Goal: Task Accomplishment & Management: Manage account settings

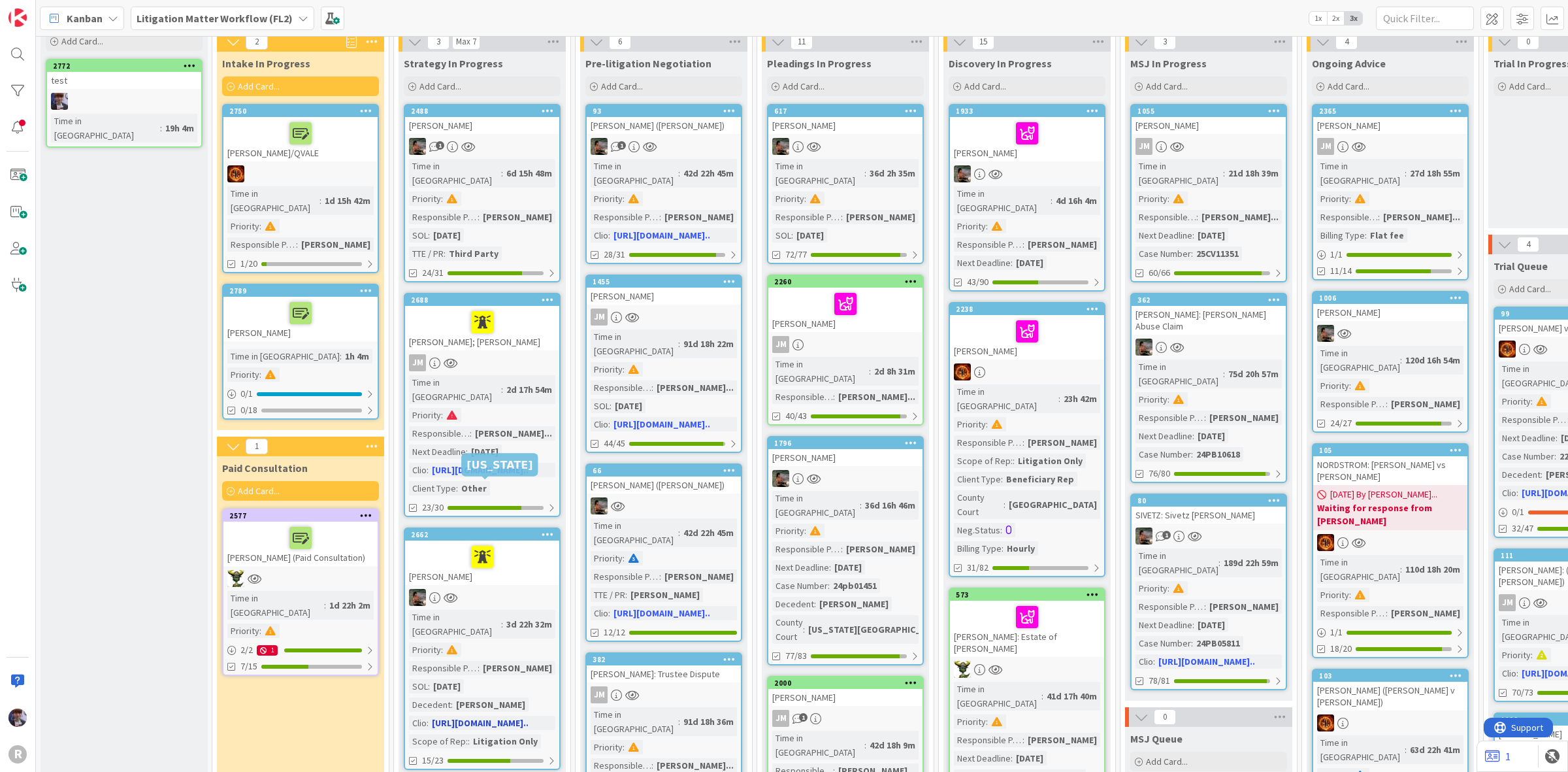
scroll to position [82, 0]
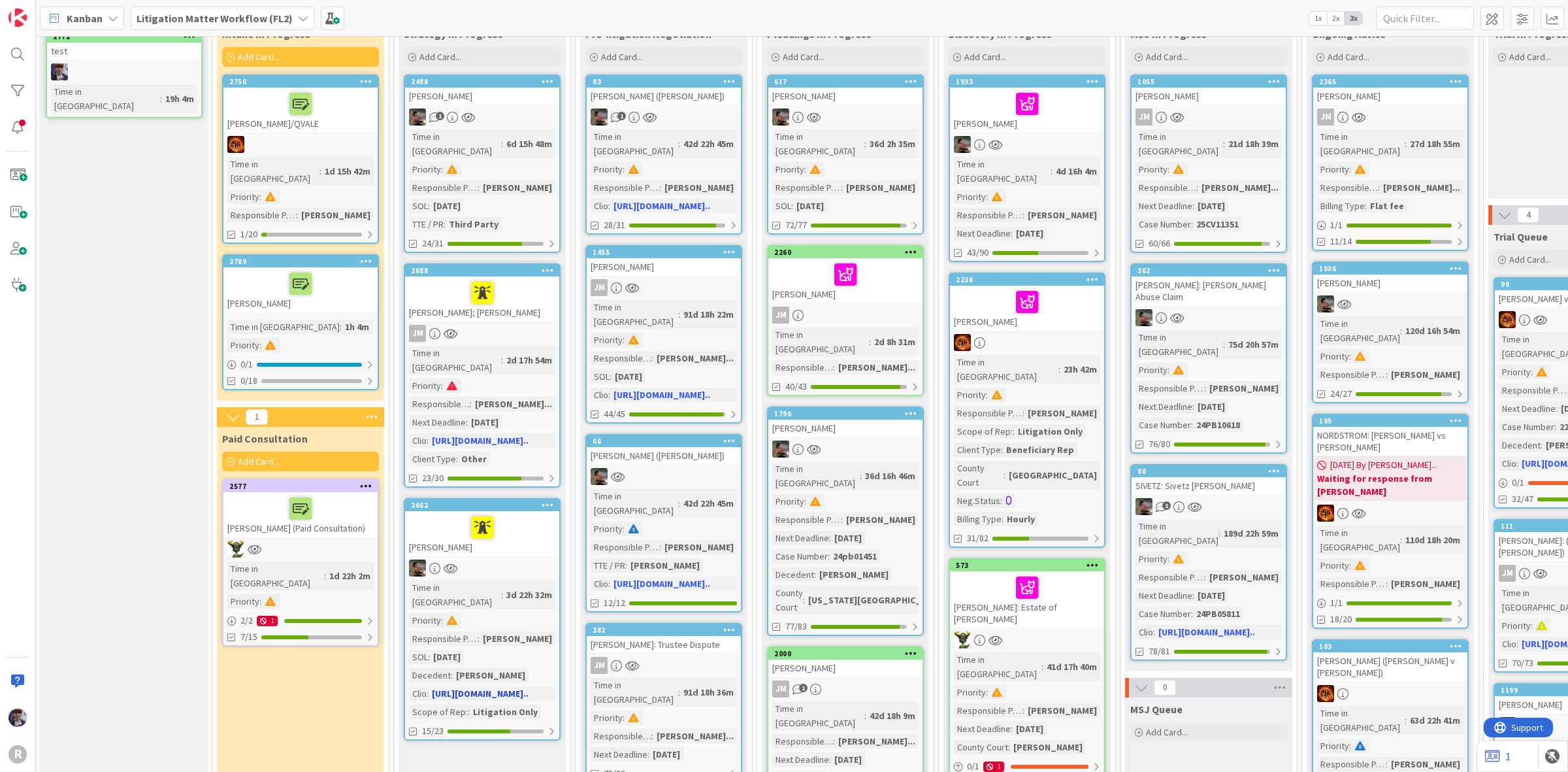
click at [523, 514] on div at bounding box center [481, 527] width 146 height 27
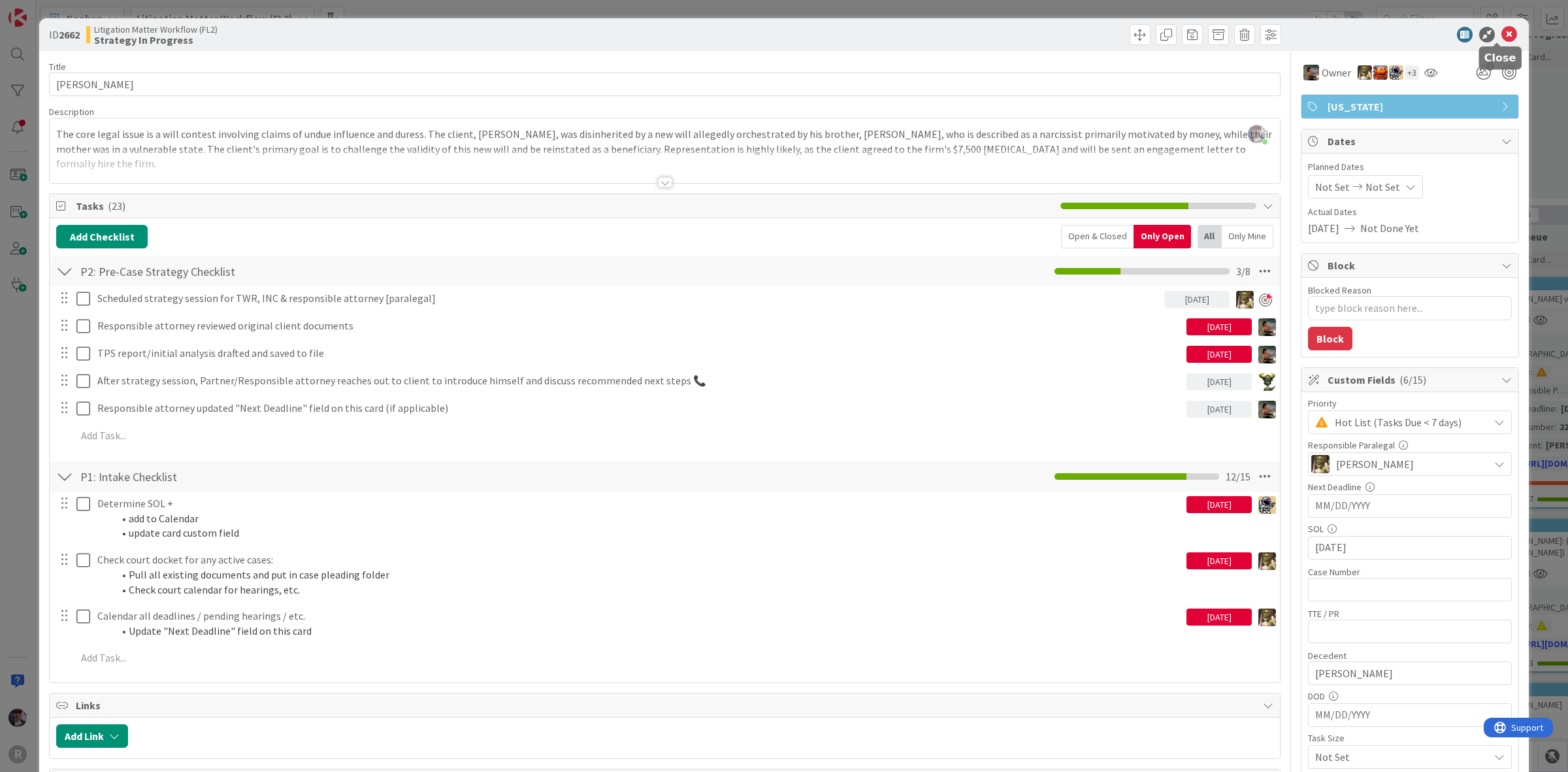
click at [1501, 32] on icon at bounding box center [1509, 34] width 15 height 15
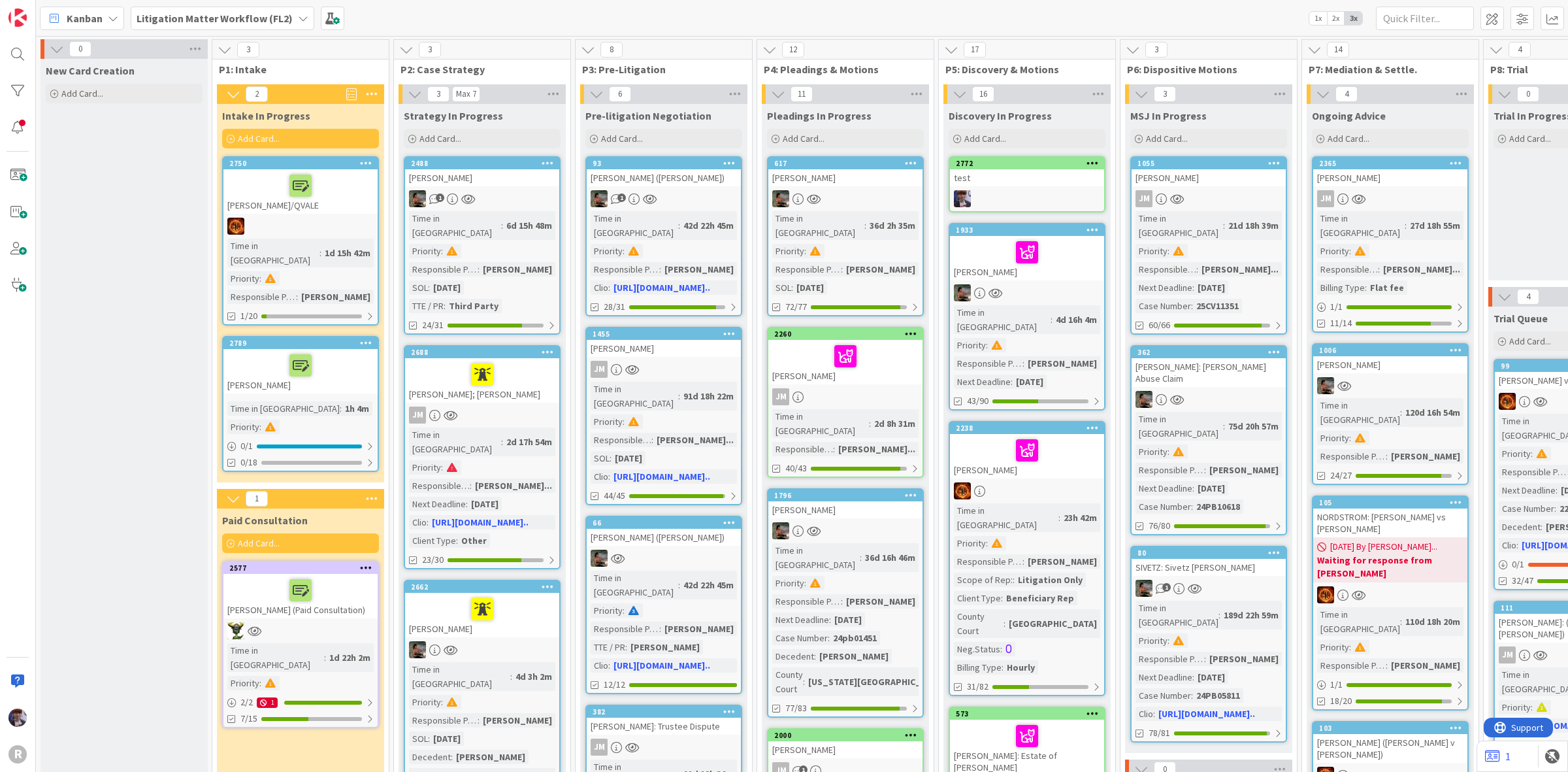
click at [1090, 164] on icon at bounding box center [1093, 162] width 13 height 9
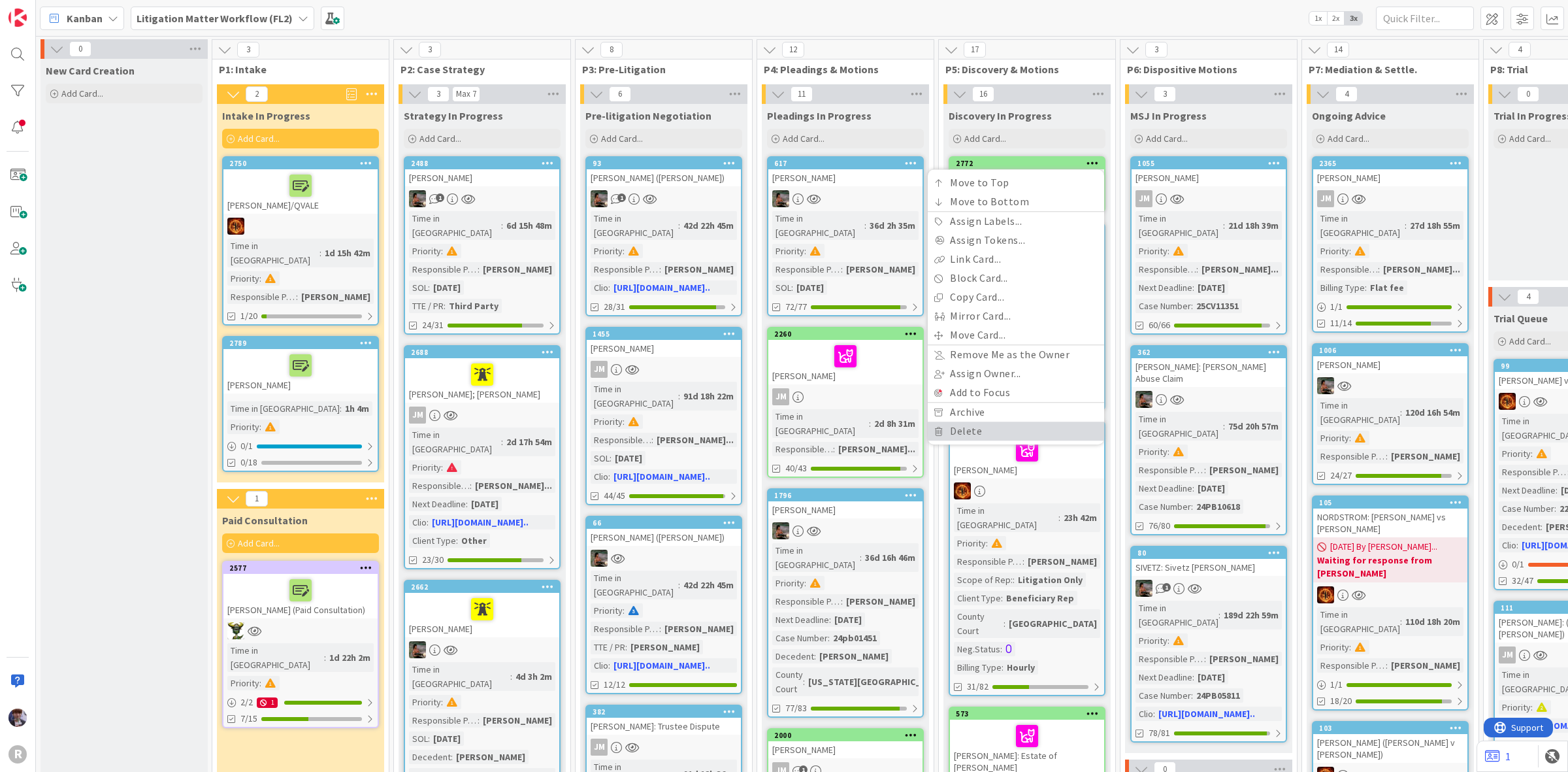
click at [995, 434] on link "Delete" at bounding box center [1016, 431] width 176 height 19
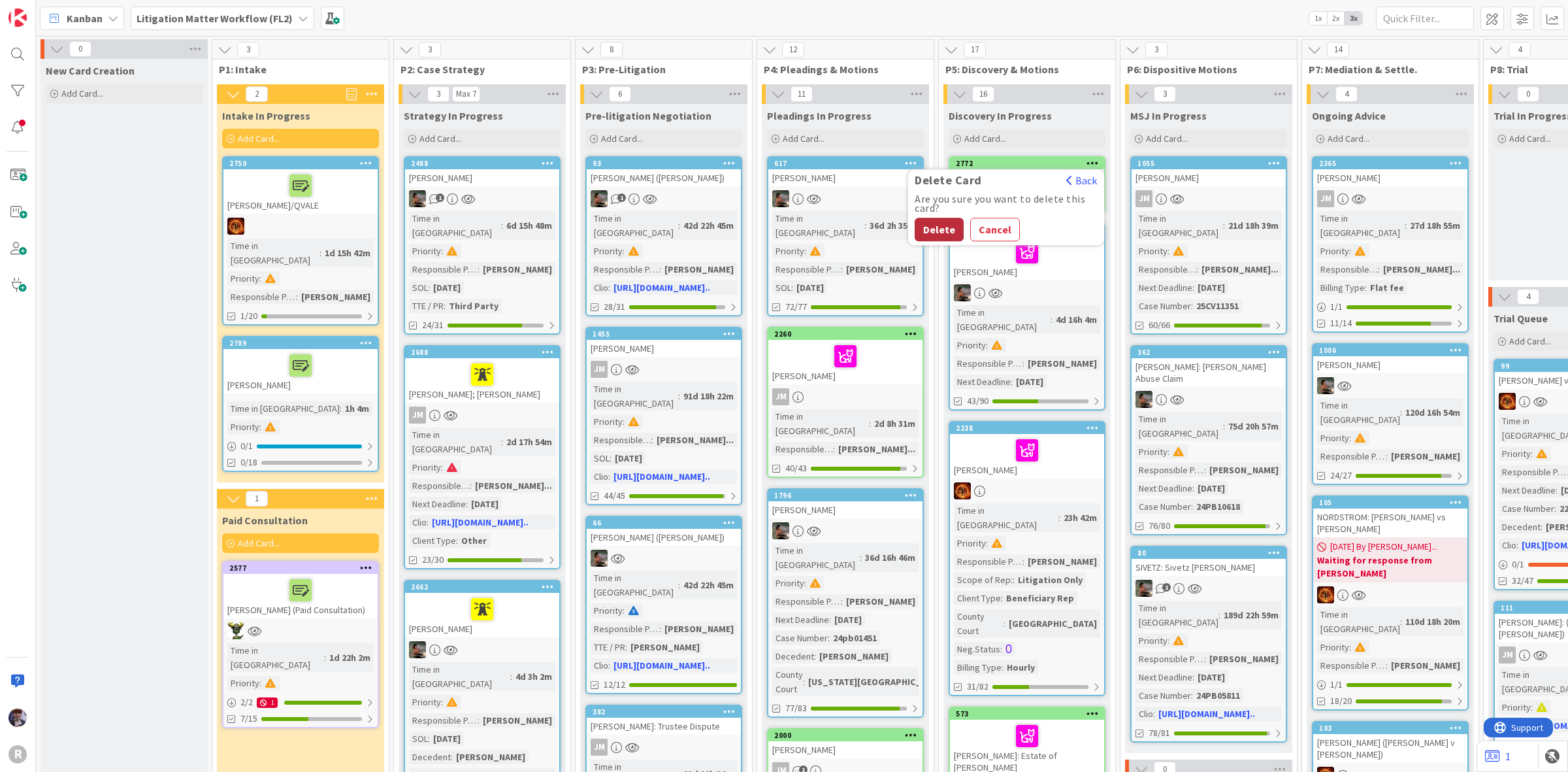
click at [931, 234] on button "Delete" at bounding box center [939, 230] width 49 height 24
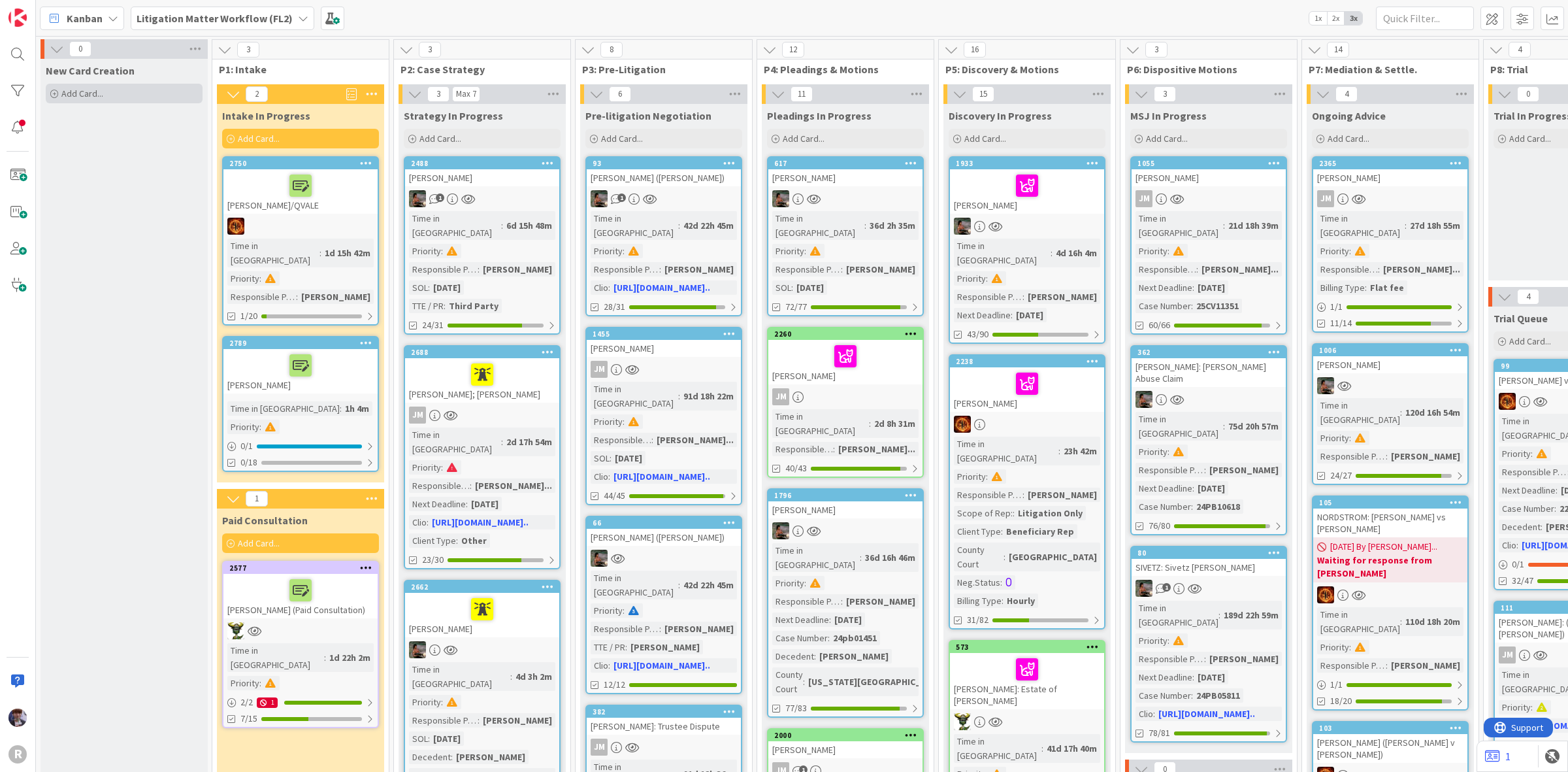
click at [75, 98] on span "Add Card..." at bounding box center [82, 93] width 42 height 12
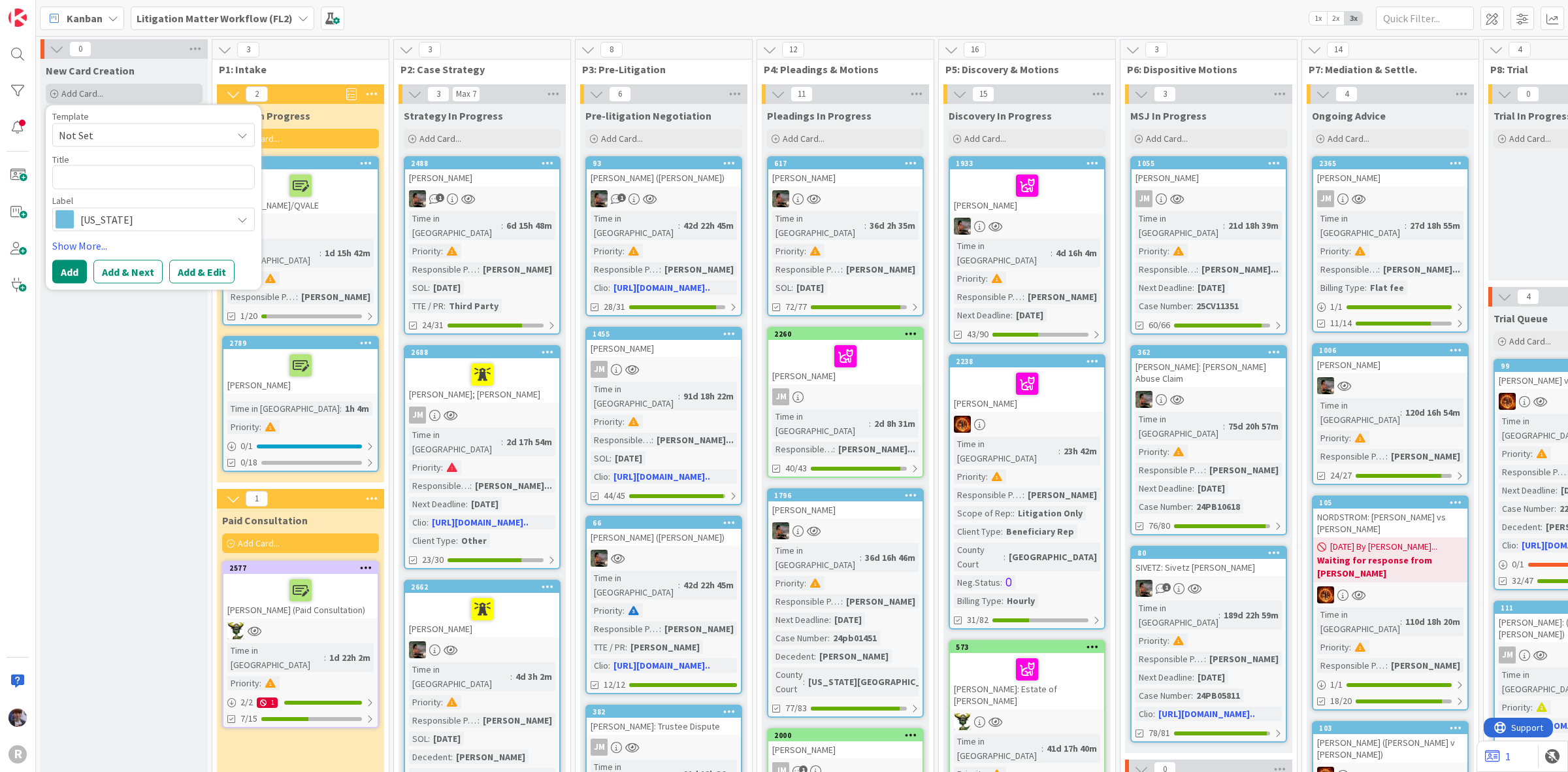
type textarea "x"
type textarea "t"
type textarea "x"
type textarea "tes"
type textarea "x"
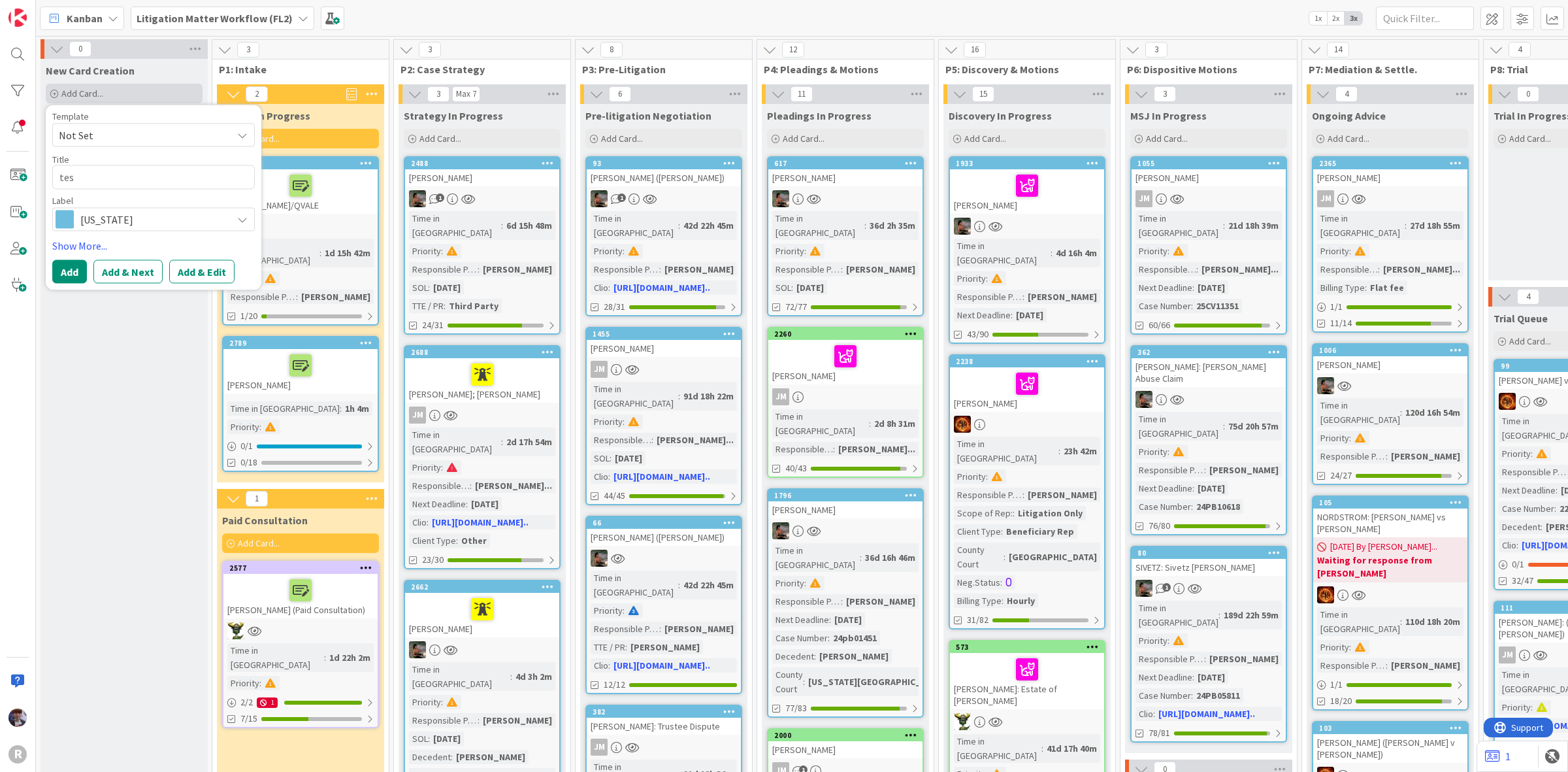
type textarea "test"
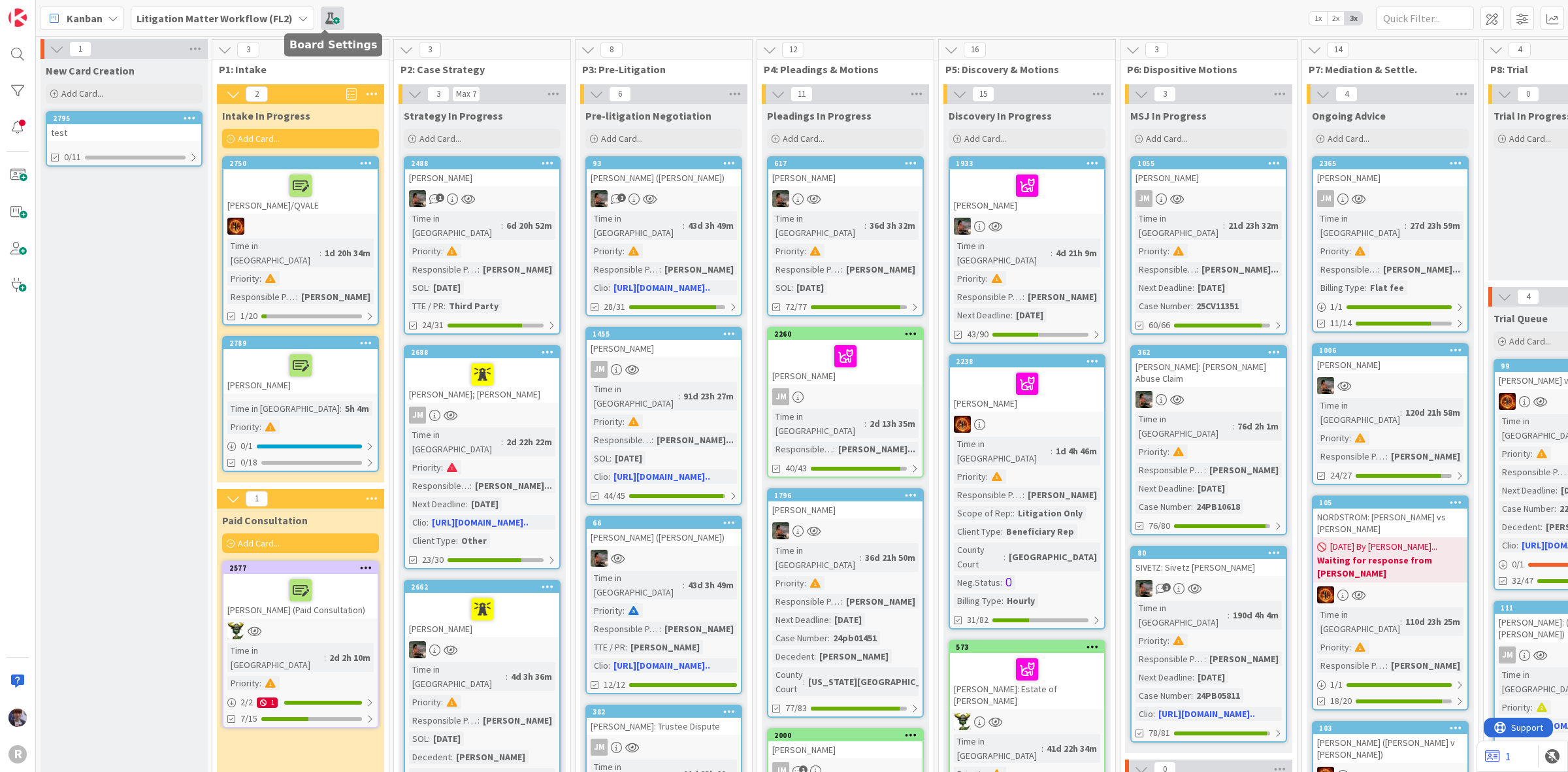
click at [321, 20] on span at bounding box center [333, 19] width 24 height 24
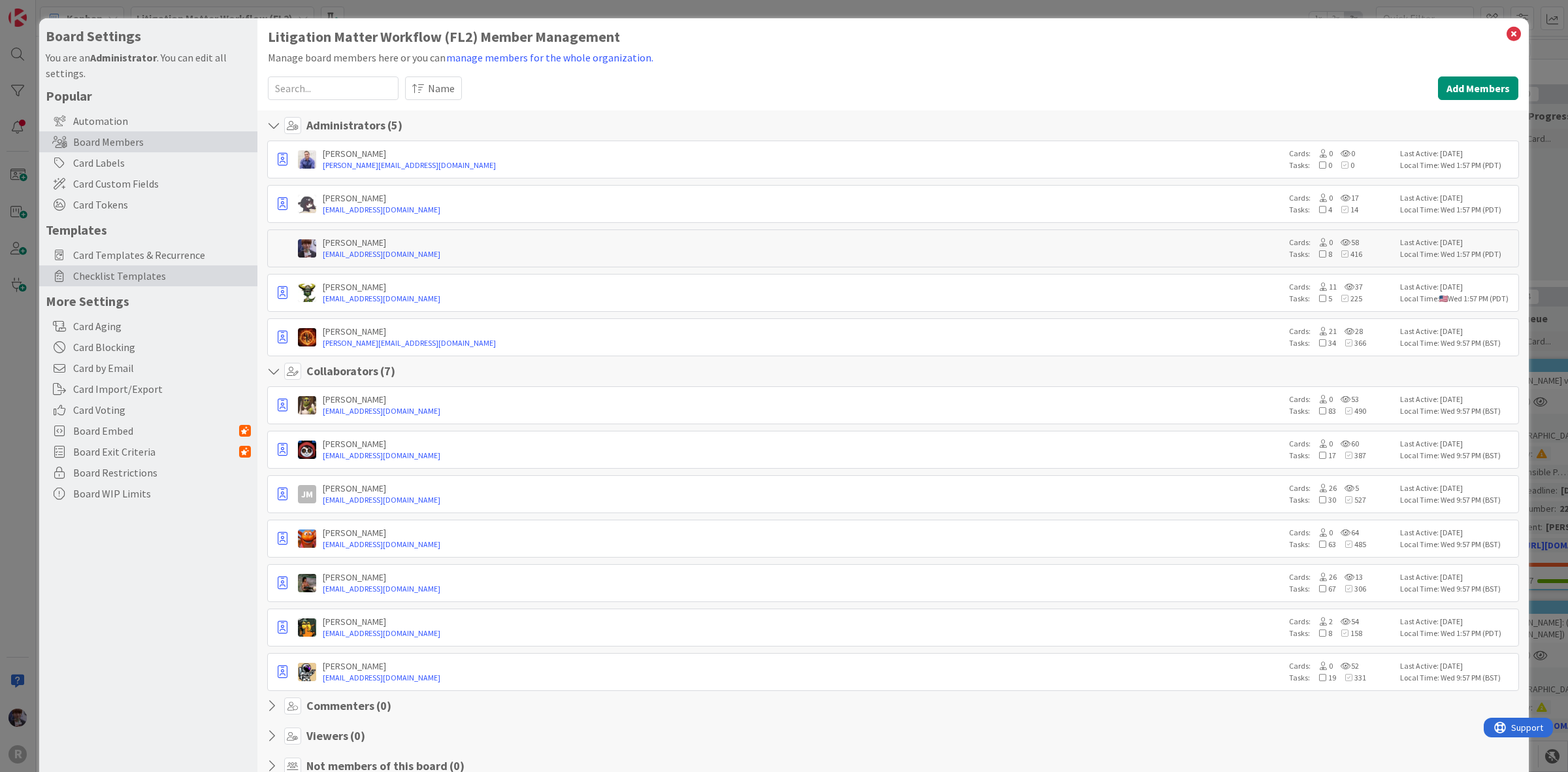
click at [138, 276] on span "Checklist Templates" at bounding box center [162, 275] width 178 height 15
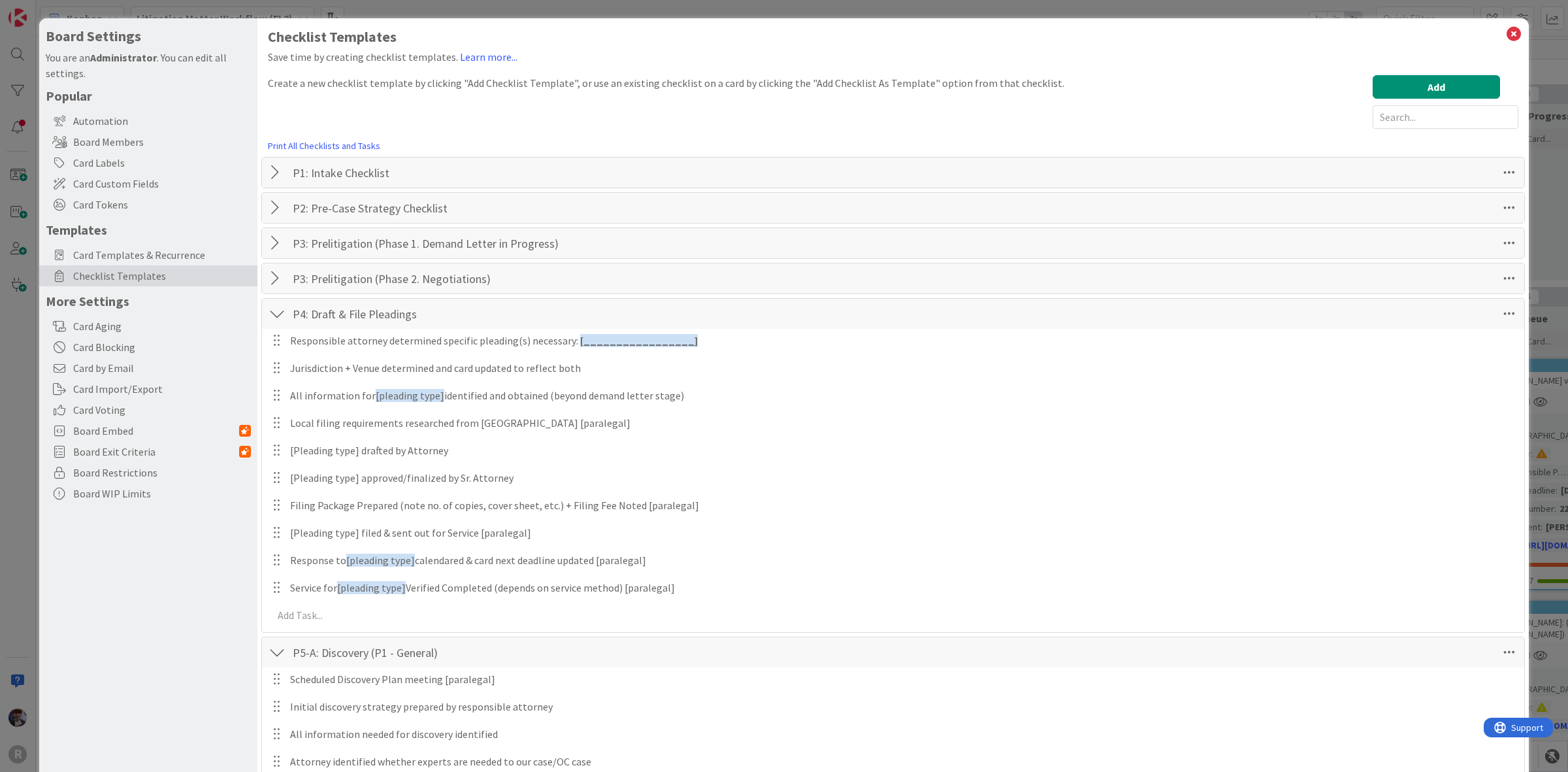
click at [279, 314] on div at bounding box center [277, 314] width 17 height 24
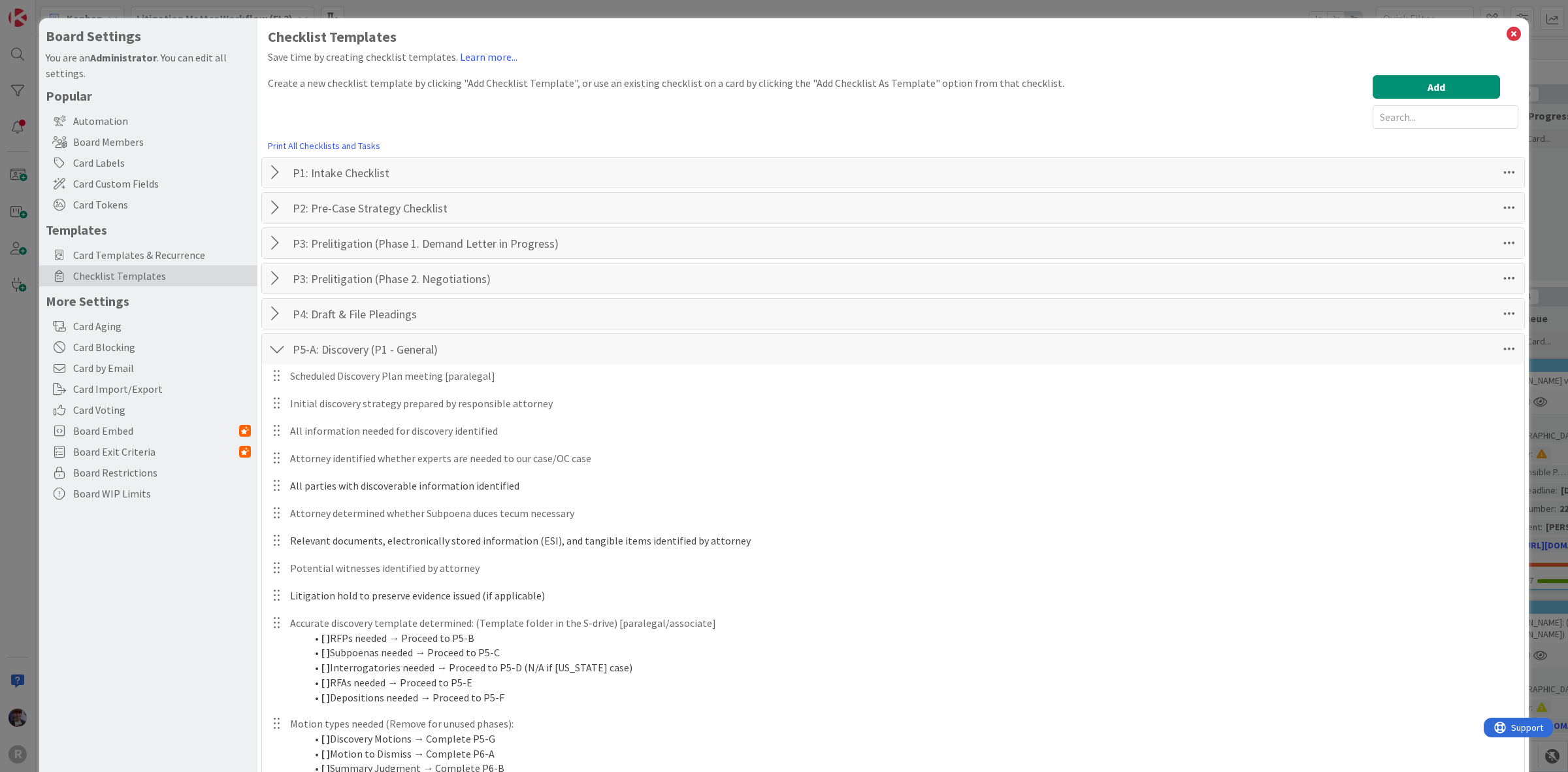
click at [279, 355] on div at bounding box center [277, 349] width 17 height 24
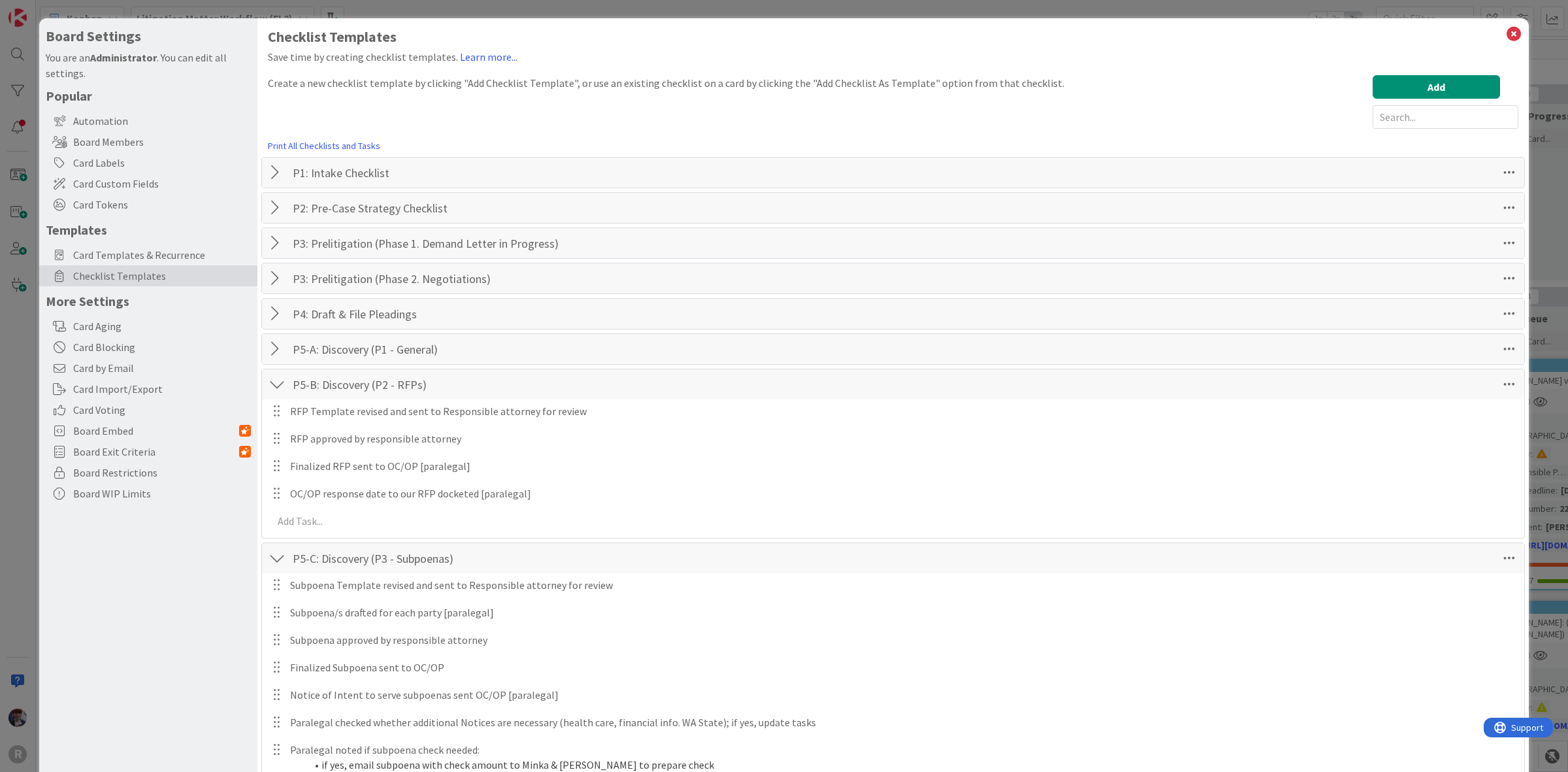
click at [276, 381] on div at bounding box center [277, 385] width 17 height 24
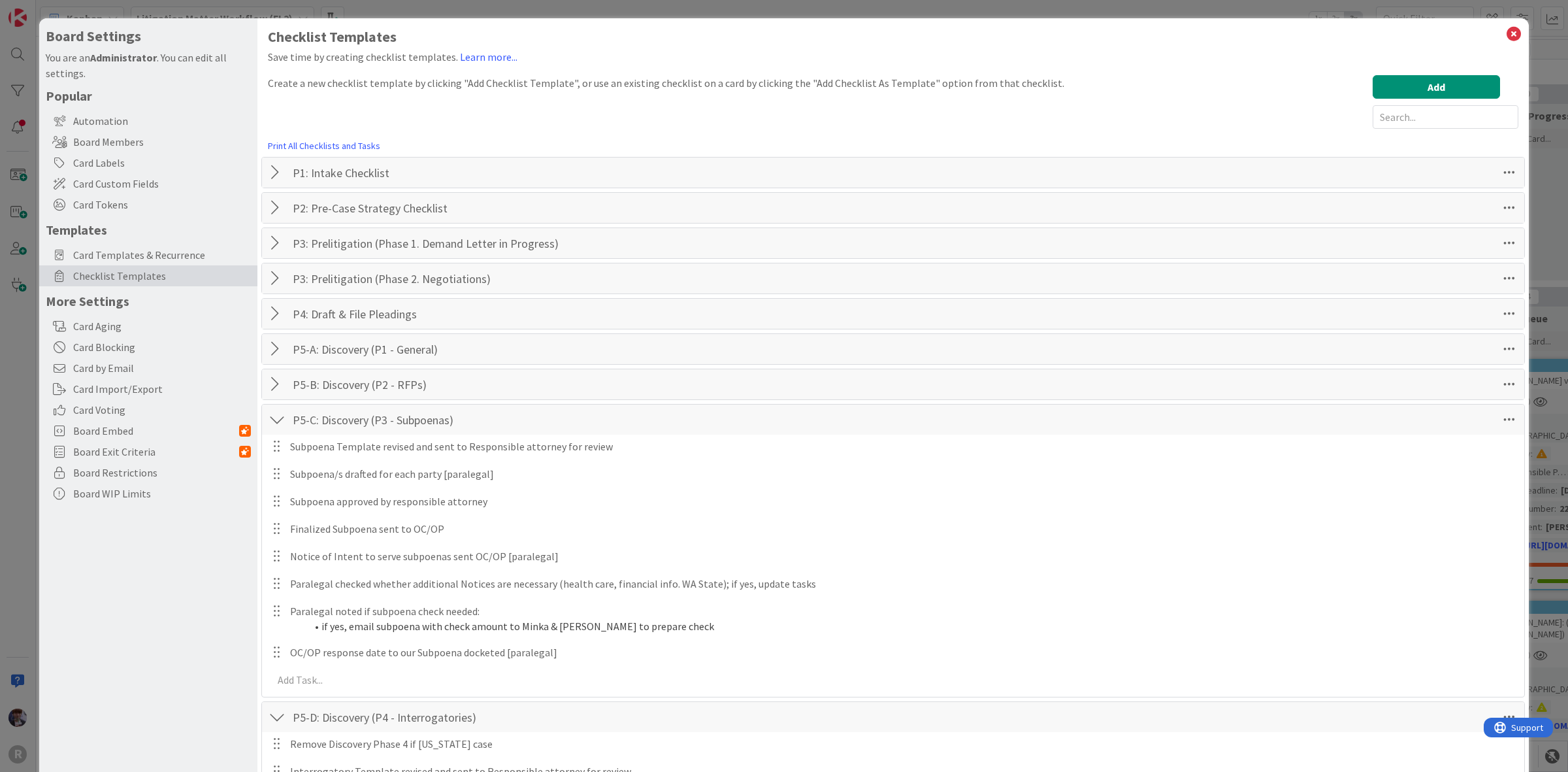
click at [276, 428] on div at bounding box center [277, 420] width 17 height 24
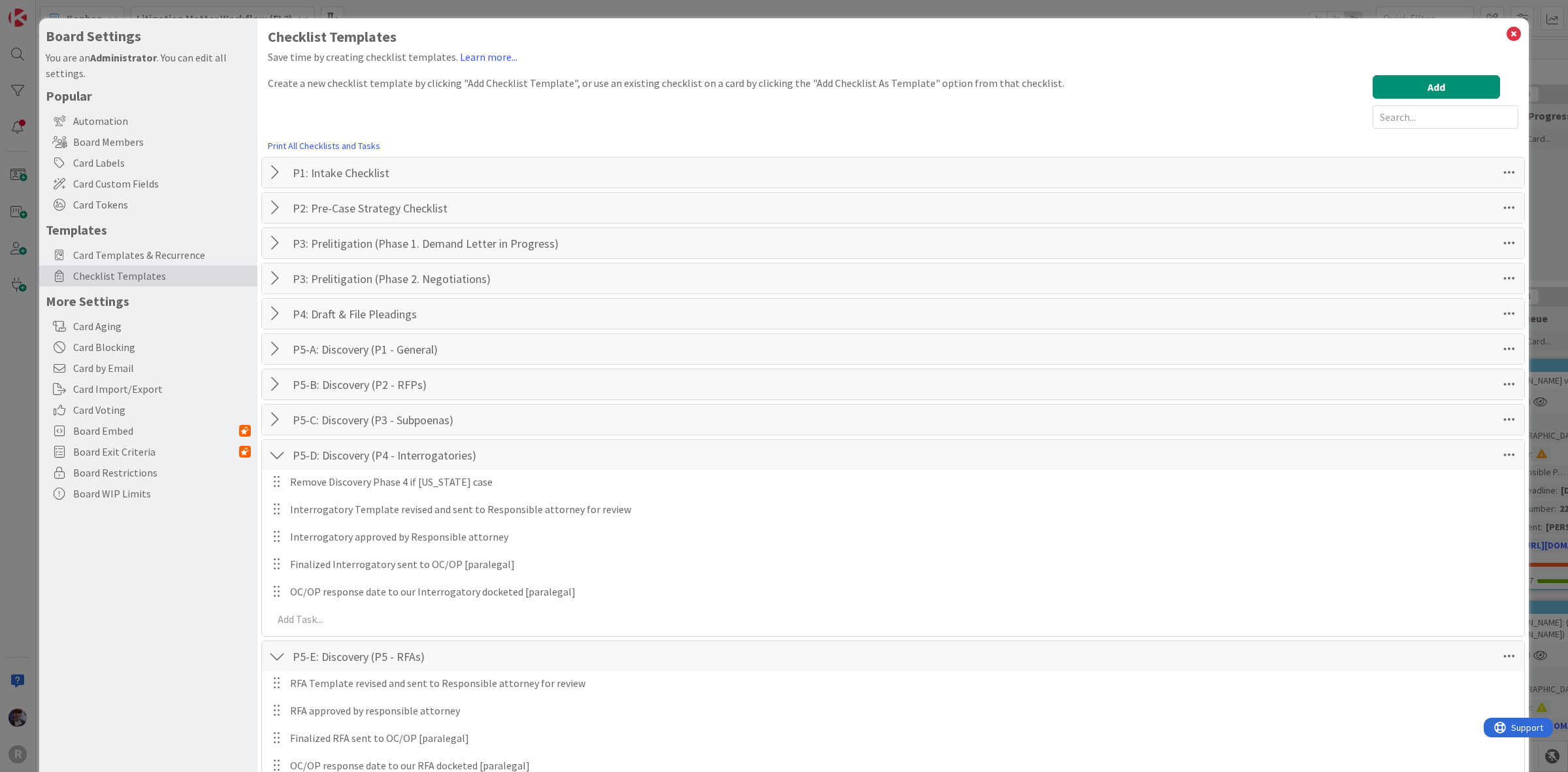
click at [279, 452] on div at bounding box center [277, 455] width 17 height 24
click at [281, 486] on div at bounding box center [277, 490] width 17 height 24
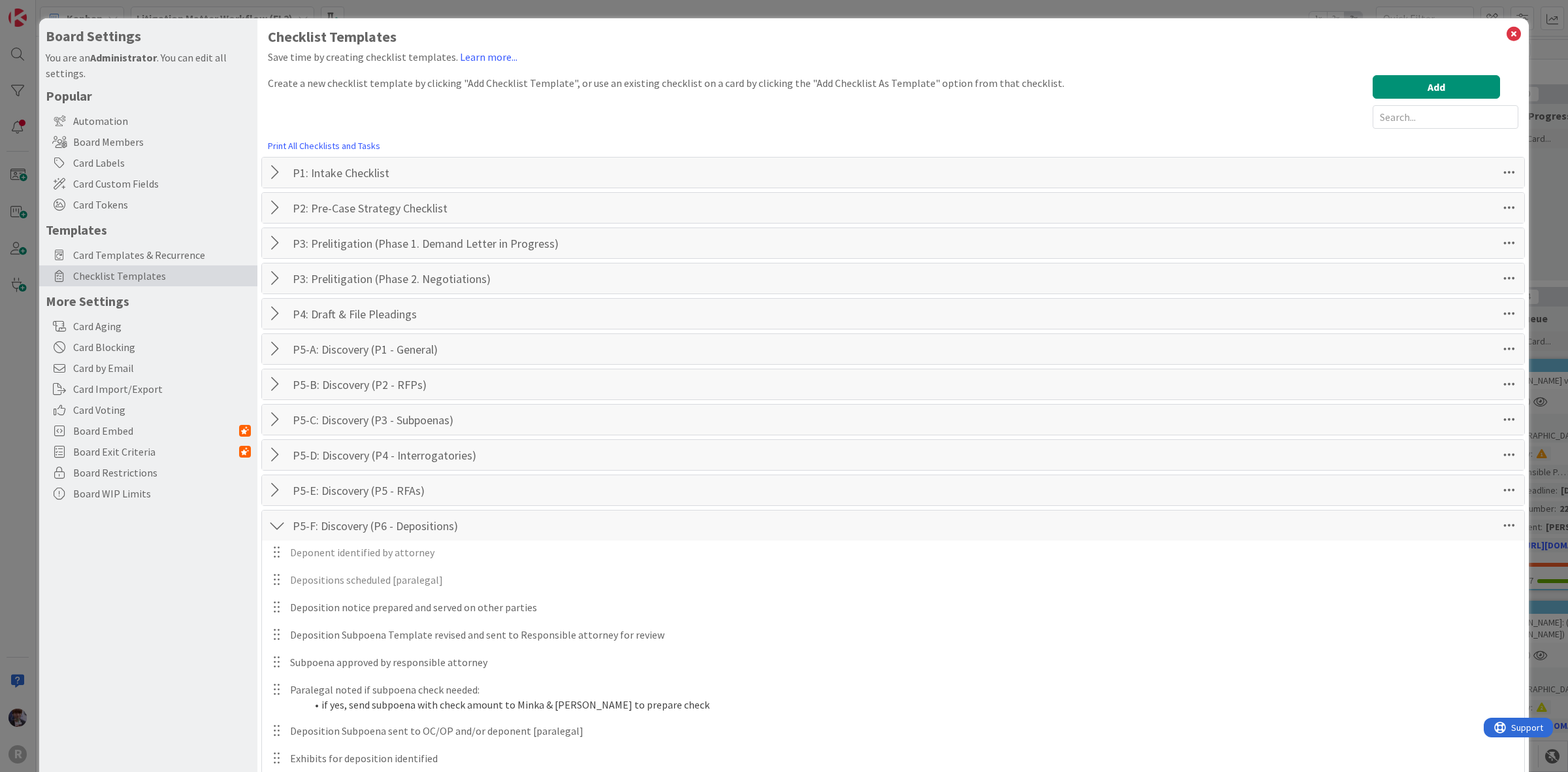
click at [273, 523] on div at bounding box center [277, 526] width 17 height 24
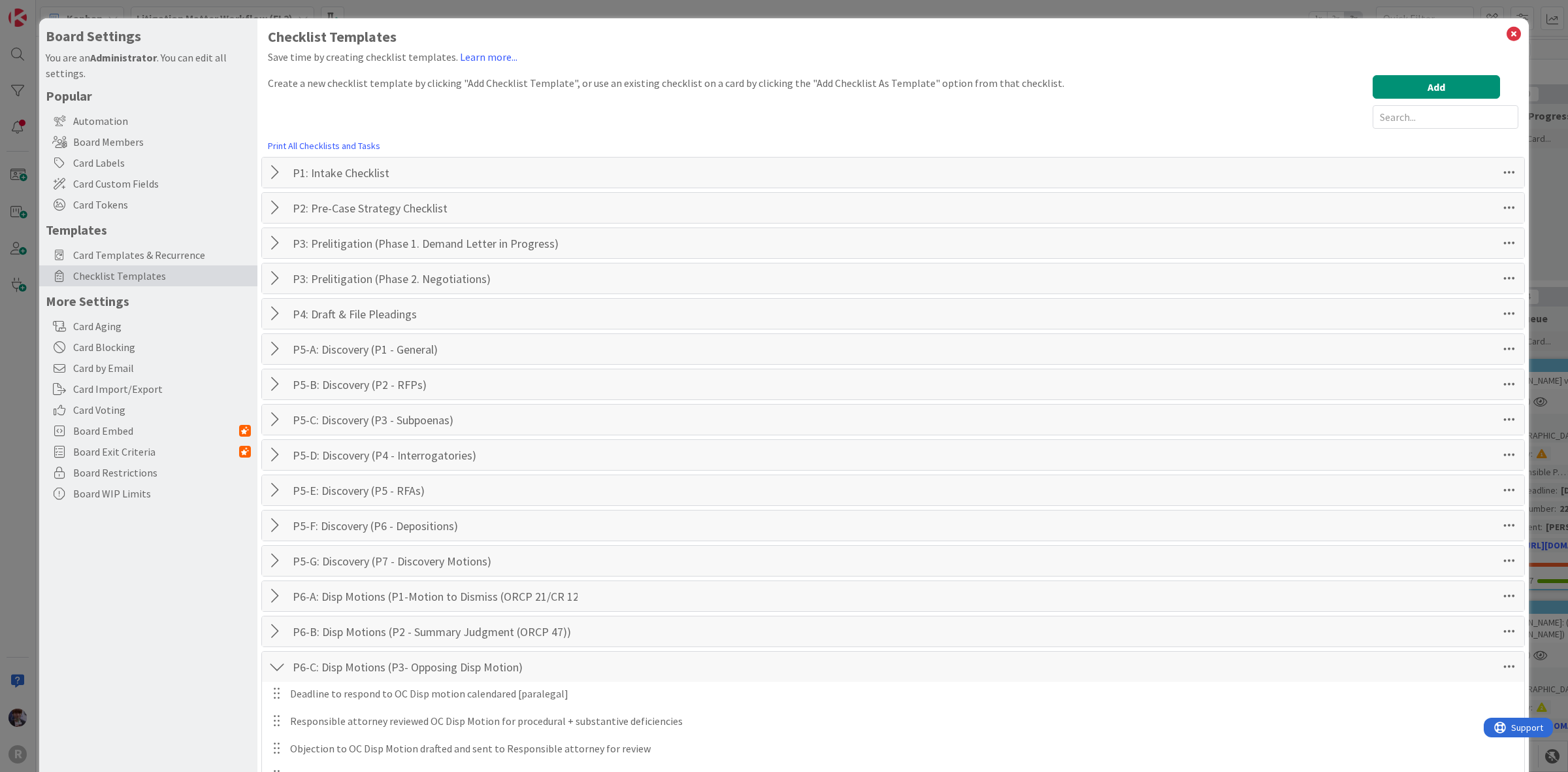
click at [273, 661] on div at bounding box center [277, 667] width 17 height 24
click at [273, 704] on div at bounding box center [277, 702] width 17 height 24
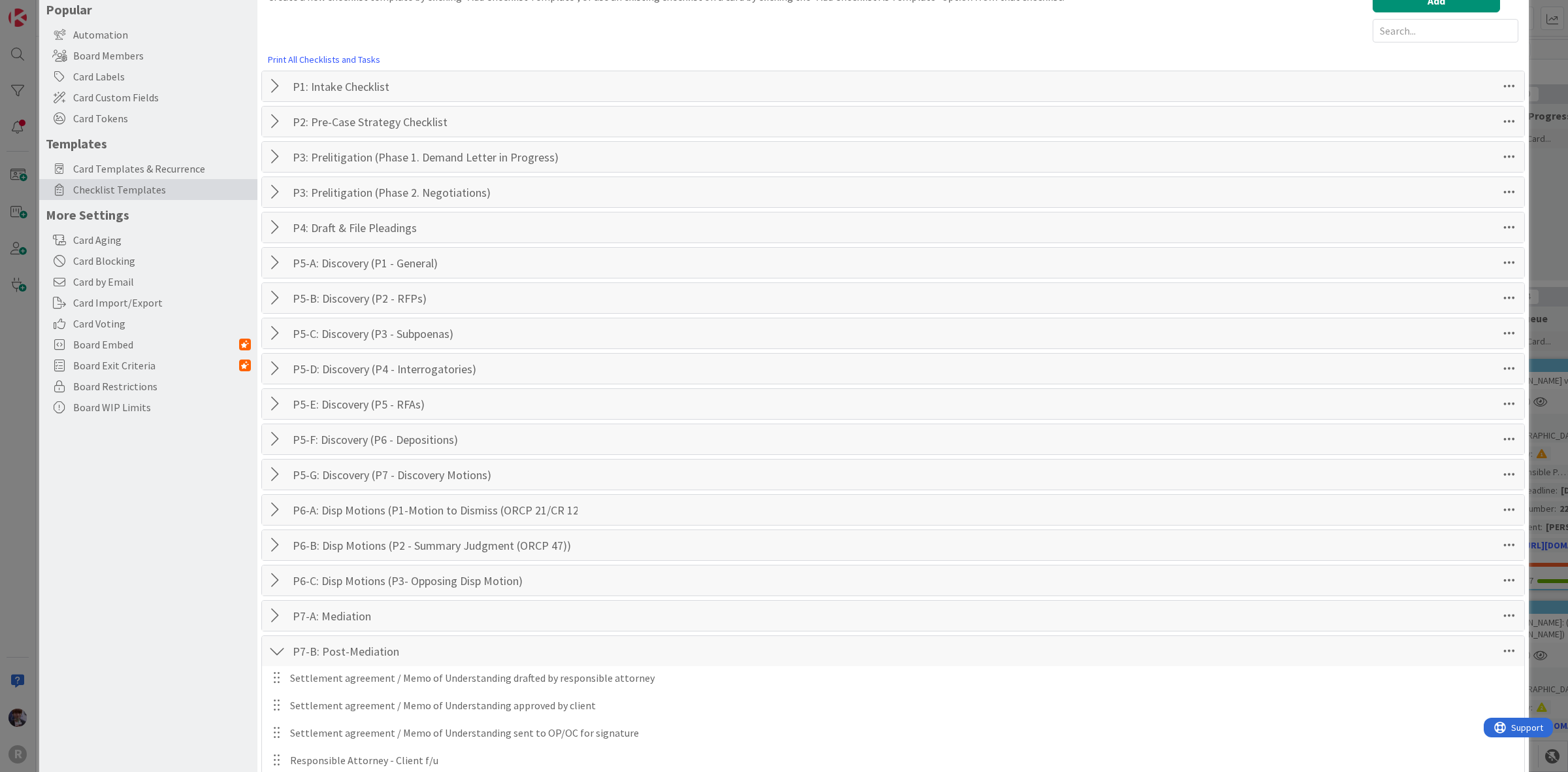
scroll to position [163, 0]
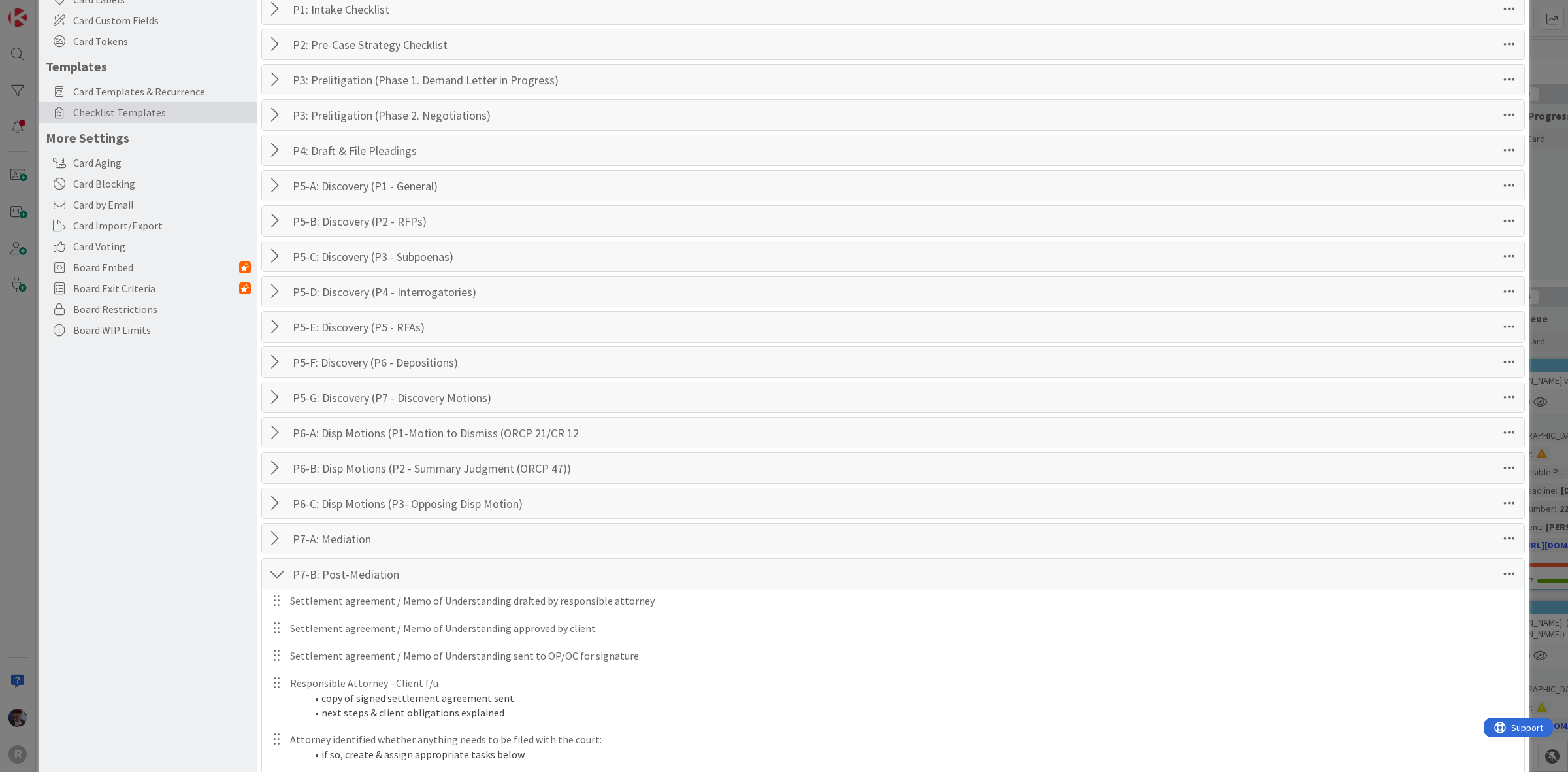
click at [274, 586] on div at bounding box center [277, 574] width 17 height 24
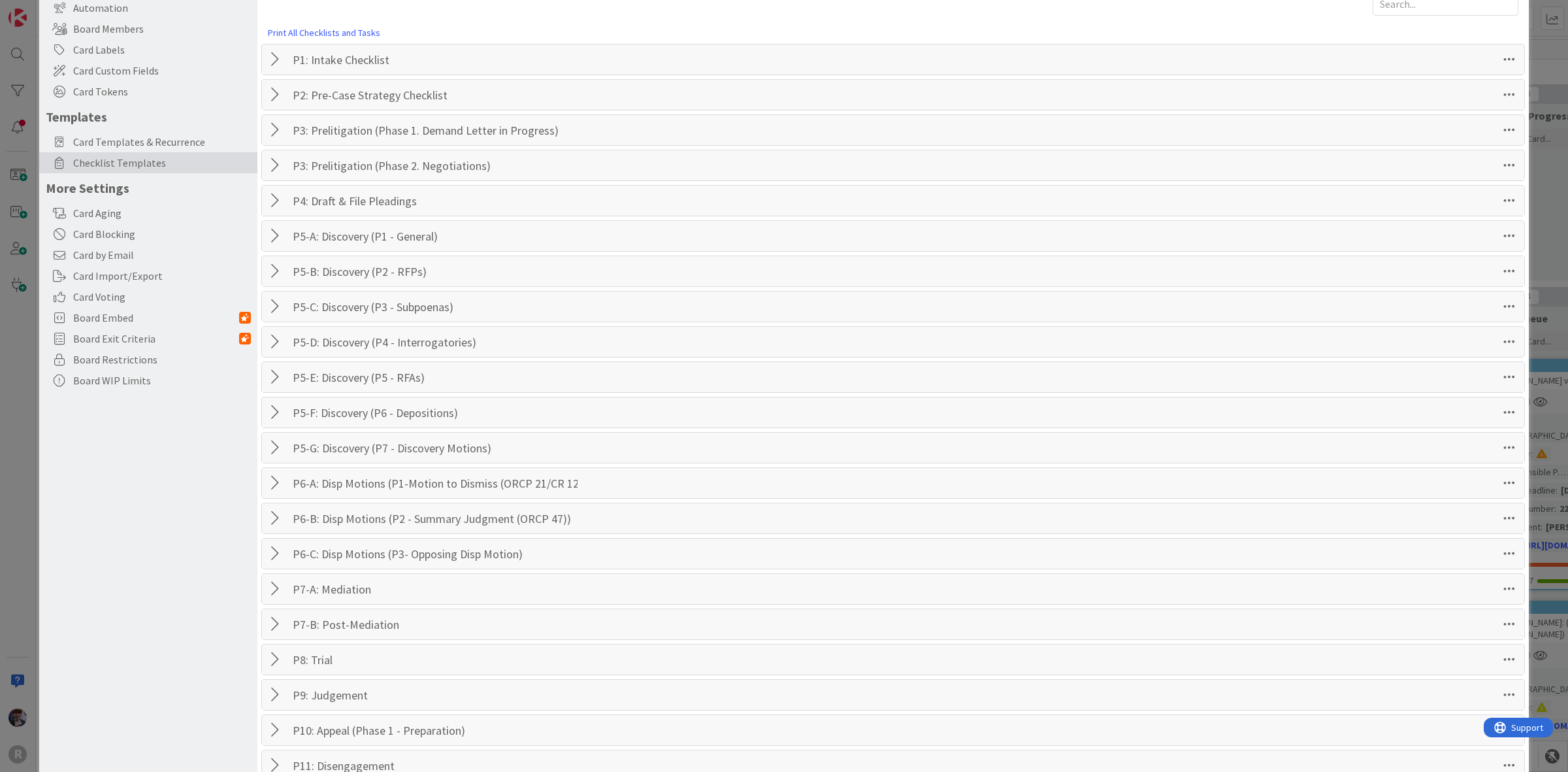
scroll to position [0, 0]
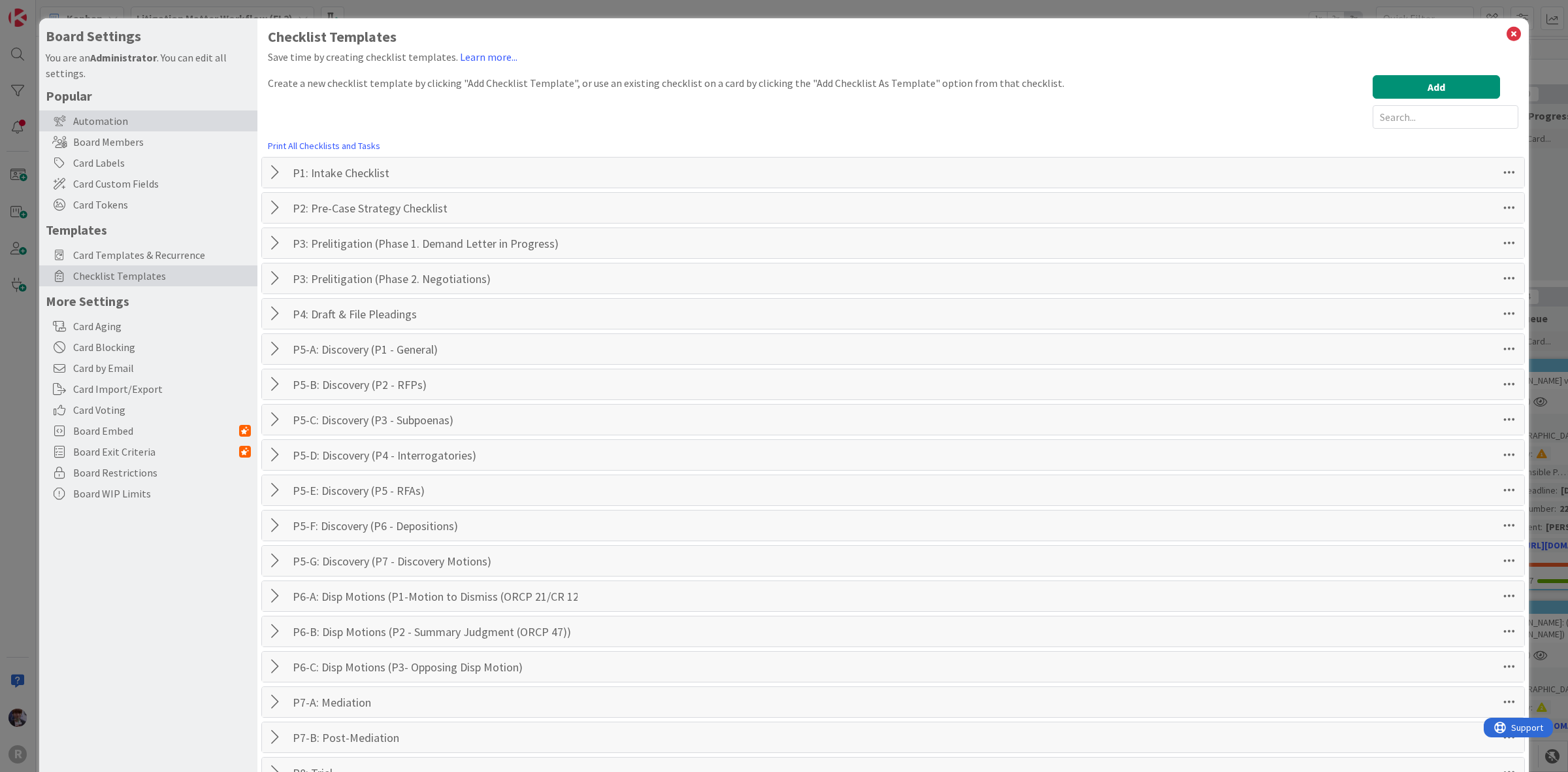
click at [115, 115] on div "Automation" at bounding box center [148, 121] width 218 height 21
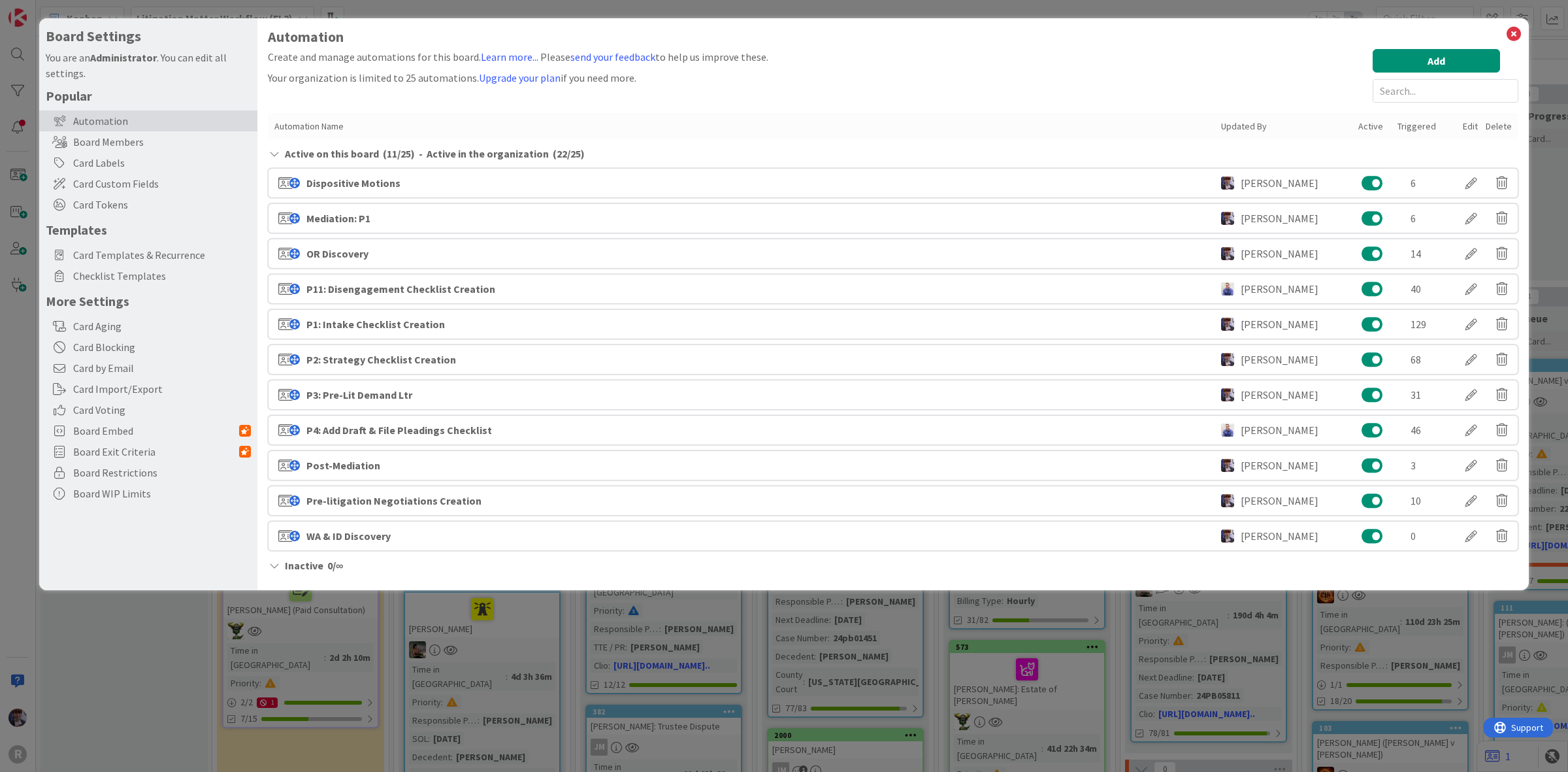
click at [282, 154] on div "Active on this board ( 11 / 25 ) - Active in the organization ( 22 / 25 )" at bounding box center [893, 153] width 1251 height 15
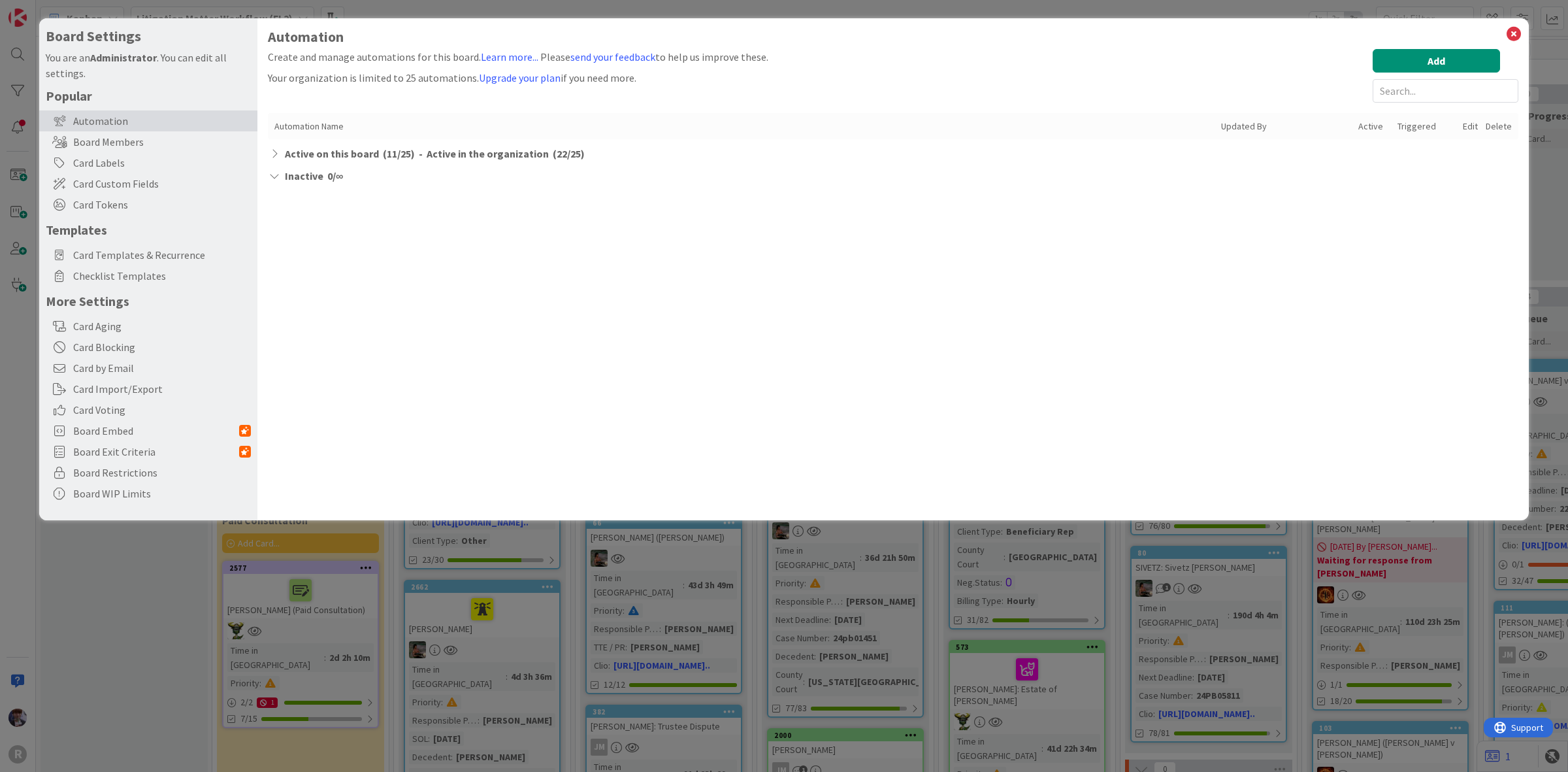
click at [281, 170] on div "Inactive 0 / ∞" at bounding box center [893, 175] width 1251 height 15
click at [281, 154] on div "Active on this board ( 11 / 25 ) - Active in the organization ( 22 / 25 )" at bounding box center [893, 153] width 1251 height 15
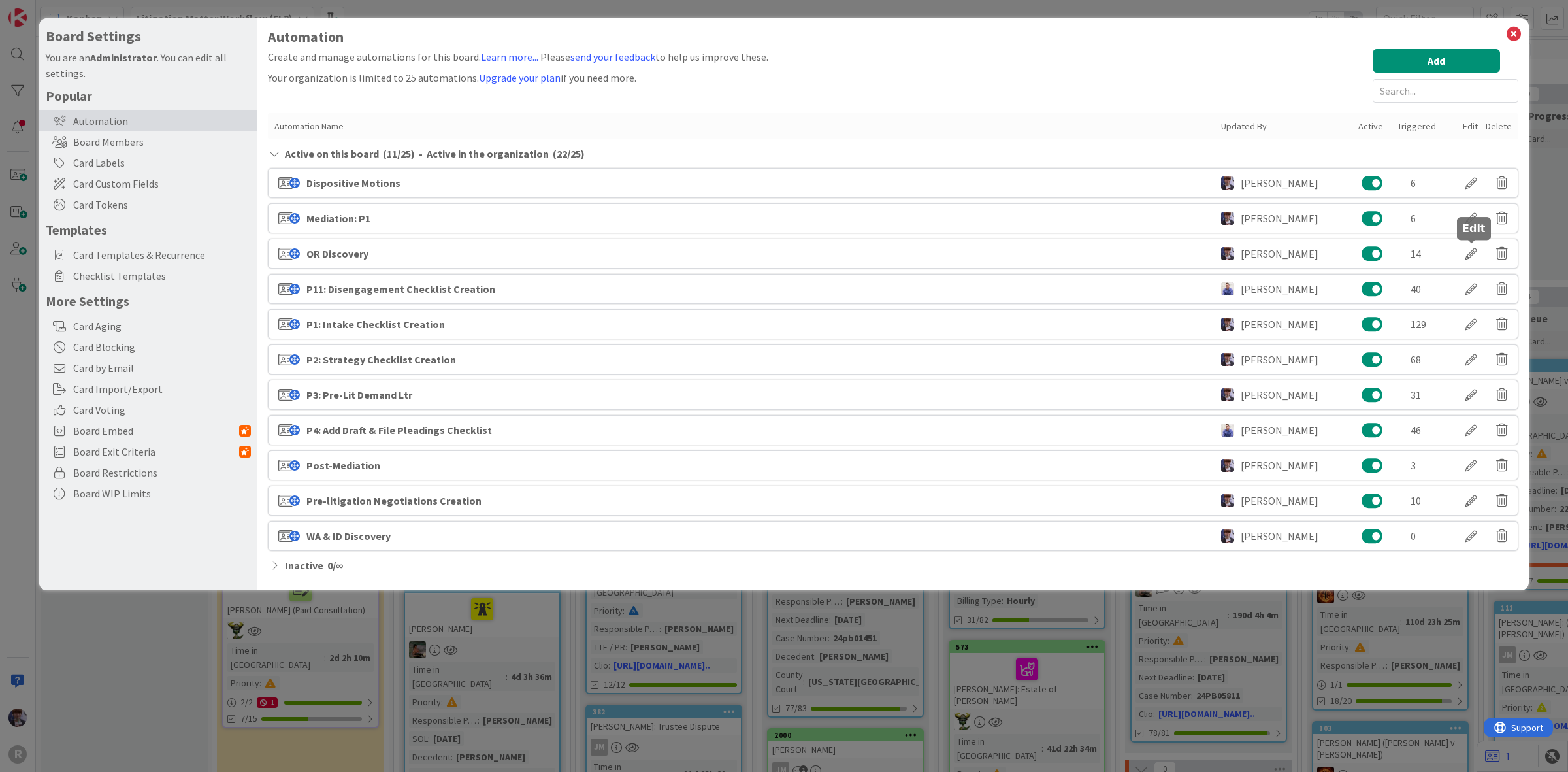
click at [1482, 256] on div at bounding box center [1471, 254] width 37 height 22
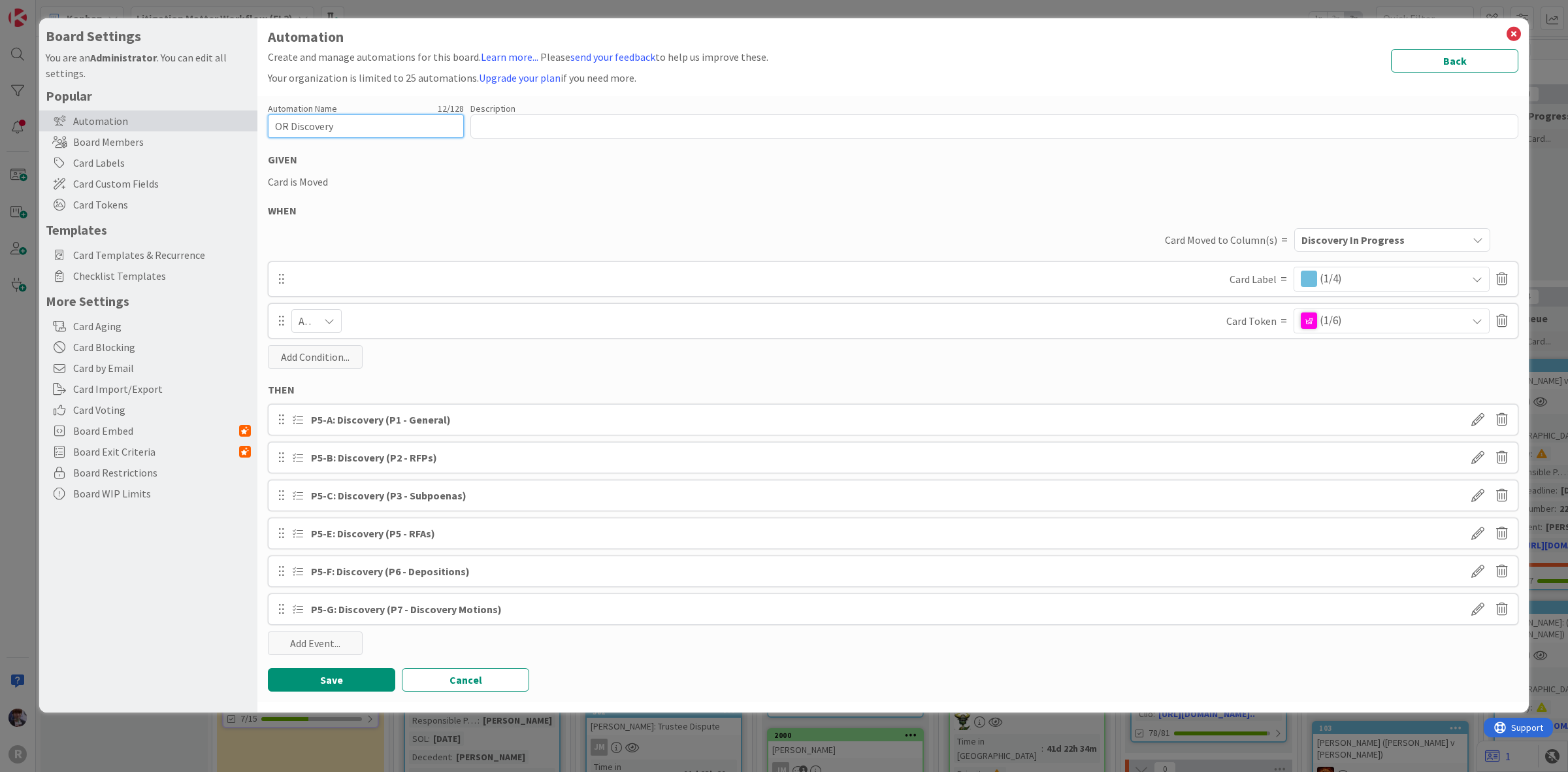
click at [339, 124] on input "OR Discovery" at bounding box center [365, 127] width 196 height 24
click at [410, 192] on div "Automation Name 12 / 128 OR Discovery Description 0 / 256 GIVEN Card is Moved W…" at bounding box center [893, 398] width 1271 height 606
click at [1376, 226] on div "Card Moved to Column(s) = Discovery In Progress" at bounding box center [893, 239] width 1251 height 30
click at [1371, 234] on span "Discovery In Progress" at bounding box center [1353, 240] width 103 height 17
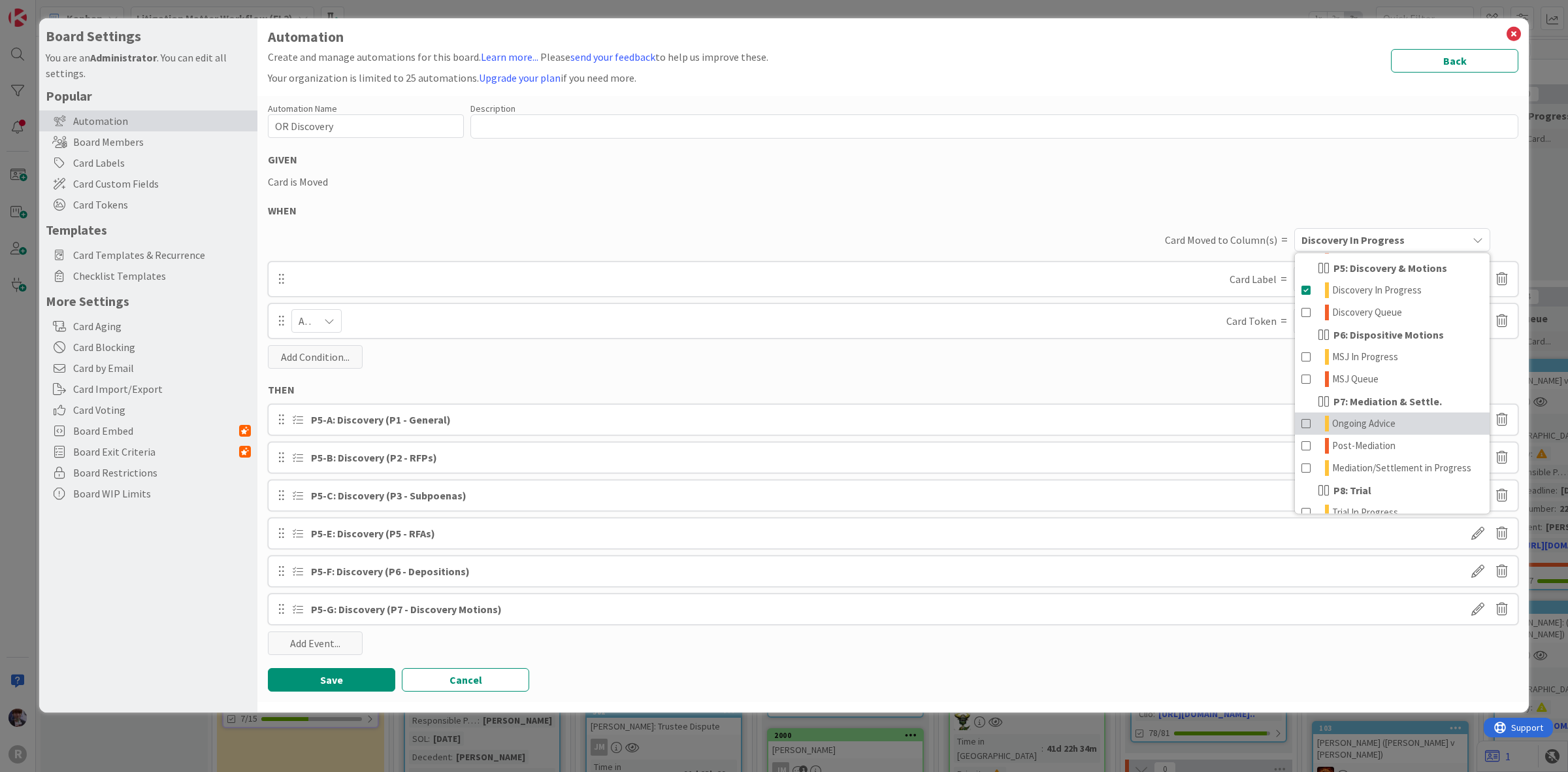
scroll to position [209, 0]
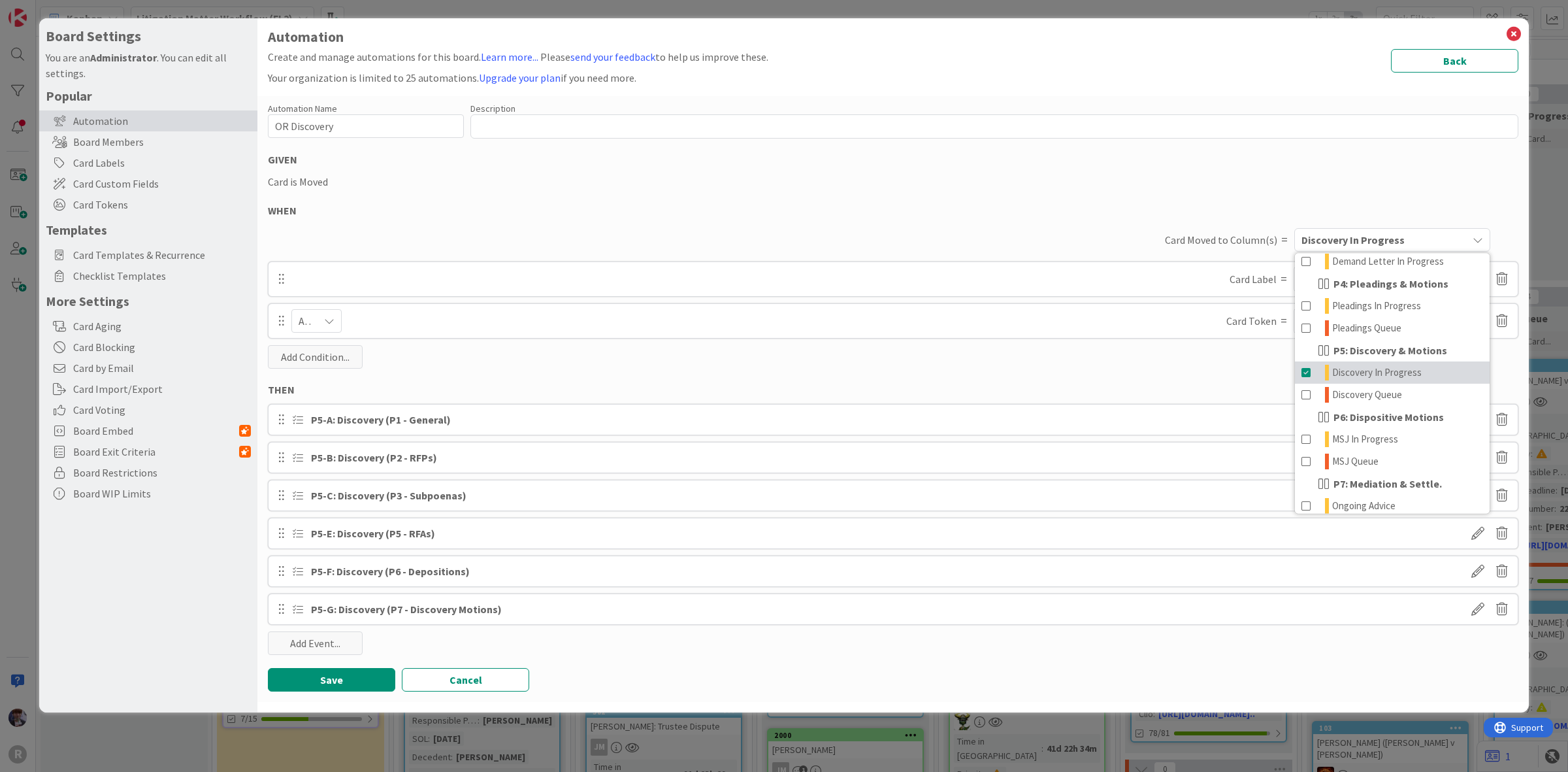
click at [1343, 374] on span "Discovery In Progress" at bounding box center [1376, 372] width 90 height 15
click at [1180, 362] on div "Automation Name 12 / 128 OR Discovery Description 0 / 256 GIVEN Card is Moved W…" at bounding box center [893, 398] width 1271 height 606
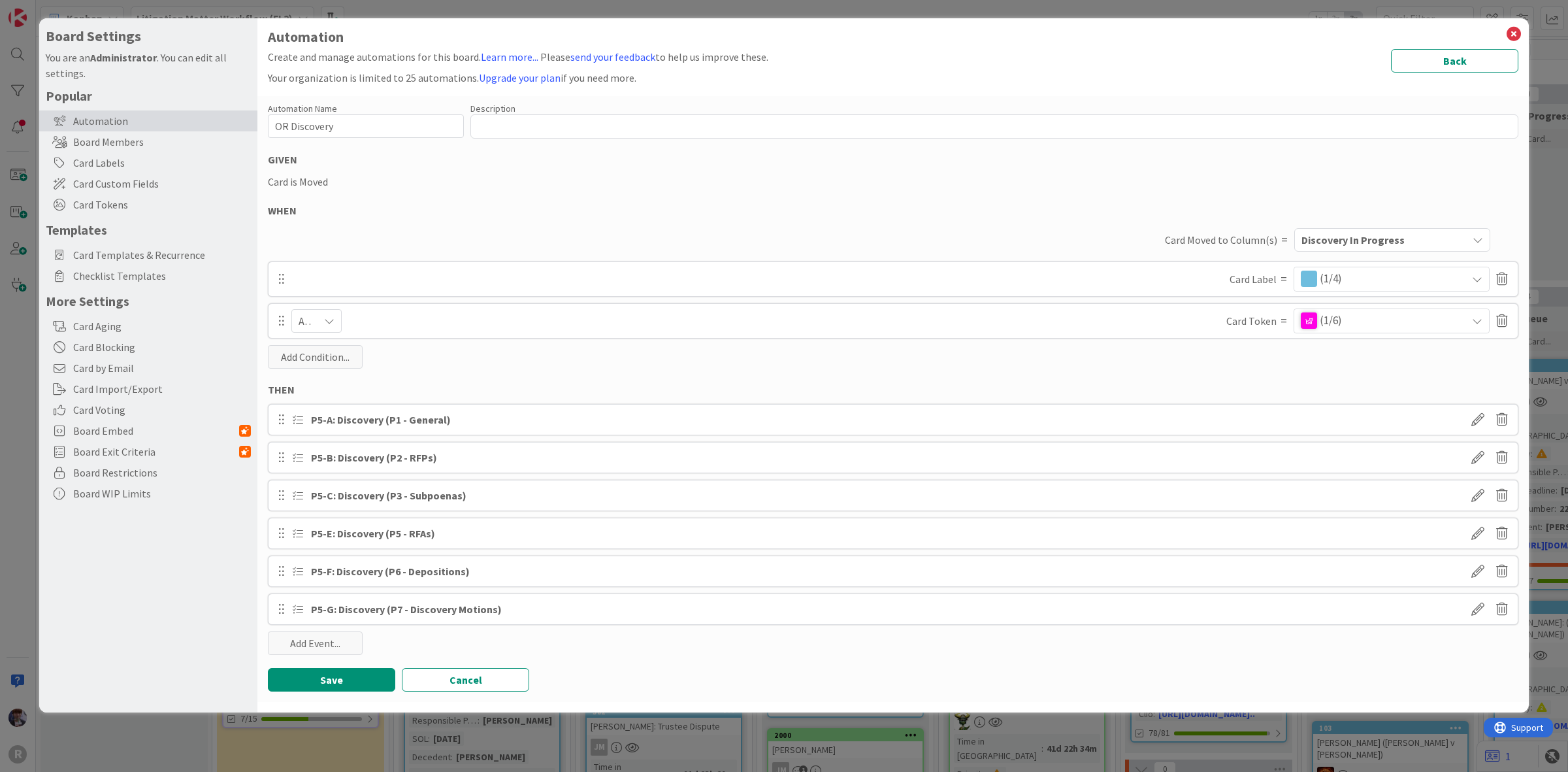
click at [1340, 328] on span "(1/6)" at bounding box center [1331, 321] width 22 height 17
click at [1217, 359] on div "Automation Name 12 / 128 OR Discovery Description 0 / 256 GIVEN Card is Moved W…" at bounding box center [893, 398] width 1271 height 606
click at [327, 322] on icon at bounding box center [329, 321] width 10 height 10
click at [370, 357] on span "And" at bounding box center [375, 351] width 119 height 20
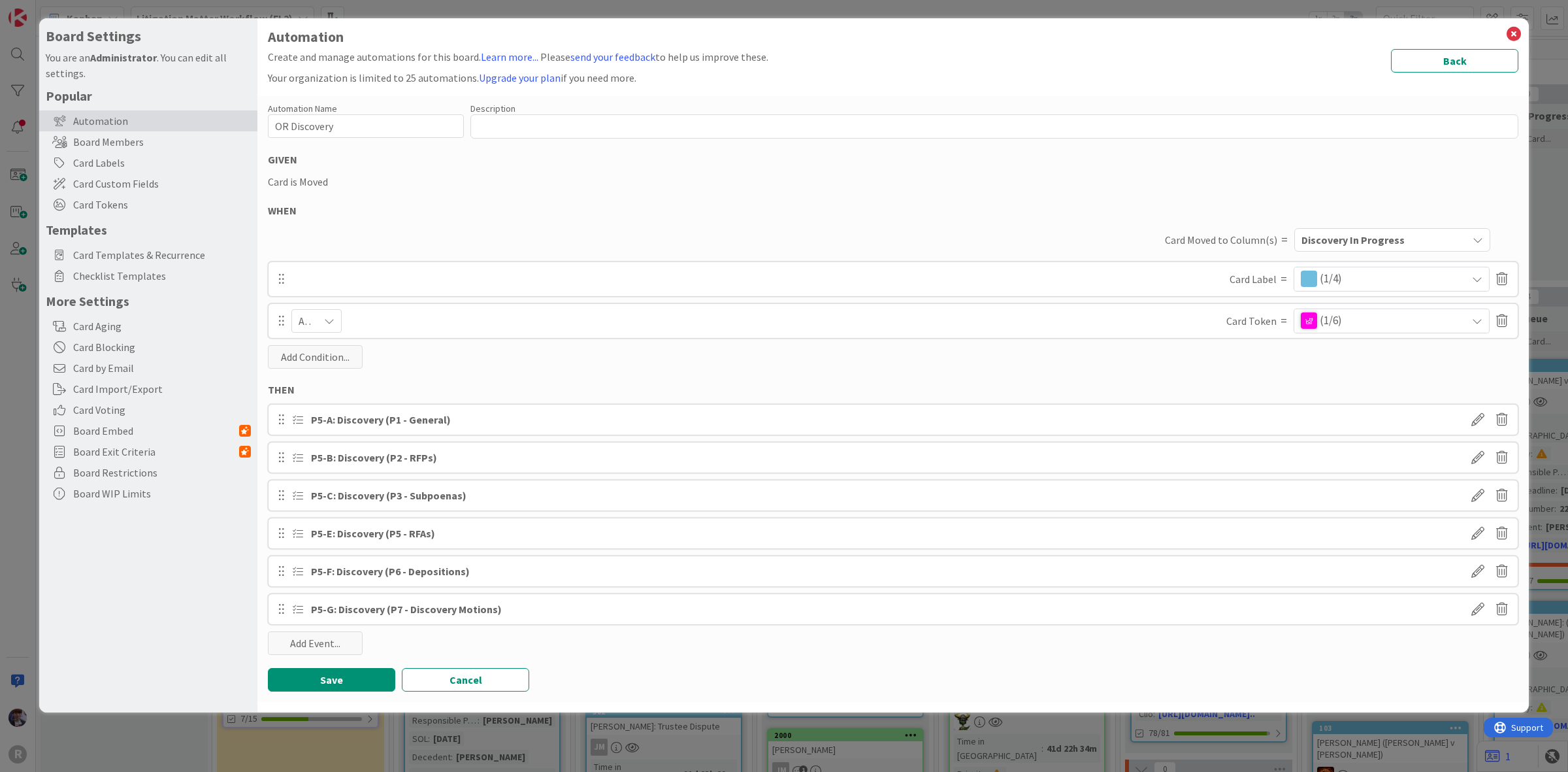
click at [485, 348] on div "Automation Name 12 / 128 OR Discovery Description 0 / 256 GIVEN Card is Moved W…" at bounding box center [893, 398] width 1271 height 606
click at [421, 416] on div "P5-A: Discovery (P1 - General)" at bounding box center [381, 420] width 140 height 15
click at [1472, 422] on span at bounding box center [1478, 420] width 24 height 24
click at [1363, 381] on div "THEN" at bounding box center [893, 389] width 1251 height 15
click at [327, 675] on button "Save" at bounding box center [331, 680] width 127 height 24
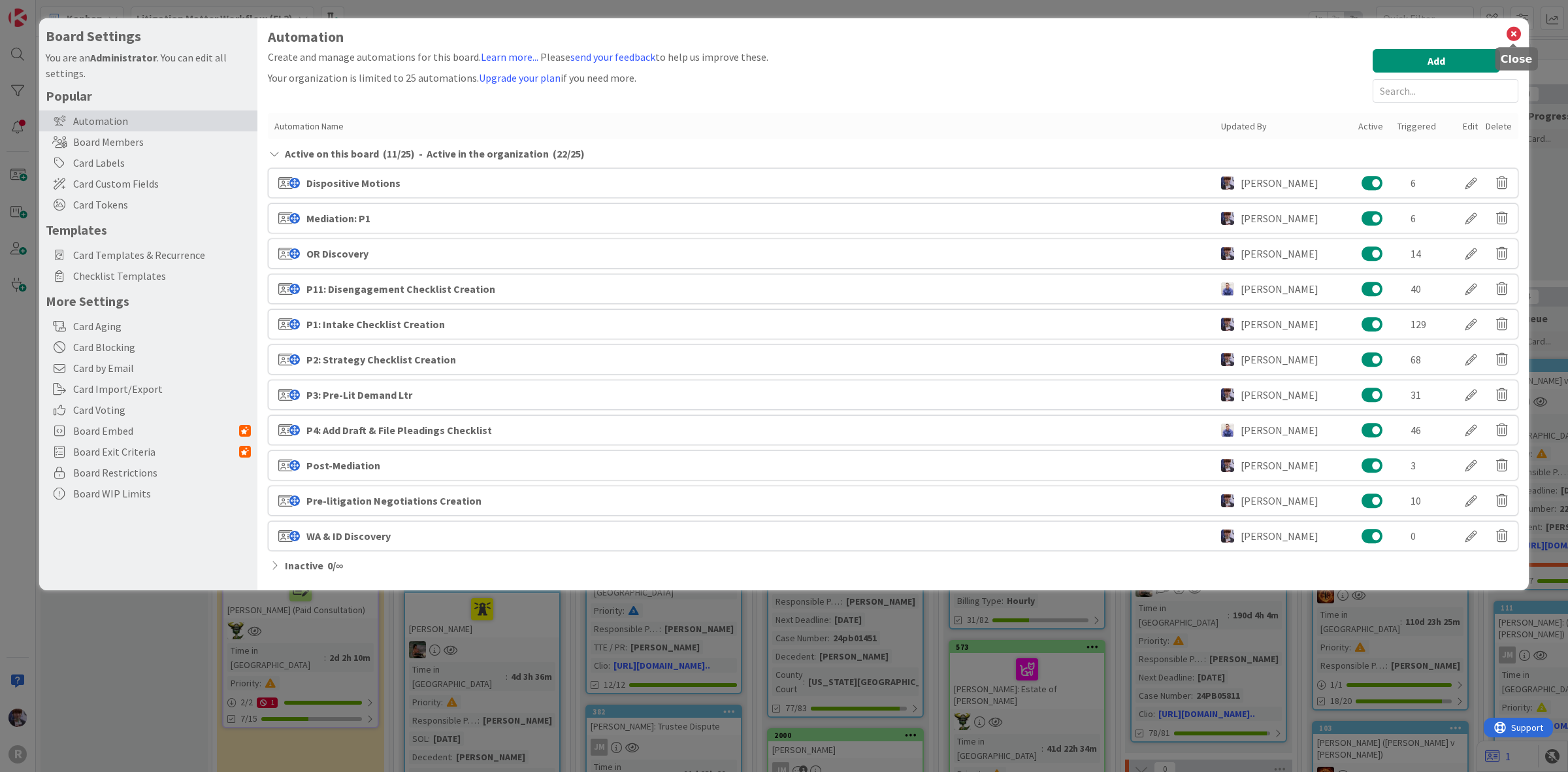
click at [1517, 31] on icon at bounding box center [1514, 33] width 17 height 18
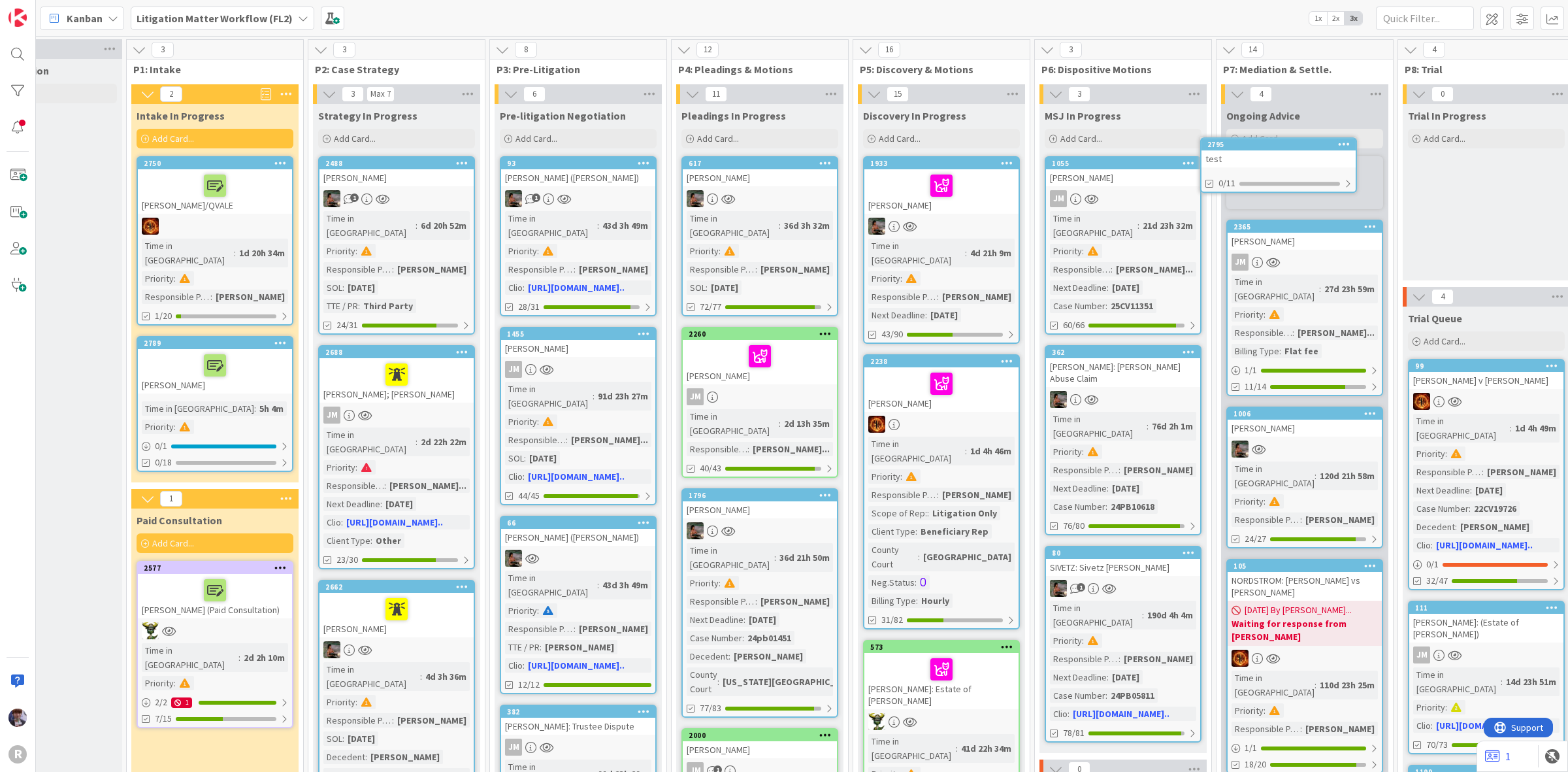
scroll to position [0, 121]
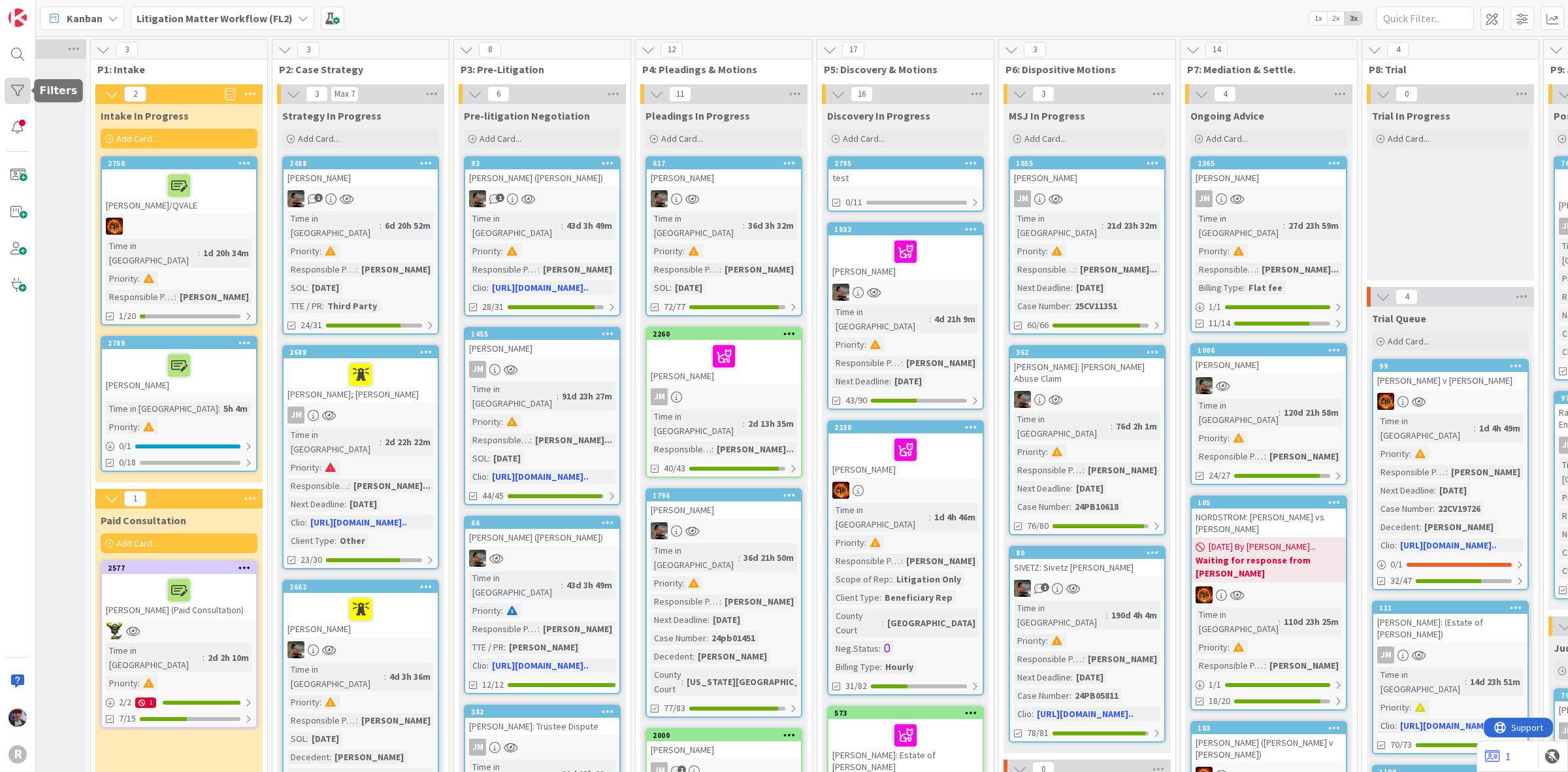
click at [18, 89] on div at bounding box center [17, 91] width 27 height 27
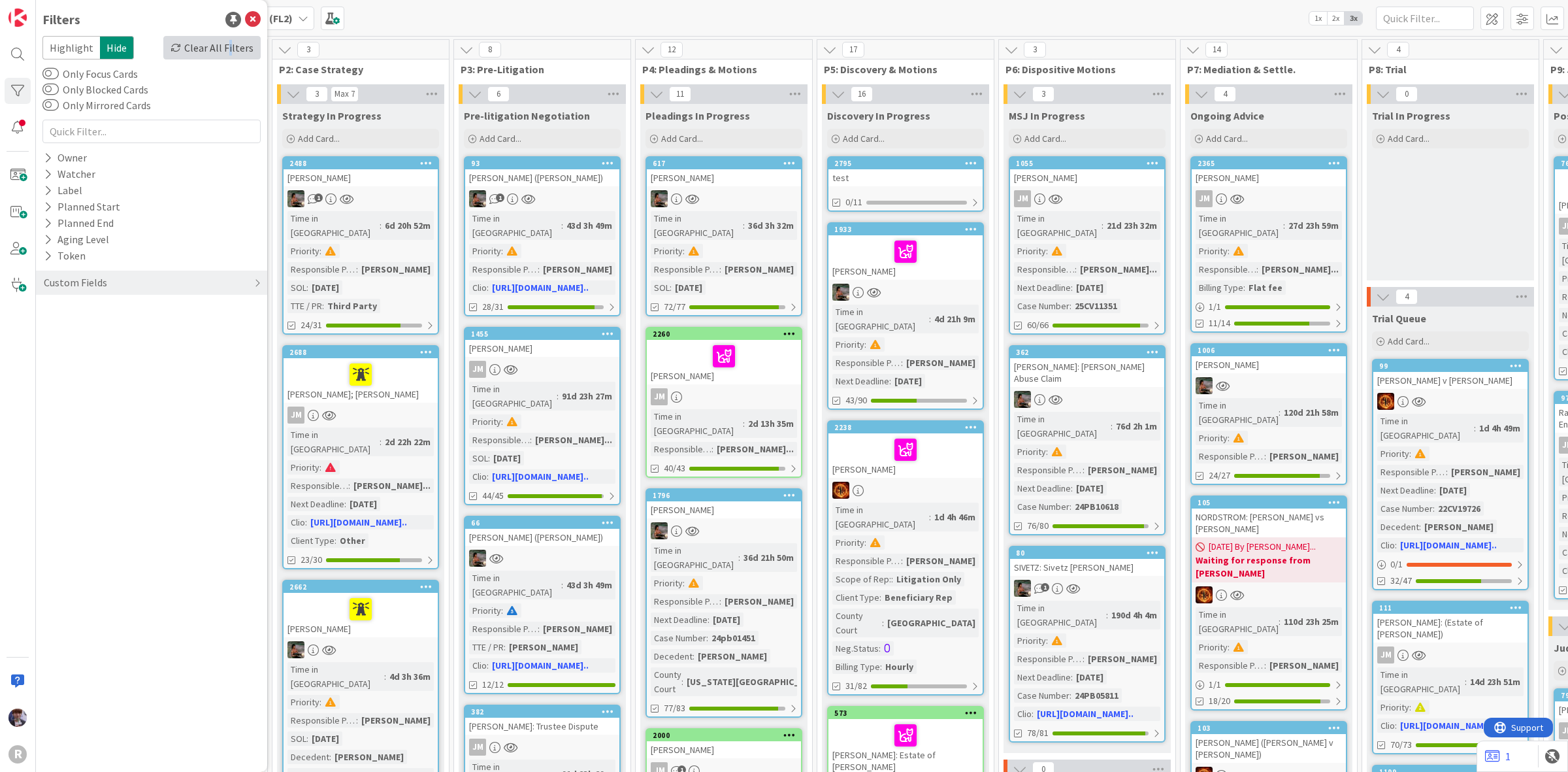
click at [233, 48] on div "Clear All Filters" at bounding box center [212, 48] width 97 height 24
click at [215, 40] on div "Clear All Filters" at bounding box center [212, 48] width 97 height 24
click at [207, 40] on div "Clear All Filters" at bounding box center [212, 48] width 97 height 24
click at [380, 21] on div "Kanban Litigation Matter Workflow (FL2) 1x 2x 3x" at bounding box center [802, 18] width 1532 height 36
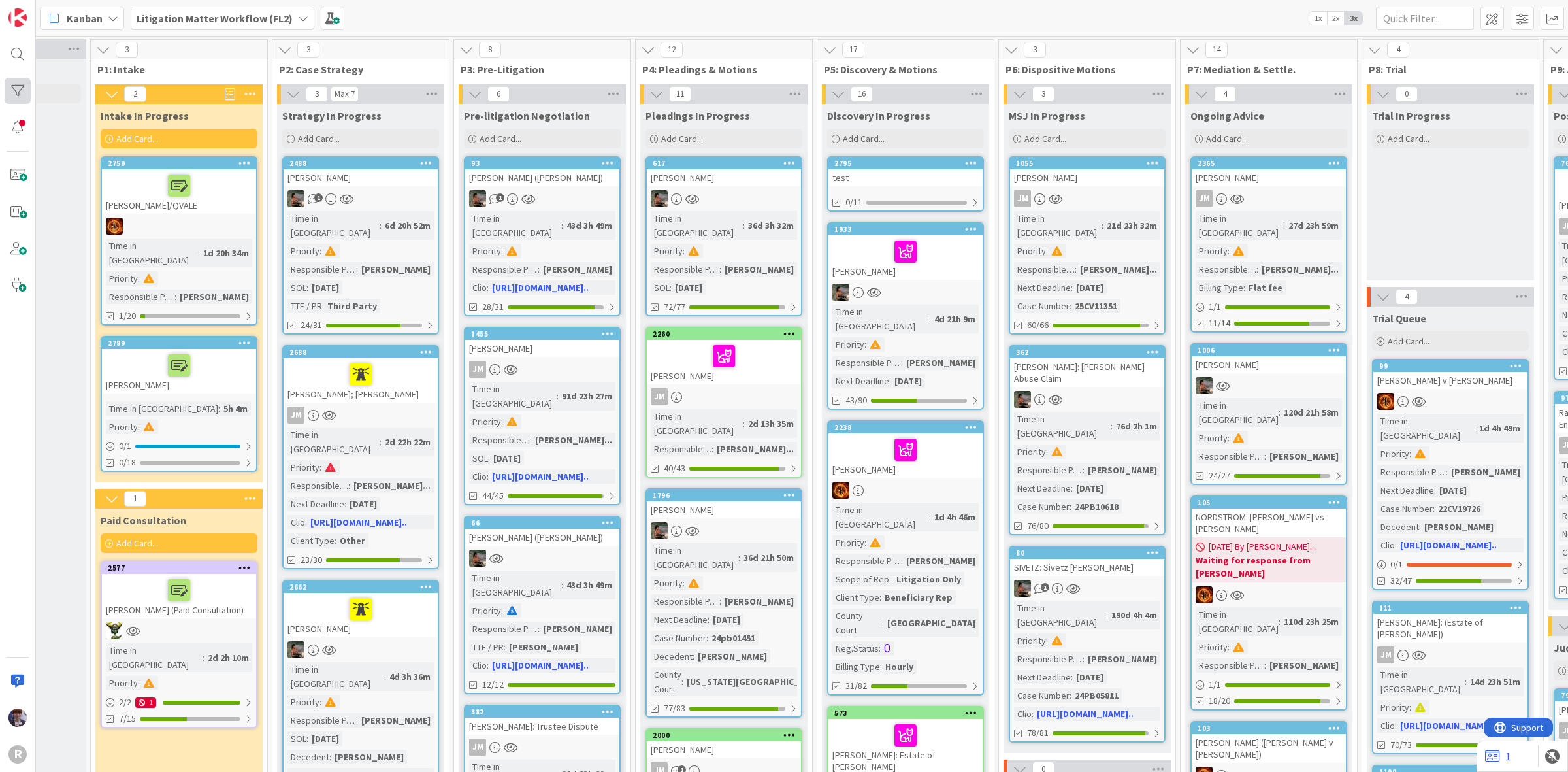
click at [15, 91] on div at bounding box center [17, 91] width 27 height 27
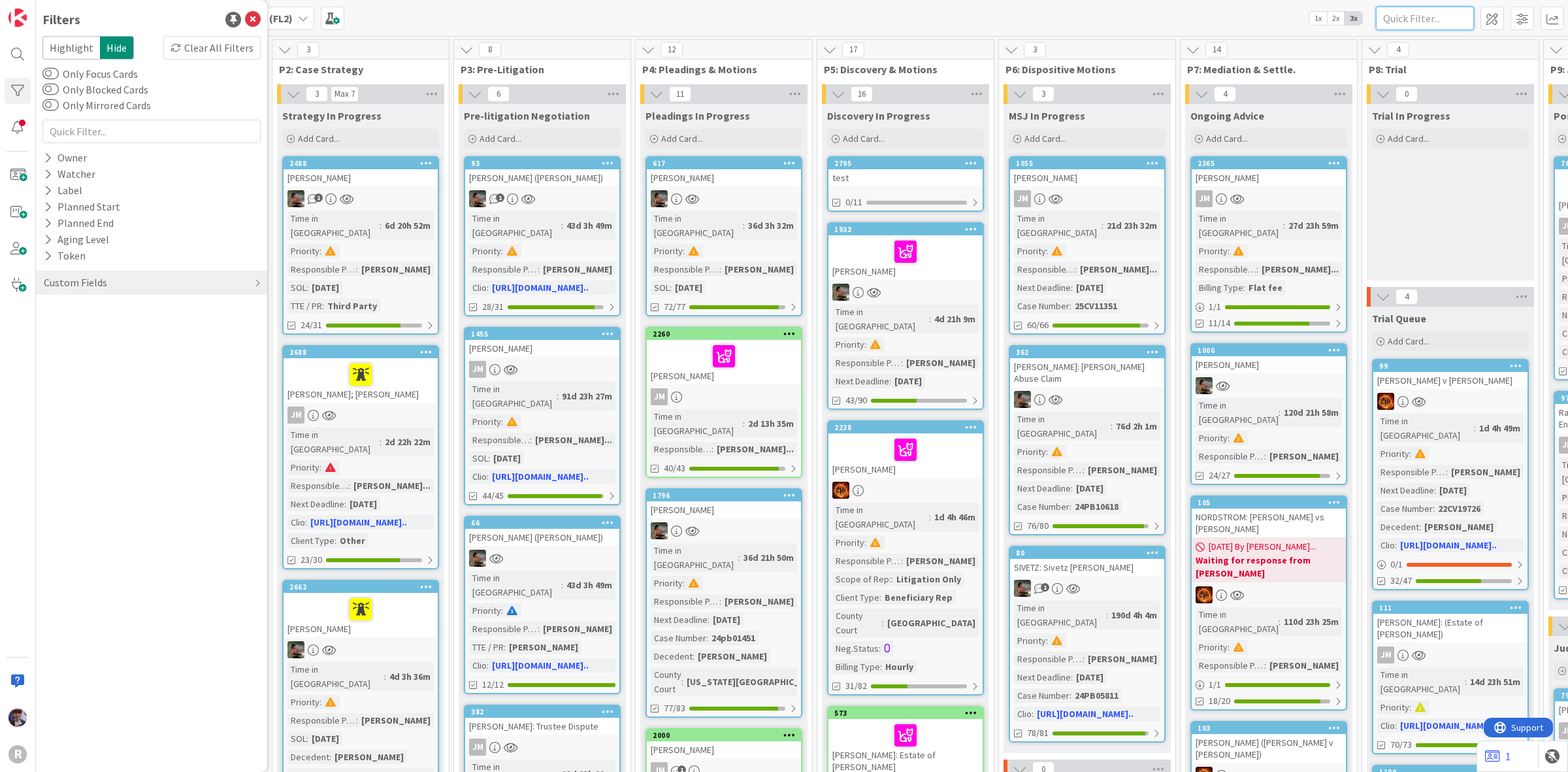
click at [1388, 20] on input "text" at bounding box center [1425, 19] width 98 height 24
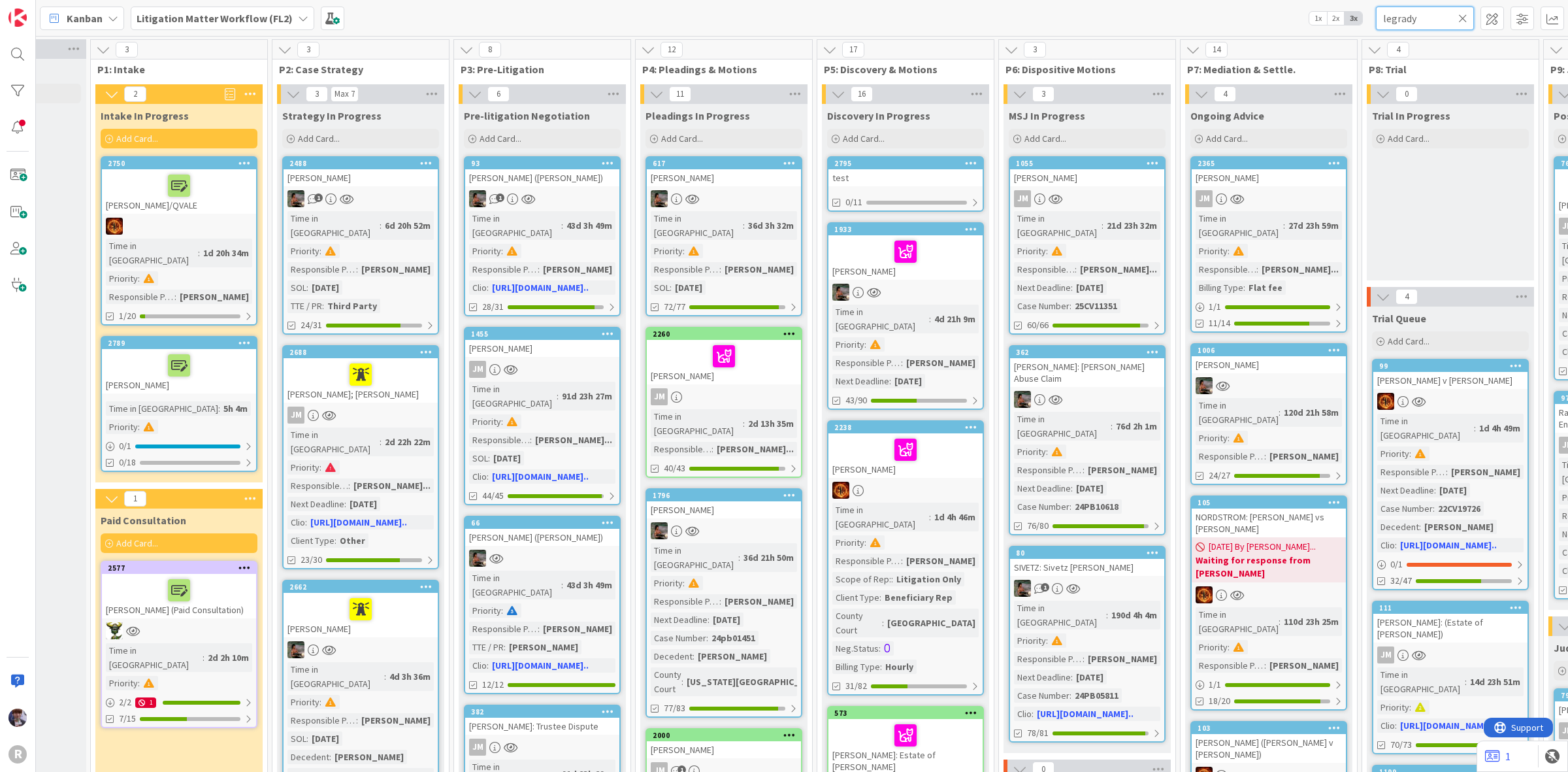
type input "legrady"
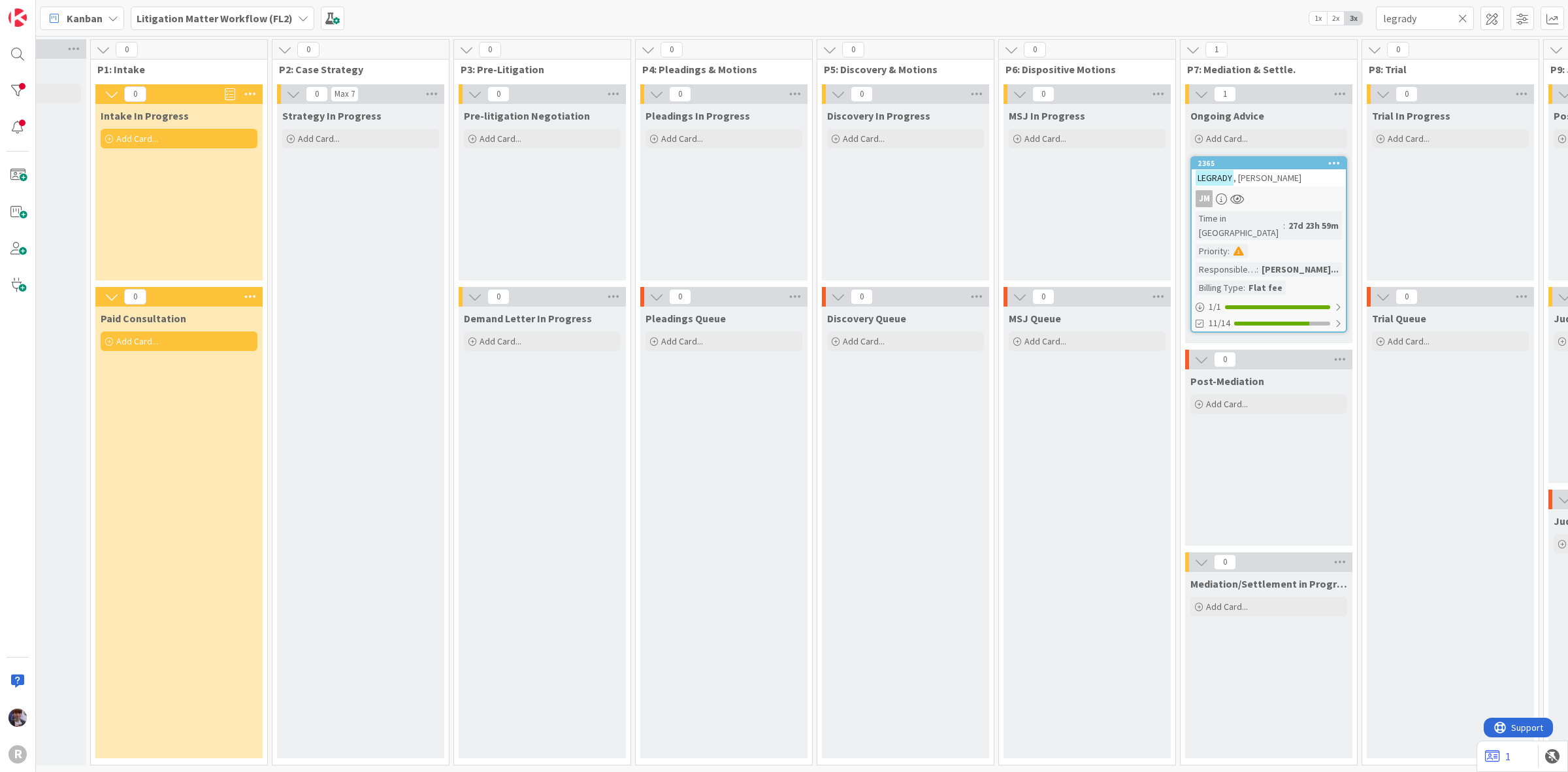
click at [1286, 218] on div "27d 23h 59m" at bounding box center [1313, 225] width 56 height 15
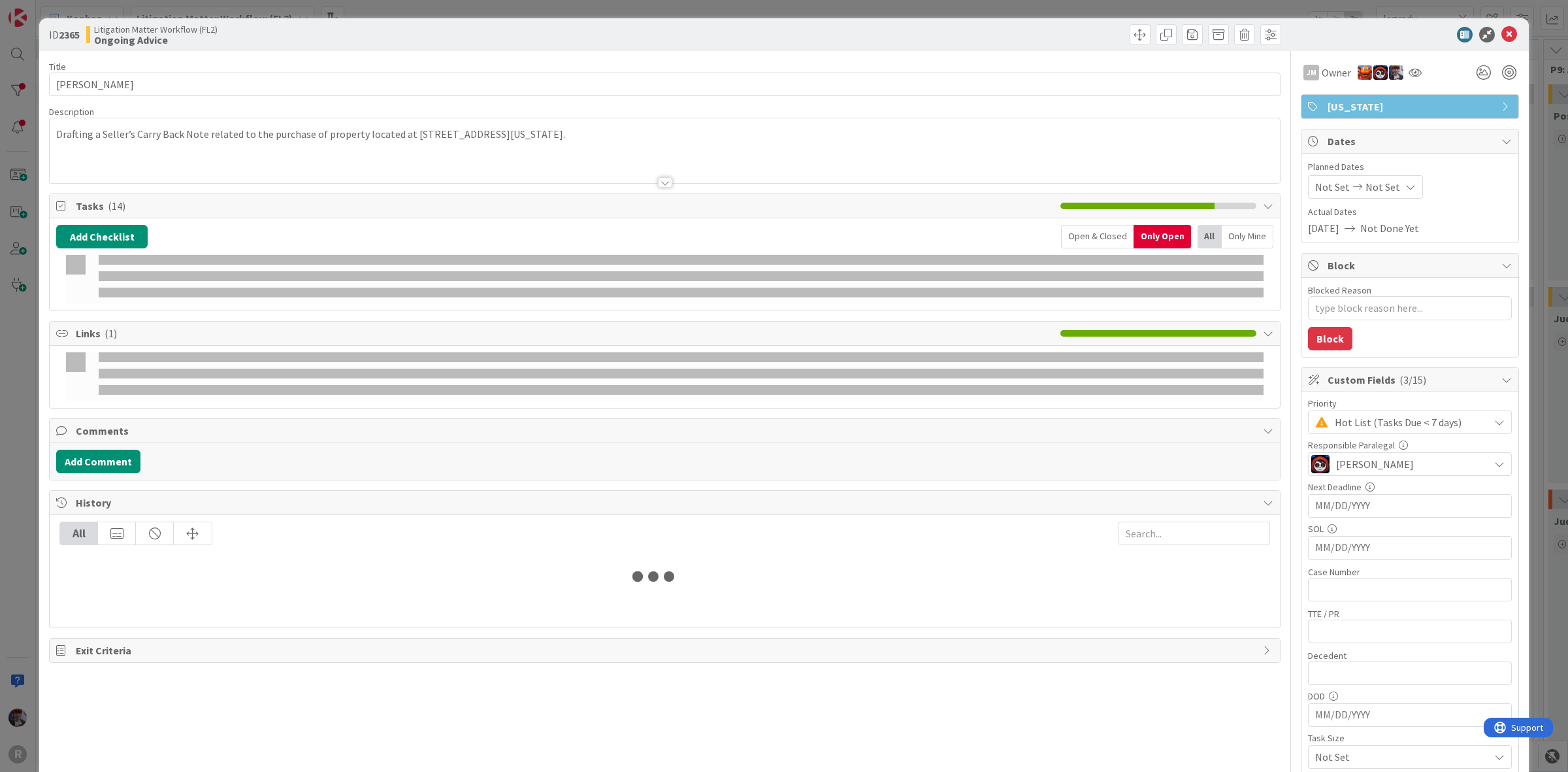
type textarea "x"
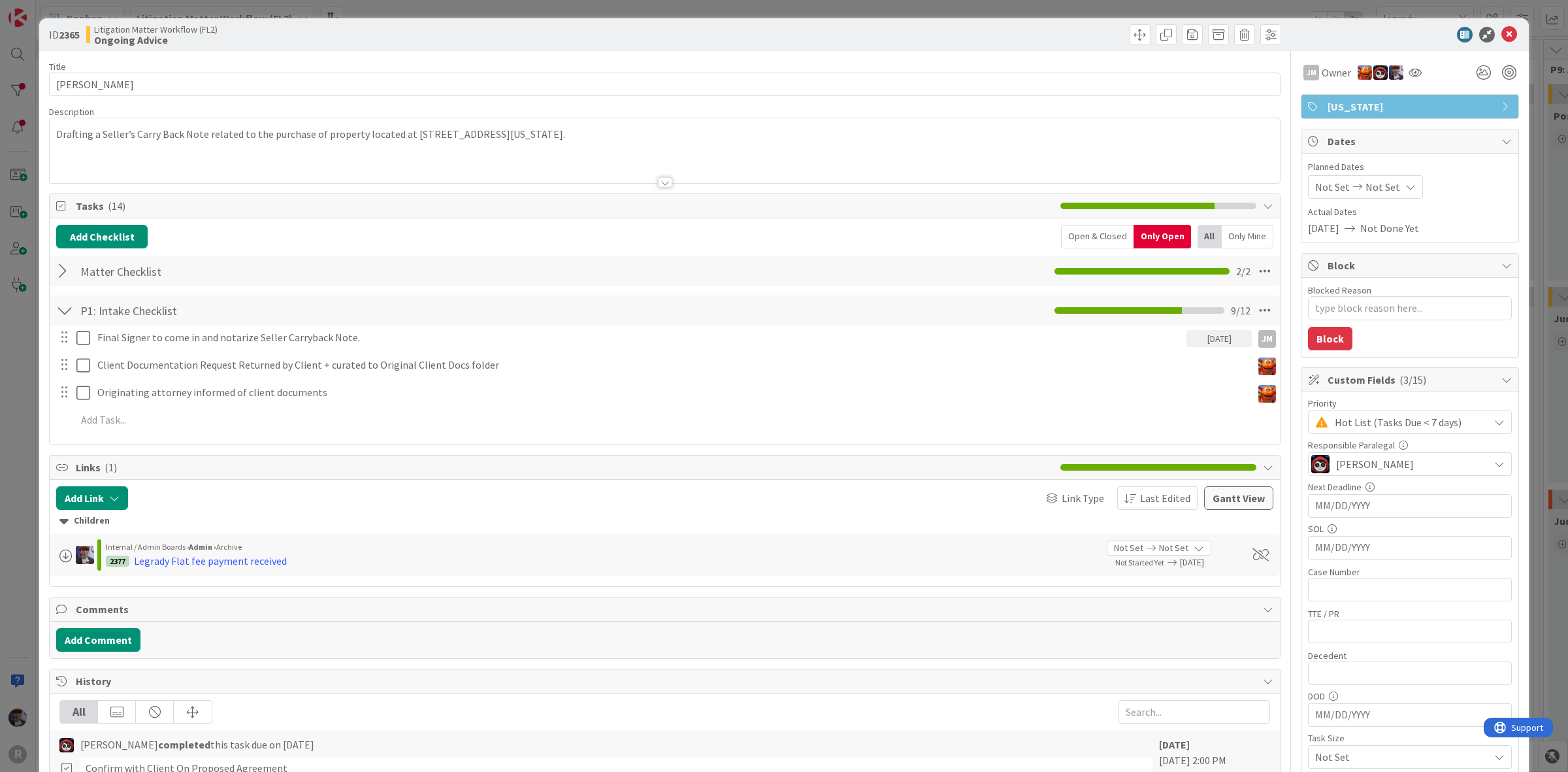
click at [1501, 28] on icon at bounding box center [1509, 34] width 15 height 15
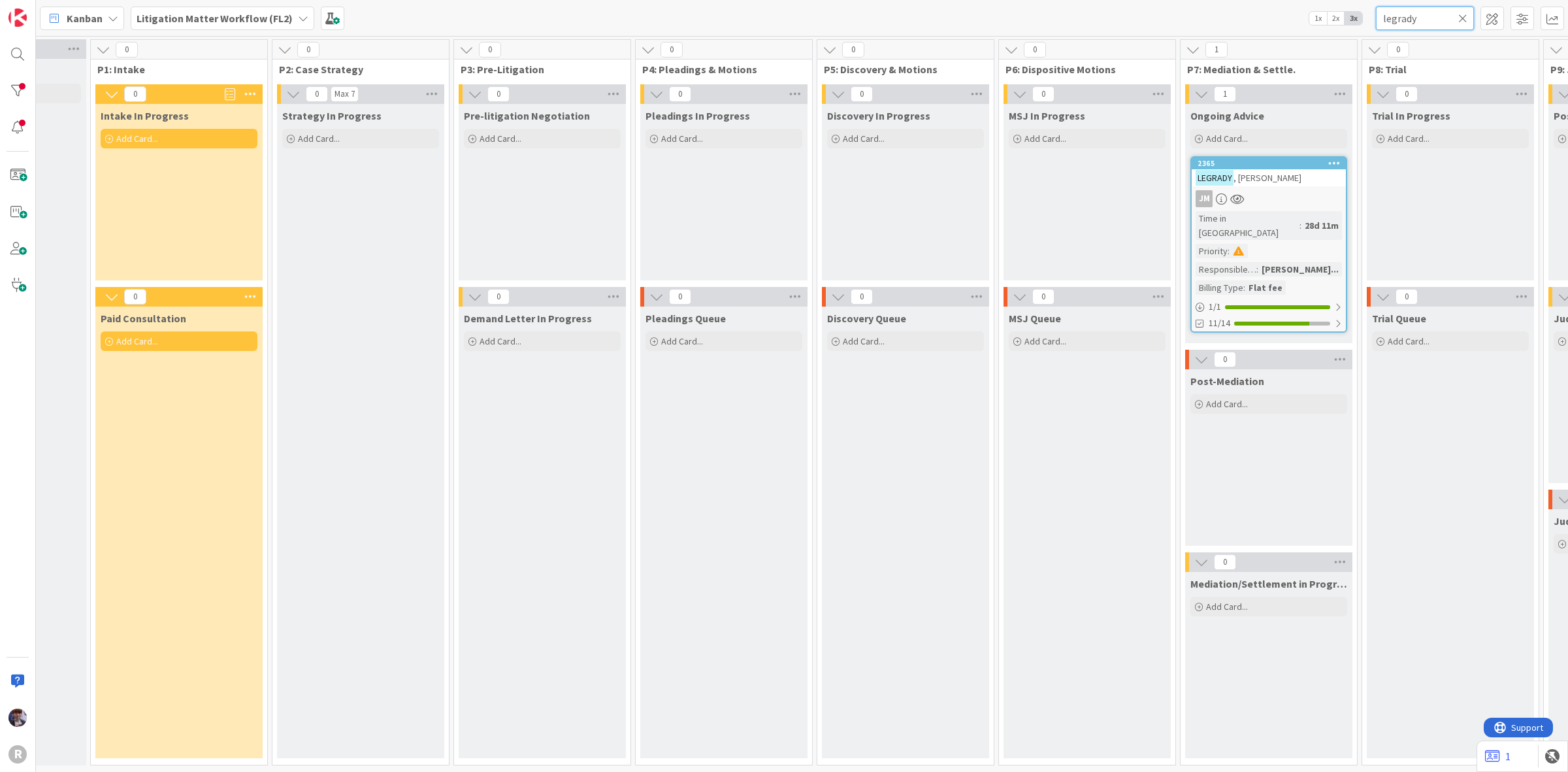
drag, startPoint x: 1432, startPoint y: 21, endPoint x: 1323, endPoint y: 18, distance: 109.0
click at [1323, 18] on div "Kanban Litigation Matter Workflow (FL2) 1x 2x 3x legrady" at bounding box center [802, 18] width 1532 height 36
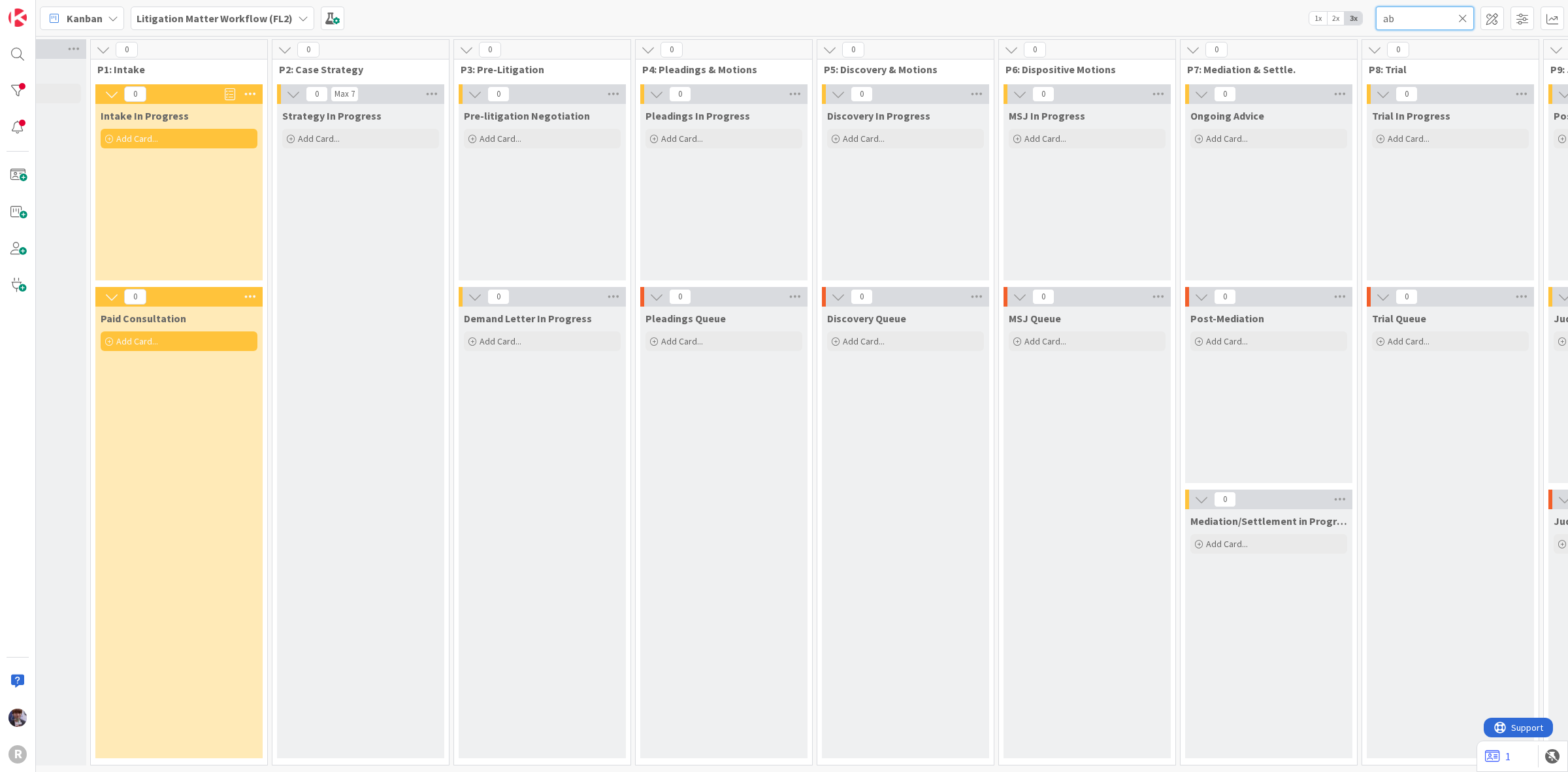
type input "a"
click at [1155, 21] on div "Kanban Litigation Matter Workflow (FL2) 1x 2x 3x" at bounding box center [802, 18] width 1532 height 36
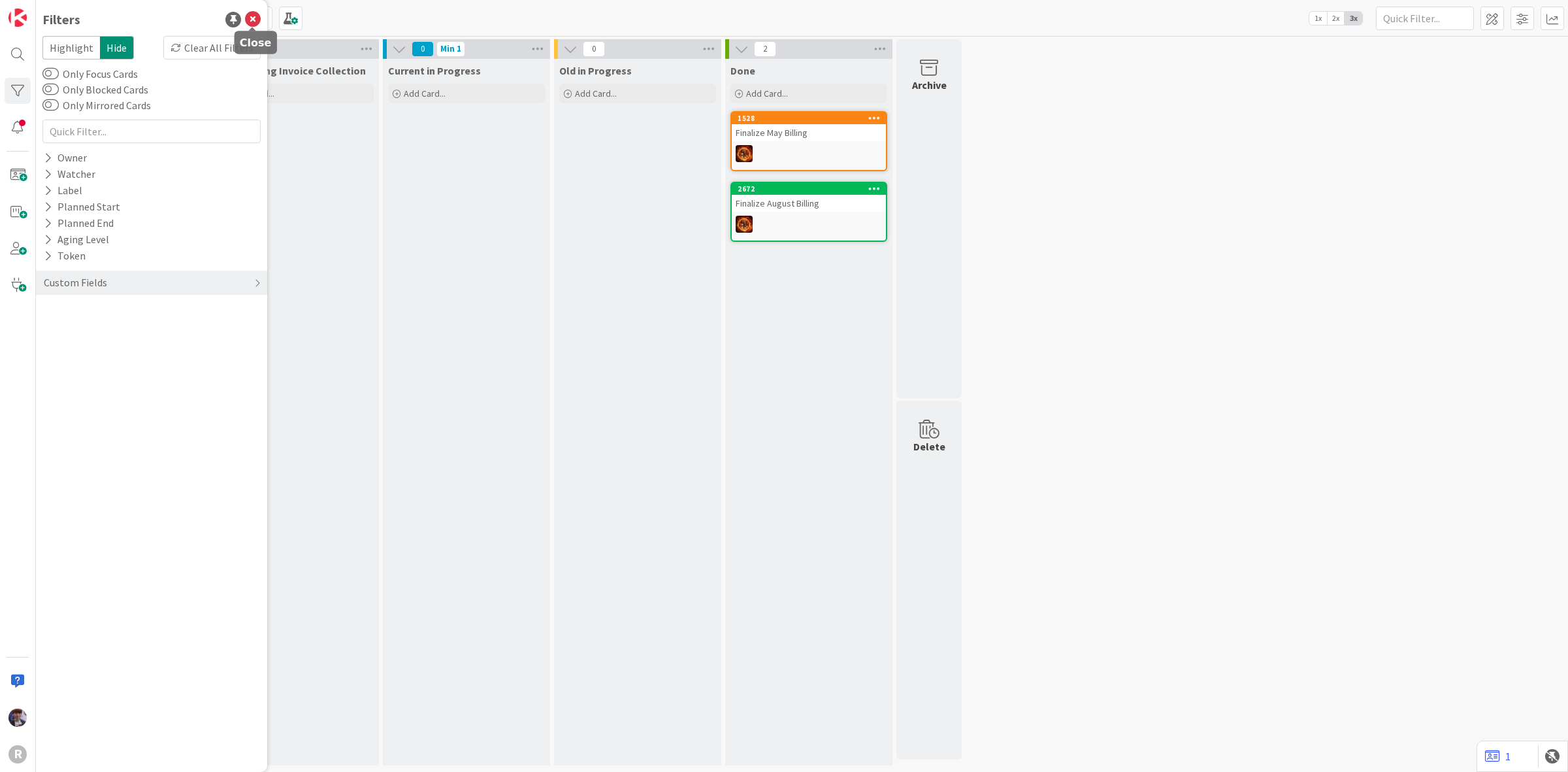
drag, startPoint x: 253, startPoint y: 17, endPoint x: 259, endPoint y: 15, distance: 6.3
click at [256, 15] on icon at bounding box center [253, 20] width 15 height 15
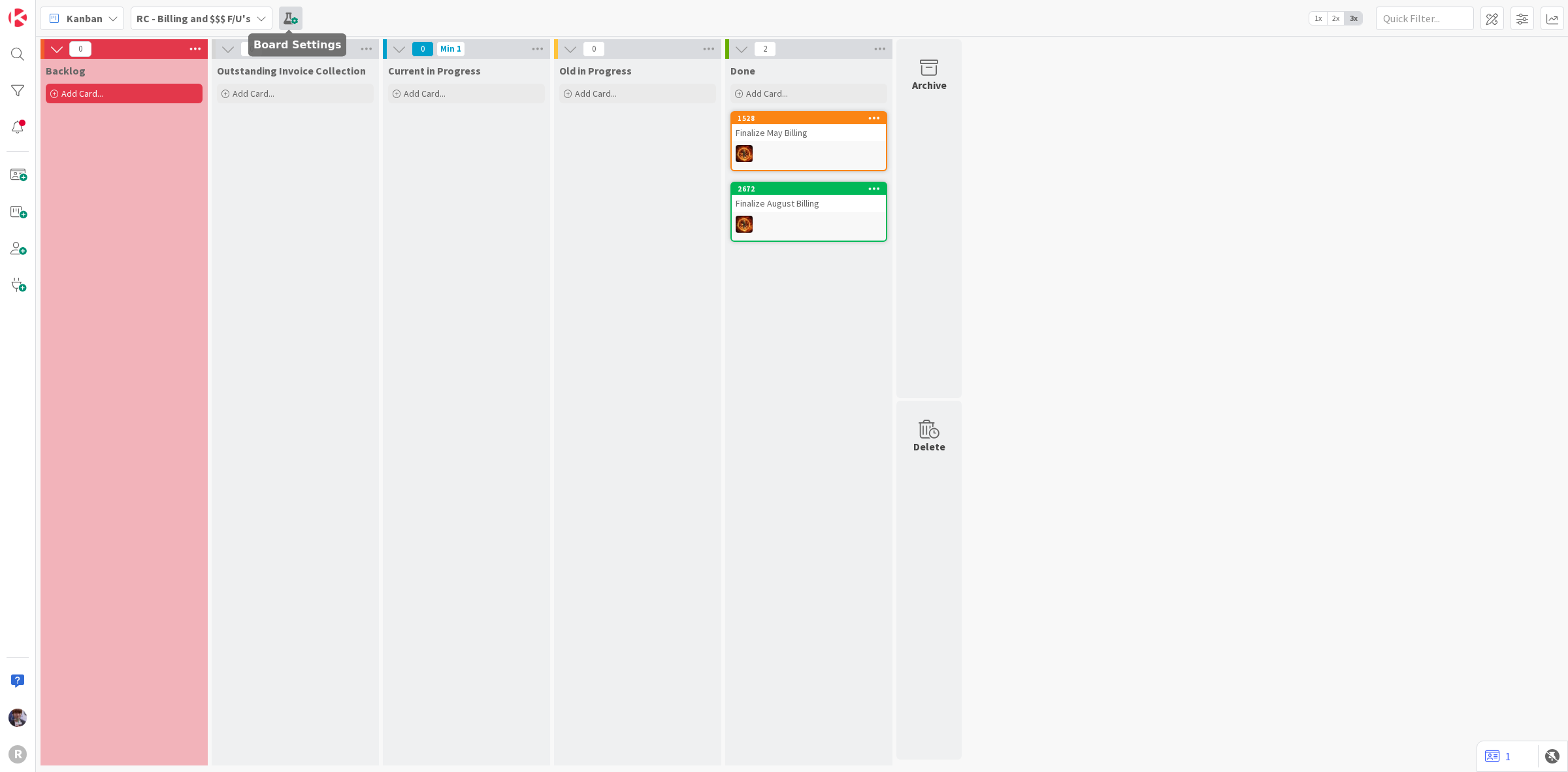
click at [284, 12] on span at bounding box center [291, 19] width 24 height 24
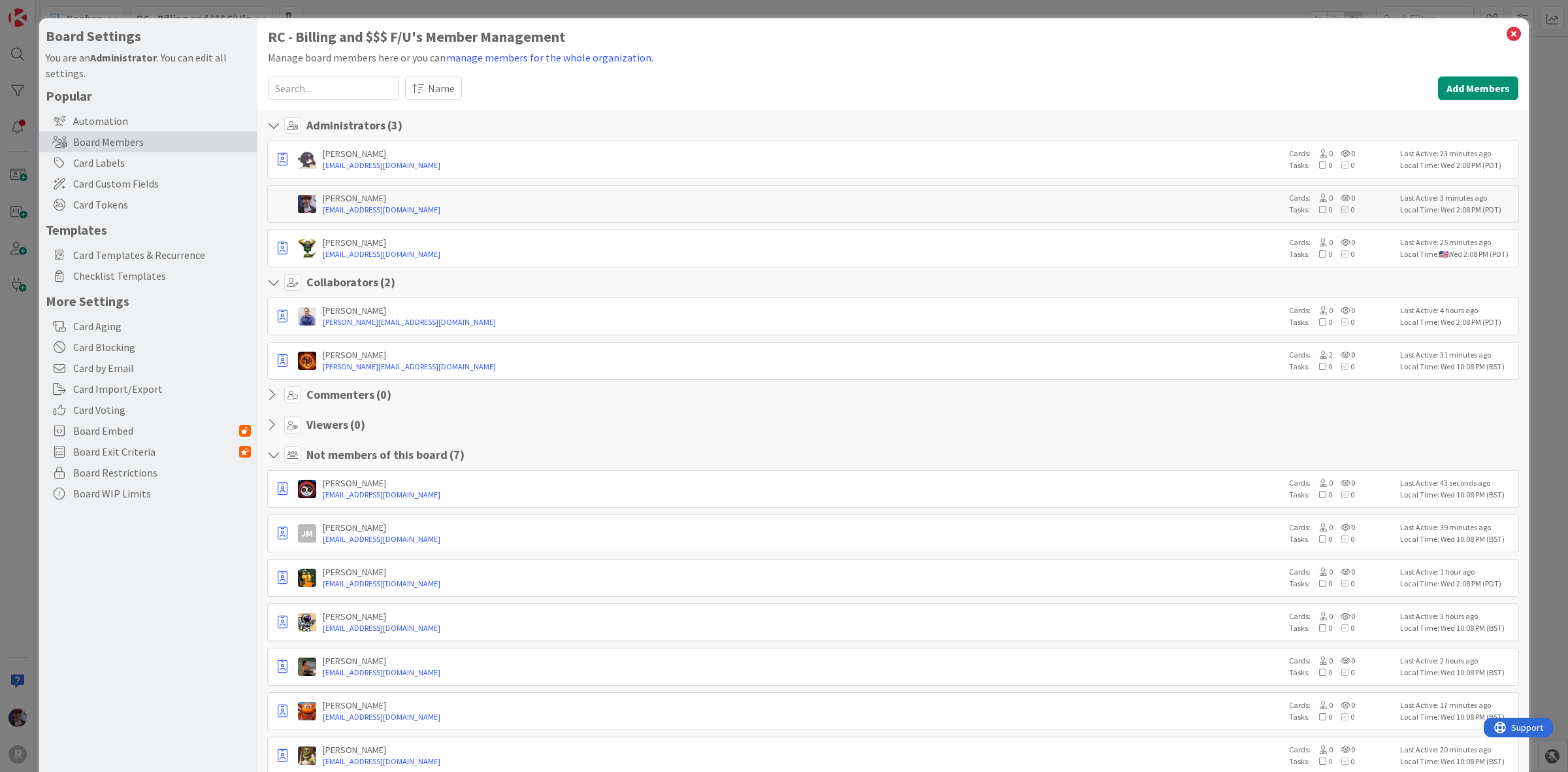
drag, startPoint x: 17, startPoint y: 322, endPoint x: 30, endPoint y: 315, distance: 14.8
click at [17, 322] on div "Board Settings You are an Administrator . You can edit all settings. Popular Au…" at bounding box center [784, 386] width 1568 height 772
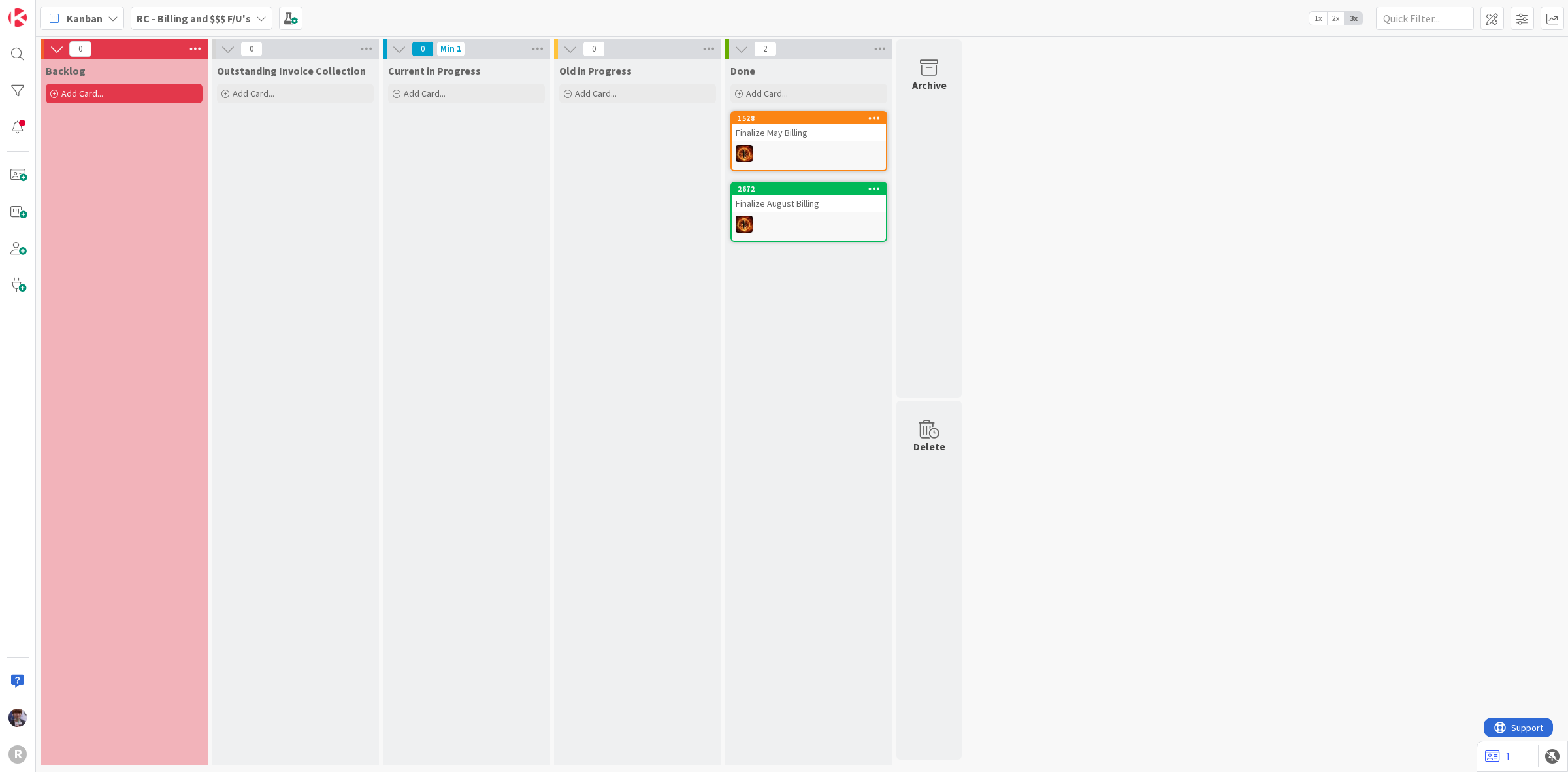
click at [115, 25] on div "Kanban" at bounding box center [82, 19] width 85 height 24
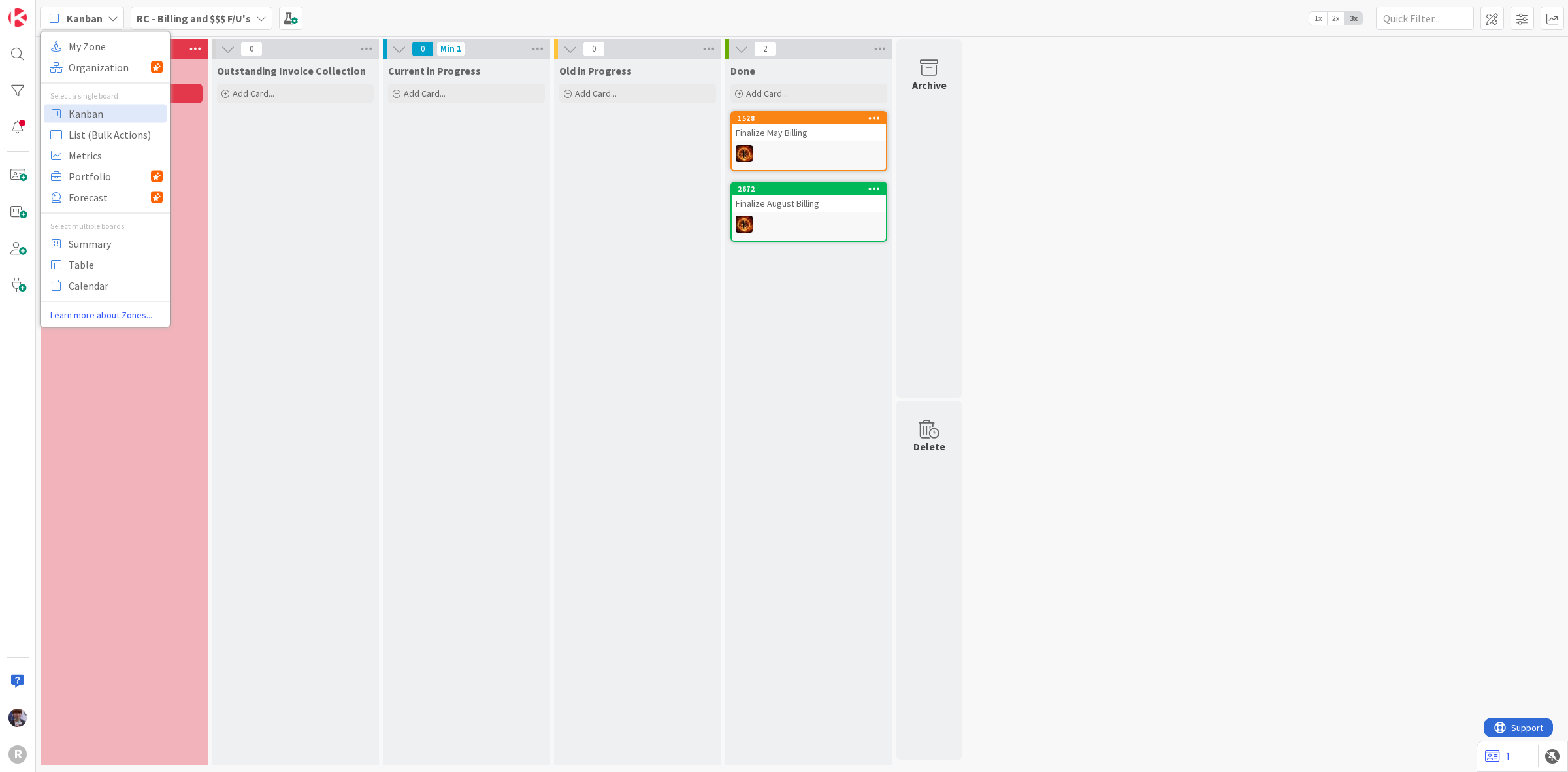
click at [206, 18] on b "RC - Billing and $$$ F/U's" at bounding box center [194, 18] width 115 height 13
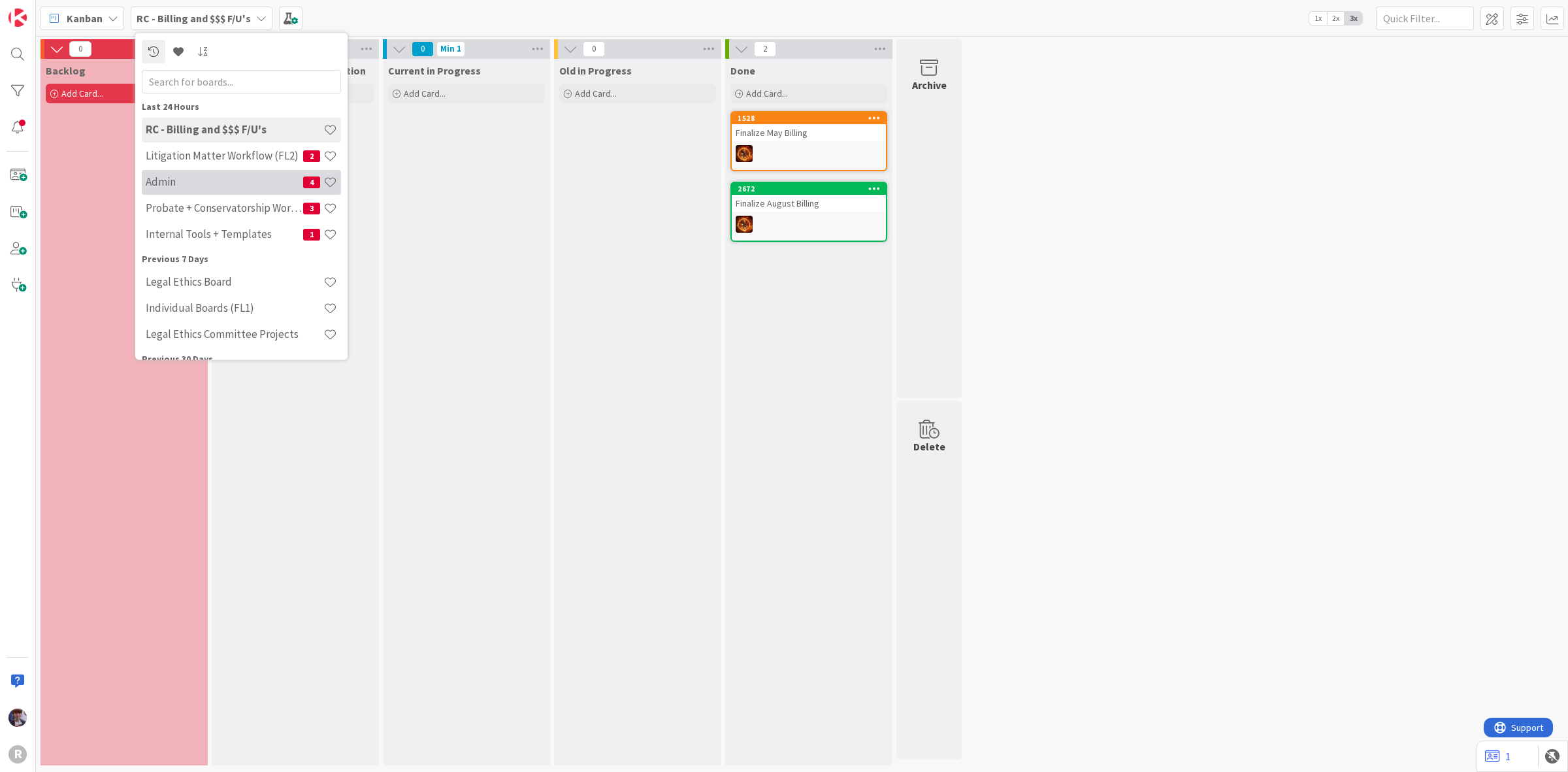
click at [181, 180] on h4 "Admin" at bounding box center [224, 181] width 157 height 13
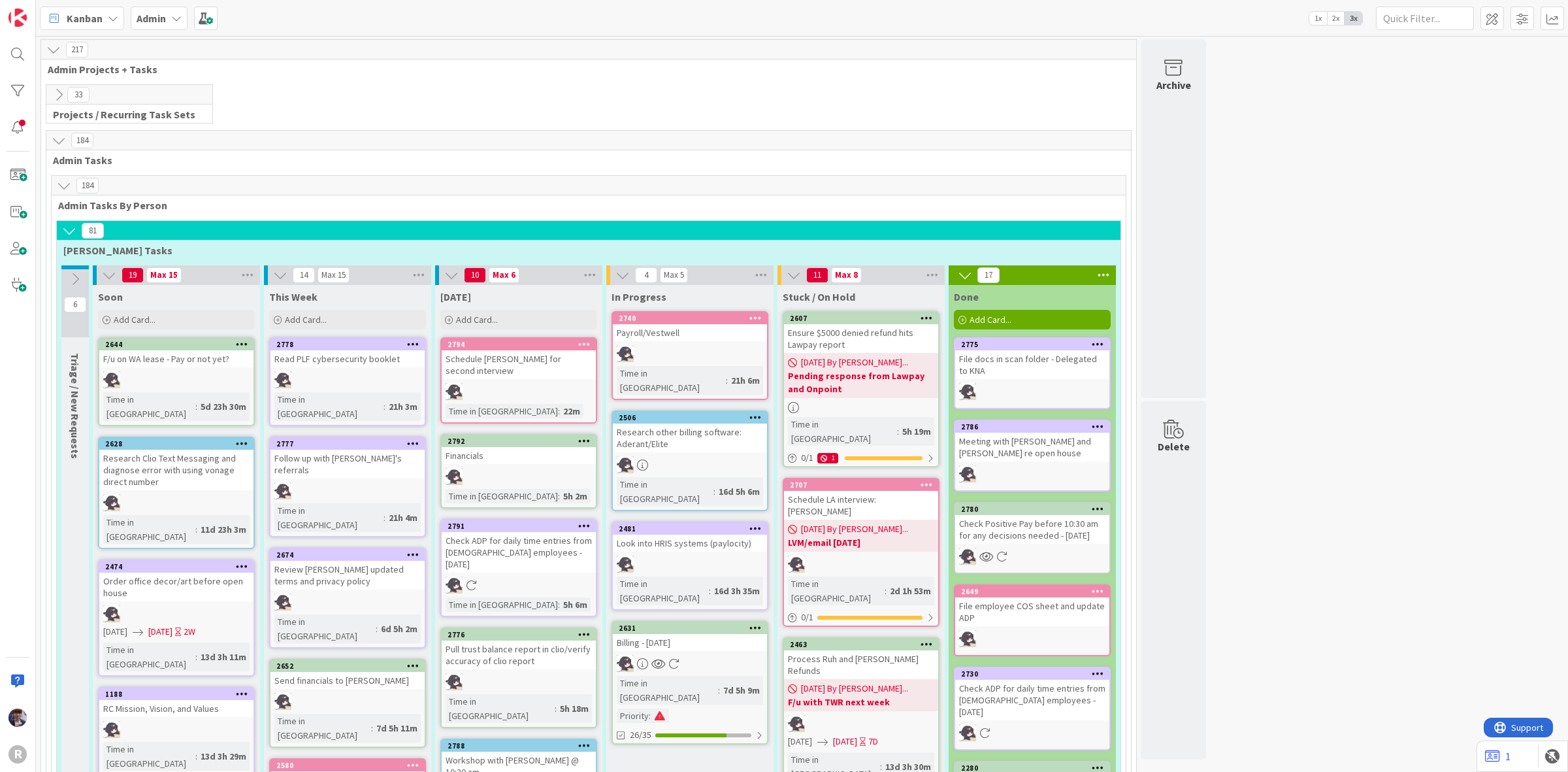
click at [716, 634] on div "Billing - 09/01/2025" at bounding box center [690, 642] width 154 height 17
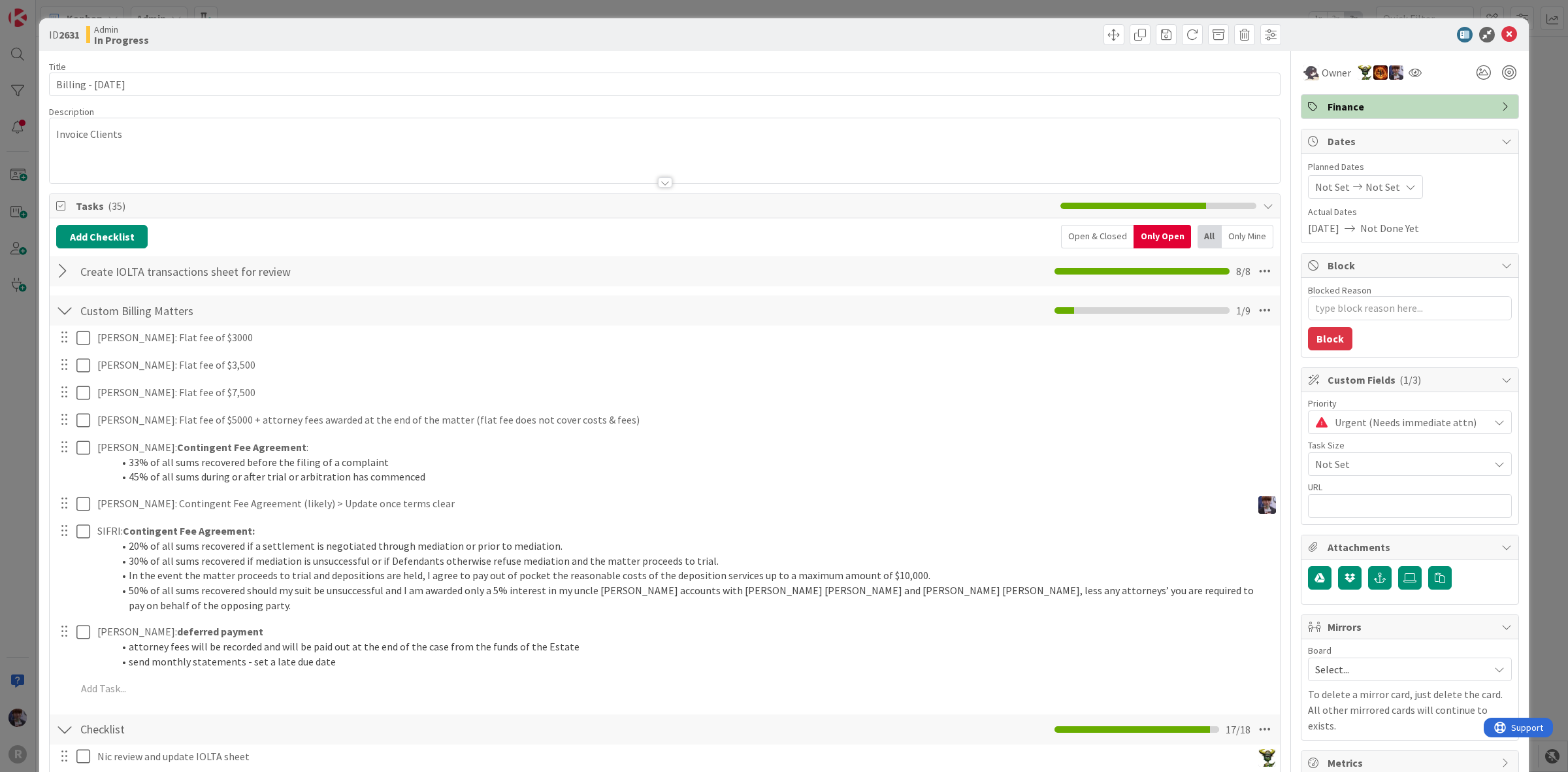
type textarea "x"
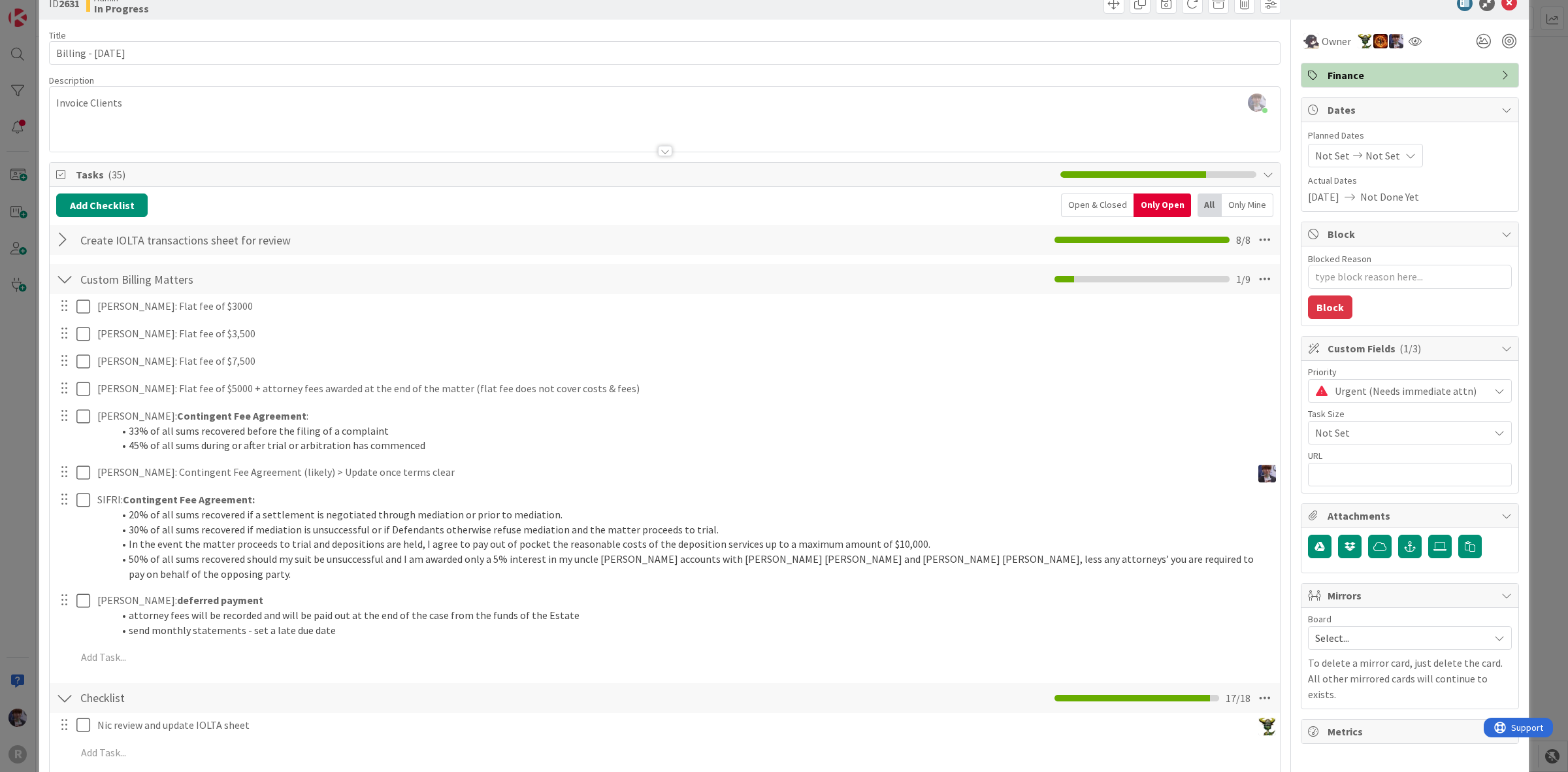
scroll to position [82, 0]
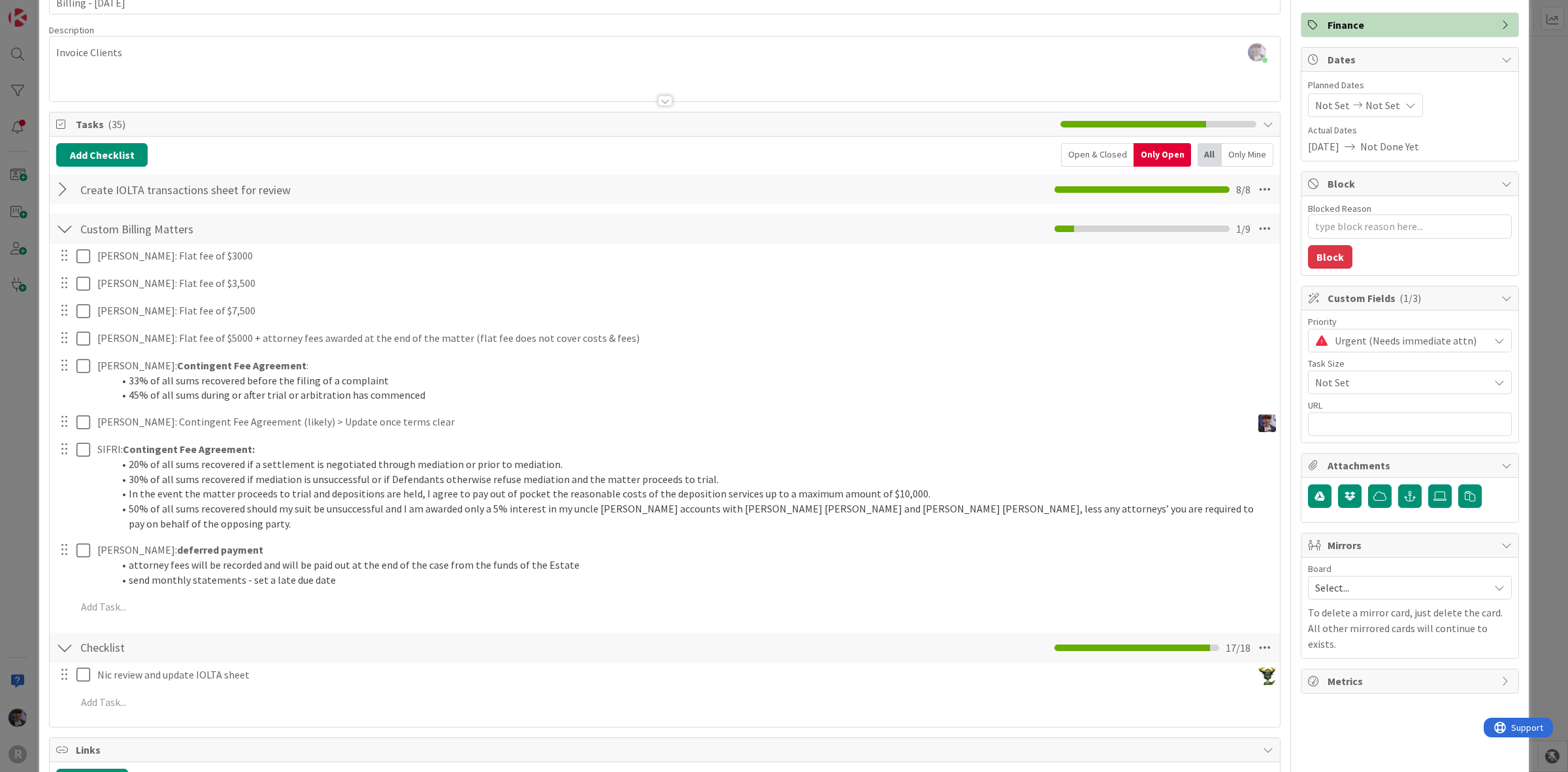
click at [30, 565] on div "ID 2631 Admin In Progress Title 20 / 128 Billing - 09/01/2025 Description Minka…" at bounding box center [784, 386] width 1568 height 772
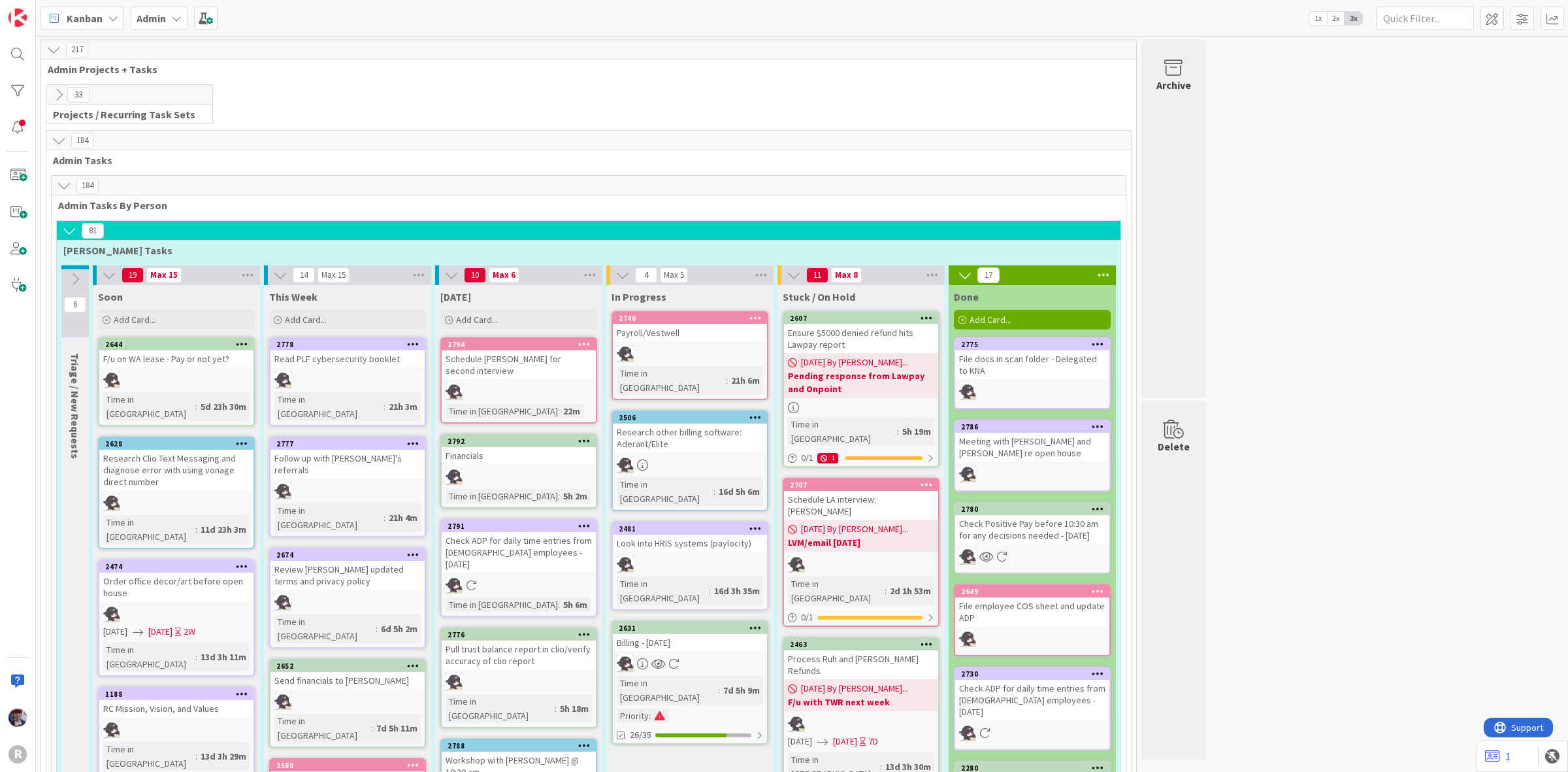
click at [218, 9] on div "Kanban My Zone Organization Select a single board Kanban List (Bulk Actions) Me…" at bounding box center [802, 18] width 1532 height 36
click at [199, 21] on span at bounding box center [206, 19] width 24 height 24
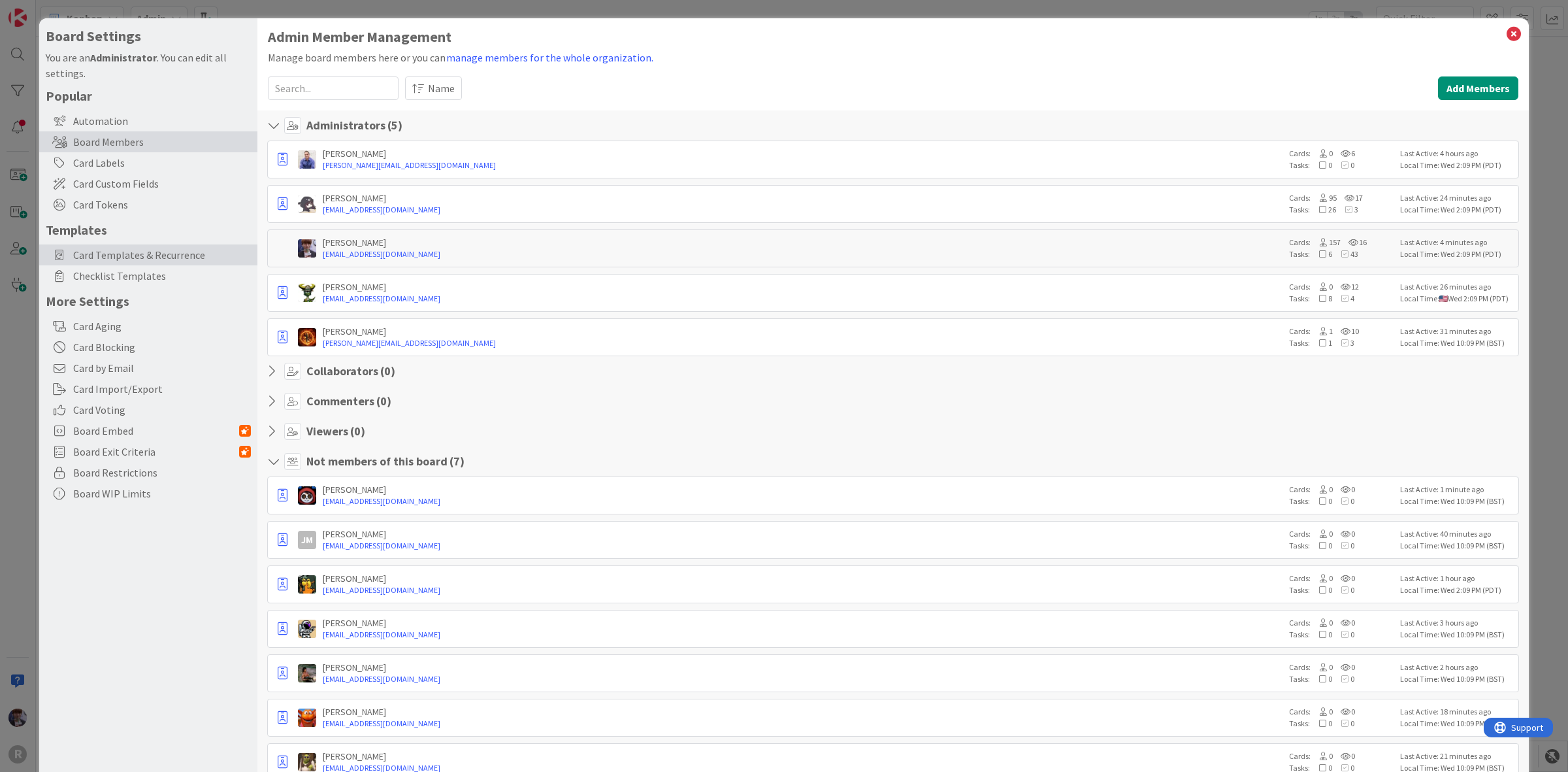
click at [142, 262] on span "Card Templates & Recurrence" at bounding box center [162, 255] width 178 height 15
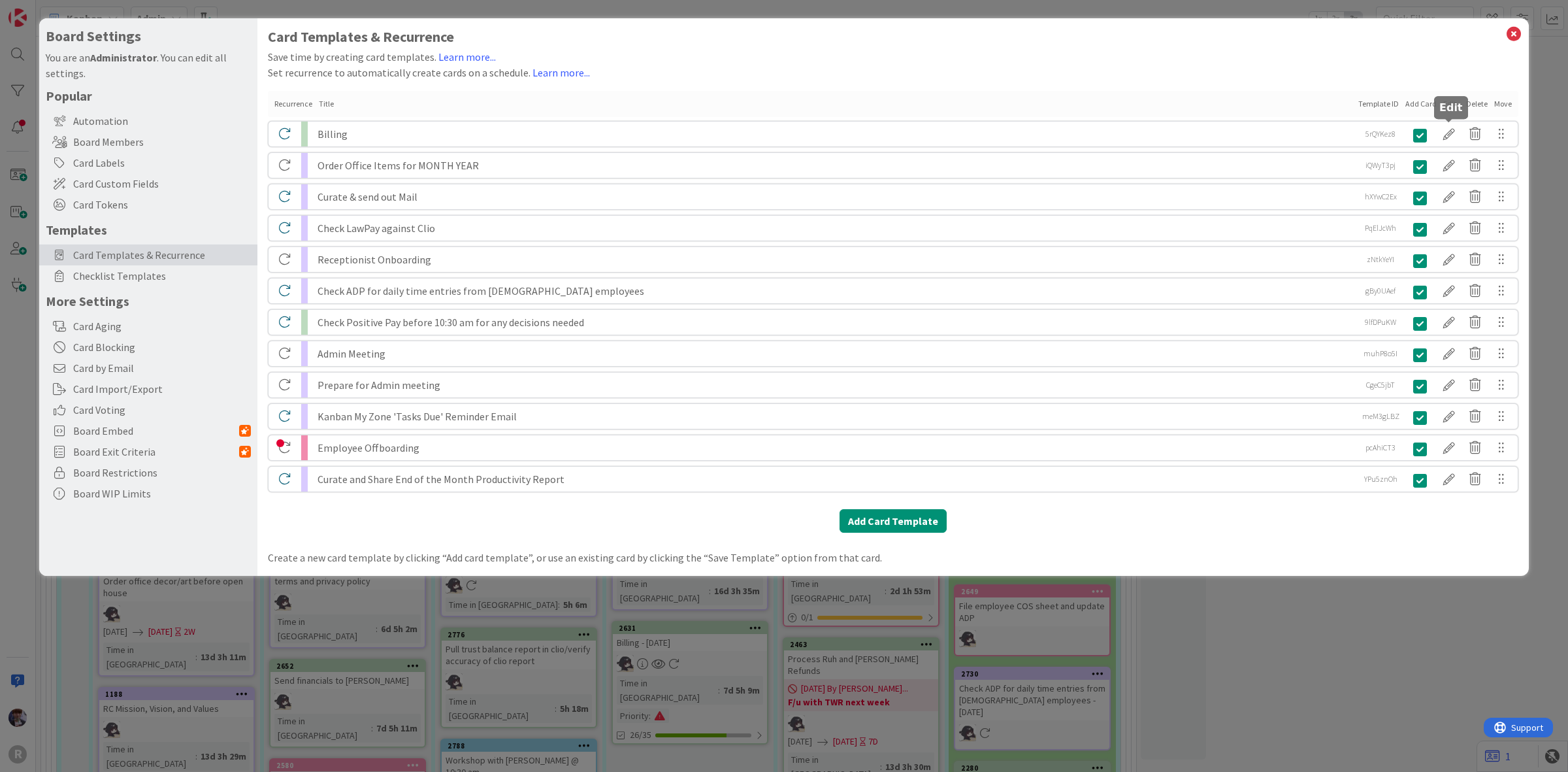
click at [1447, 138] on div at bounding box center [1449, 134] width 27 height 22
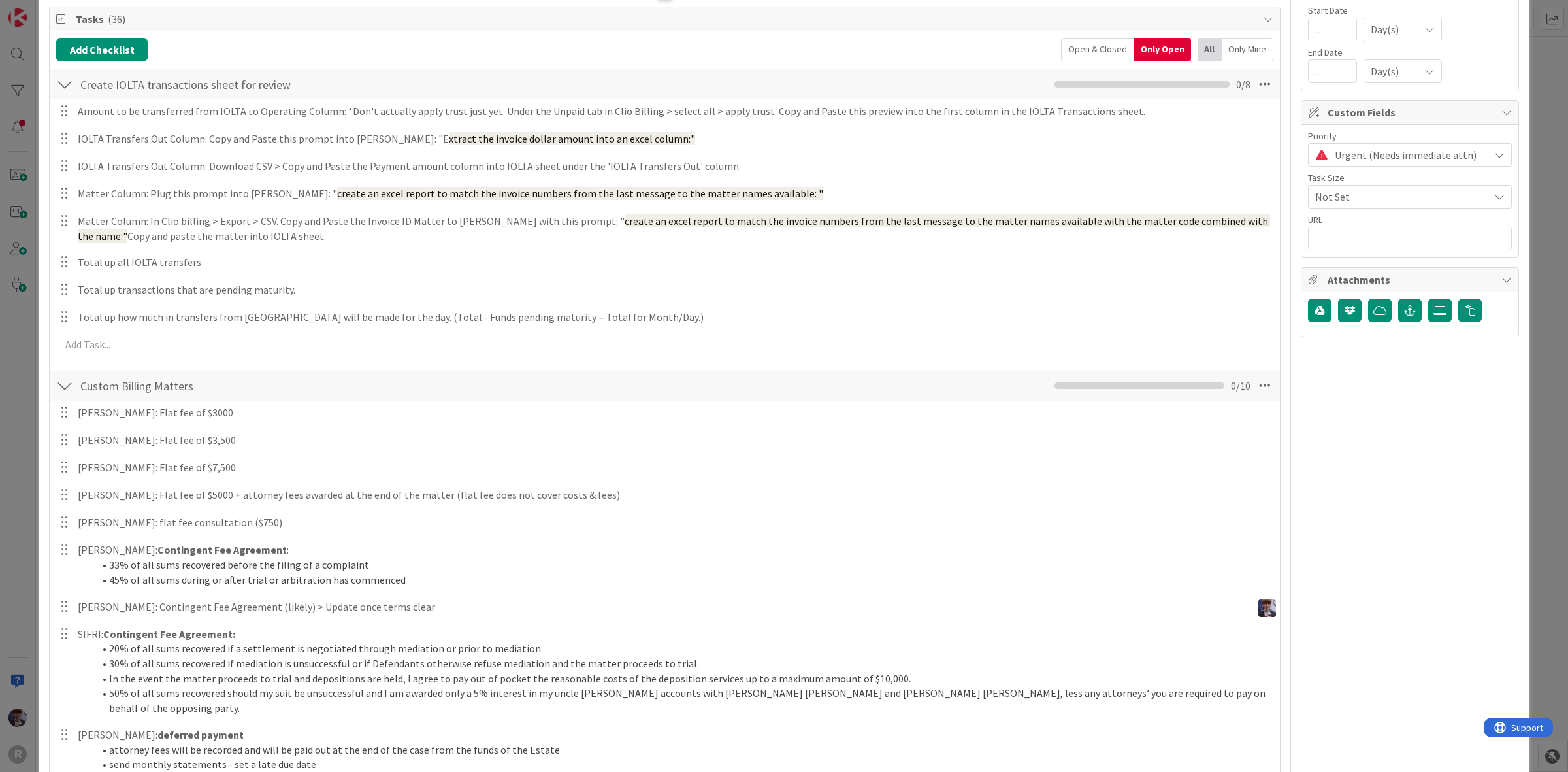
scroll to position [245, 0]
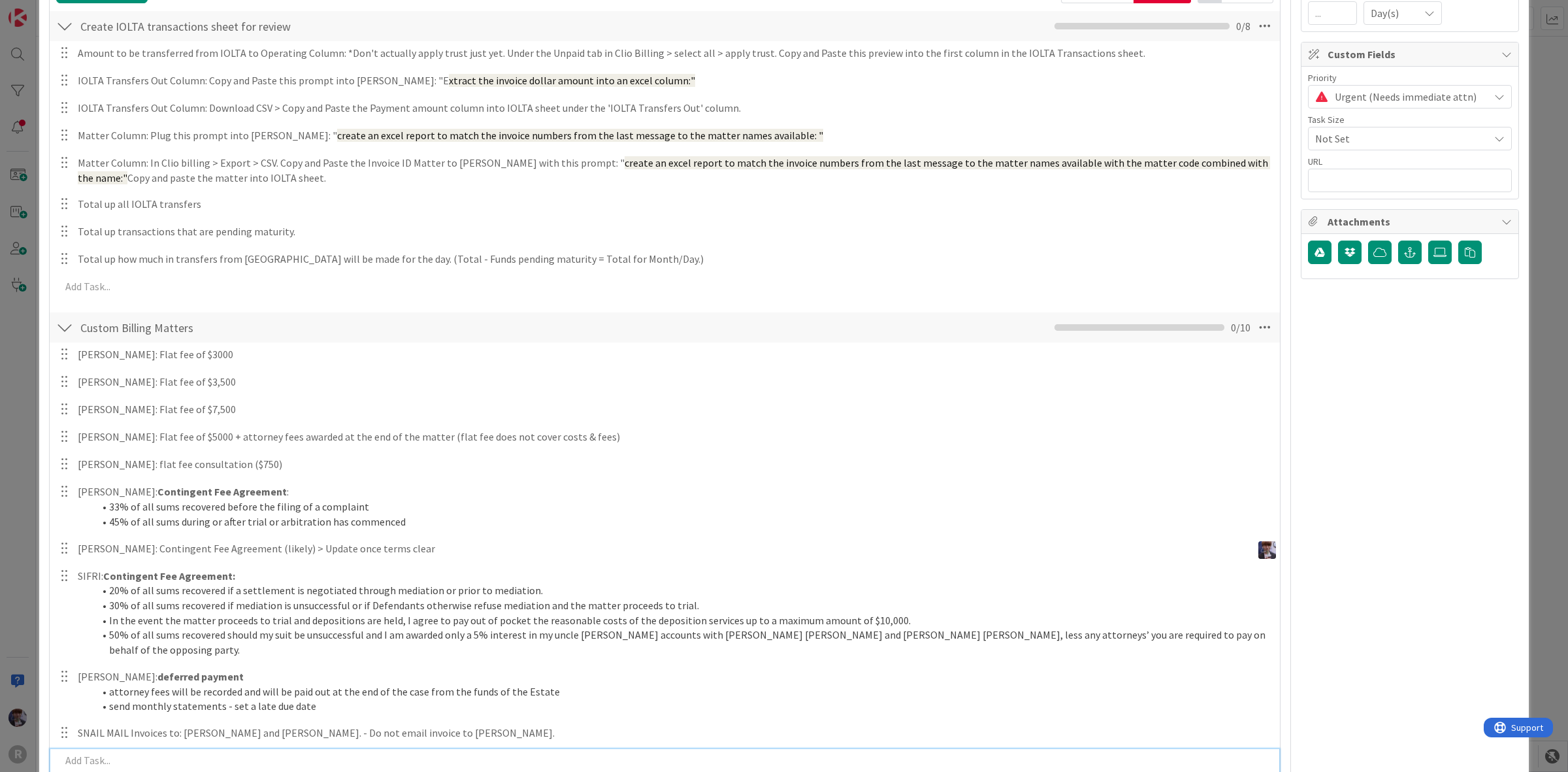
click at [115, 743] on p at bounding box center [665, 760] width 1210 height 15
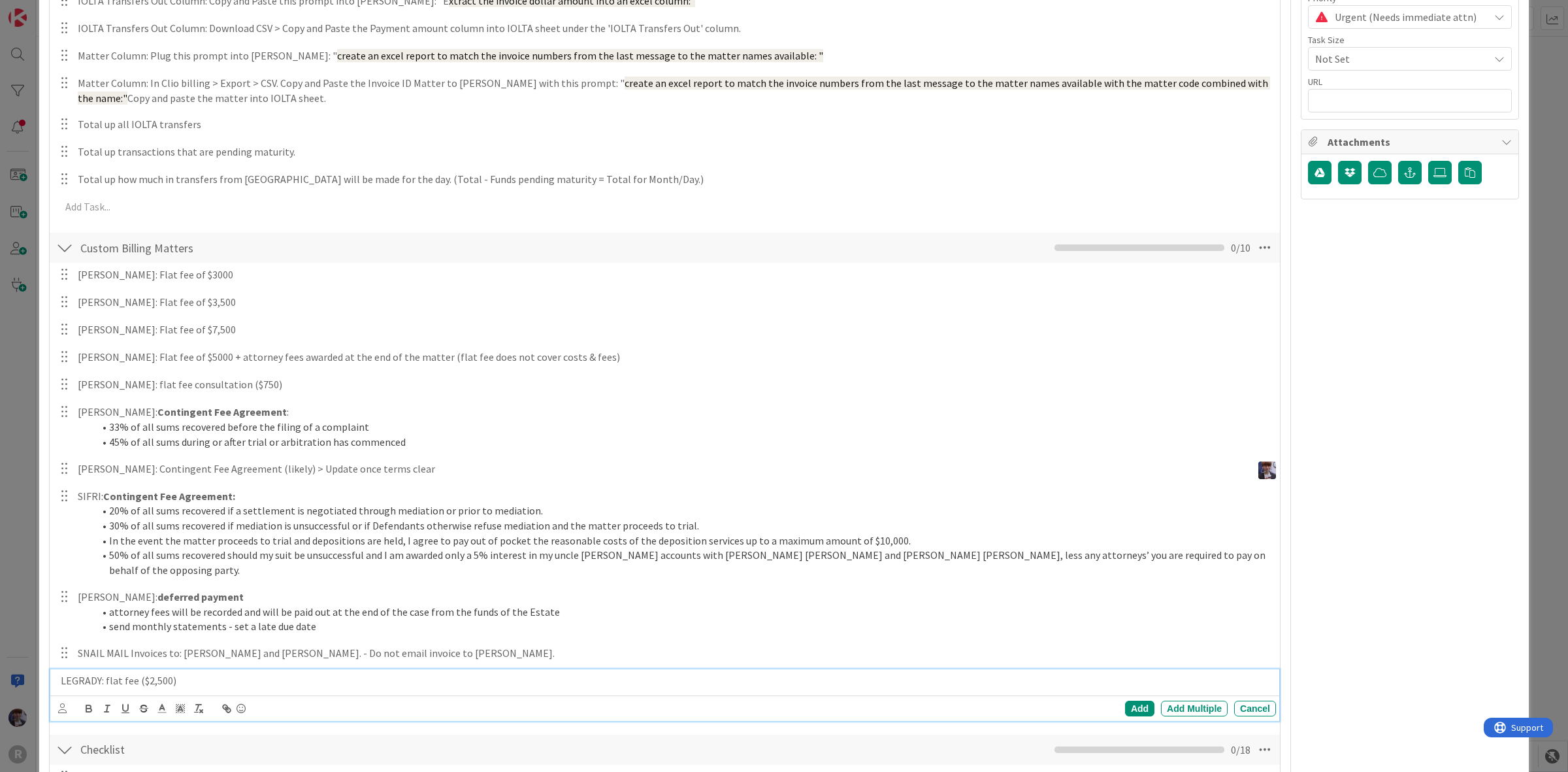
scroll to position [490, 0]
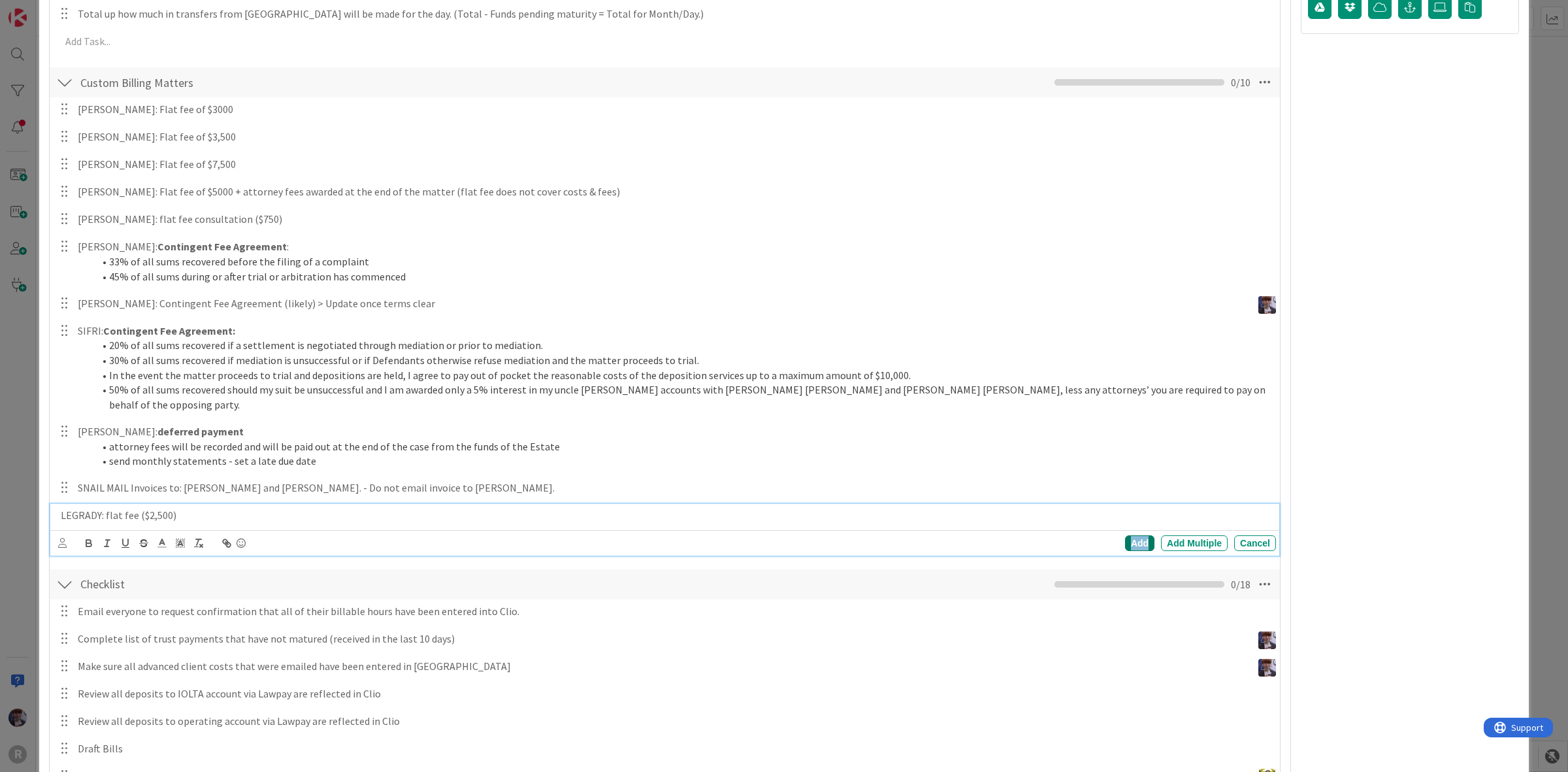
click at [1138, 535] on div "Add" at bounding box center [1140, 543] width 29 height 15
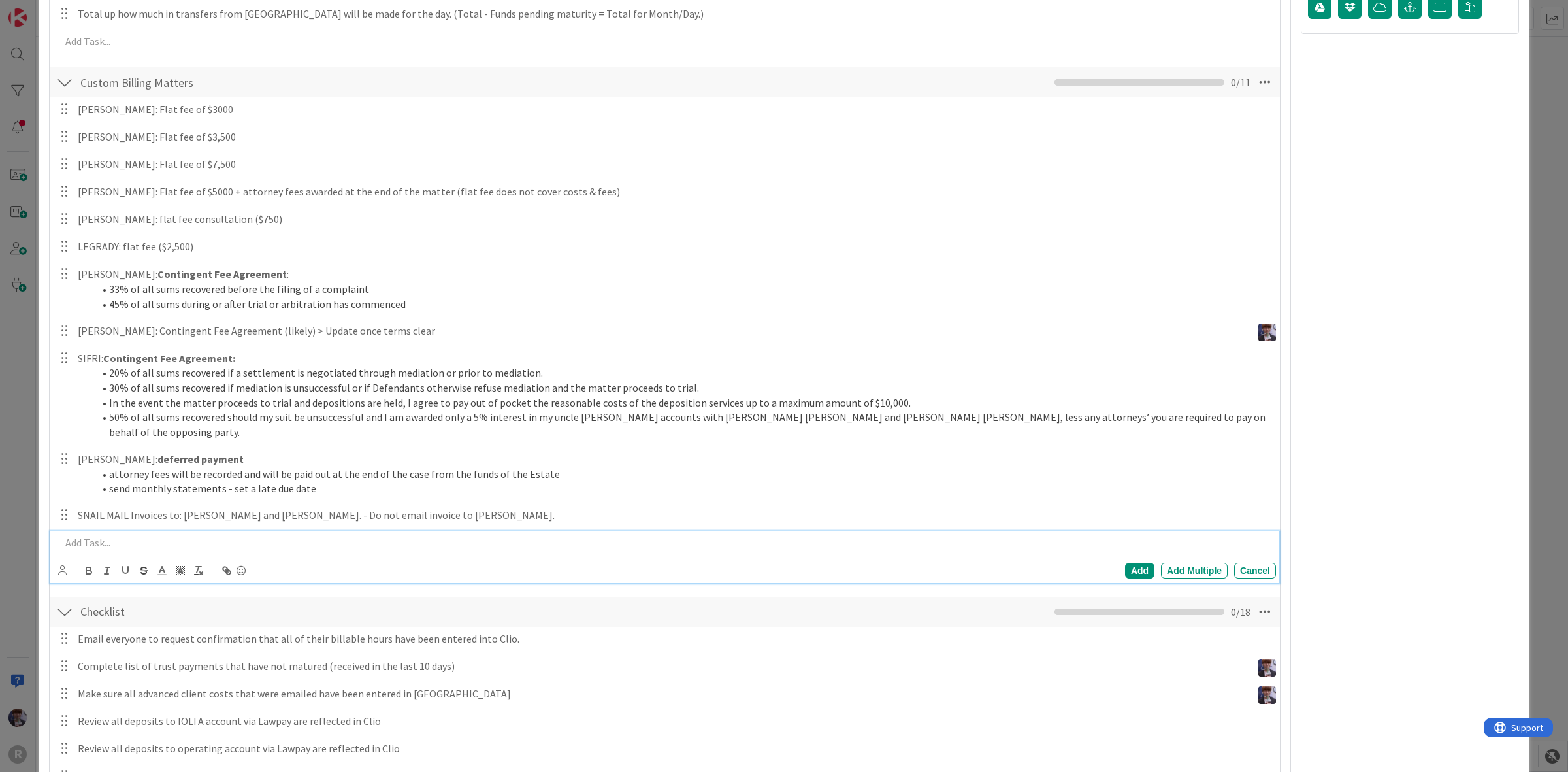
click at [144, 535] on p at bounding box center [665, 543] width 1210 height 15
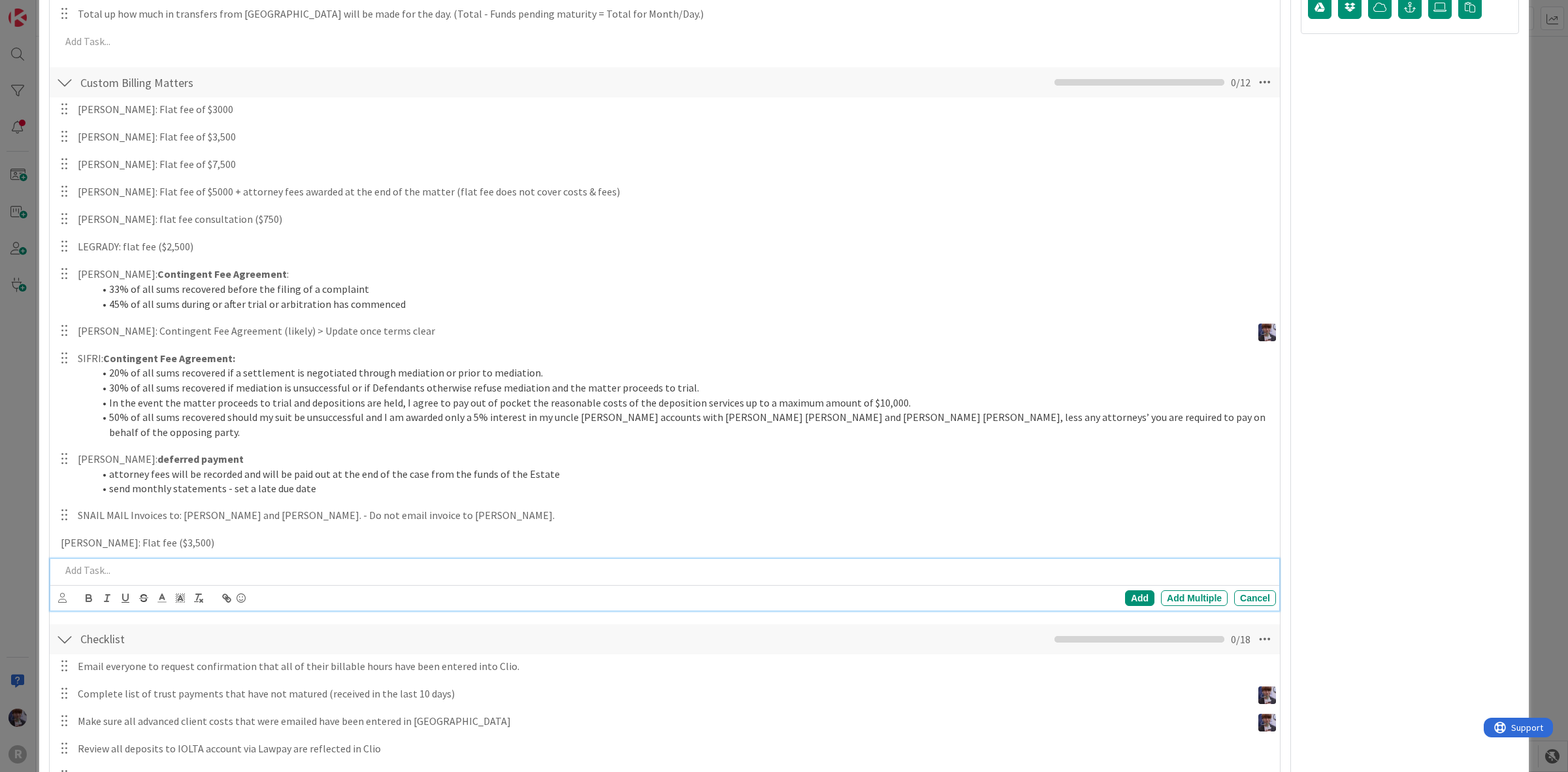
scroll to position [517, 0]
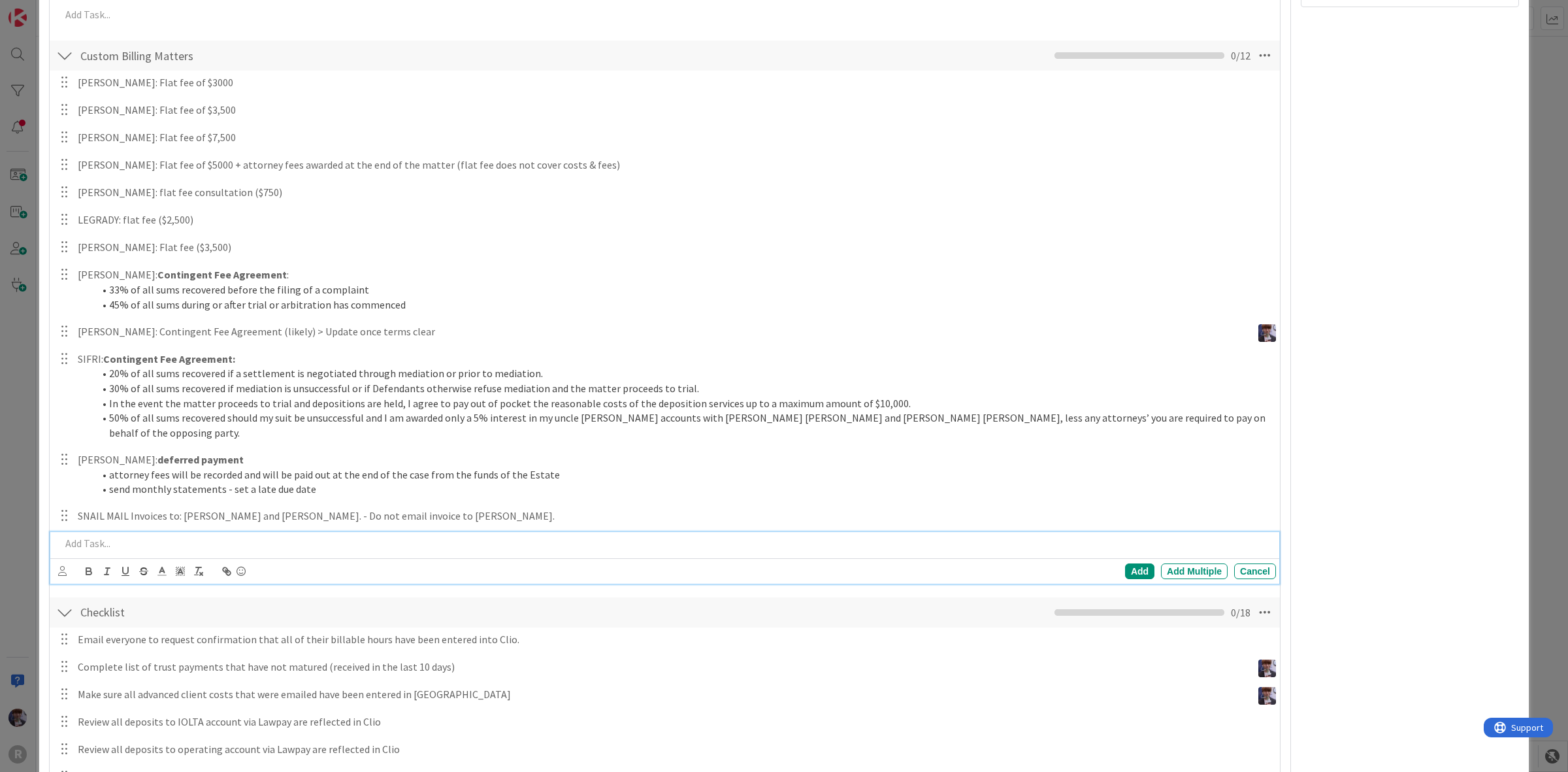
click at [13, 397] on div "This is a Card Template Today Position Top Bottom Return to Board Settings Titl…" at bounding box center [784, 386] width 1568 height 772
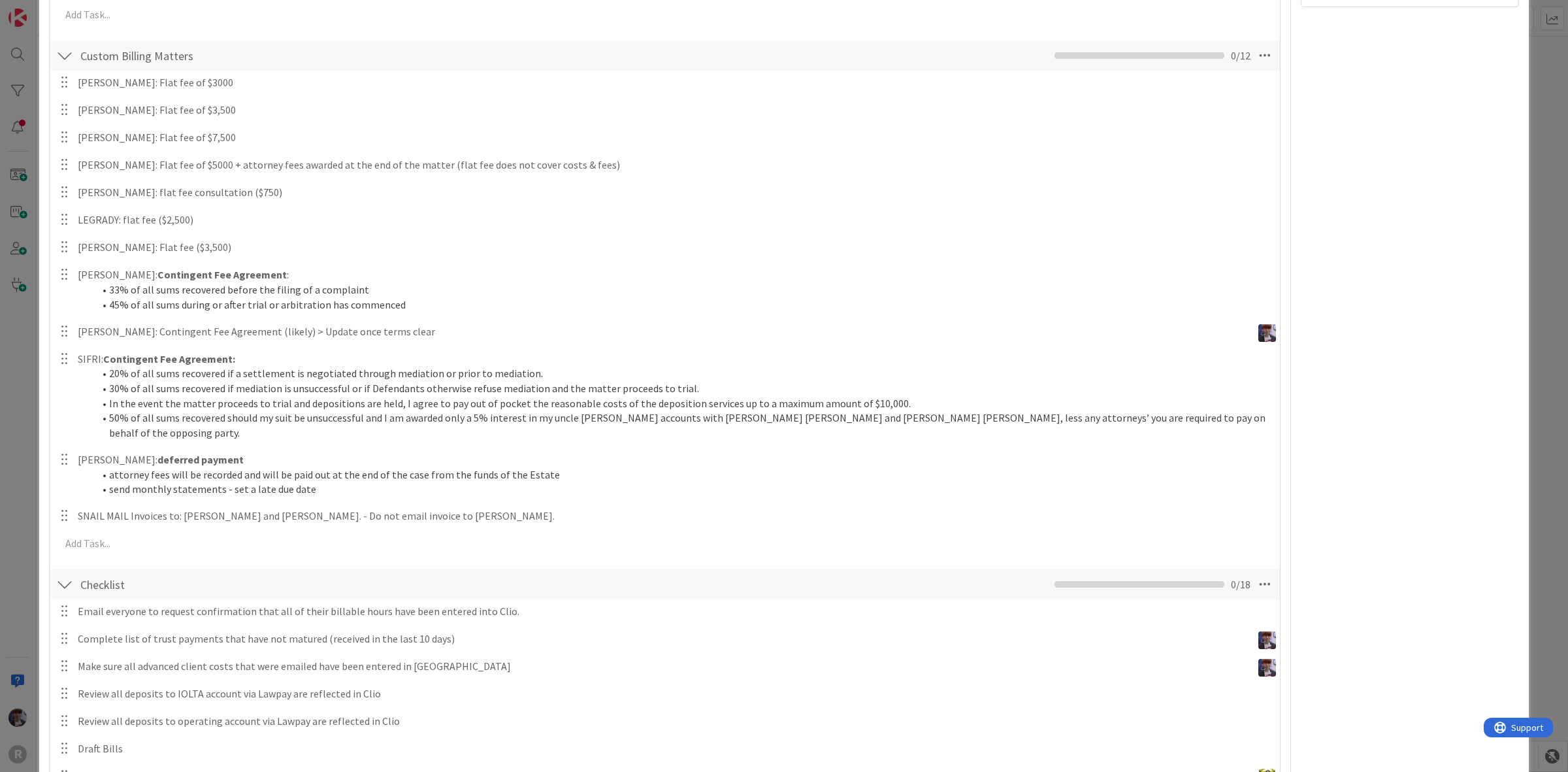
click at [18, 390] on div "This is a Card Template Today Position Top Bottom Return to Board Settings Titl…" at bounding box center [784, 386] width 1568 height 772
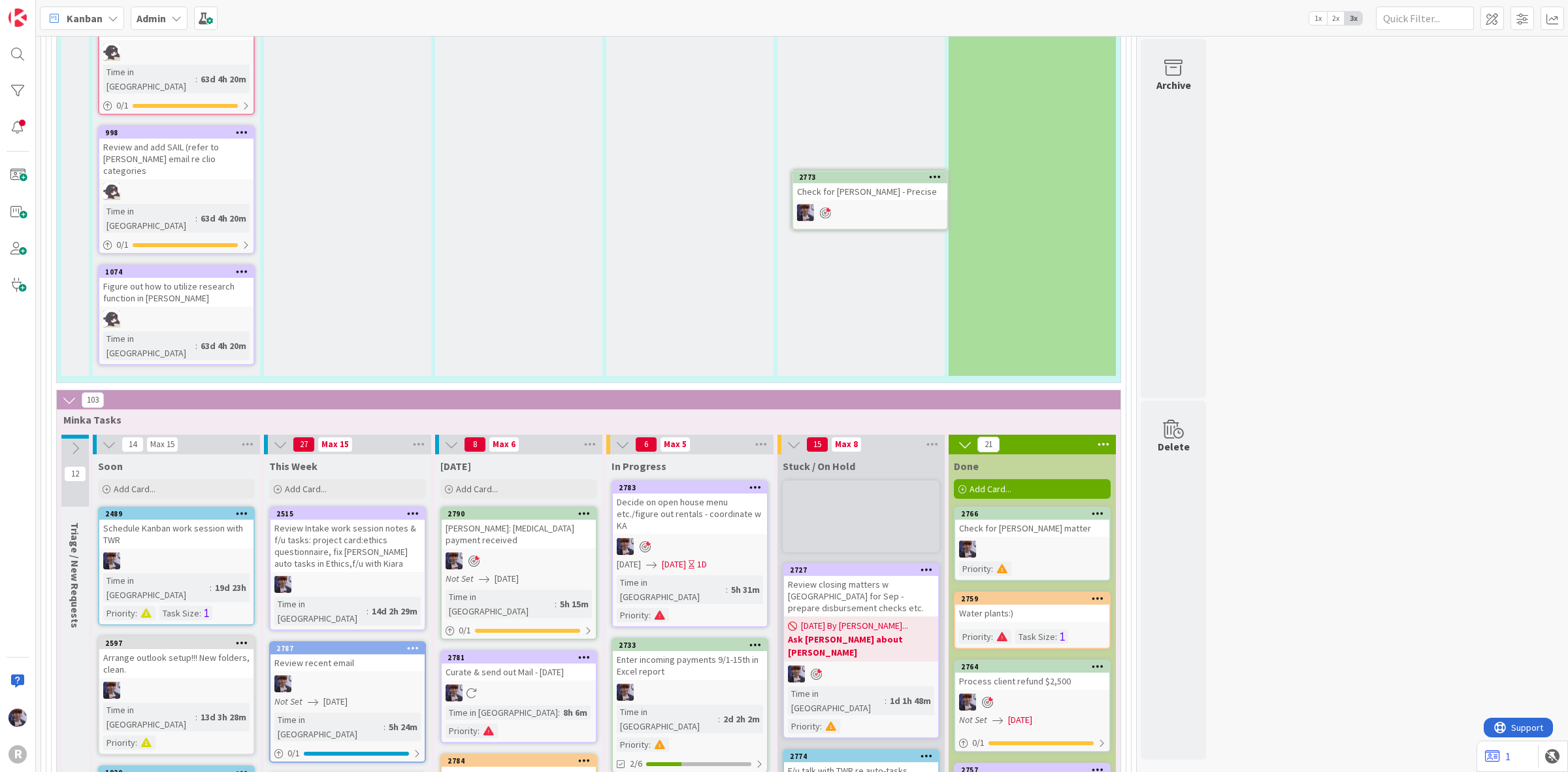
scroll to position [2119, 0]
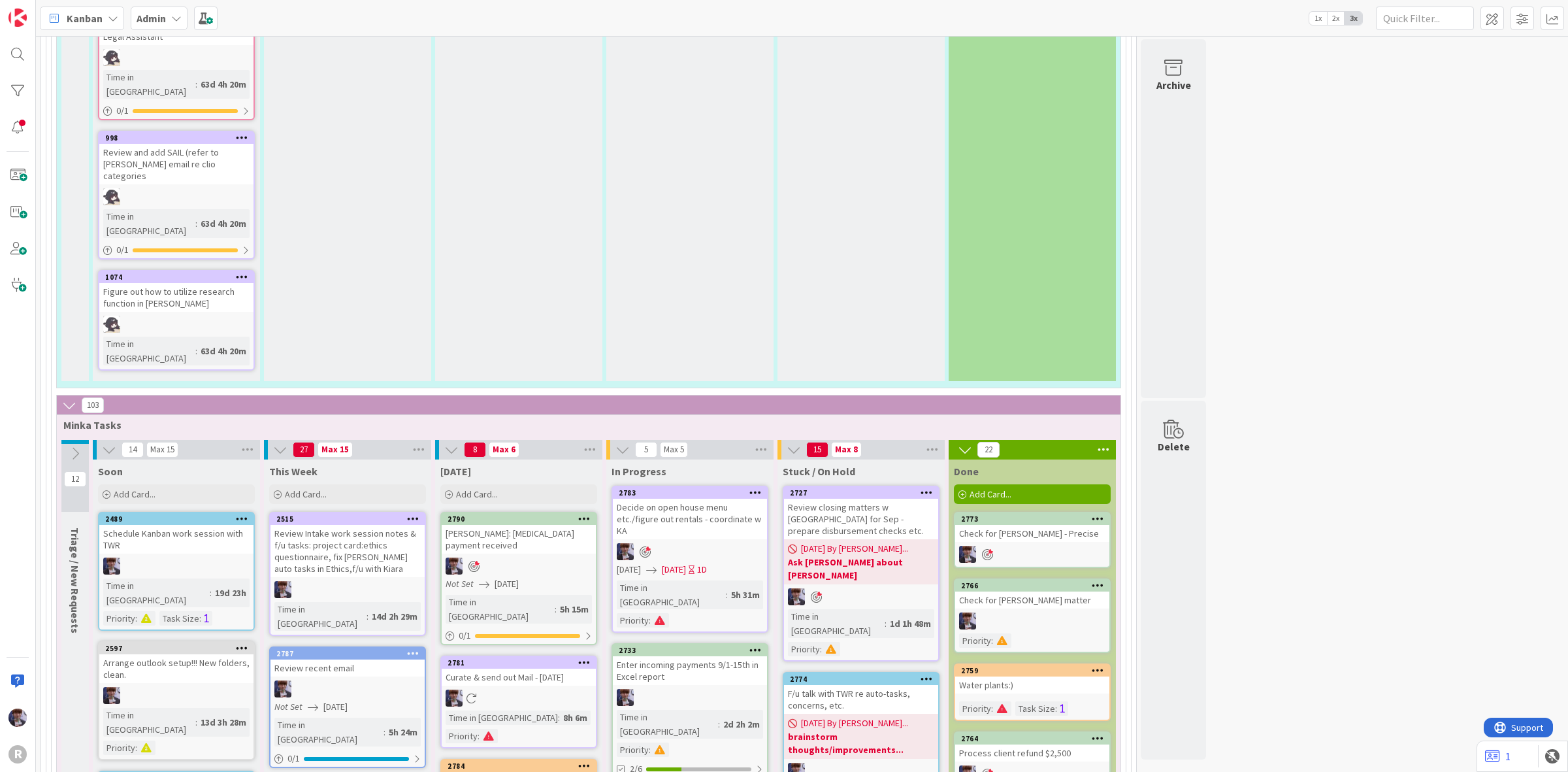
click at [710, 498] on div "Decide on open house menu etc./figure out rentals - coordinate w KA" at bounding box center [690, 518] width 154 height 40
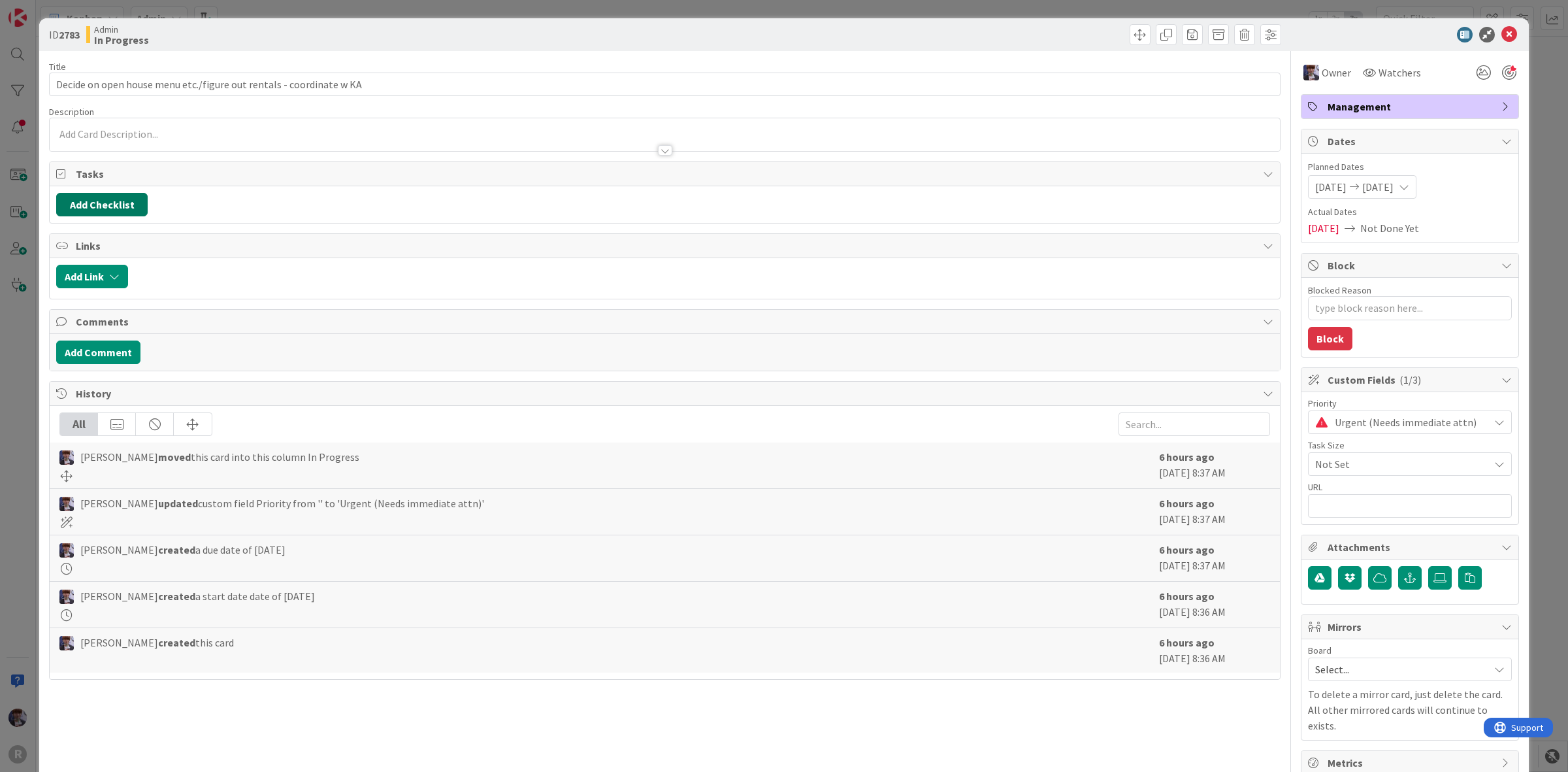
click at [138, 201] on button "Add Checklist" at bounding box center [102, 204] width 91 height 24
type textarea "x"
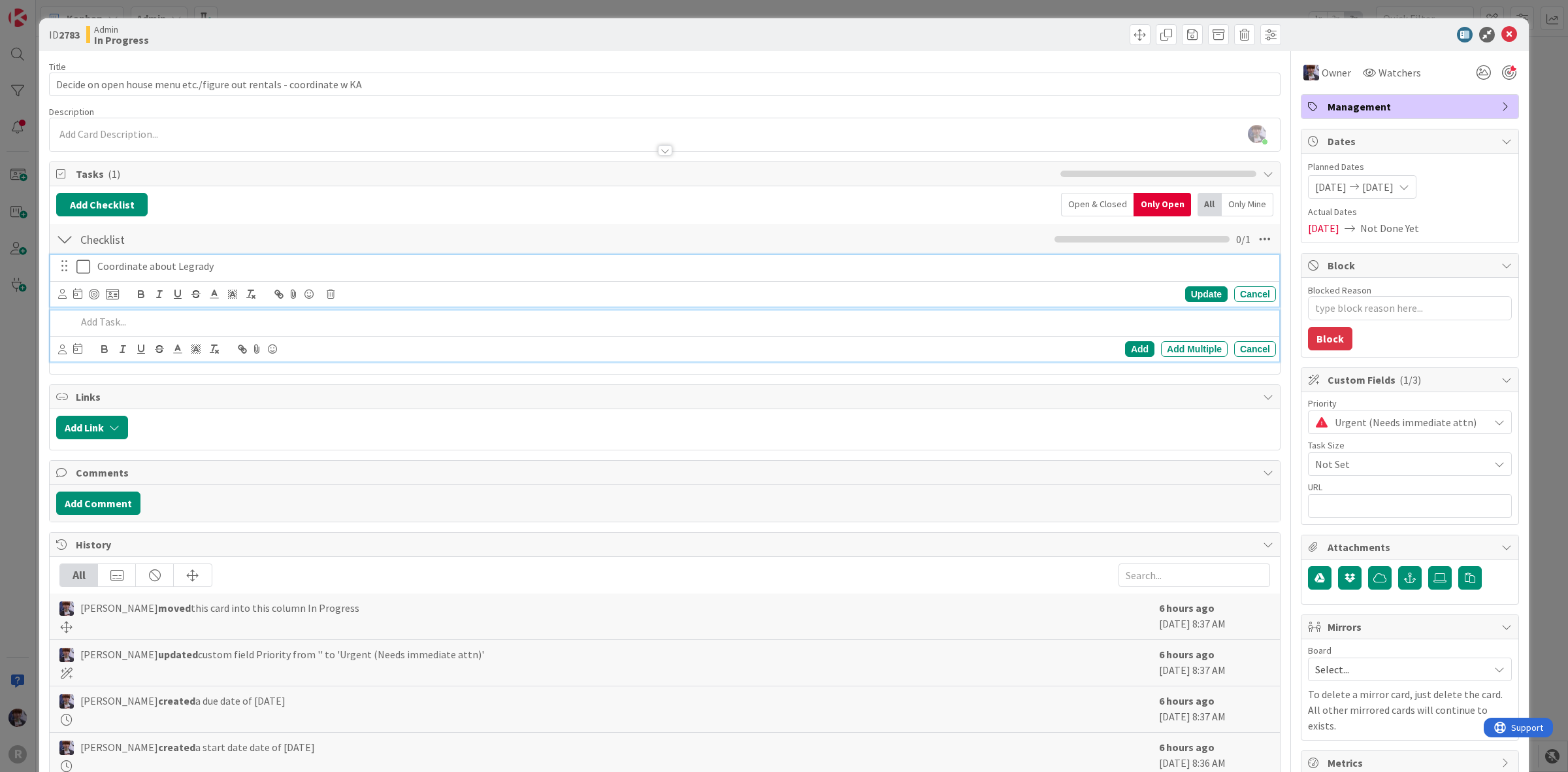
click at [85, 274] on icon at bounding box center [83, 267] width 14 height 15
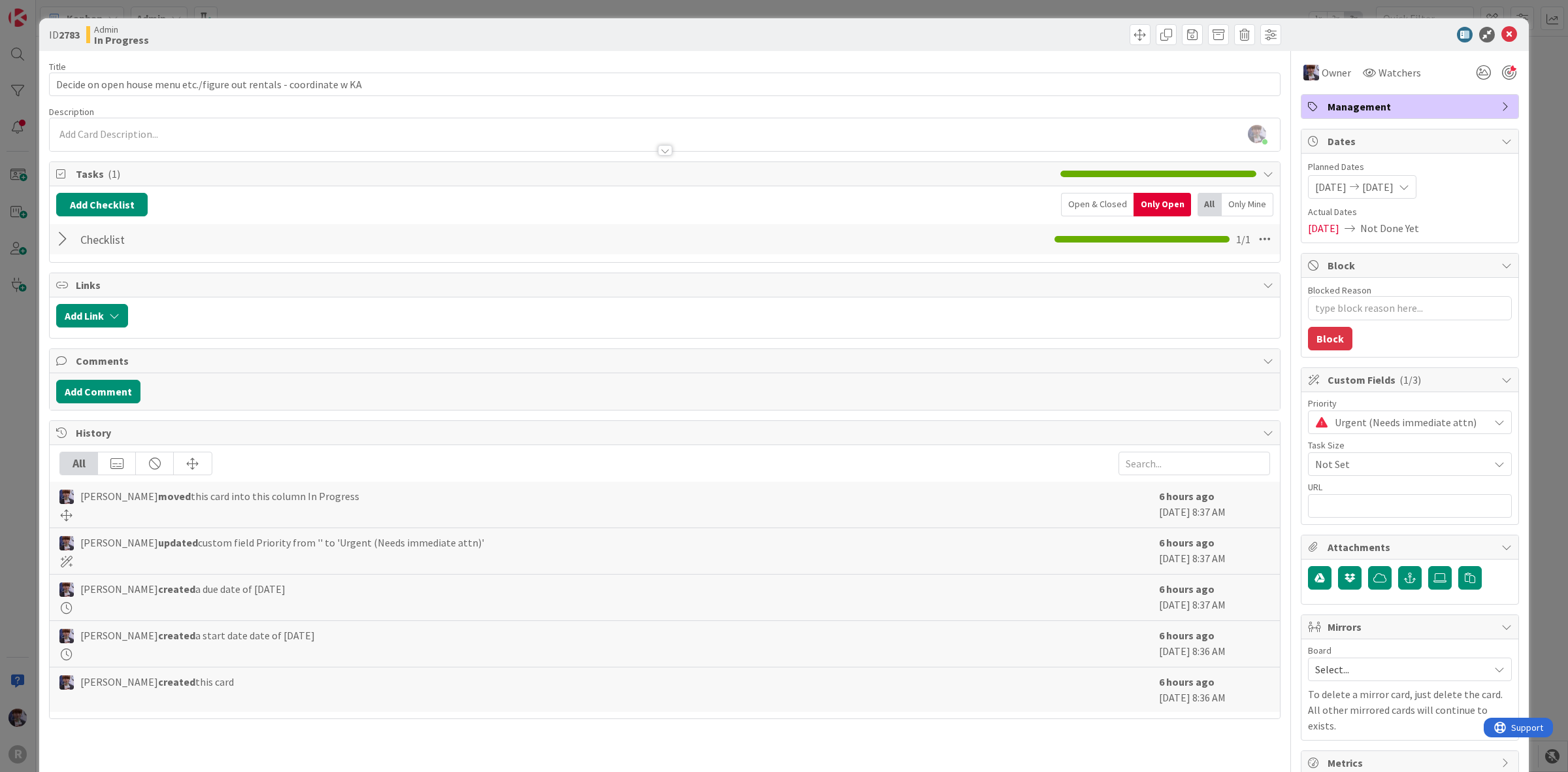
click at [30, 339] on div "ID 2783 Admin In Progress Title 67 / 128 Decide on open house menu etc./figure …" at bounding box center [784, 386] width 1568 height 772
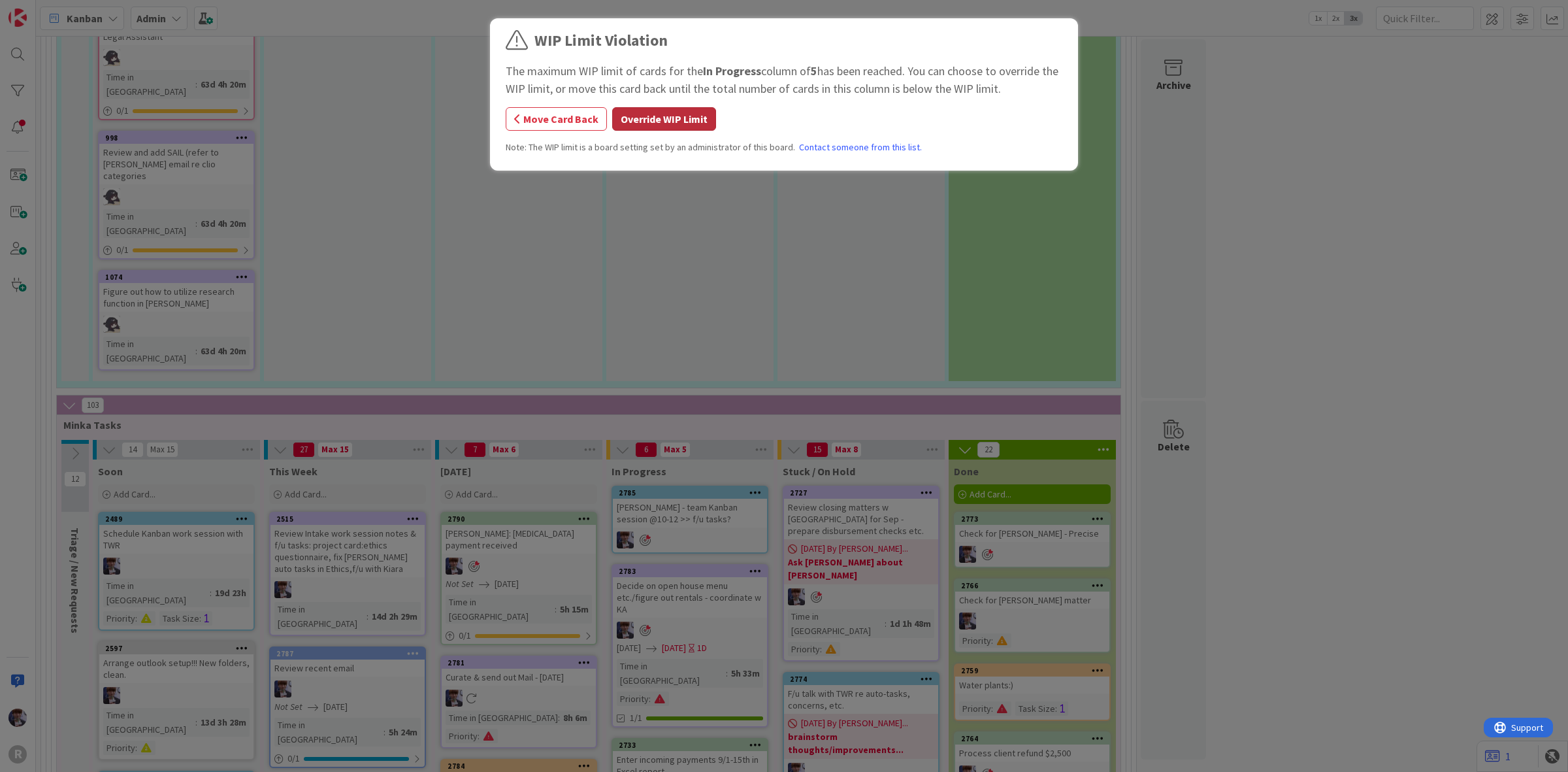
click at [665, 131] on button "Override WIP Limit" at bounding box center [664, 119] width 104 height 24
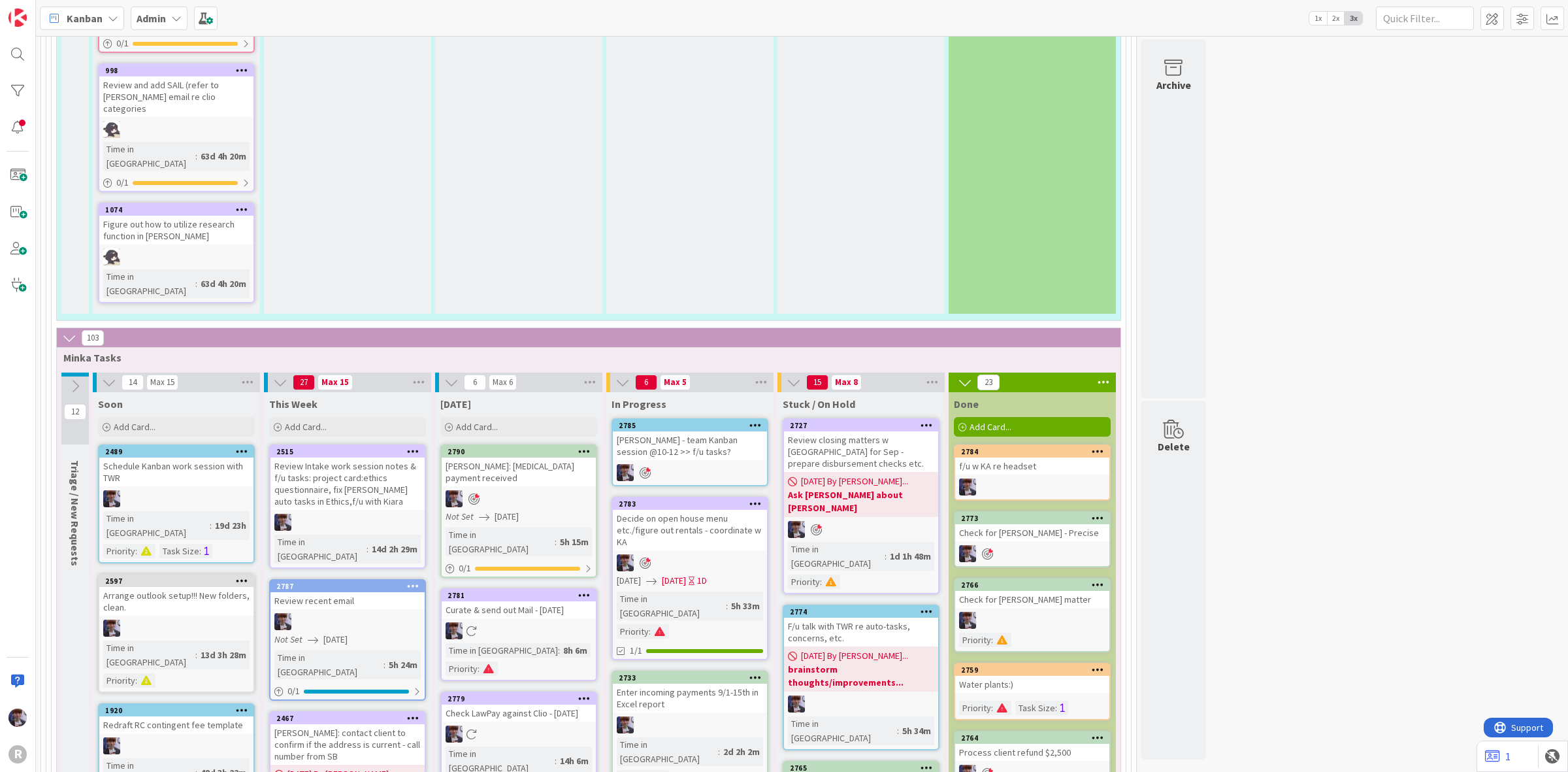
scroll to position [2036, 0]
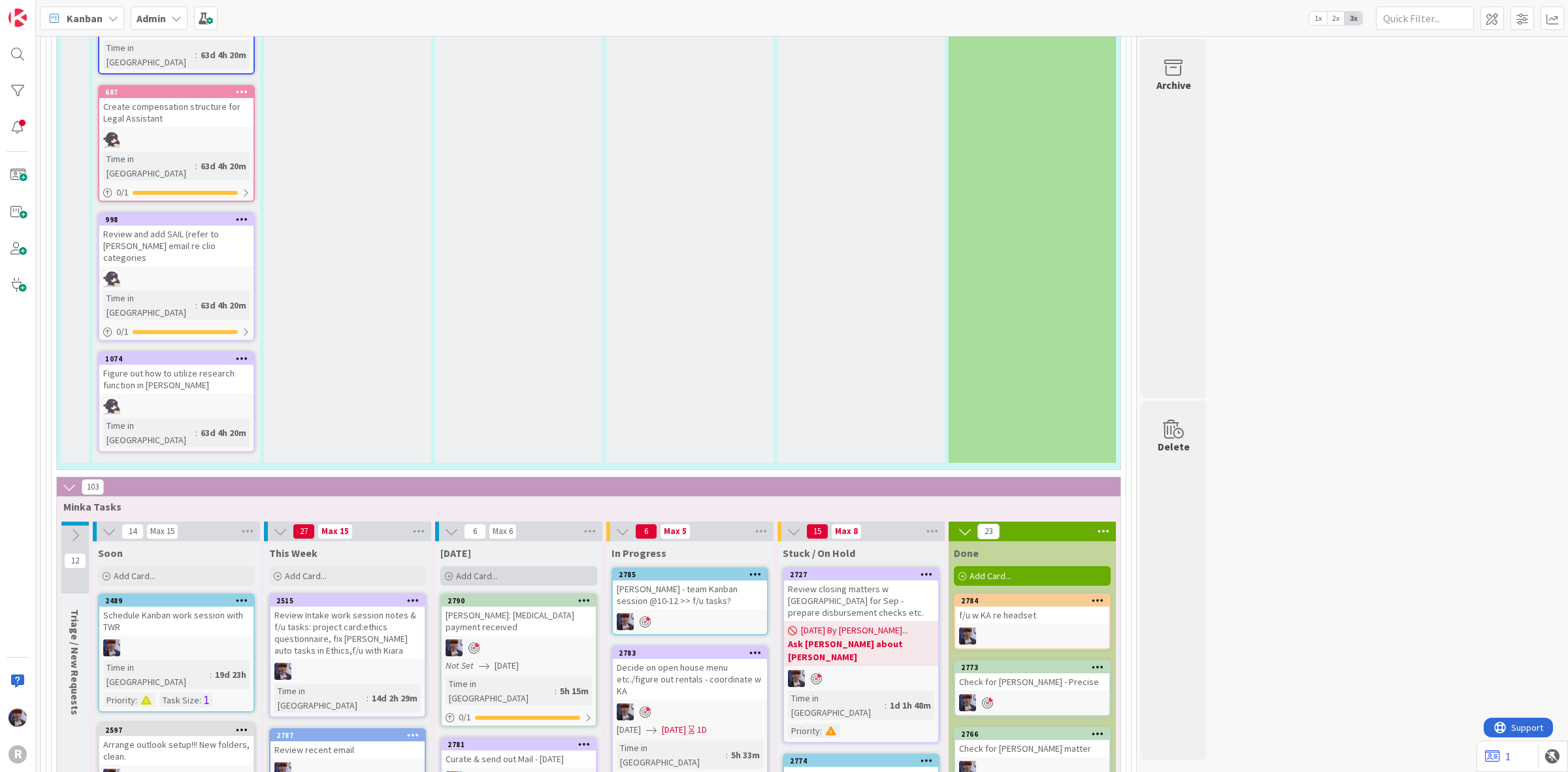
click at [489, 569] on span "Add Card..." at bounding box center [476, 575] width 42 height 12
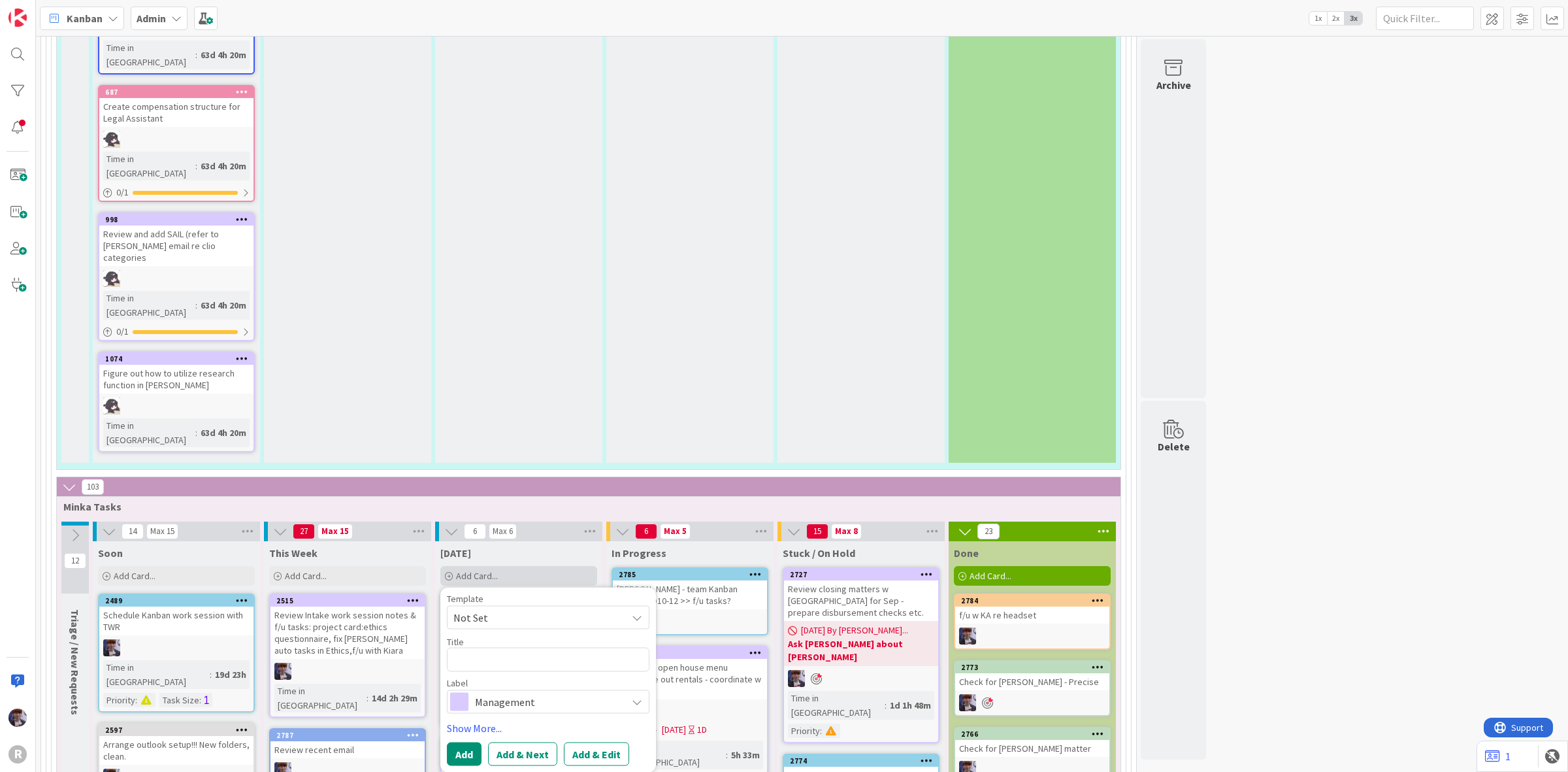
type textarea "x"
type textarea "B"
type textarea "x"
type textarea "Br"
type textarea "x"
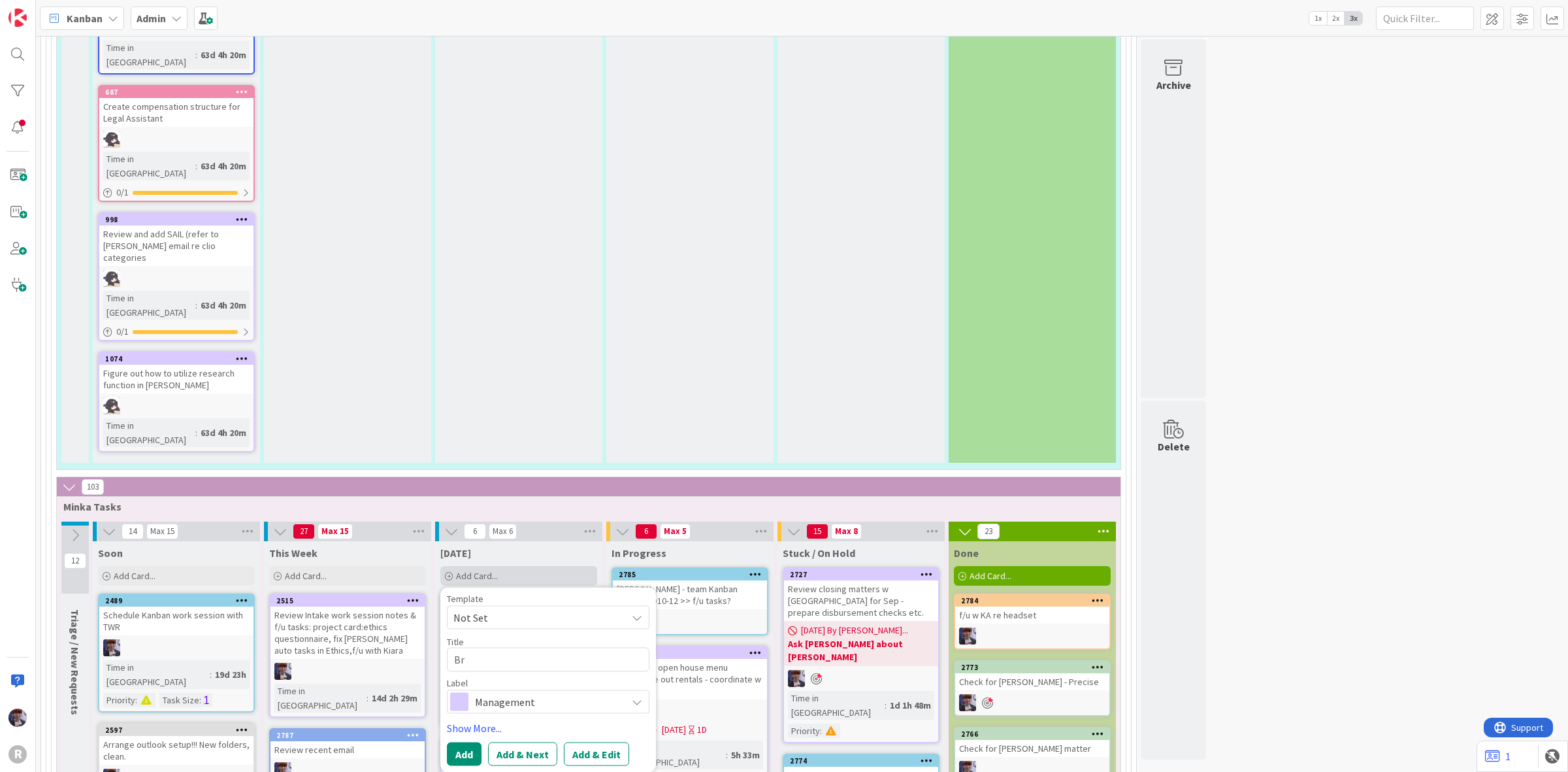
type textarea "Bri"
type textarea "x"
type textarea "Brix"
type textarea "x"
type textarea "Brix"
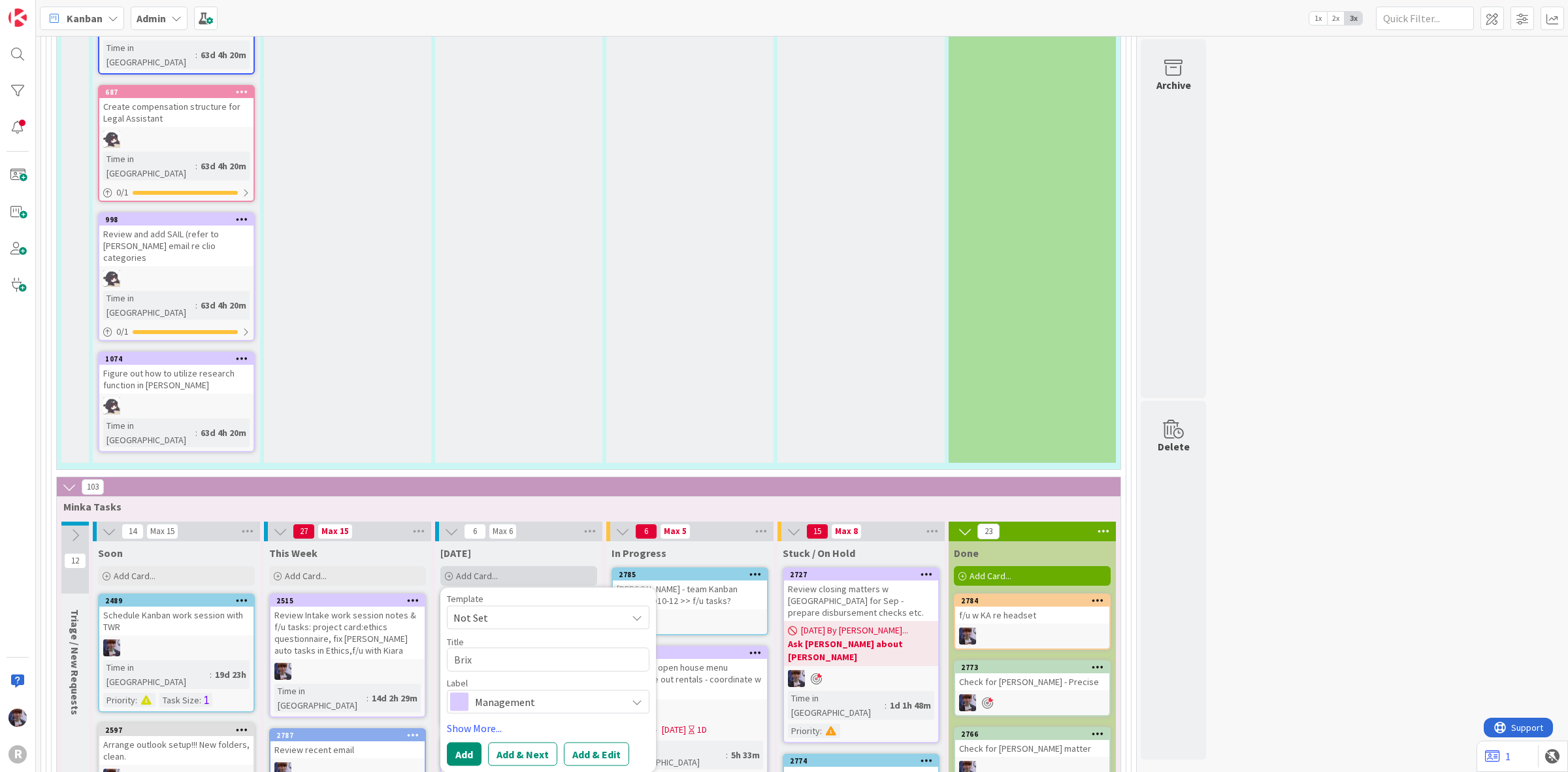
type textarea "x"
type textarea "Brix L"
type textarea "x"
type textarea "Brix La"
type textarea "x"
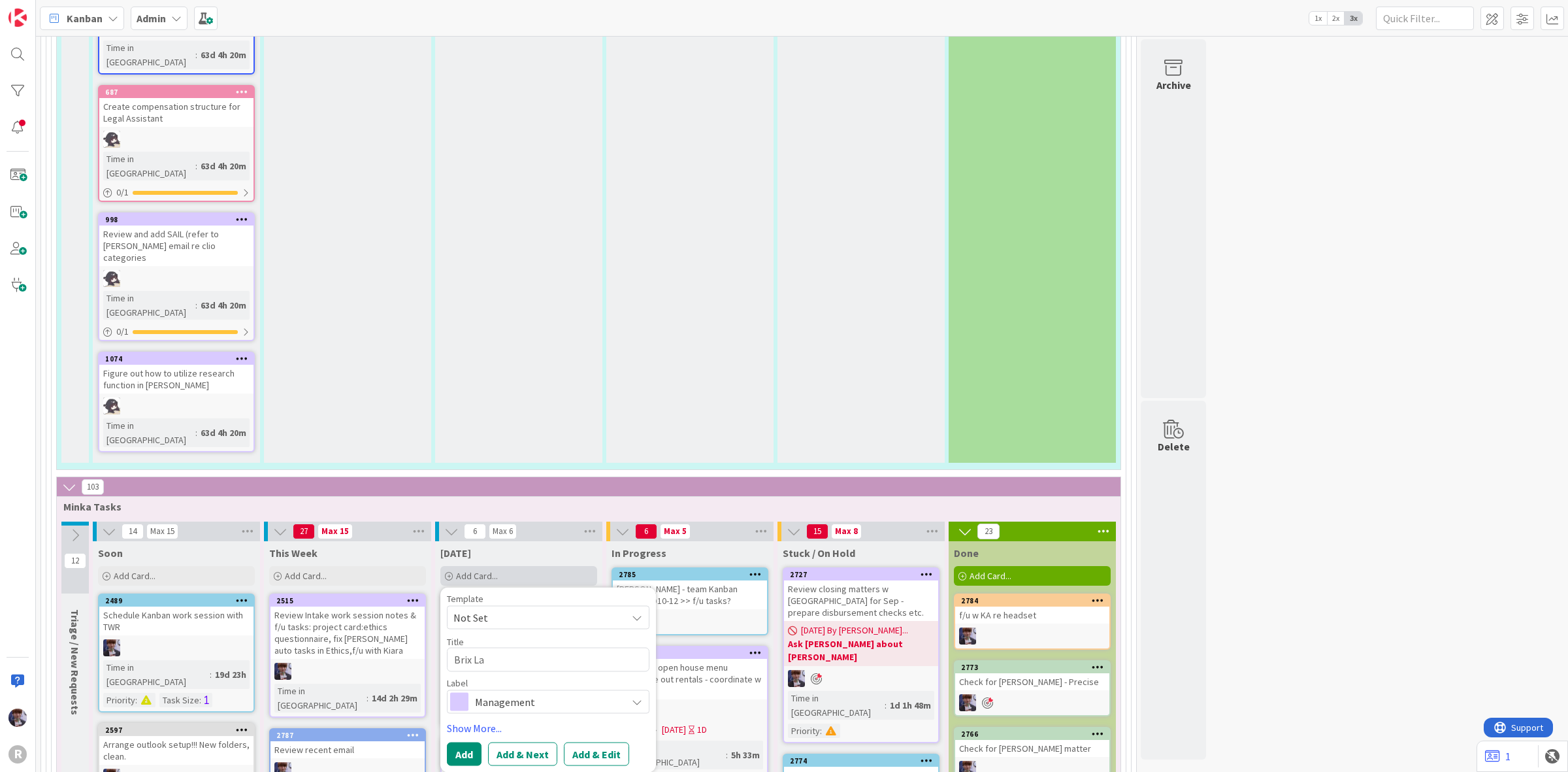
type textarea "Brix Law"
type textarea "x"
type textarea "Brix Law"
type textarea "x"
type textarea "Brix Law c"
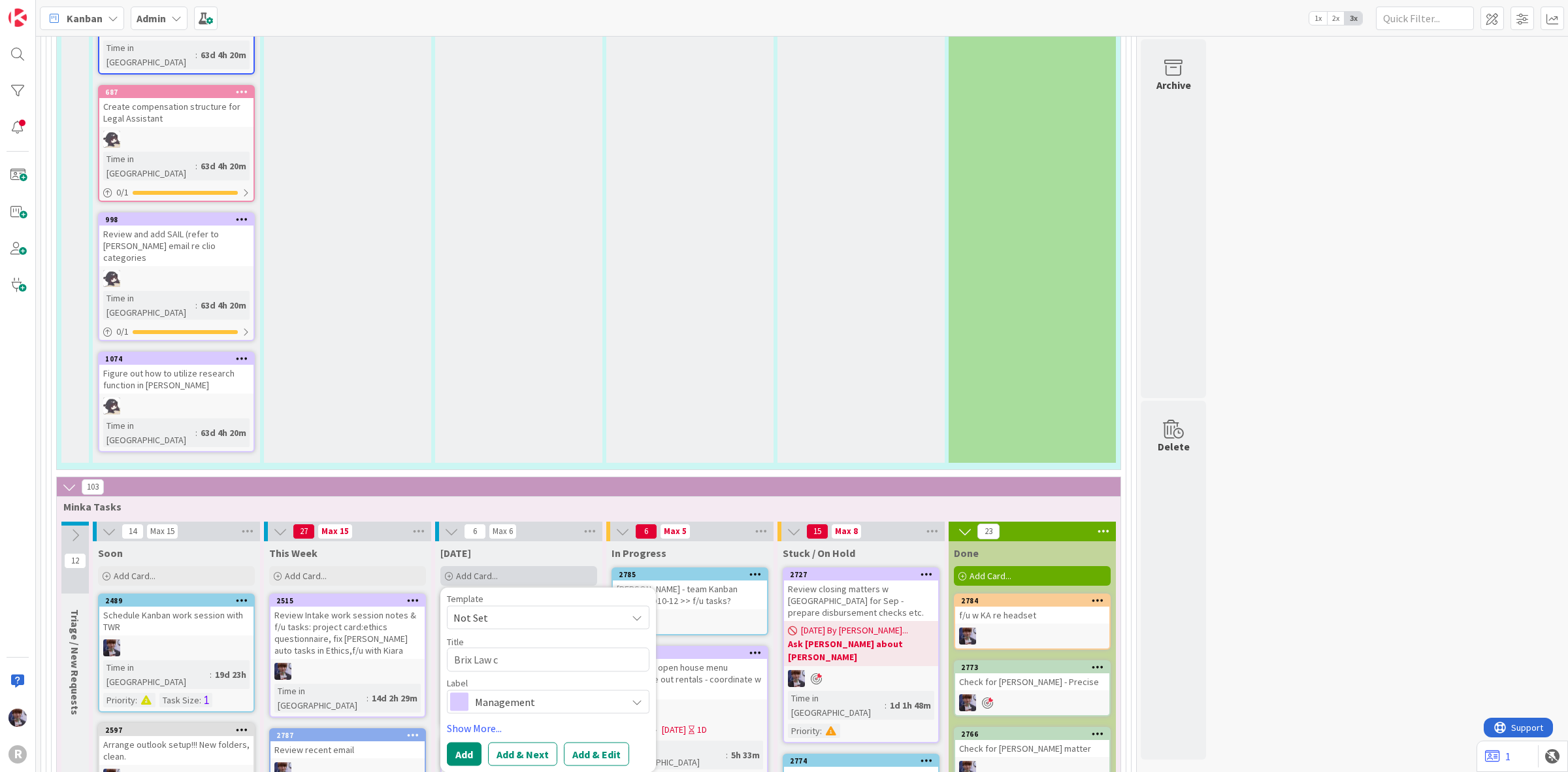
type textarea "x"
type textarea "Brix Law che"
type textarea "x"
type textarea "Brix Law chec"
type textarea "x"
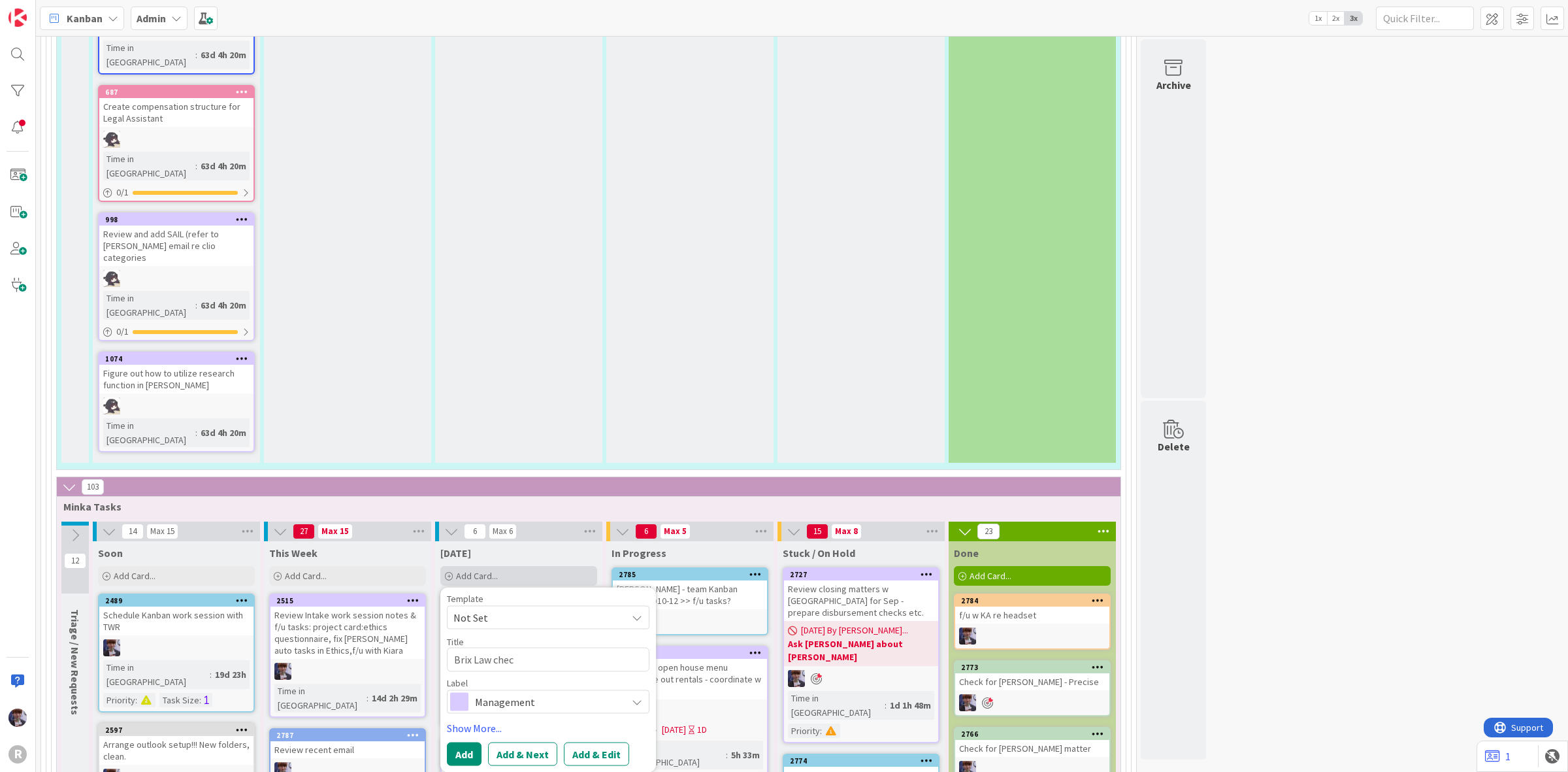
type textarea "Brix Law check"
type textarea "x"
type textarea "Brix Law check"
type textarea "x"
type textarea "Brix Law check p"
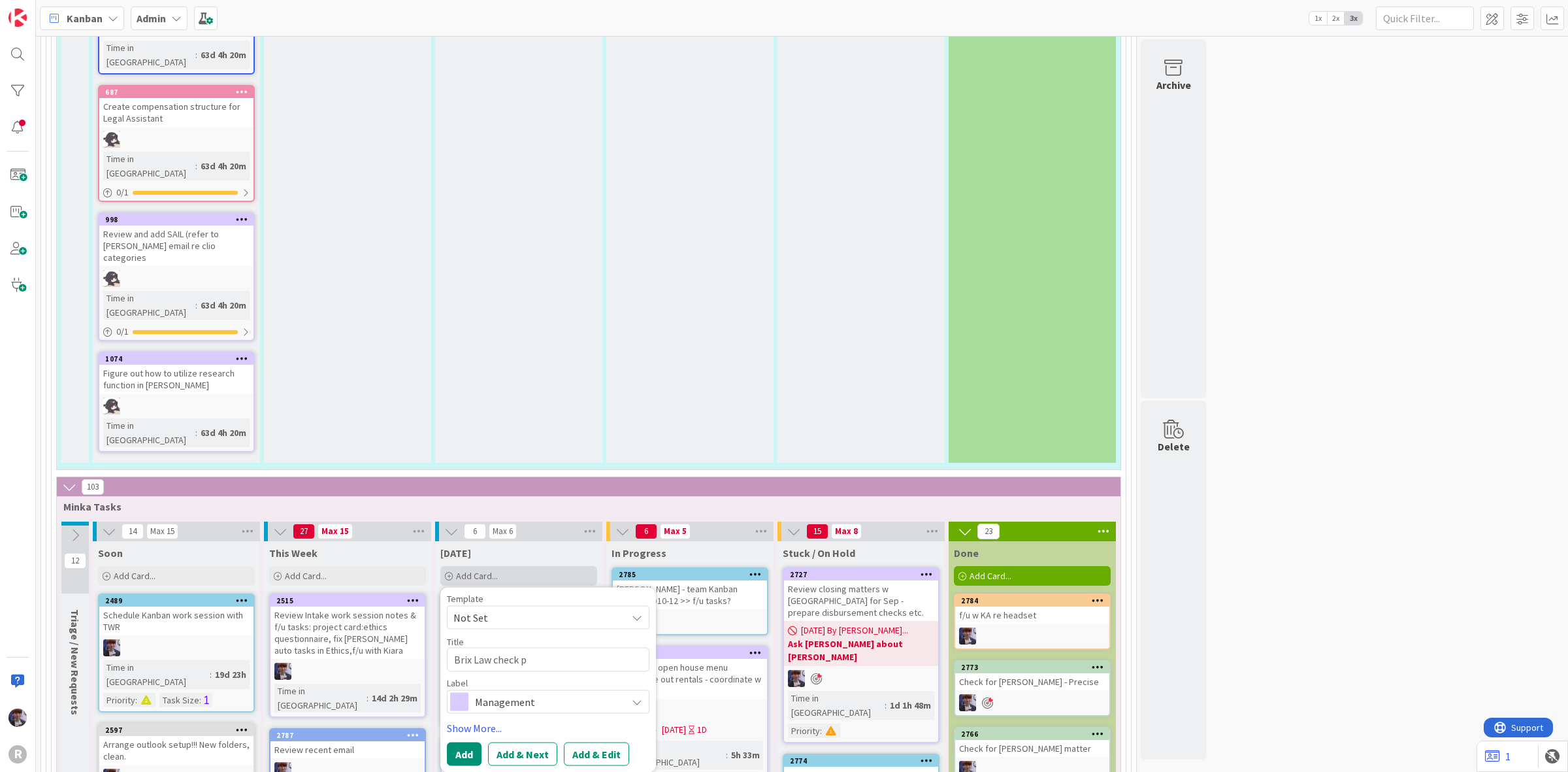
type textarea "x"
type textarea "Brix Law check pa"
type textarea "x"
type textarea "Brix Law check paym"
type textarea "x"
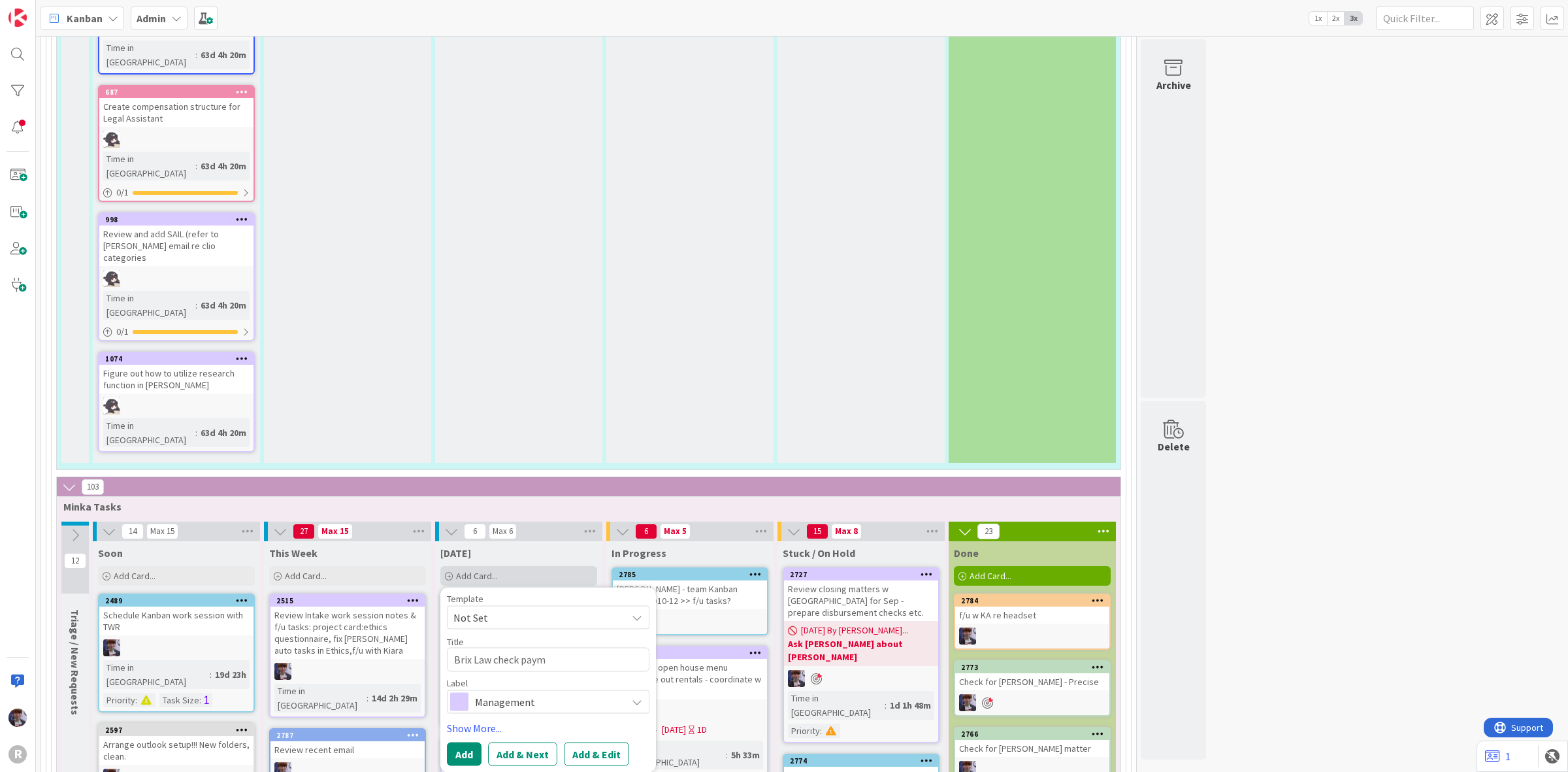
type textarea "Brix Law check payme"
type textarea "x"
type textarea "Brix Law check paymen"
type textarea "x"
type textarea "Brix Law check payment"
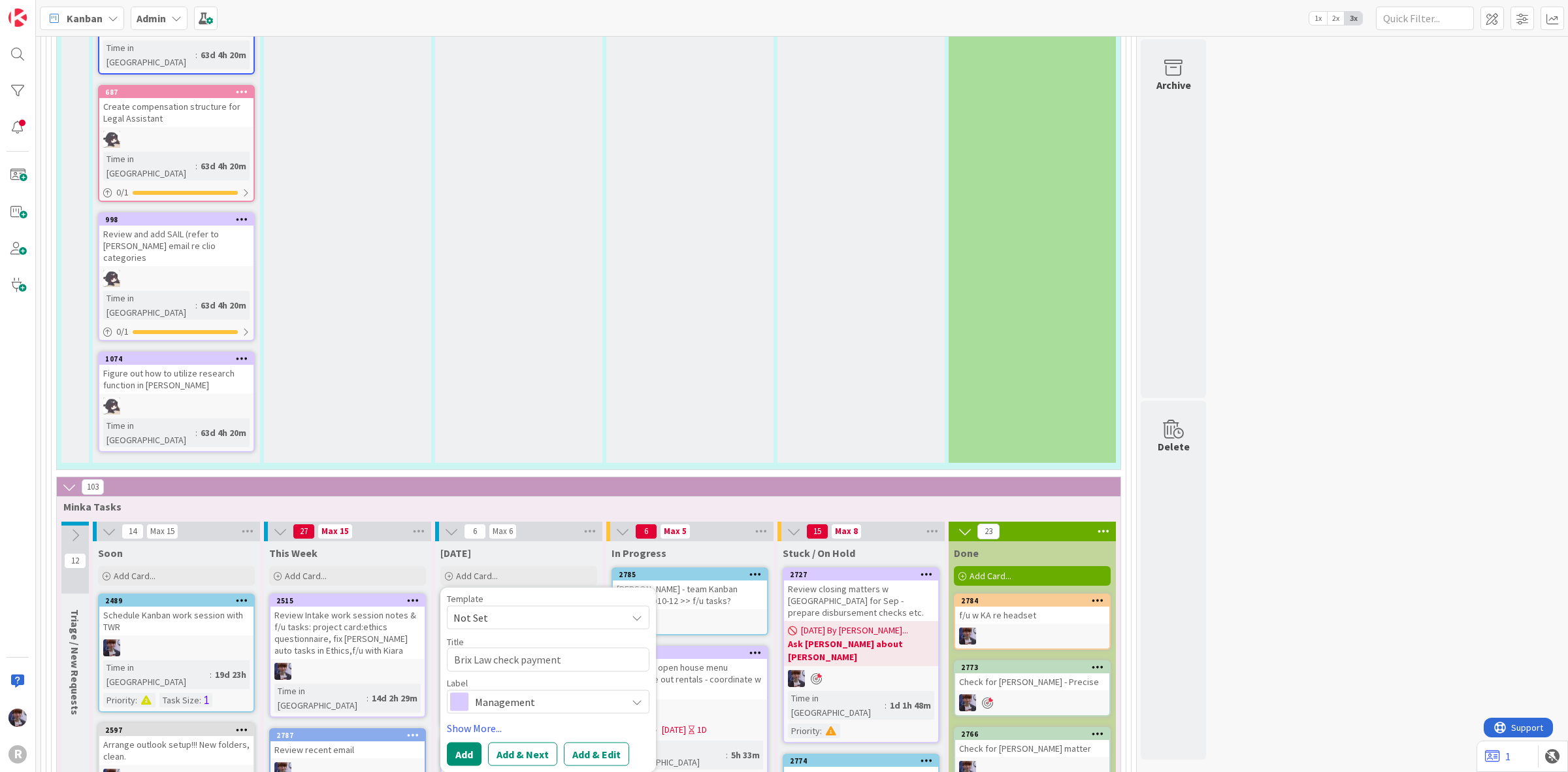
click at [495, 689] on div "Management" at bounding box center [548, 701] width 203 height 24
click at [472, 719] on link "Show More..." at bounding box center [548, 727] width 203 height 15
click at [494, 594] on div "Template Not Set Title 22 / 128 Brix Law check payment Label Finance Management…" at bounding box center [548, 759] width 203 height 331
click at [500, 743] on div "Select..." at bounding box center [540, 765] width 173 height 15
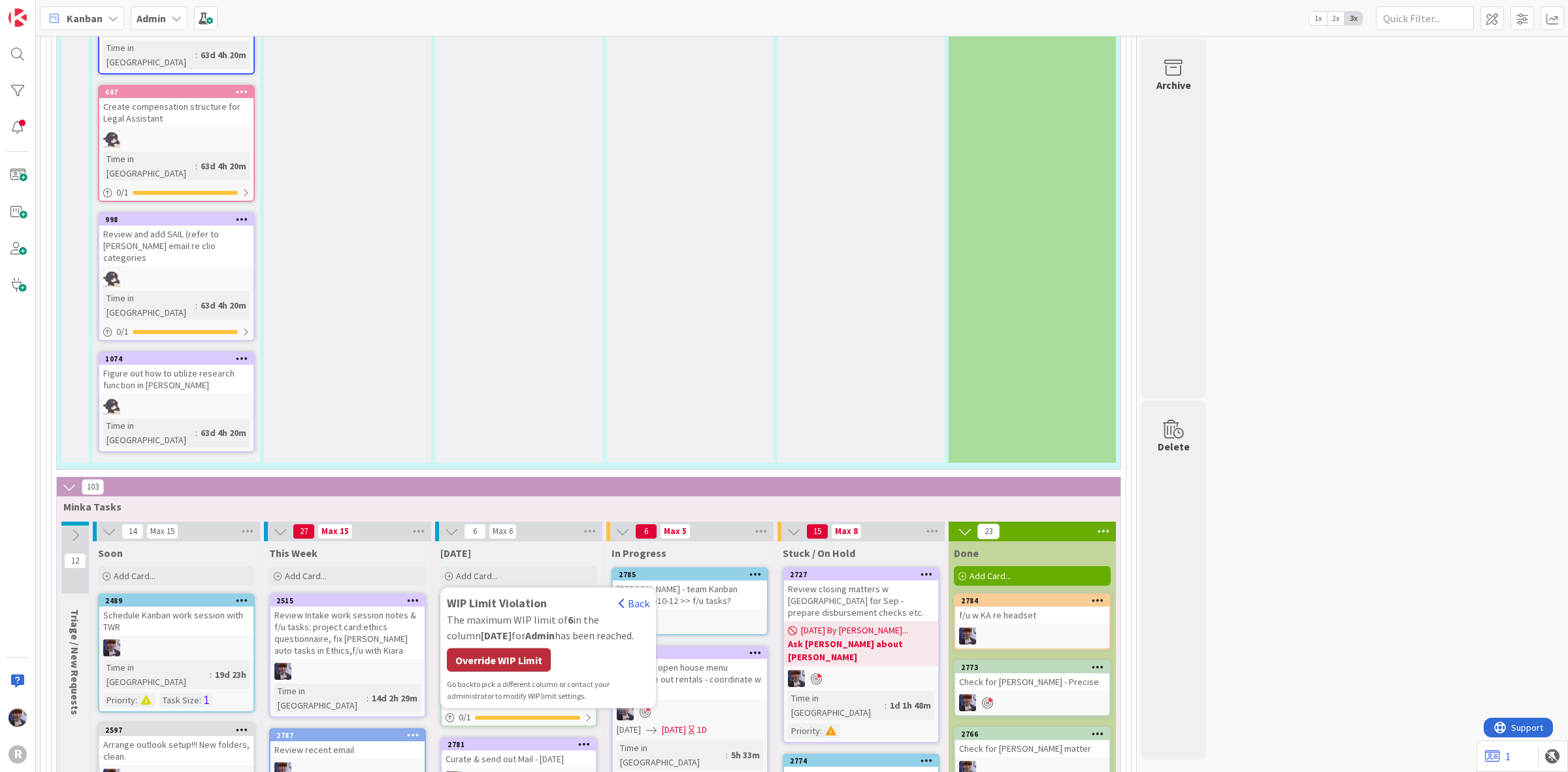
click at [494, 648] on div "Override WIP Limit" at bounding box center [499, 660] width 104 height 24
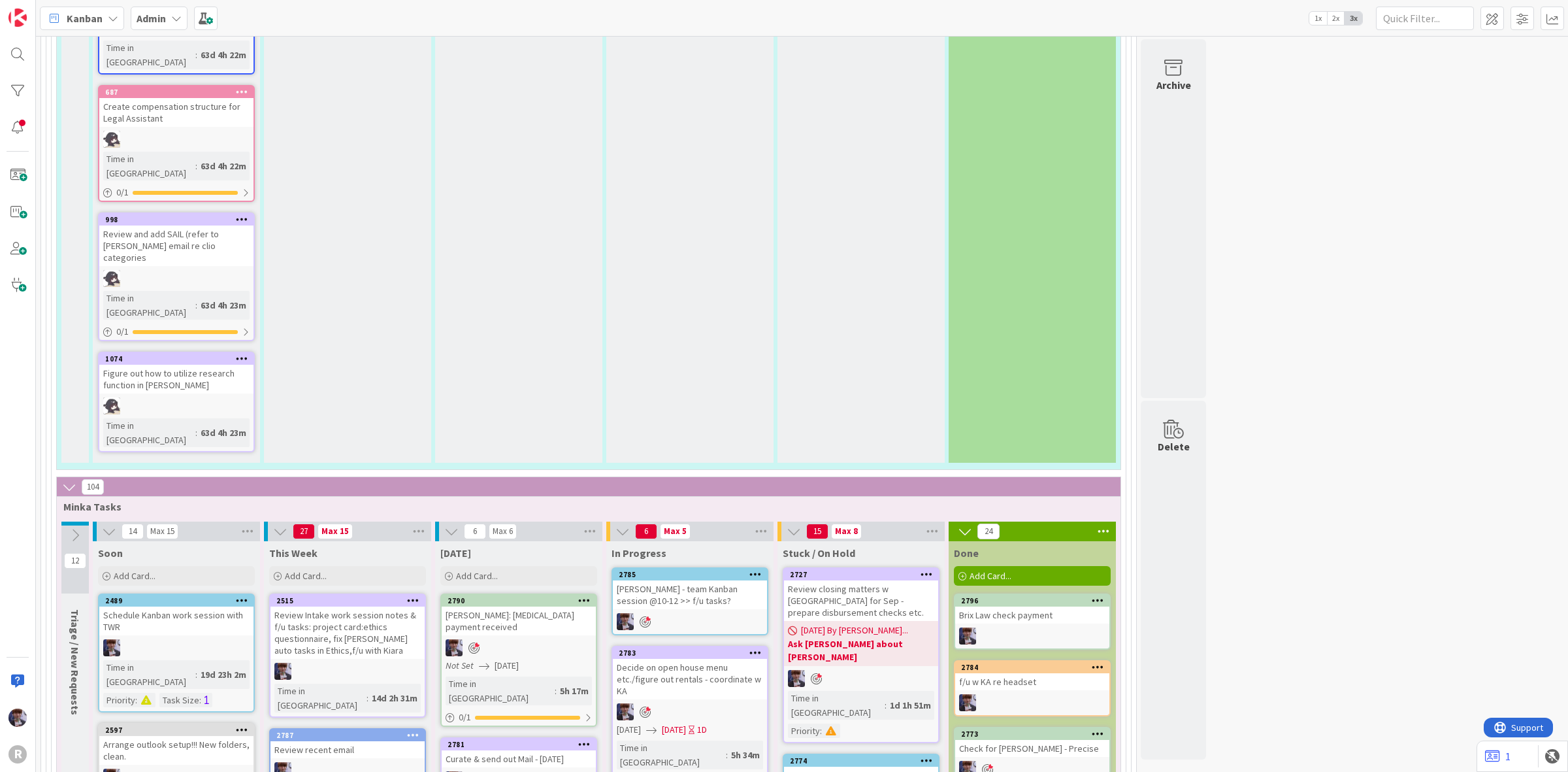
click at [838, 621] on div "09/10/2025 By Minka... Ask Kelly about Bishop bill" at bounding box center [861, 643] width 154 height 45
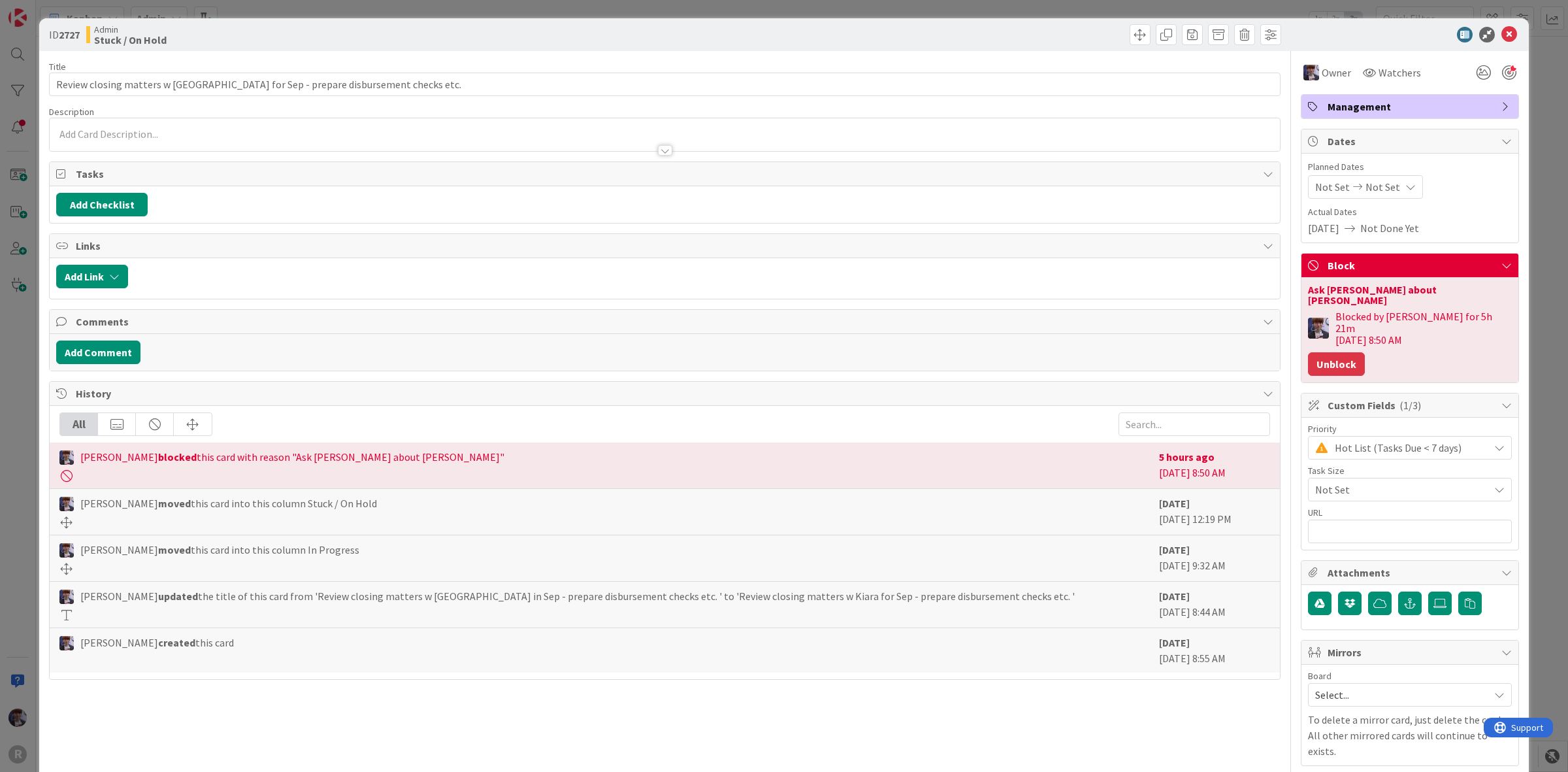
click at [1329, 352] on button "Unblock" at bounding box center [1336, 364] width 56 height 24
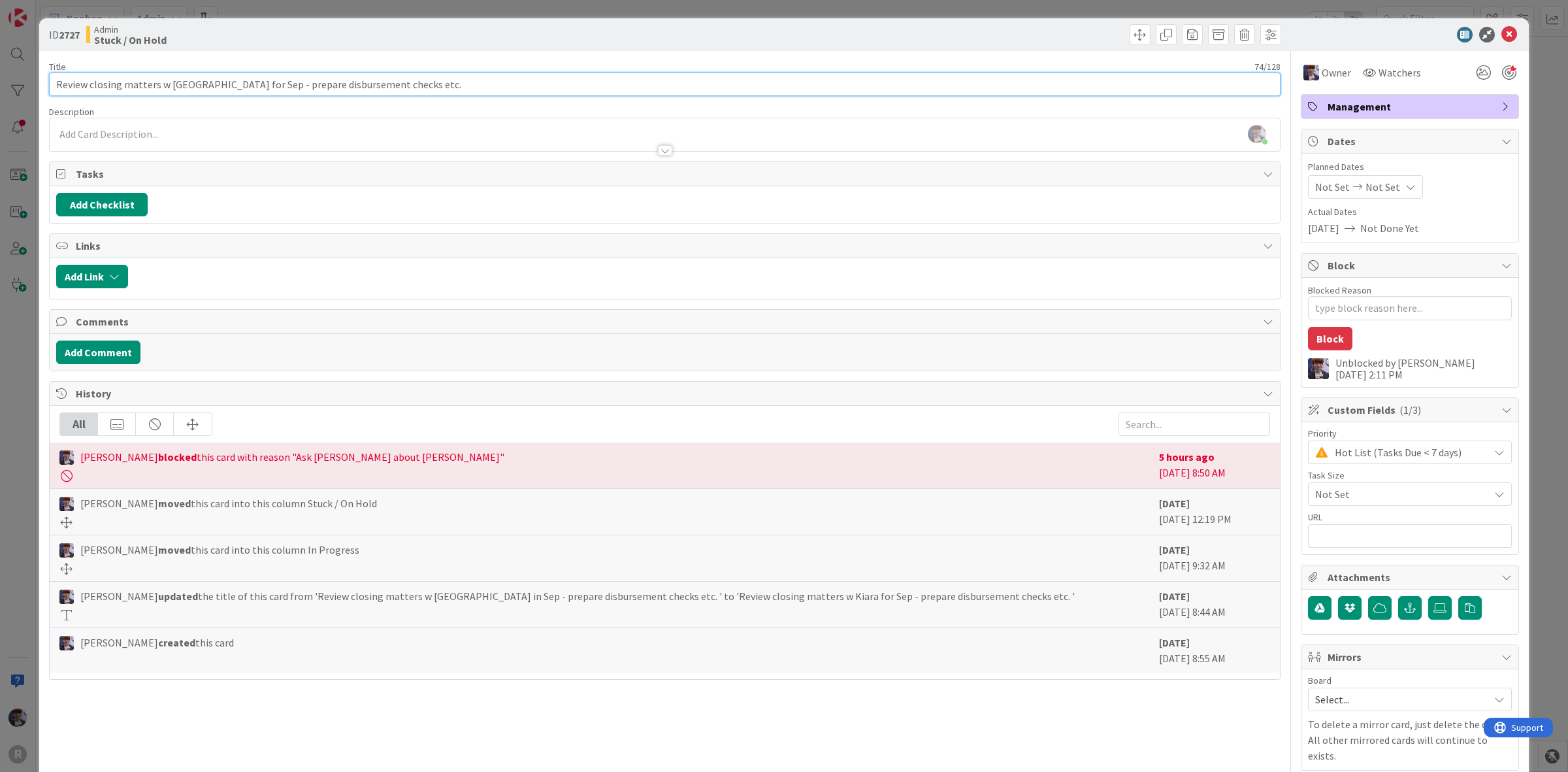
click at [405, 85] on input "Review closing matters w Kiara for Sep - prepare disbursement checks etc." at bounding box center [664, 85] width 1232 height 24
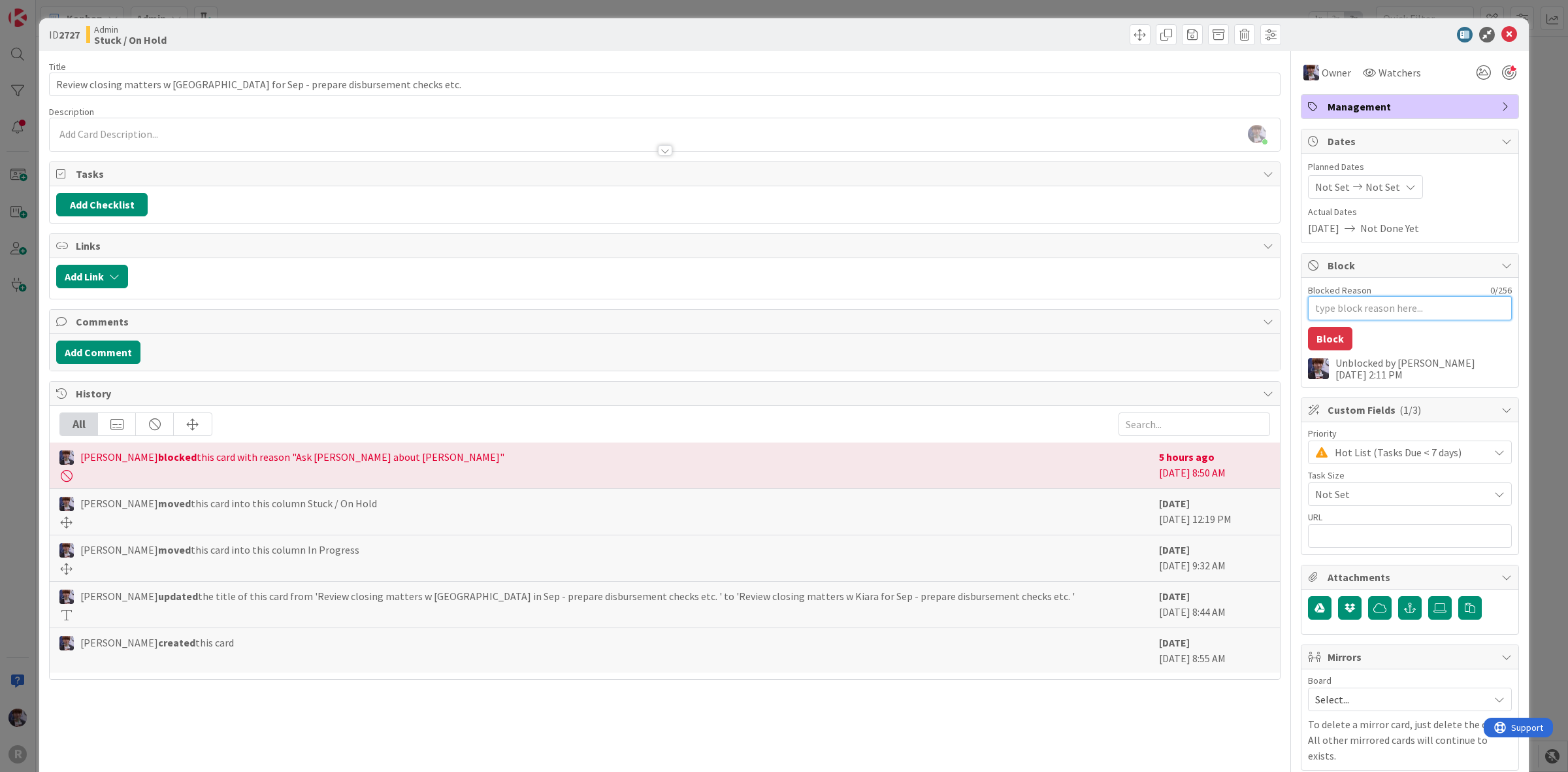
click at [1389, 303] on textarea "Blocked Reason" at bounding box center [1410, 308] width 203 height 24
type textarea "x"
type textarea "e"
type textarea "x"
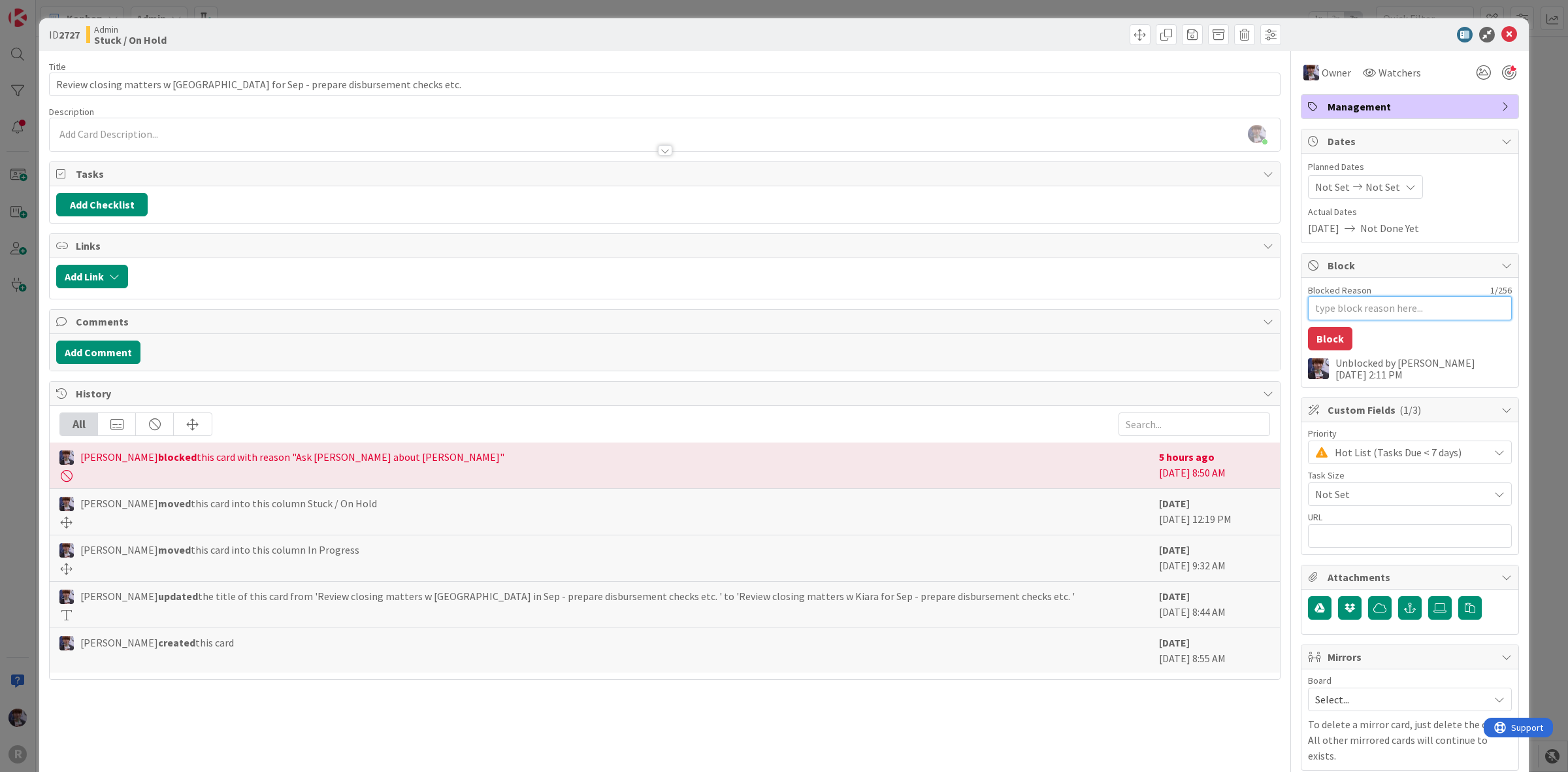
type textarea "w"
type textarea "x"
type textarea "wa"
type textarea "x"
type textarea "wai"
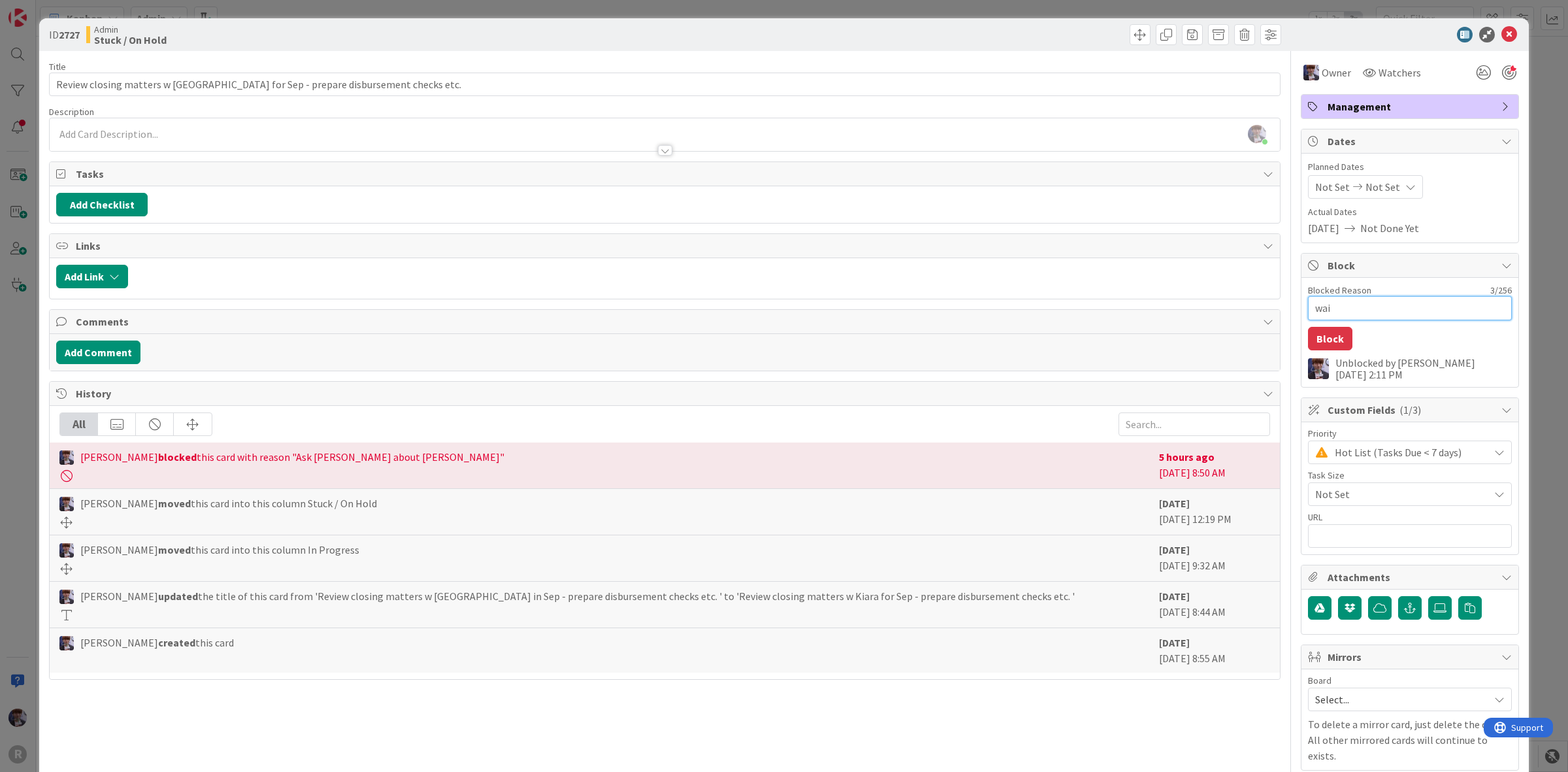
type textarea "x"
type textarea "wait"
type textarea "x"
type textarea "waiti"
type textarea "x"
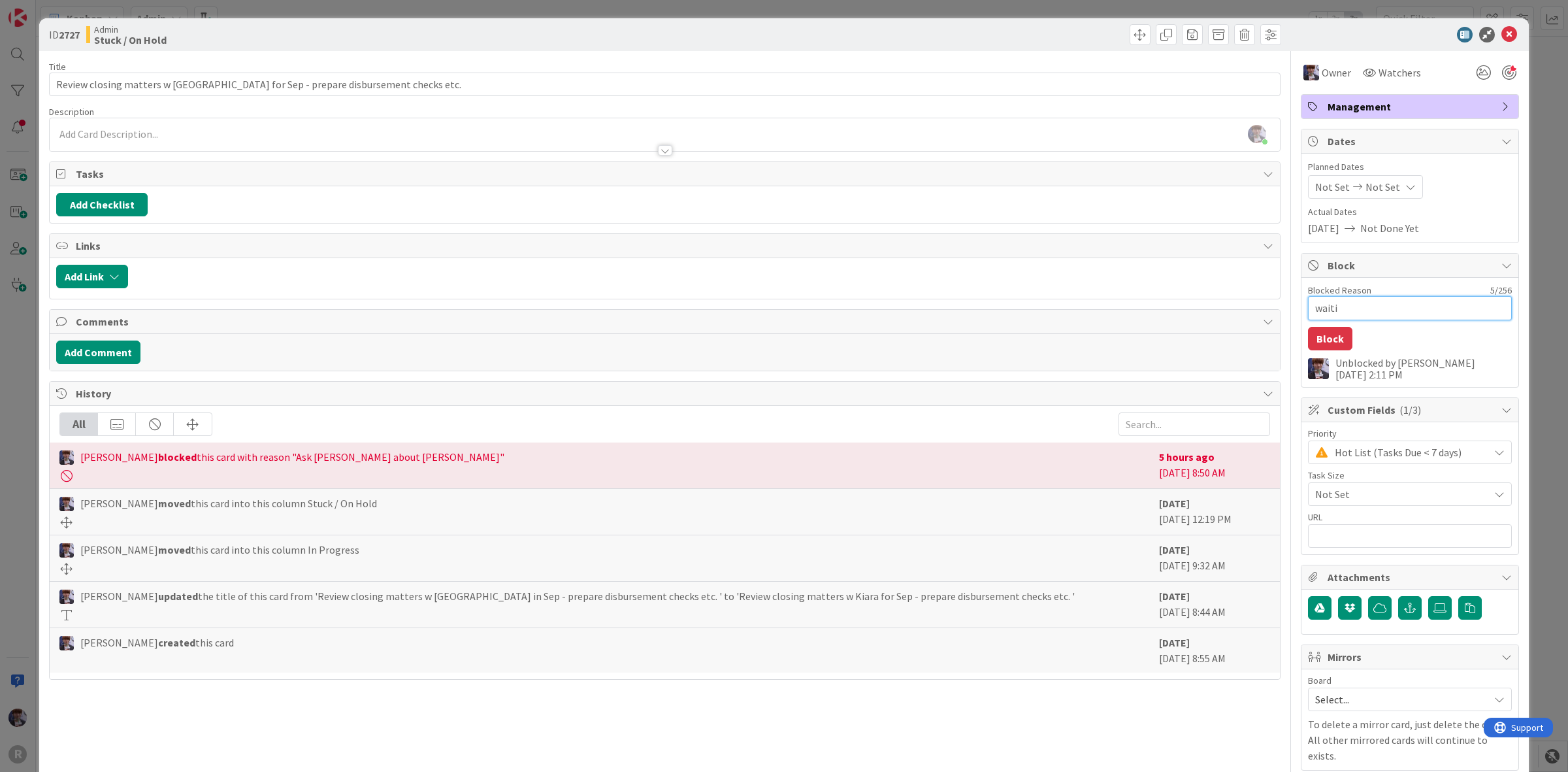
type textarea "waitin"
type textarea "x"
type textarea "waiting"
type textarea "x"
type textarea "waiting"
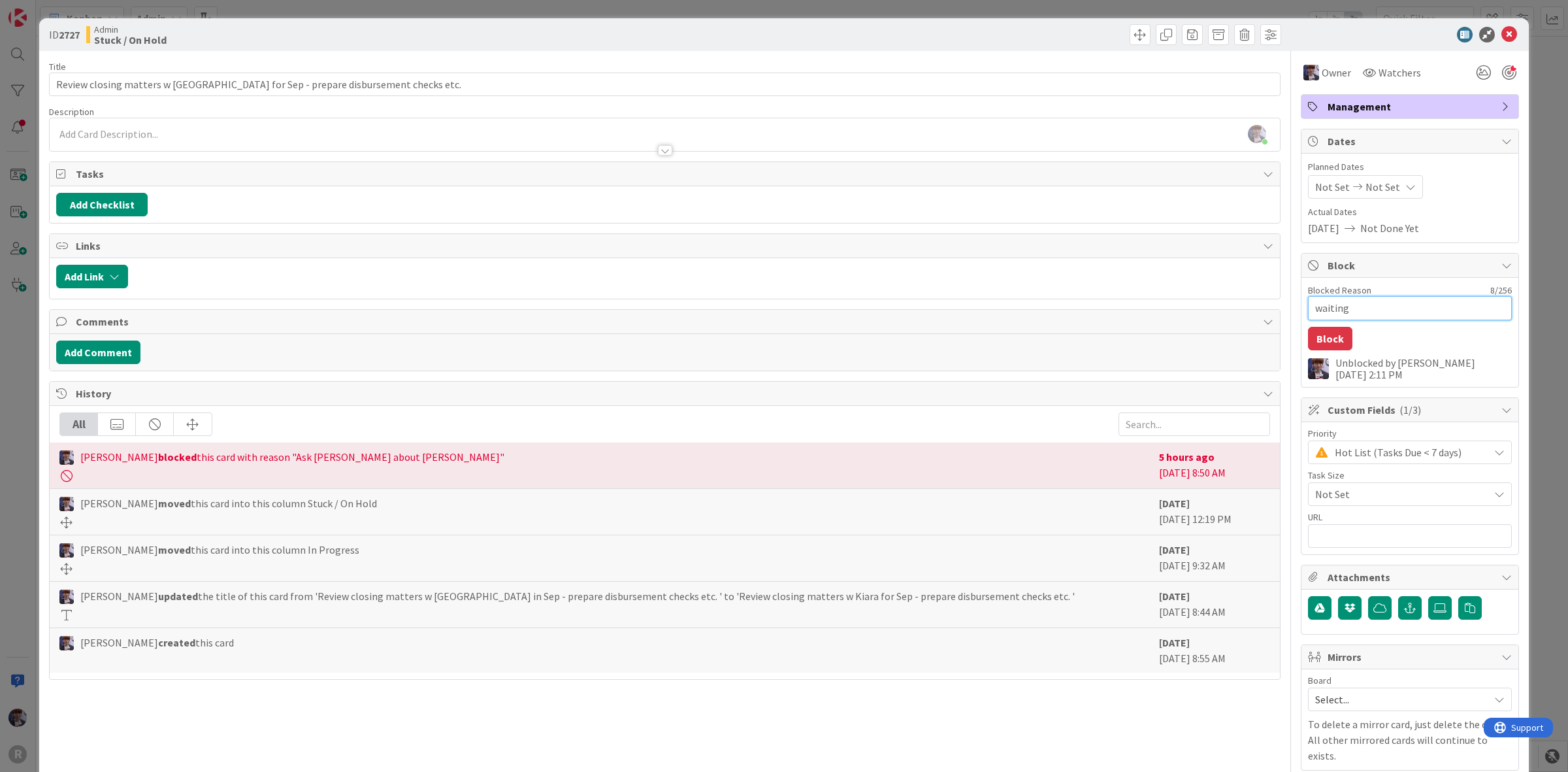
type textarea "x"
type textarea "waiting o"
type textarea "x"
type textarea "waiting on"
type textarea "x"
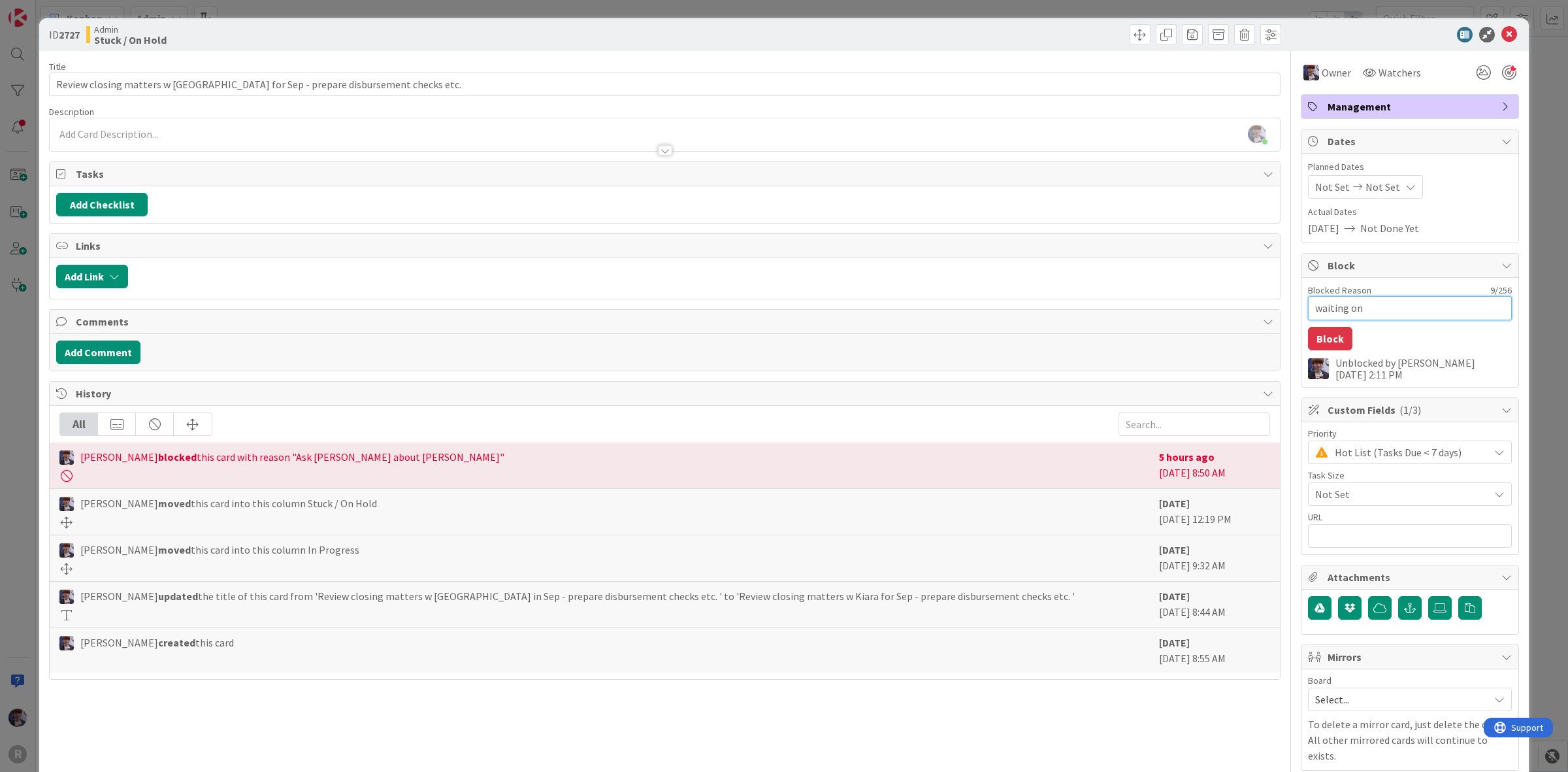
type textarea "waiting on"
type textarea "x"
type textarea "waiting on S"
type textarea "x"
type textarea "waiting on Sh"
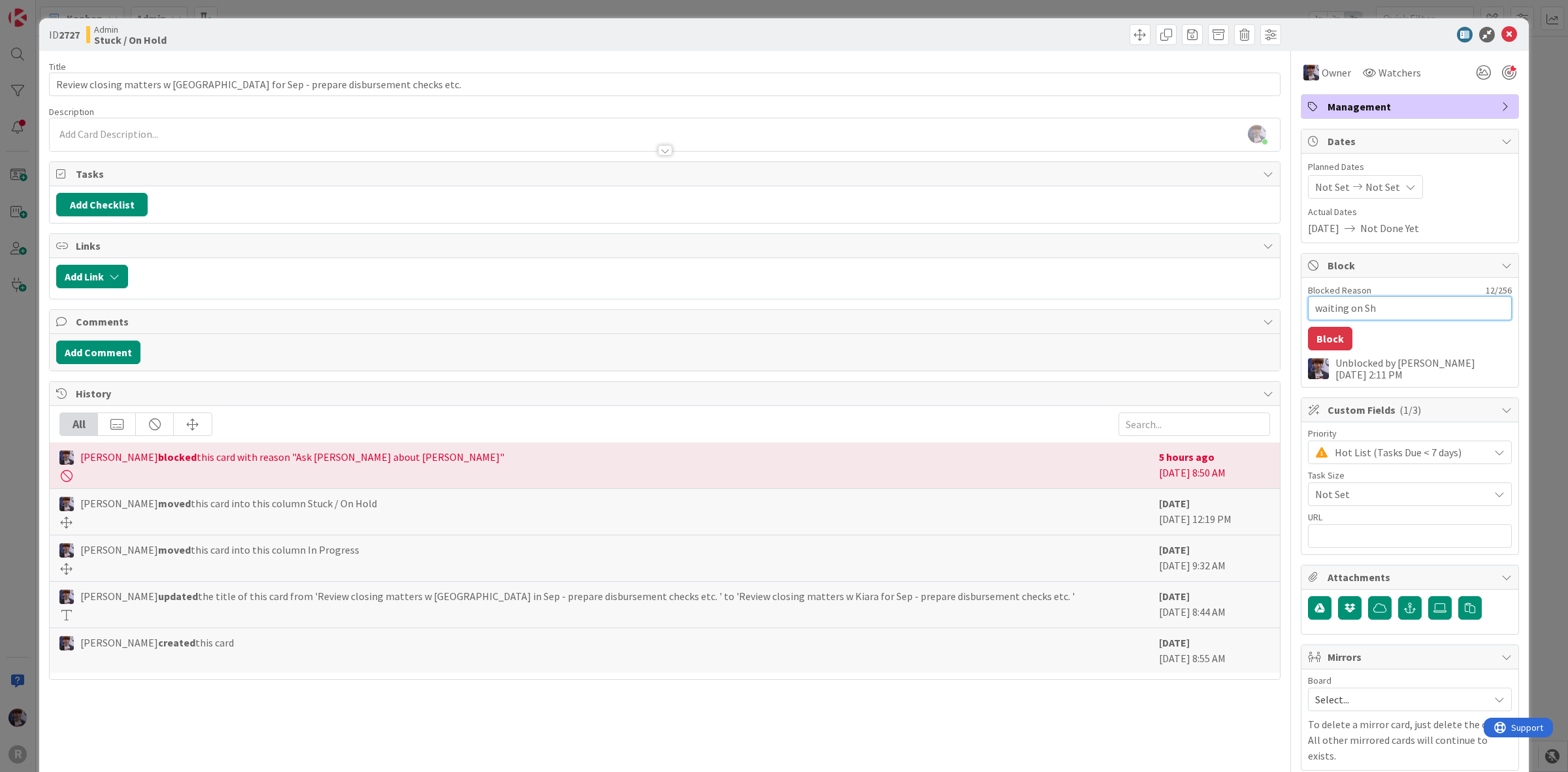
type textarea "x"
type textarea "waiting on Sha"
type textarea "x"
type textarea "waiting on Shaw"
type textarea "x"
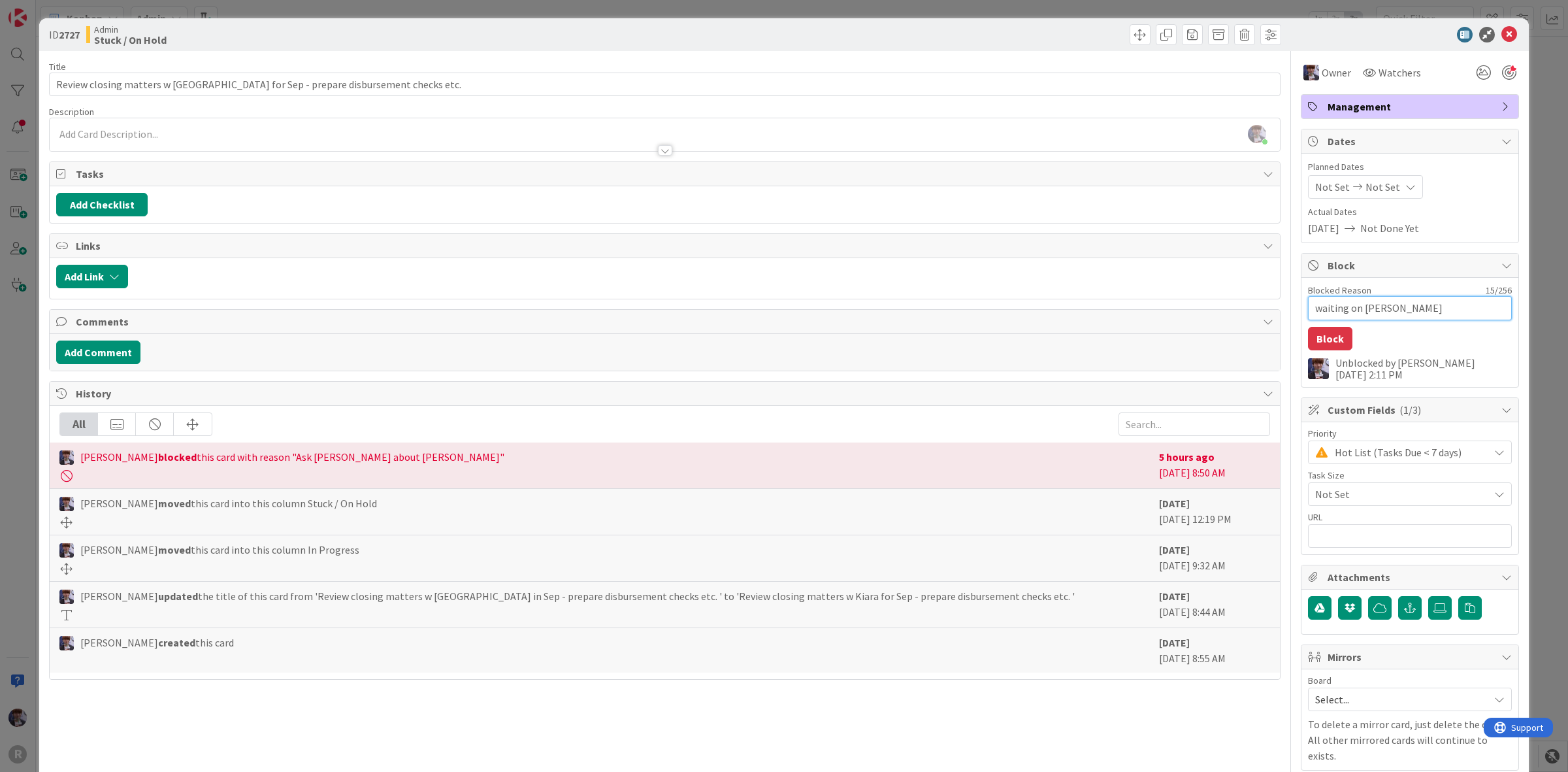
type textarea "waiting on Shaws"
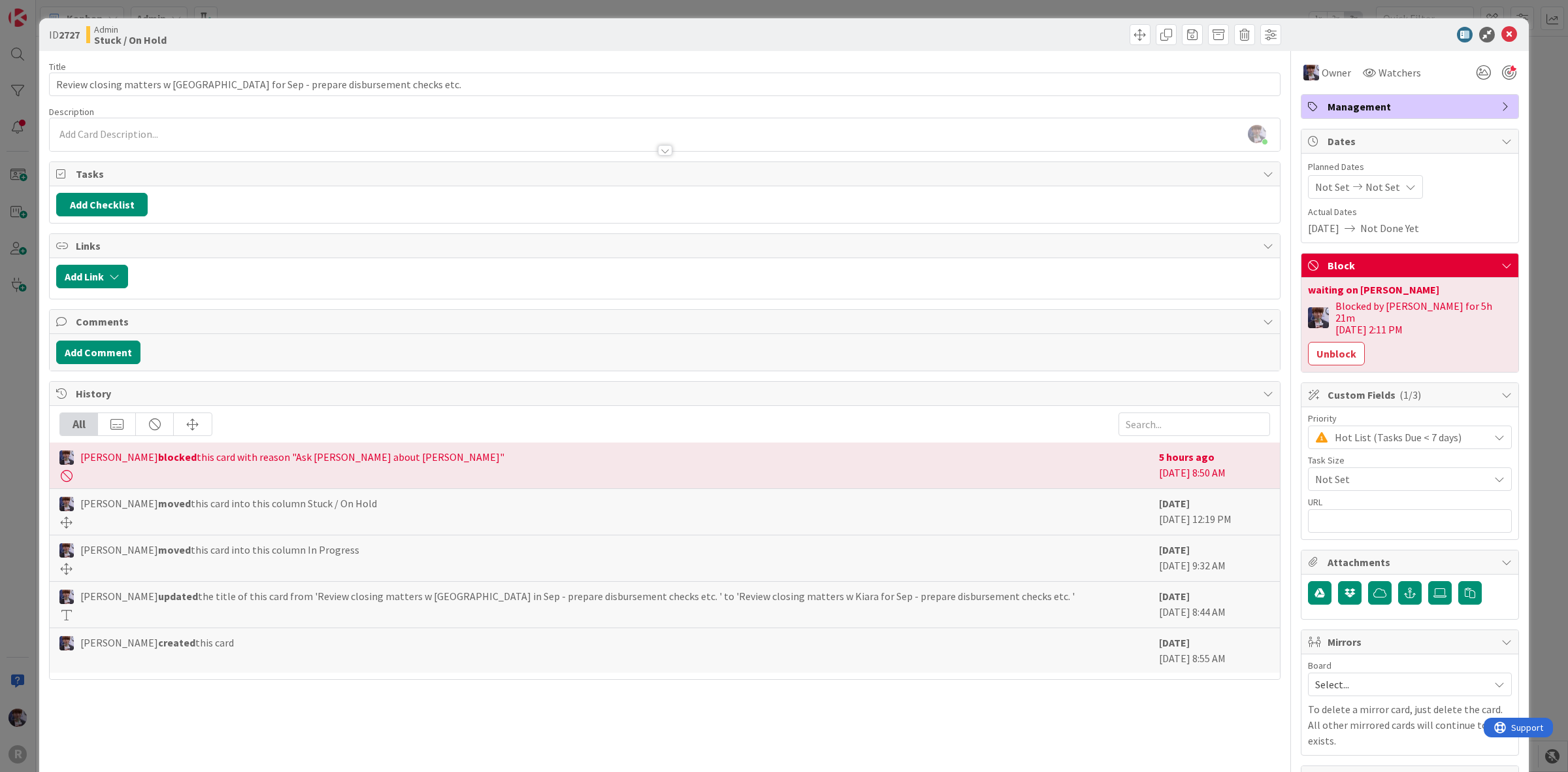
click at [1527, 178] on div "ID 2727 Admin Stuck / On Hold Title 74 / 128 Review closing matters w Kiara for…" at bounding box center [784, 386] width 1568 height 772
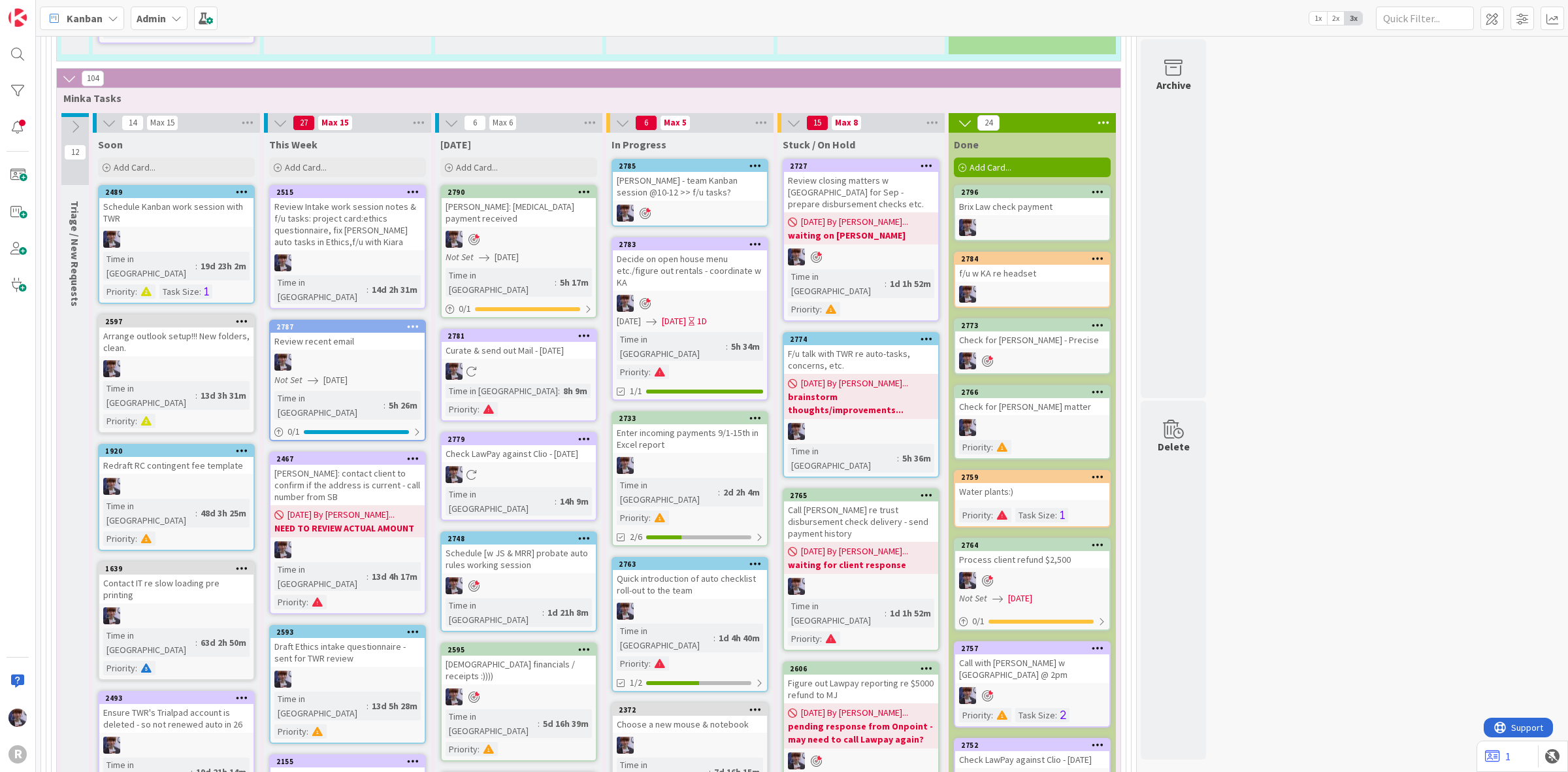
scroll to position [2363, 0]
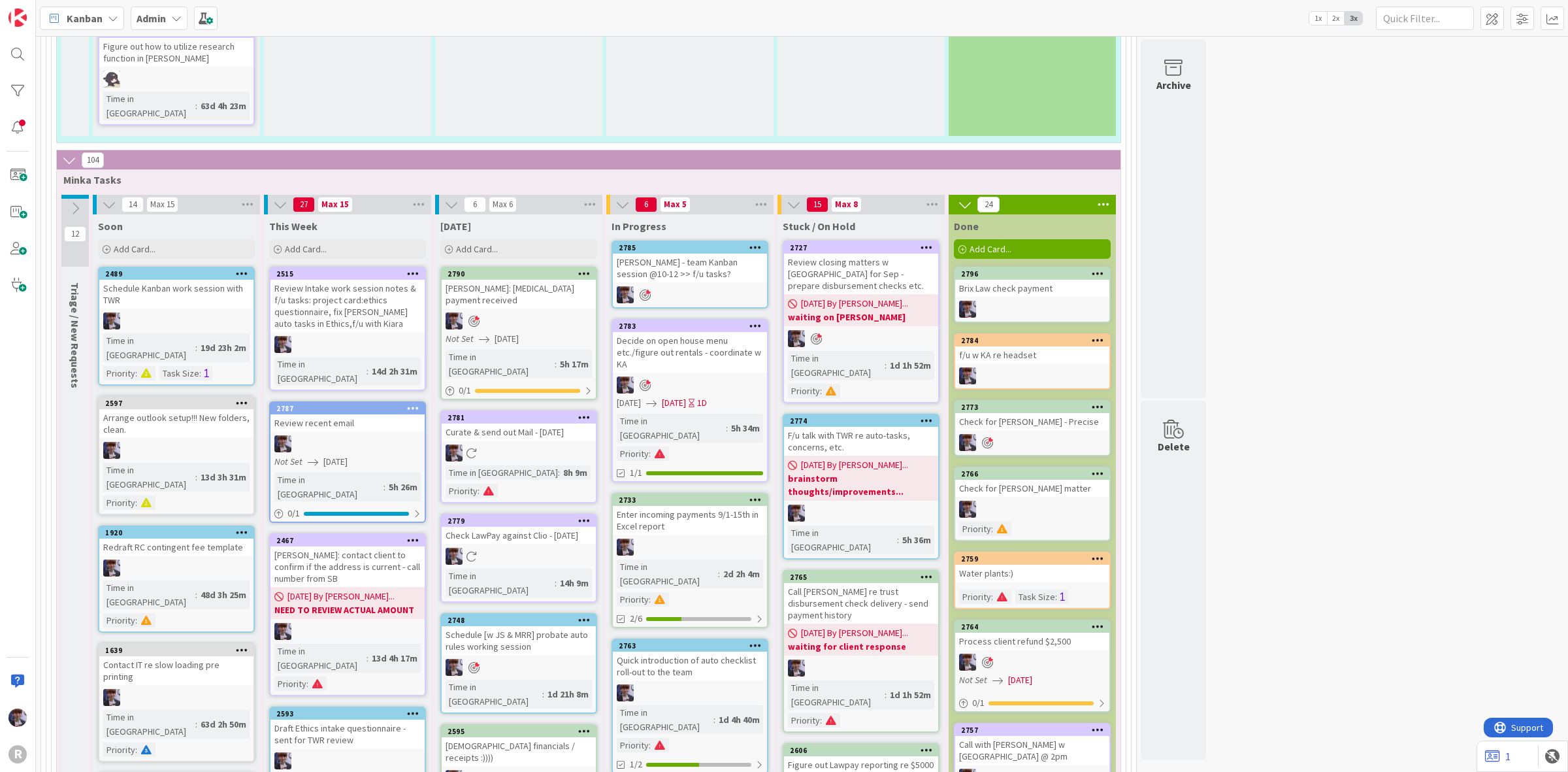
click at [691, 651] on div "Quick introduction of auto checklist roll-out to the team" at bounding box center [690, 666] width 154 height 29
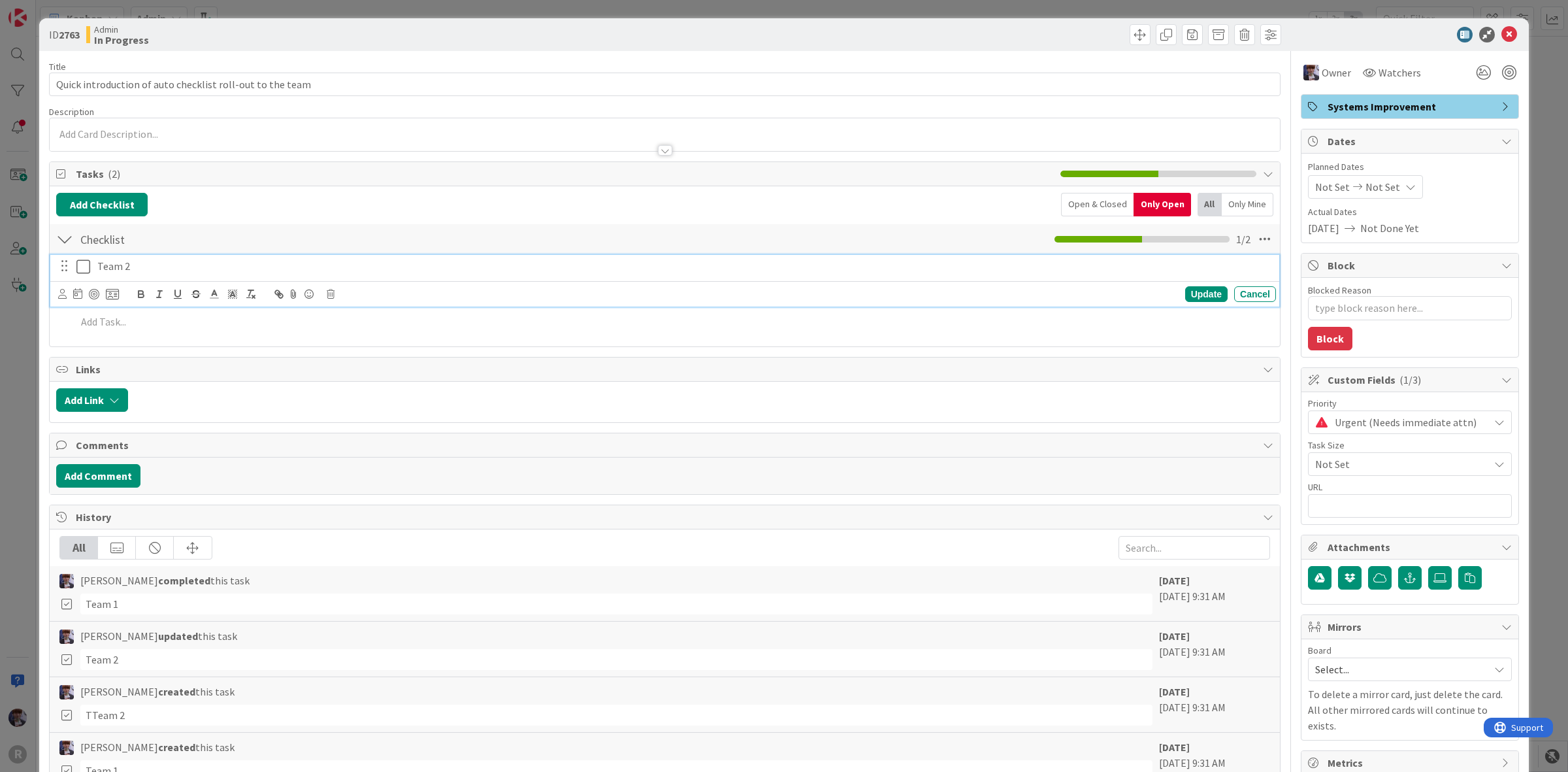
click at [92, 269] on div "Team 2" at bounding box center [684, 266] width 1184 height 23
click at [90, 267] on icon at bounding box center [83, 267] width 14 height 15
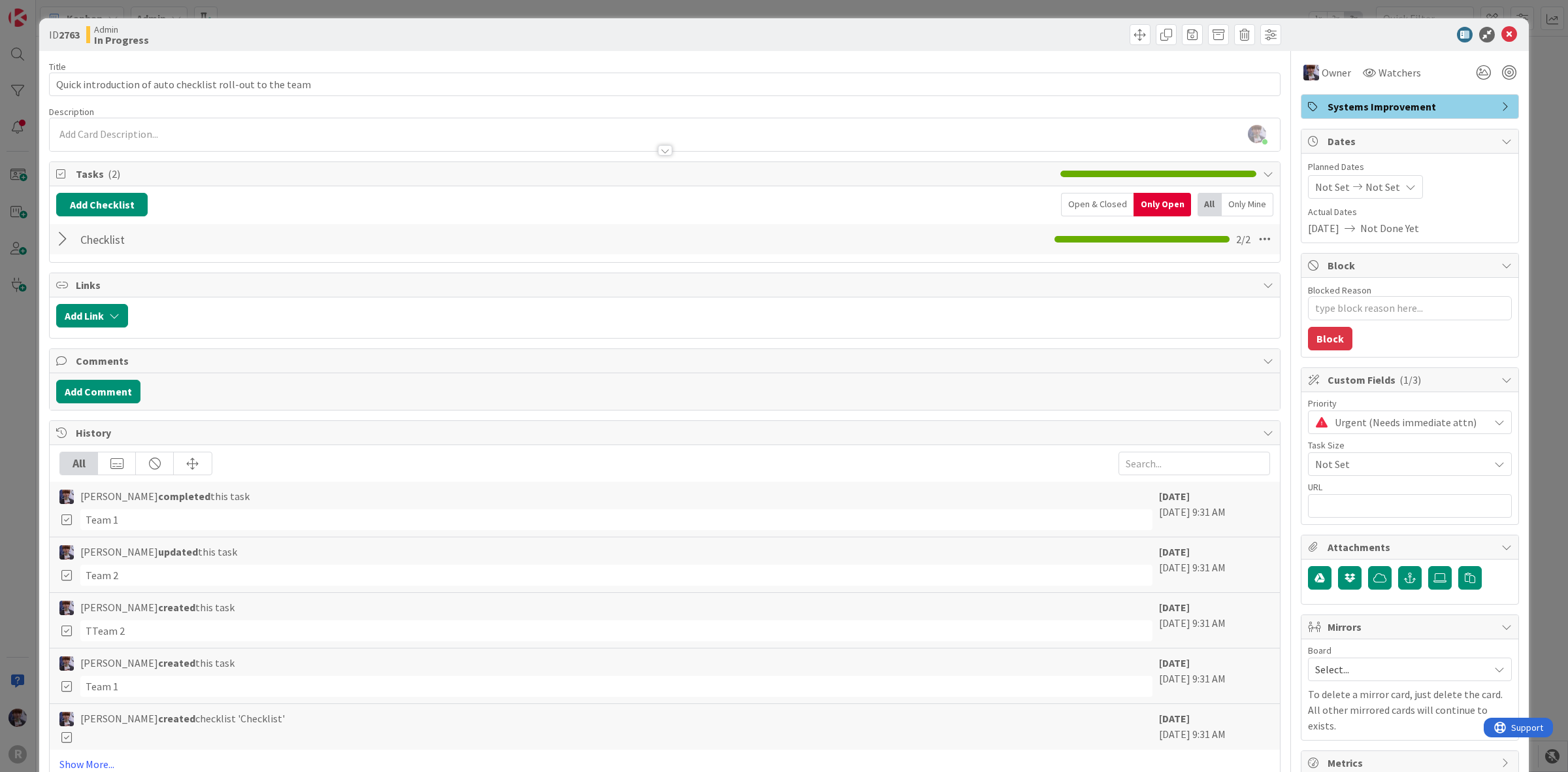
drag, startPoint x: 50, startPoint y: 331, endPoint x: 36, endPoint y: 345, distance: 19.8
click at [46, 335] on div "ID 2763 Admin In Progress Title 57 / 128 Quick introduction of auto checklist r…" at bounding box center [784, 403] width 1490 height 770
click at [28, 351] on div "ID 2763 Admin In Progress Title 57 / 128 Quick introduction of auto checklist r…" at bounding box center [784, 386] width 1568 height 772
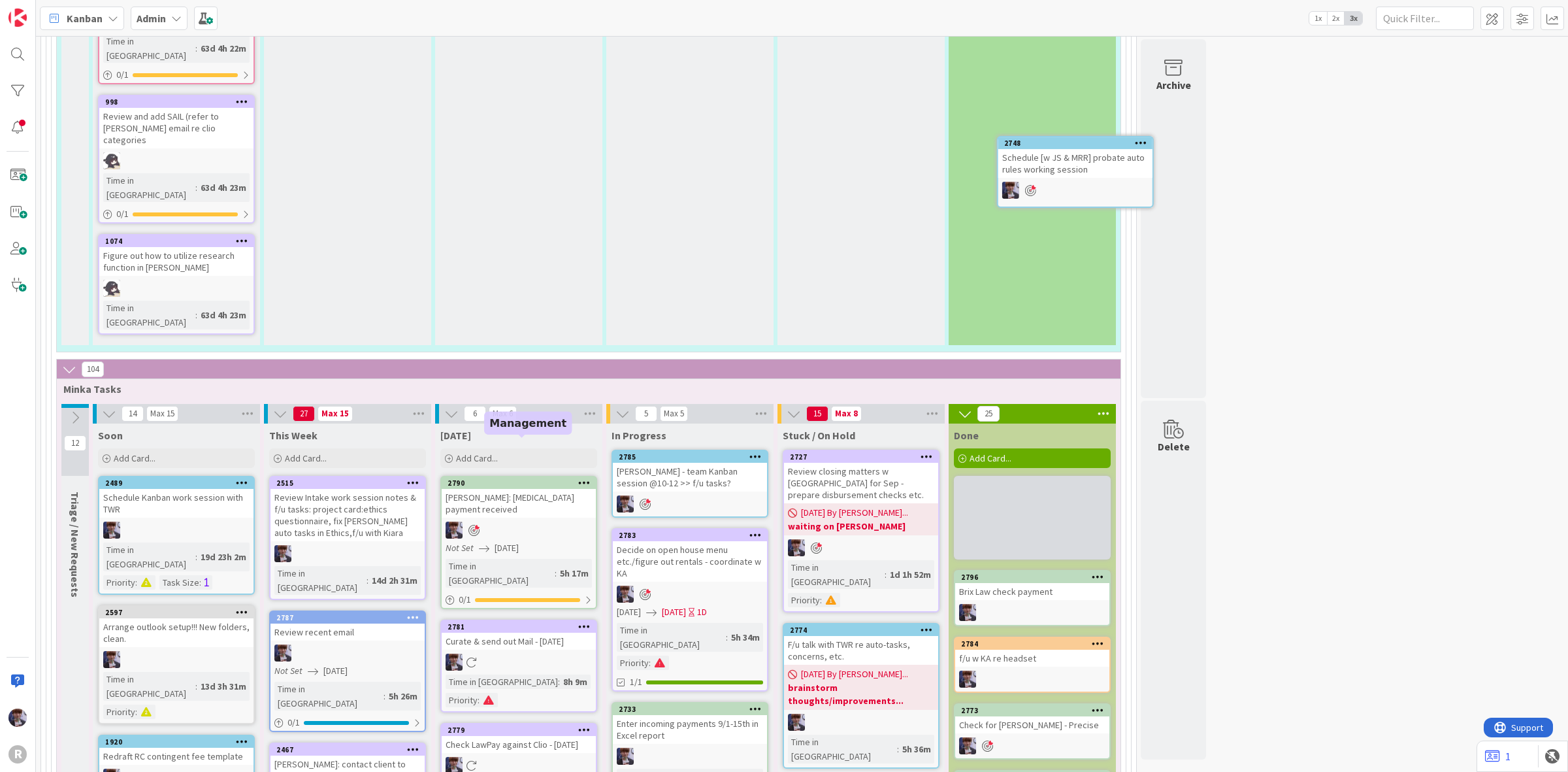
scroll to position [2100, 0]
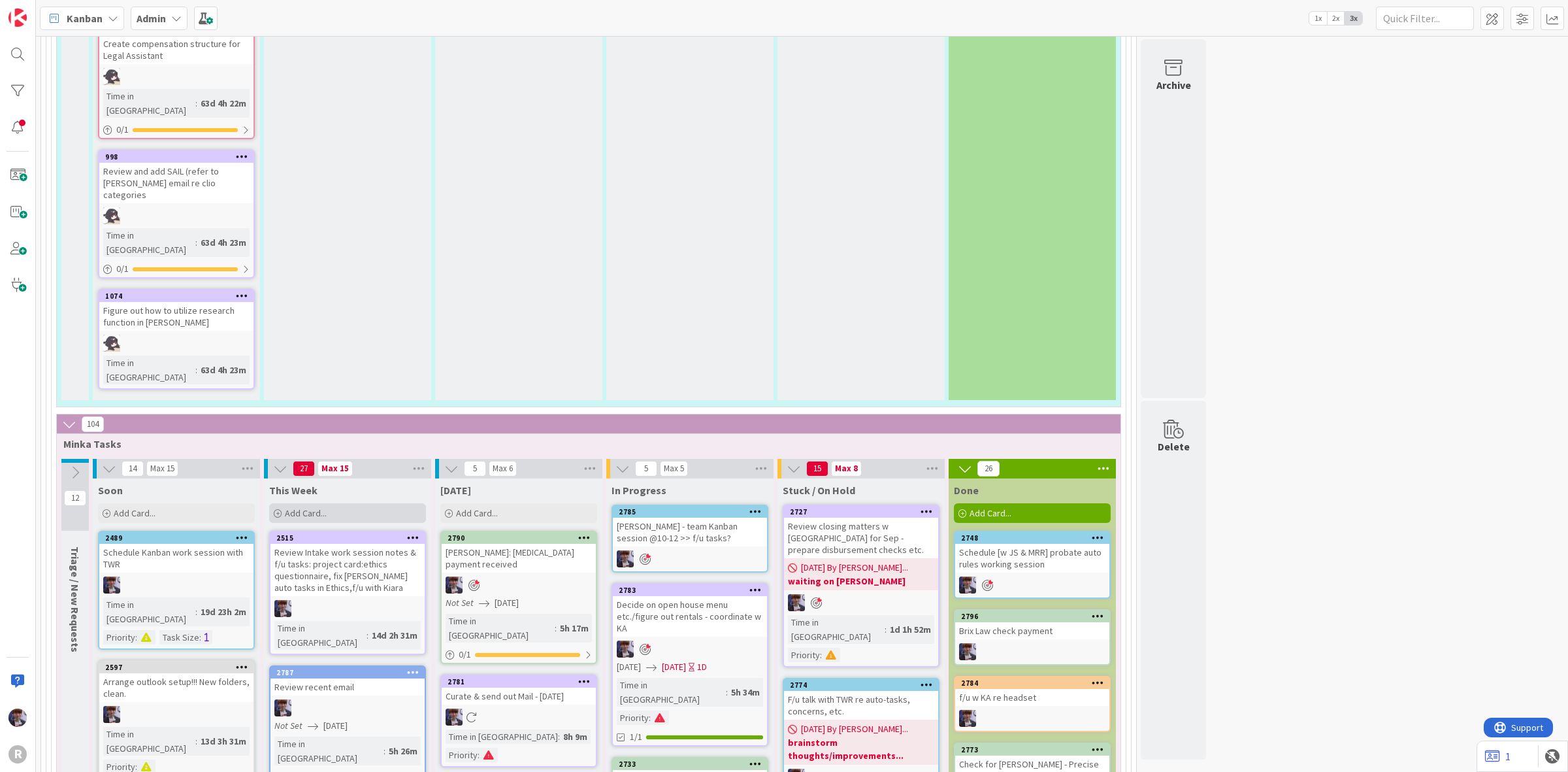
click at [380, 504] on div "Add Card..." at bounding box center [347, 513] width 156 height 20
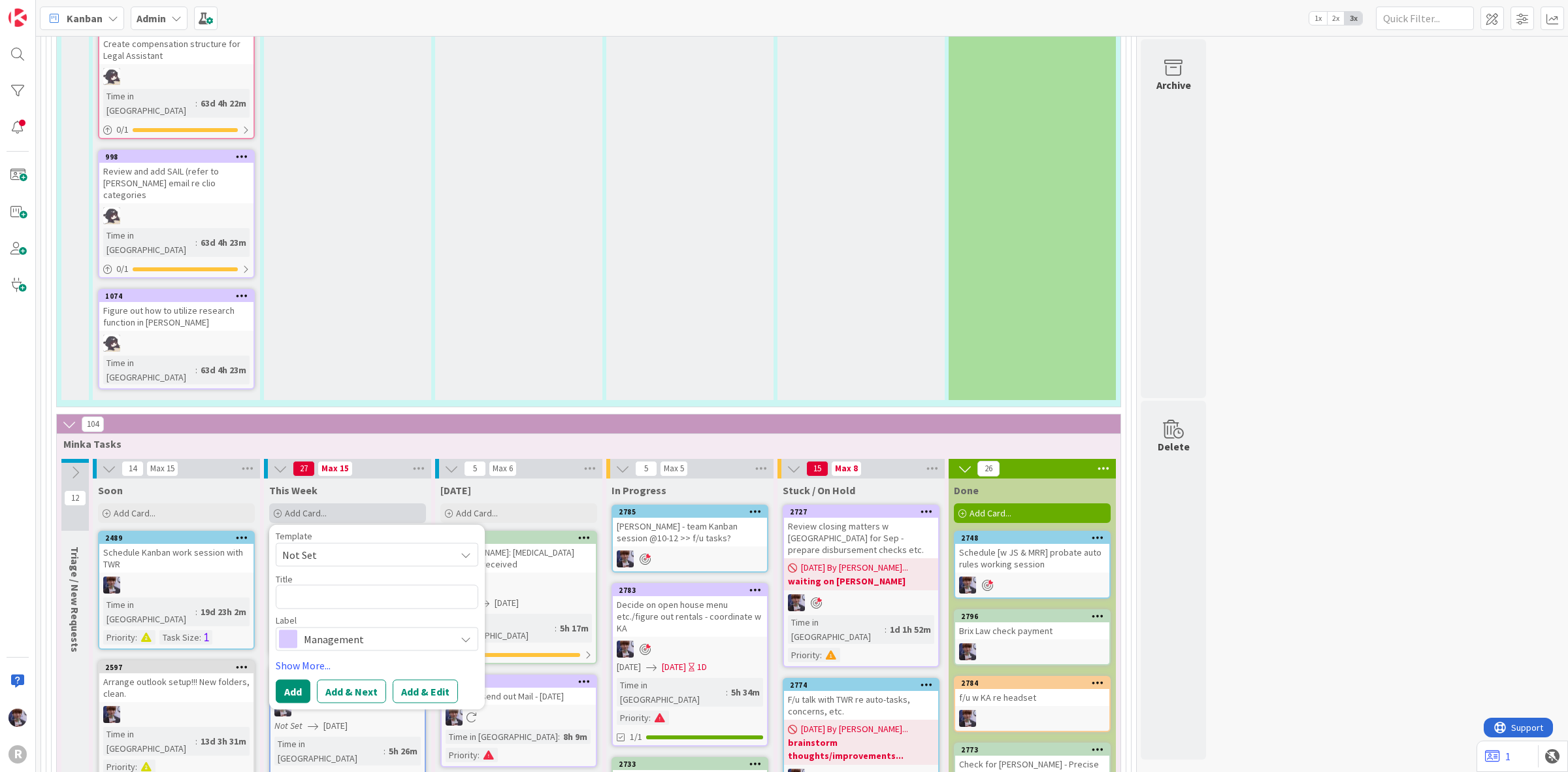
type textarea "x"
type textarea "R"
type textarea "x"
type textarea "Re"
type textarea "x"
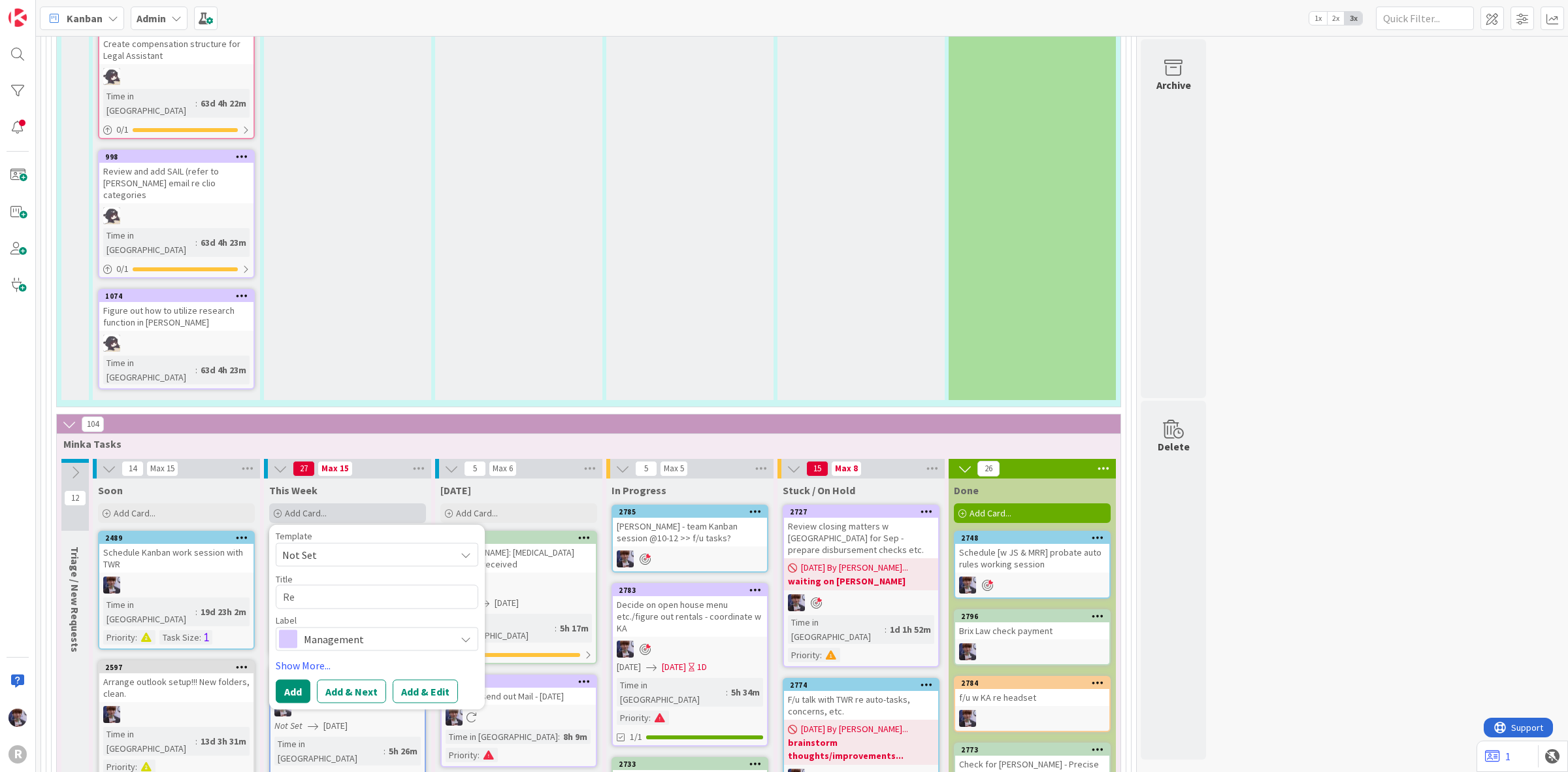
type textarea "Rev"
type textarea "x"
type textarea "Revi"
type textarea "x"
type textarea "Revie"
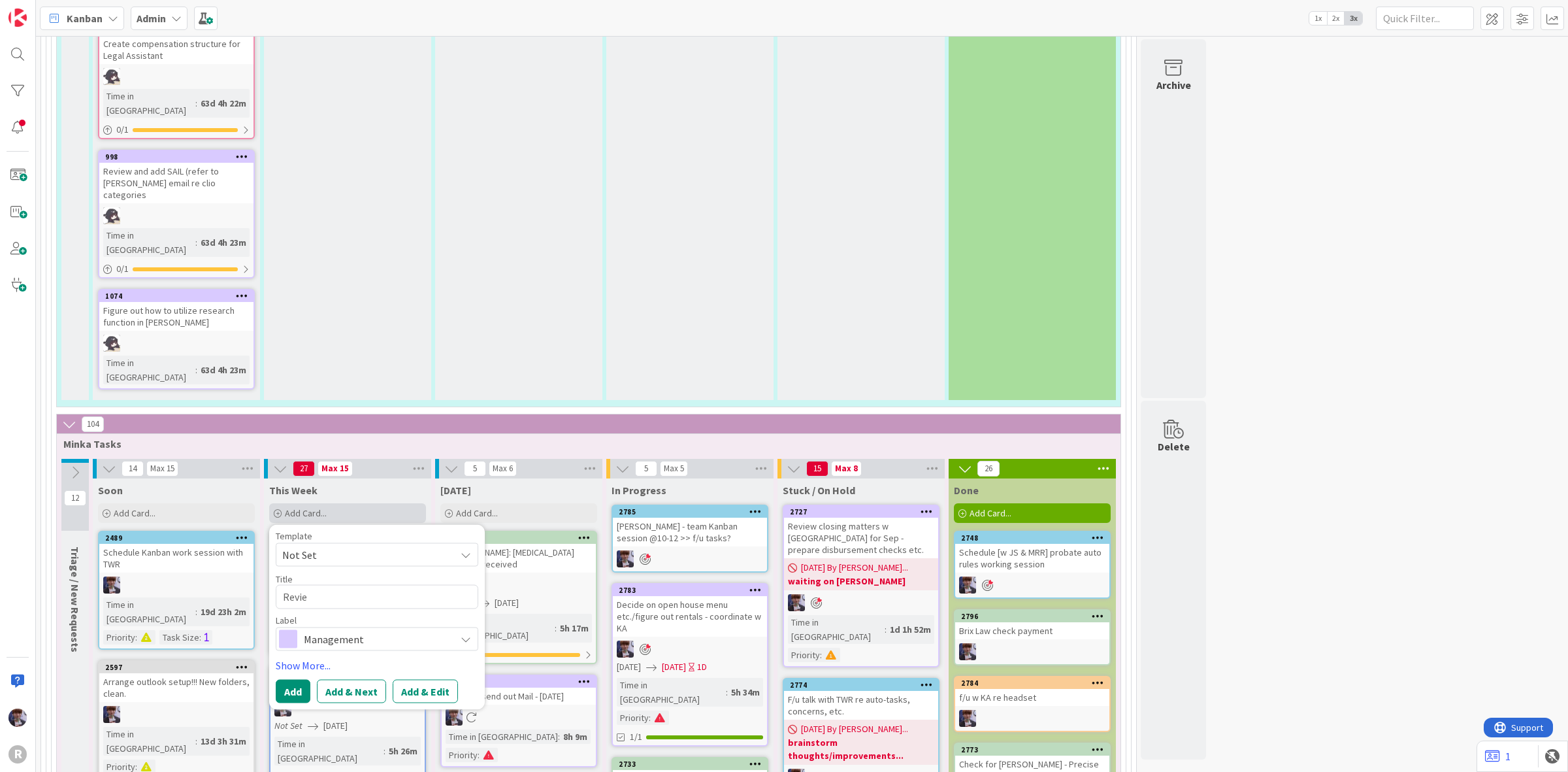
type textarea "x"
type textarea "Review"
type textarea "x"
type textarea "Review"
type textarea "x"
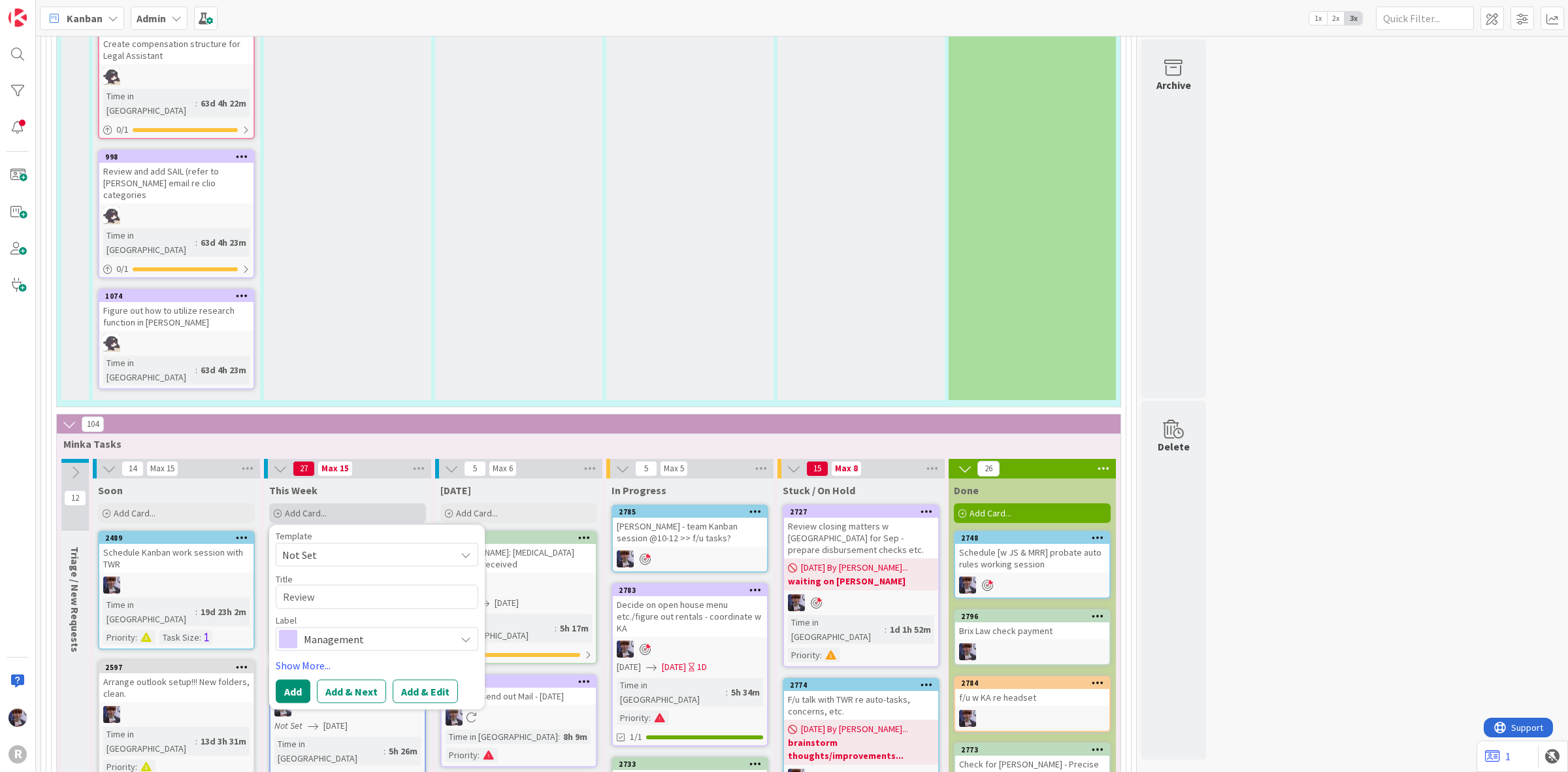
type textarea "Review c"
type textarea "x"
type textarea "Review cl"
type textarea "x"
type textarea "Review cli"
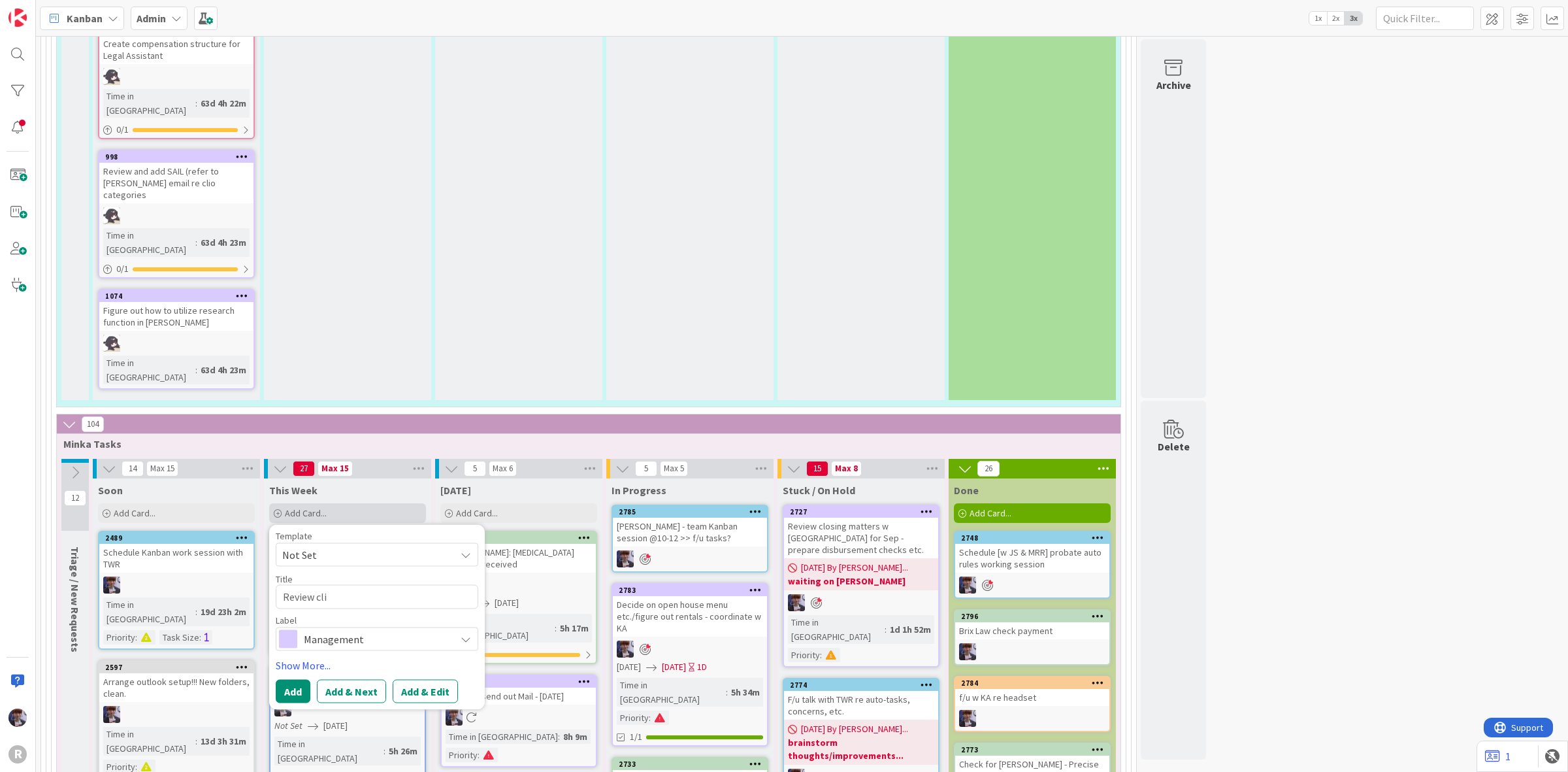
type textarea "x"
type textarea "Review clio"
type textarea "x"
type textarea "Review clio"
type textarea "x"
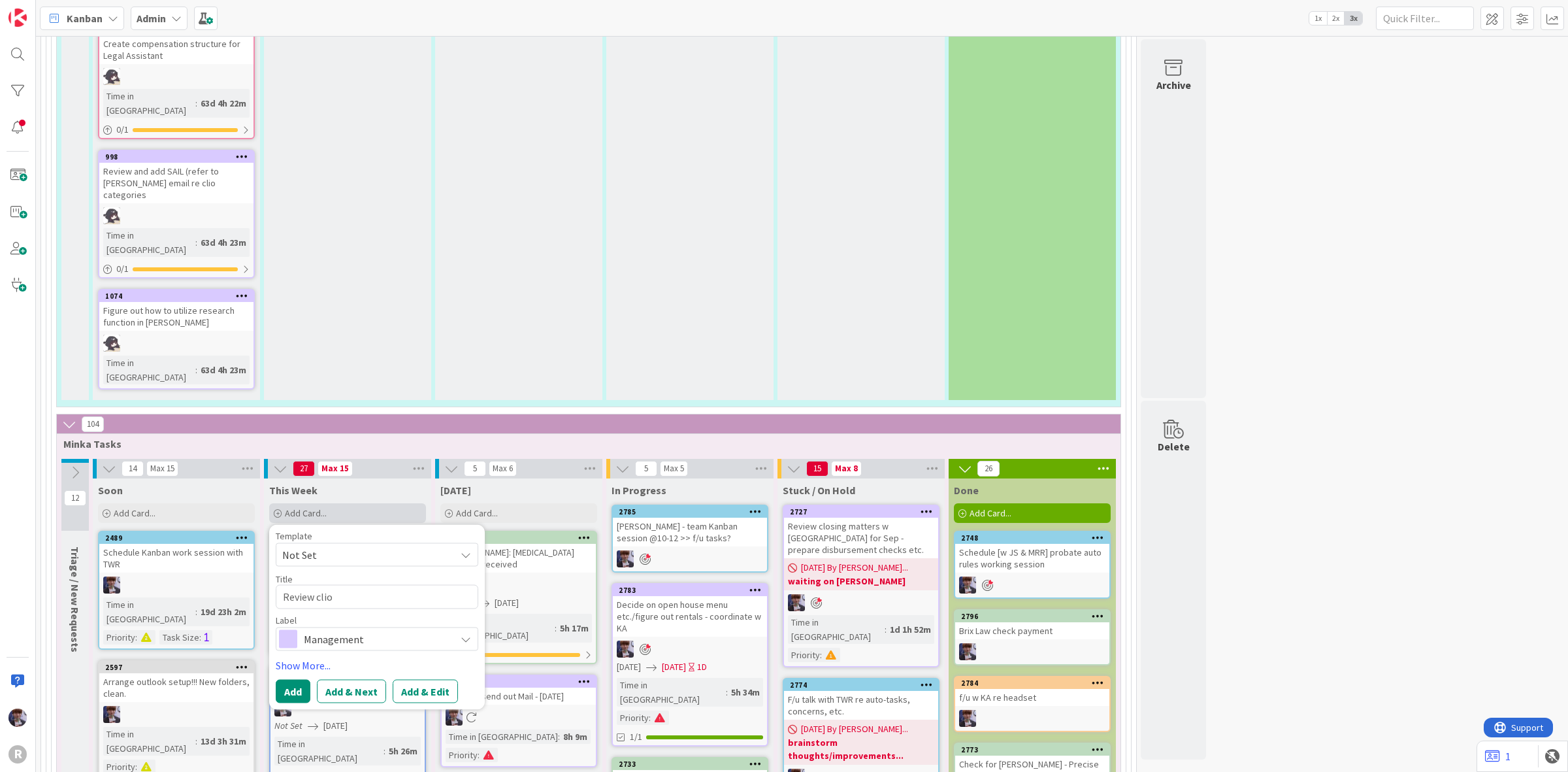
type textarea "Review clio d"
type textarea "x"
type textarea "Review clio di"
type textarea "x"
type textarea "Review clio dis"
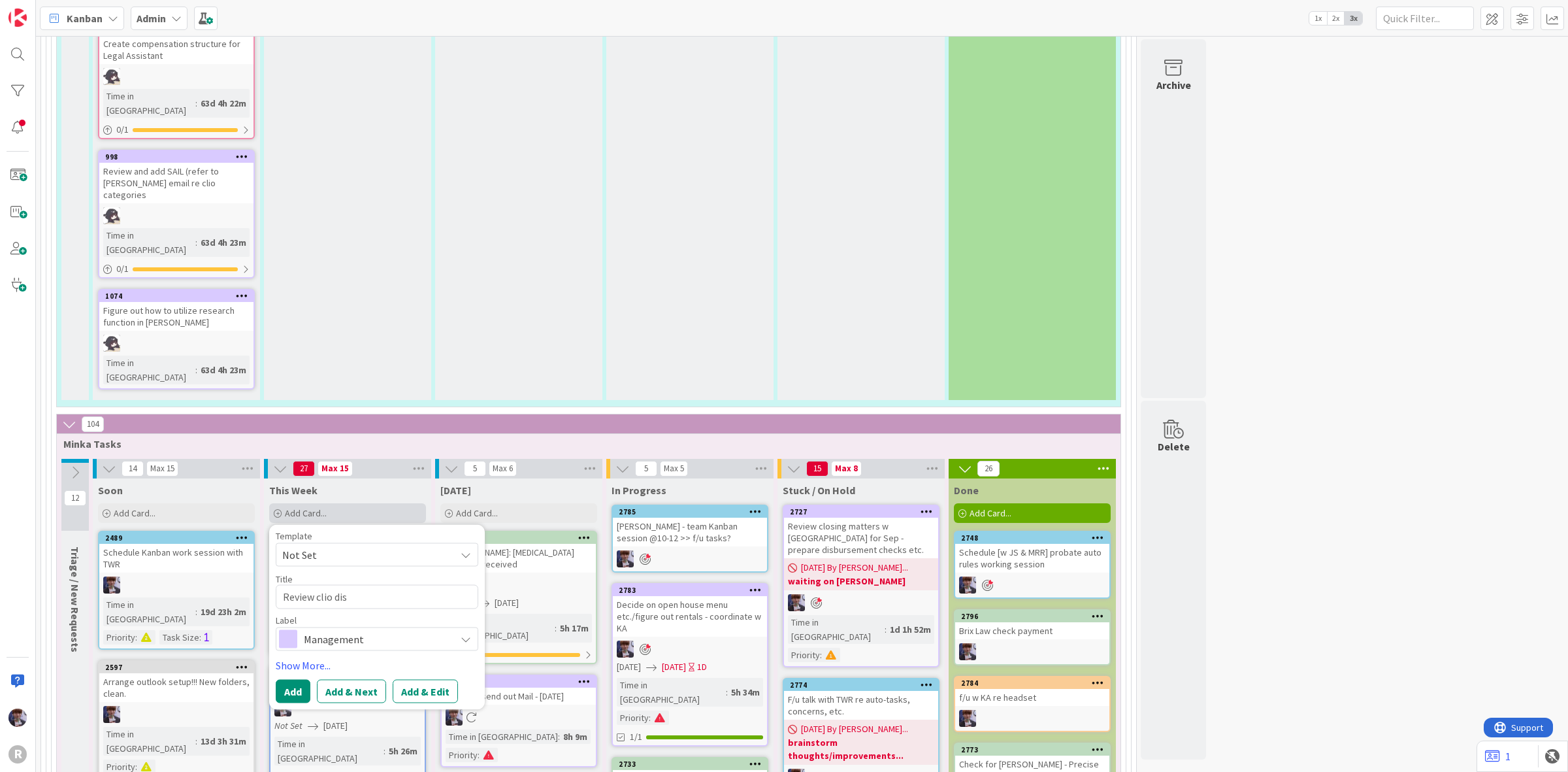
type textarea "x"
type textarea "Review clio disc"
type textarea "x"
type textarea "Review clio disco"
type textarea "x"
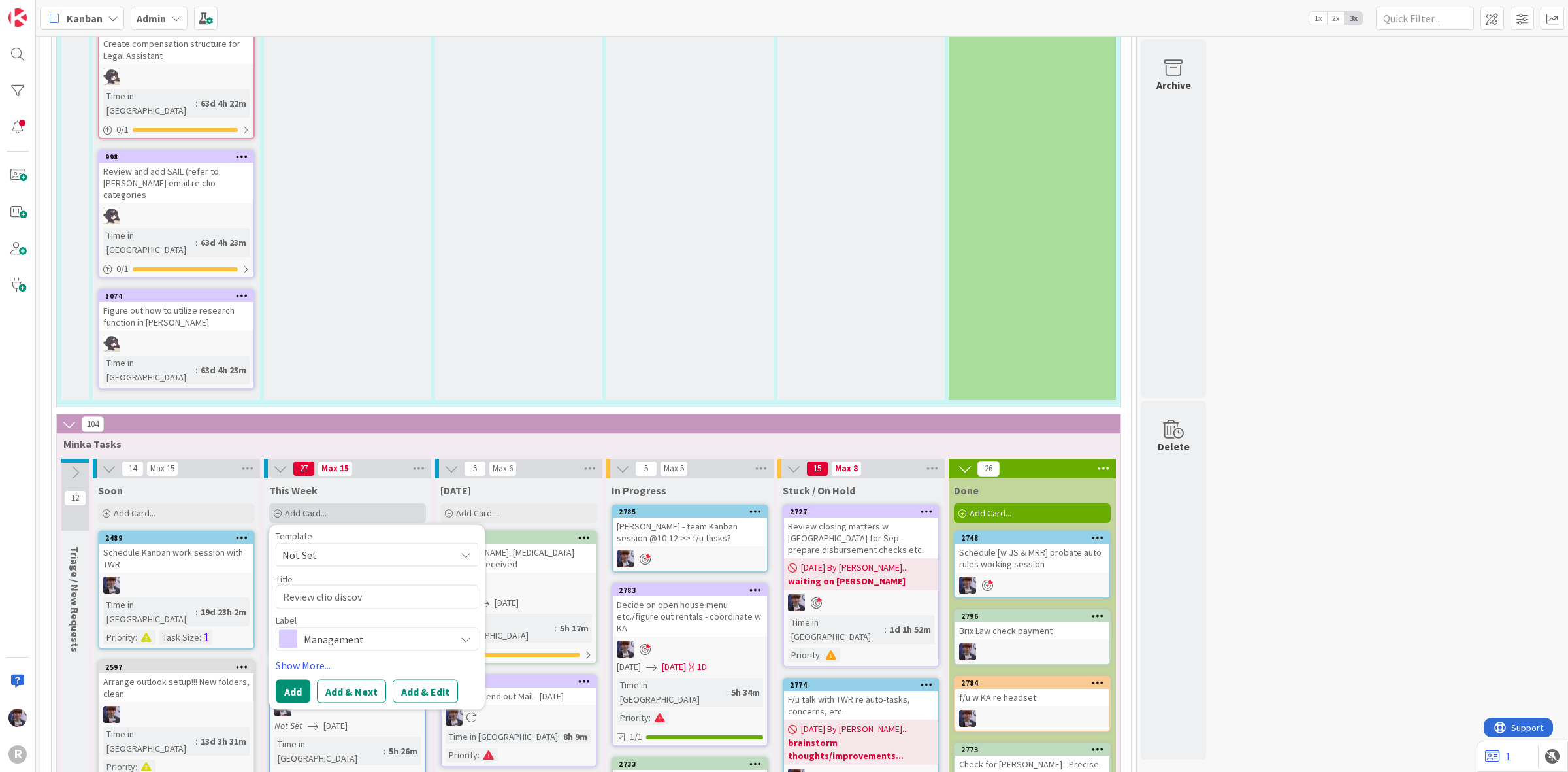
type textarea "Review clio discove"
type textarea "x"
type textarea "Review clio discovery"
type textarea "x"
type textarea "Review clio discovery"
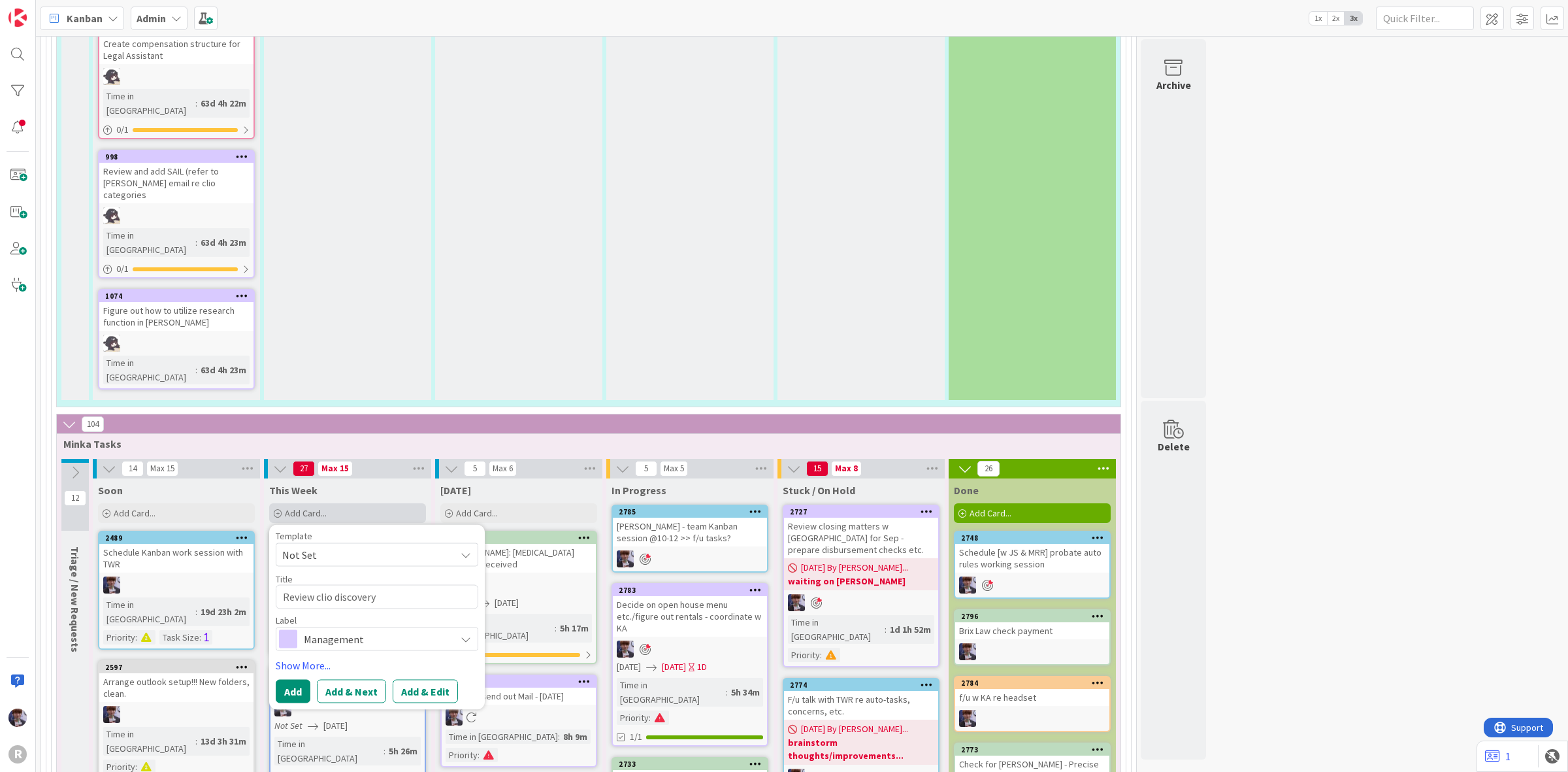
type textarea "x"
type textarea "Review clio discovery s"
type textarea "x"
type textarea "Review clio discovery st"
type textarea "x"
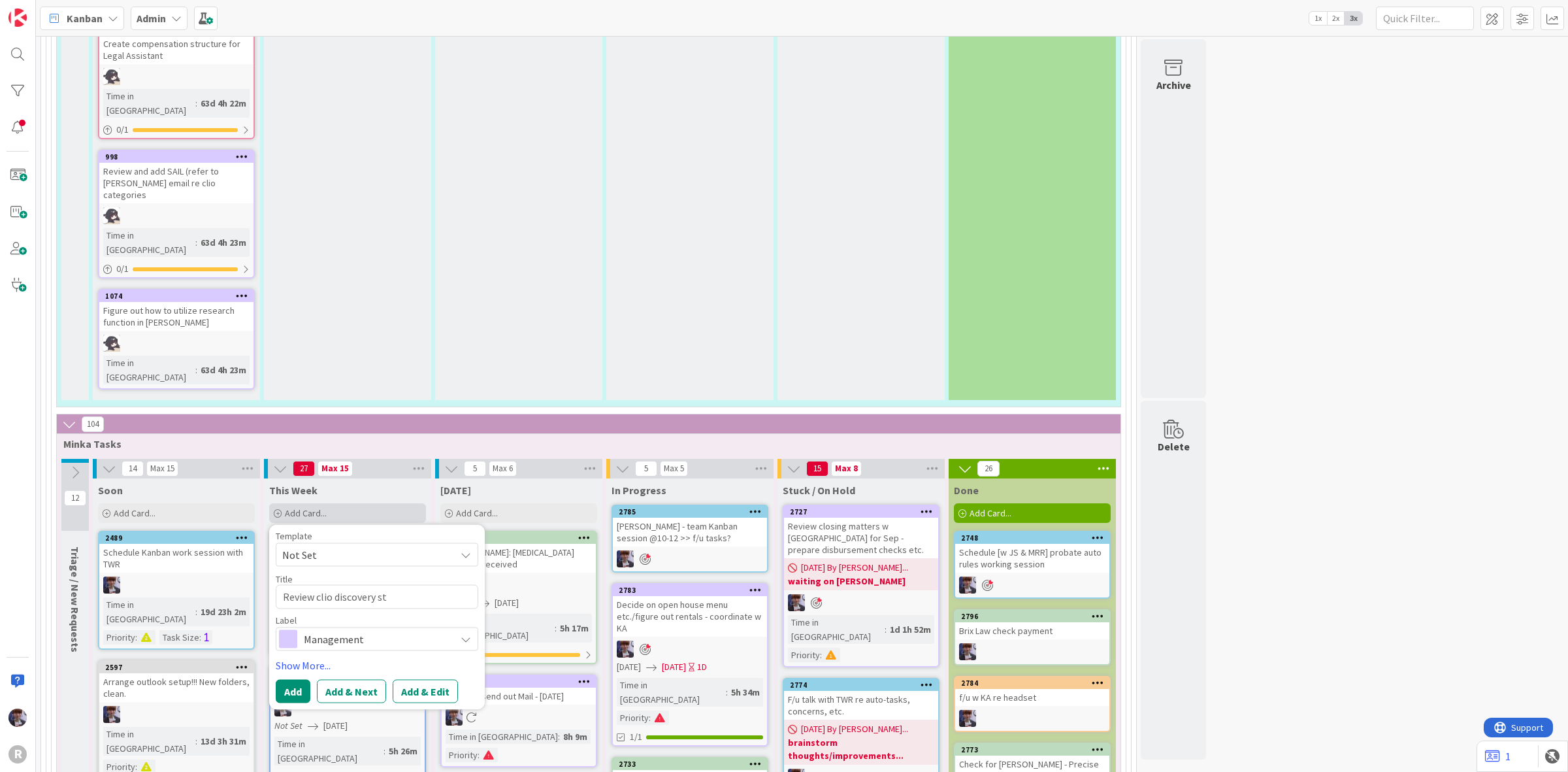
type textarea "Review clio discovery sta"
type textarea "x"
type textarea "Review clio discovery stag"
type textarea "x"
type textarea "Review clio discovery stage"
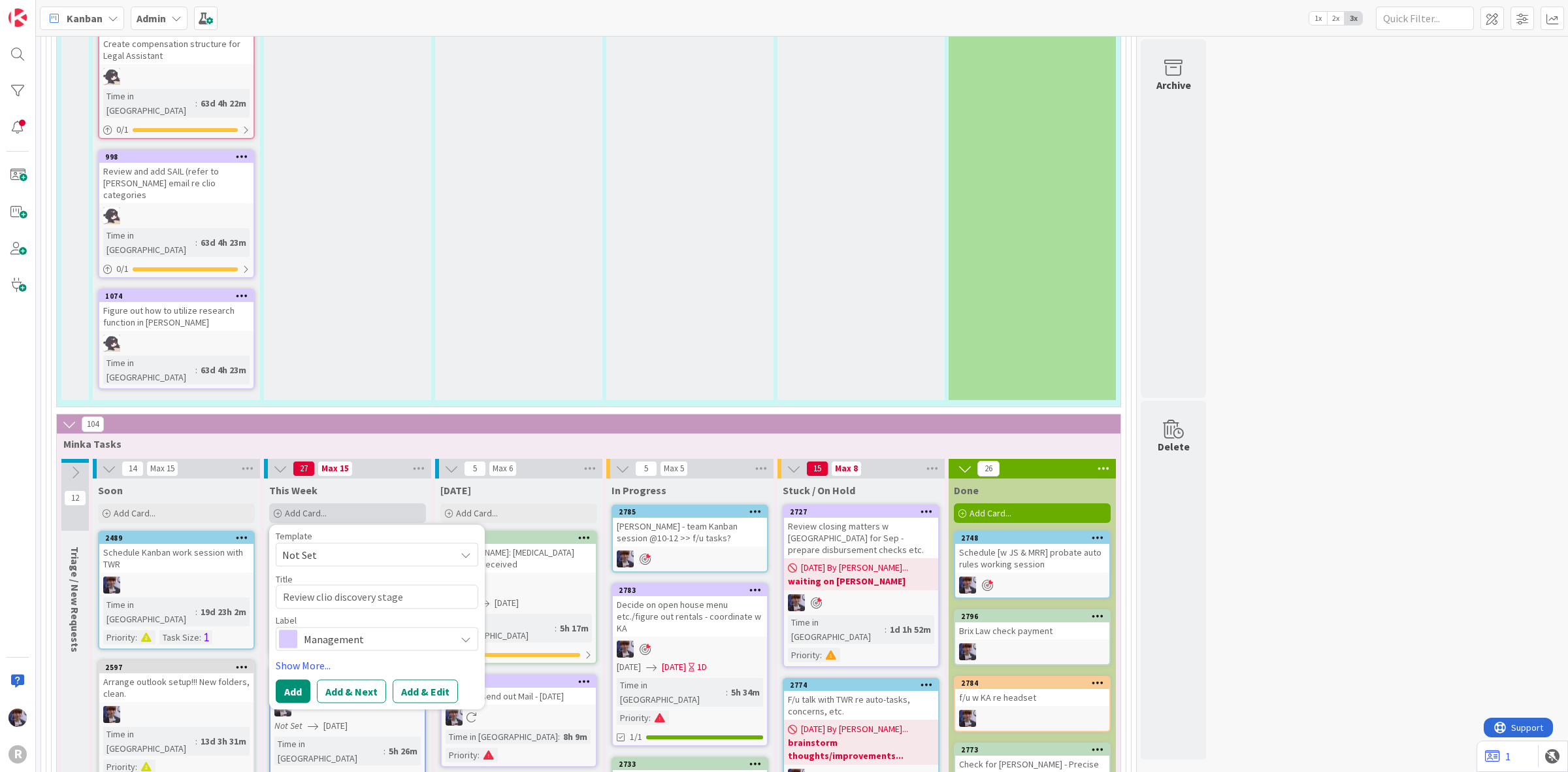
type textarea "x"
type textarea "Review clio discovery stages"
type textarea "x"
type textarea "Review clio discovery stages"
type textarea "x"
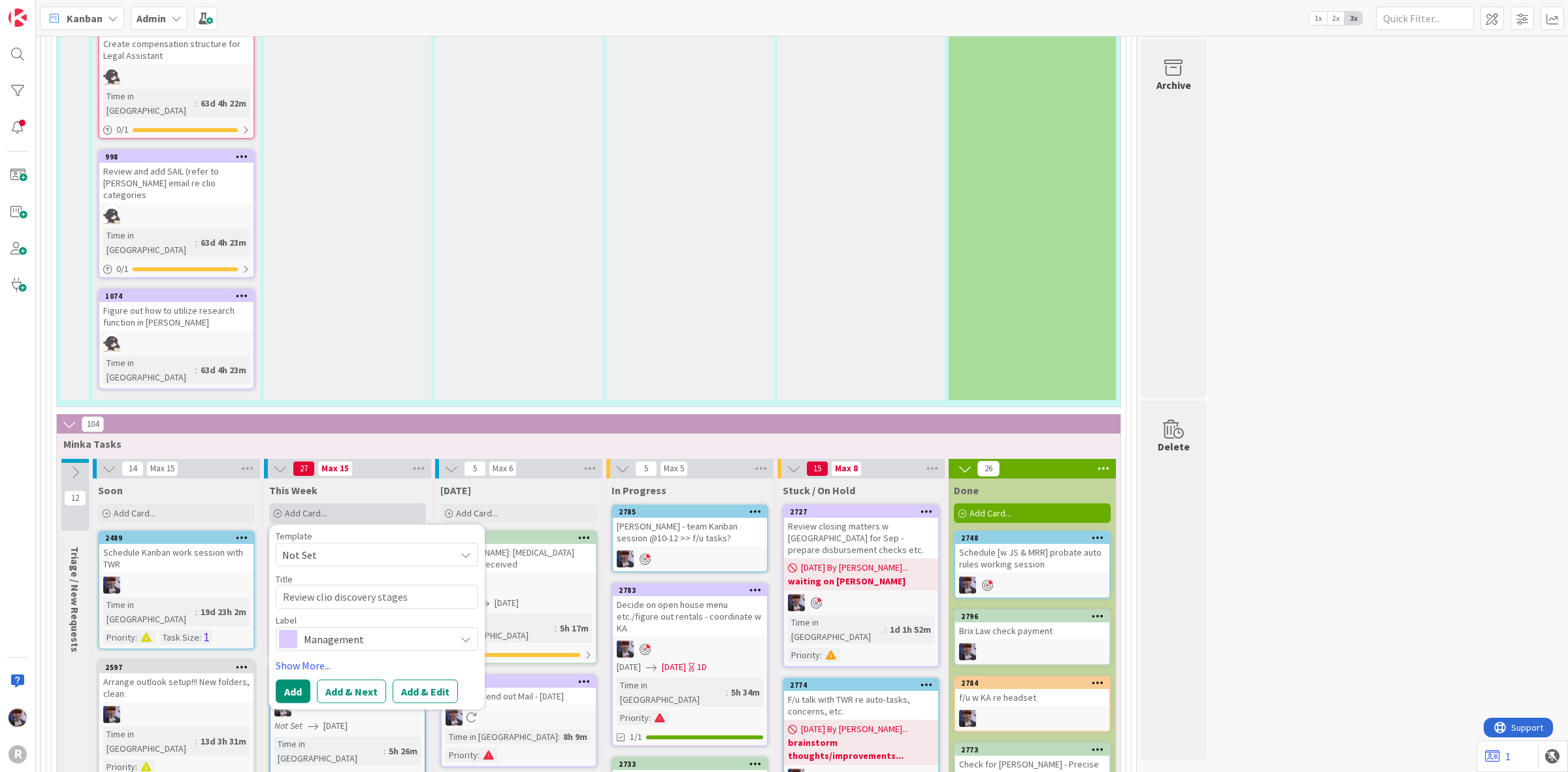
type textarea "Review clio discovery stages w"
type textarea "x"
type textarea "Review clio discovery stages w"
type textarea "x"
type textarea "Review clio discovery stages w K"
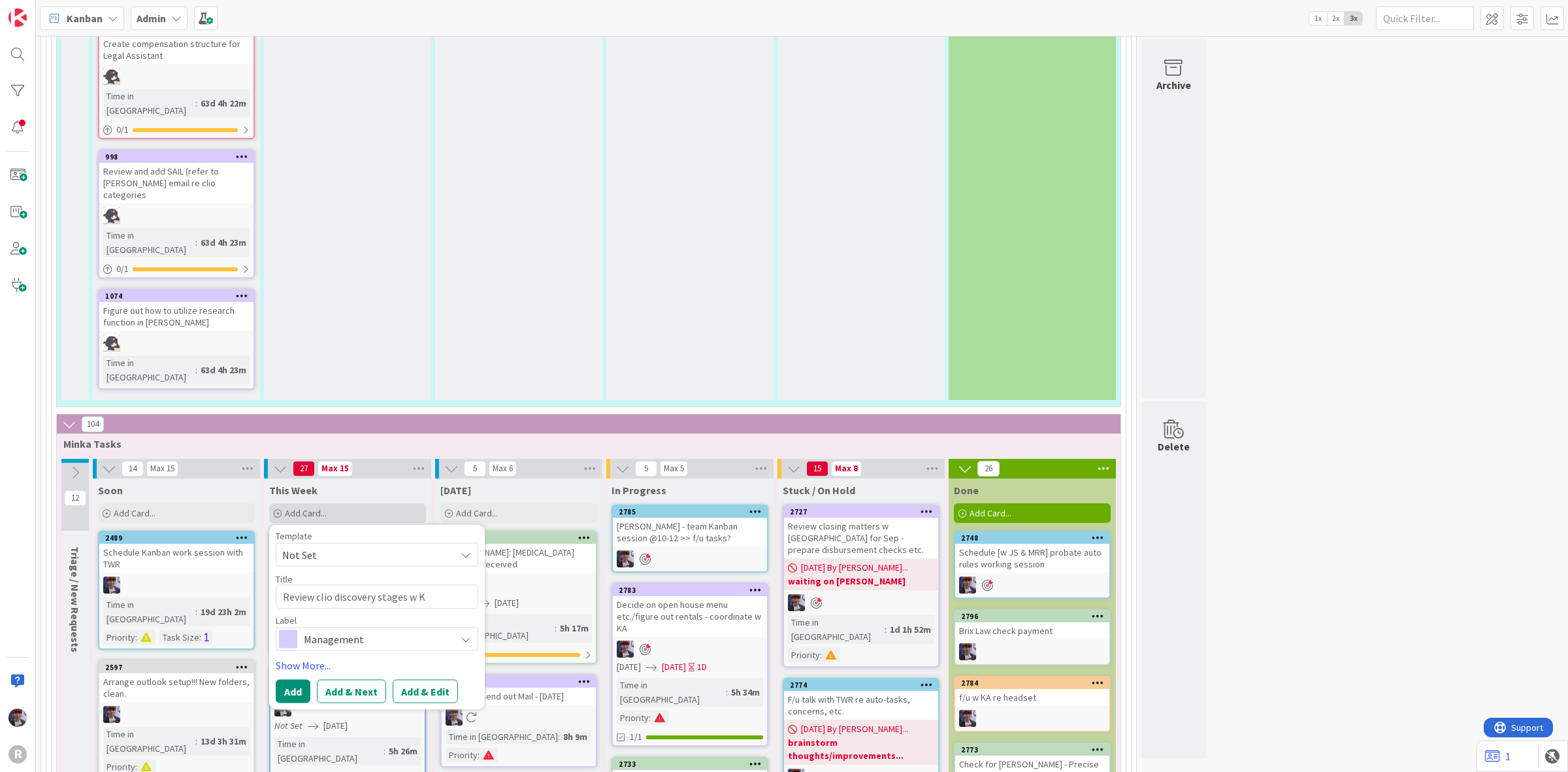
type textarea "x"
type textarea "Review clio discovery stages w Ke"
type textarea "x"
type textarea "Review clio discovery stages w Kel"
type textarea "x"
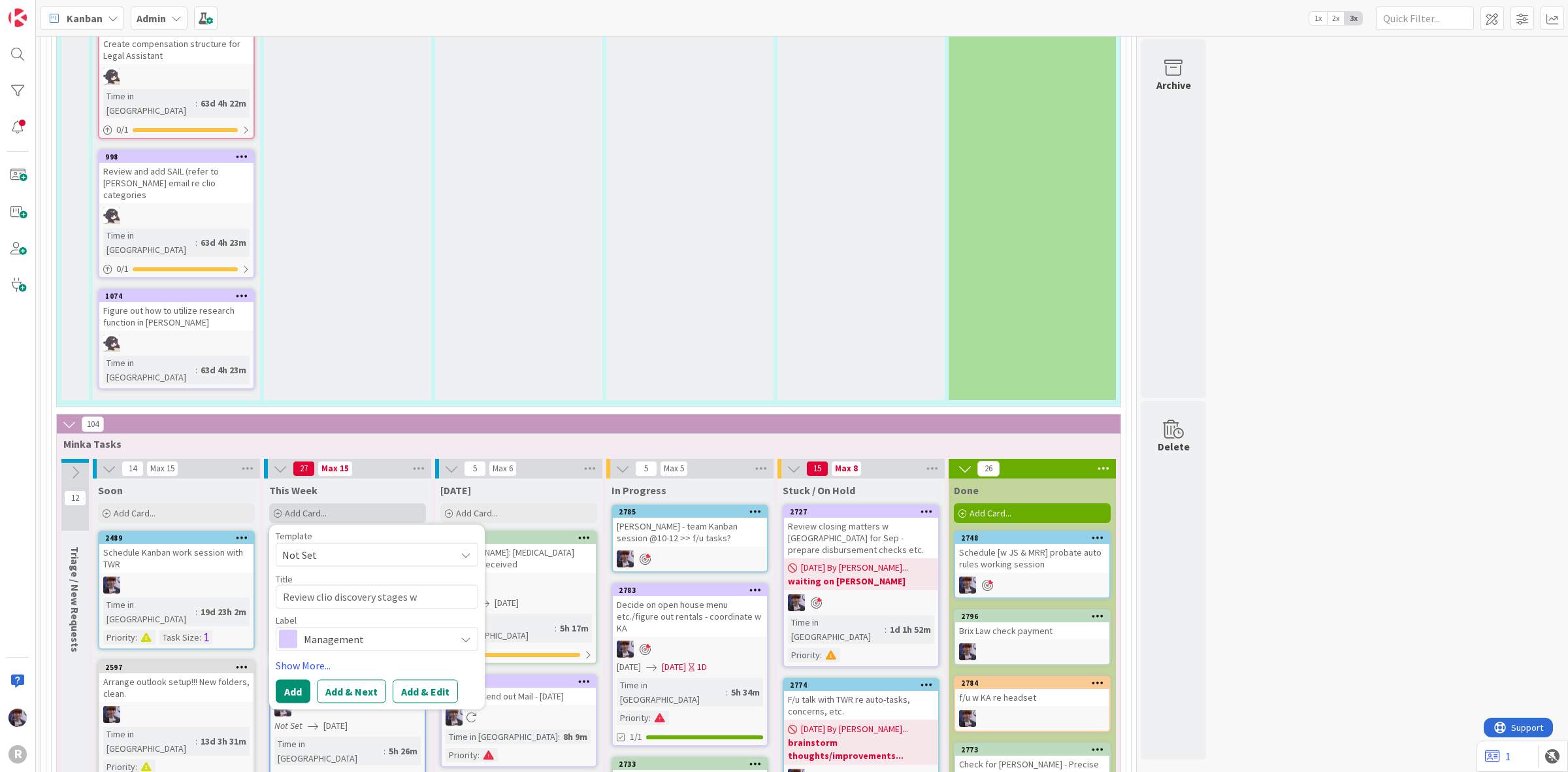
type textarea "Review clio discovery stages w Kell"
type textarea "x"
type textarea "Review clio discovery stages w Kelly"
click at [296, 679] on button "Add" at bounding box center [293, 691] width 35 height 24
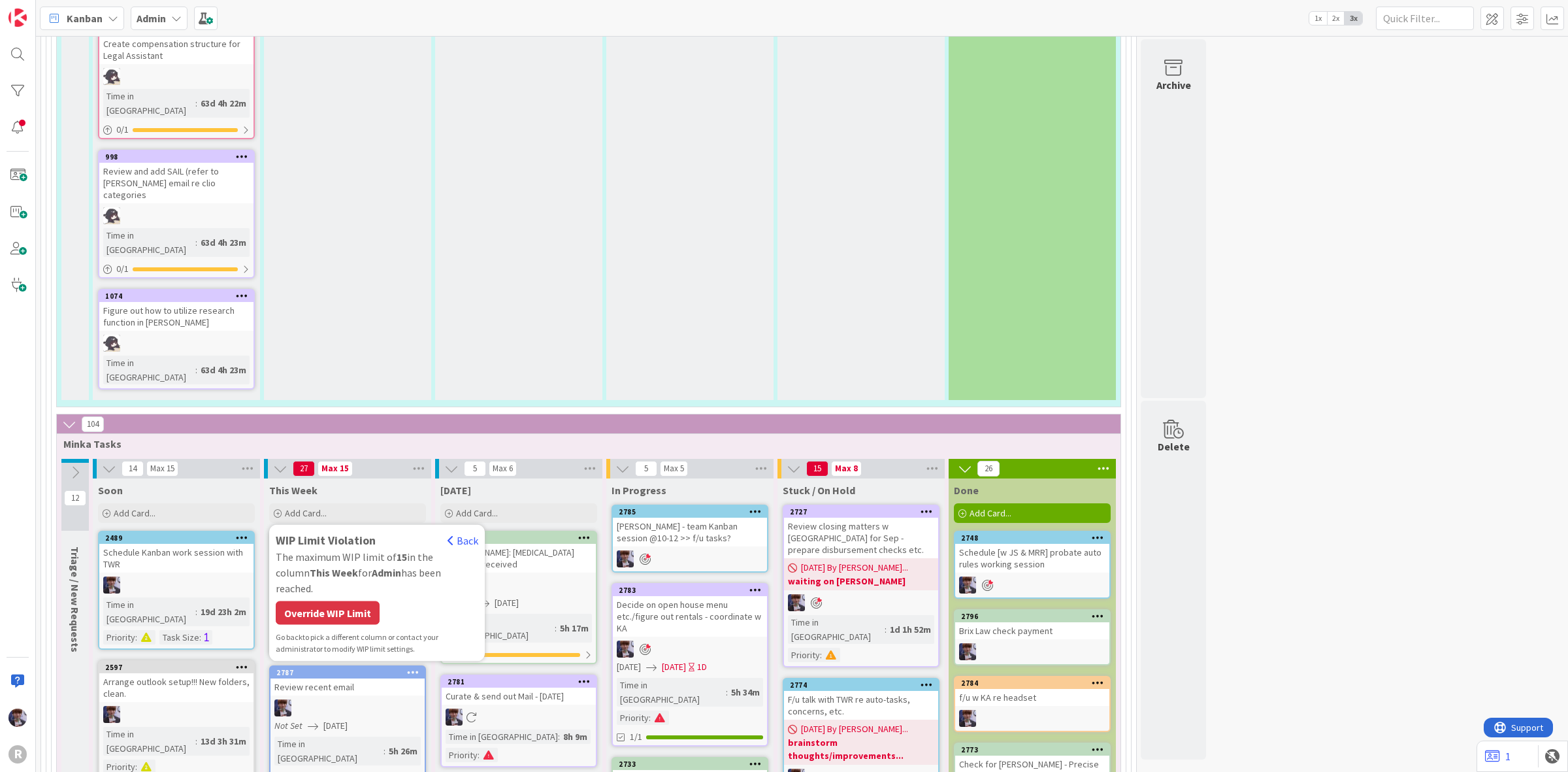
click at [321, 601] on div "Override WIP Limit" at bounding box center [328, 613] width 104 height 24
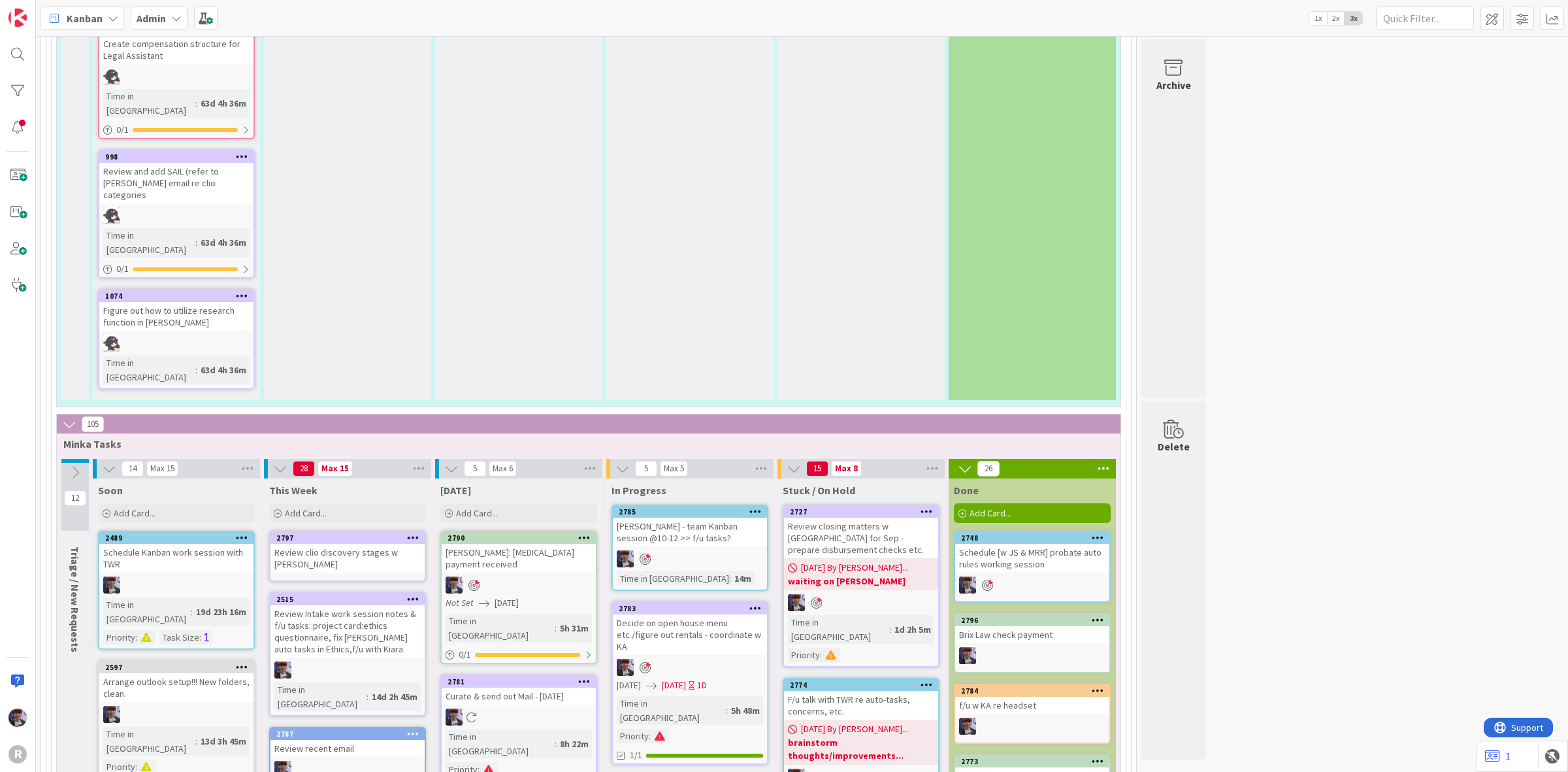
click at [588, 676] on icon at bounding box center [584, 681] width 13 height 9
click at [493, 736] on button "Cancel" at bounding box center [486, 748] width 50 height 24
click at [575, 677] on div at bounding box center [585, 681] width 24 height 9
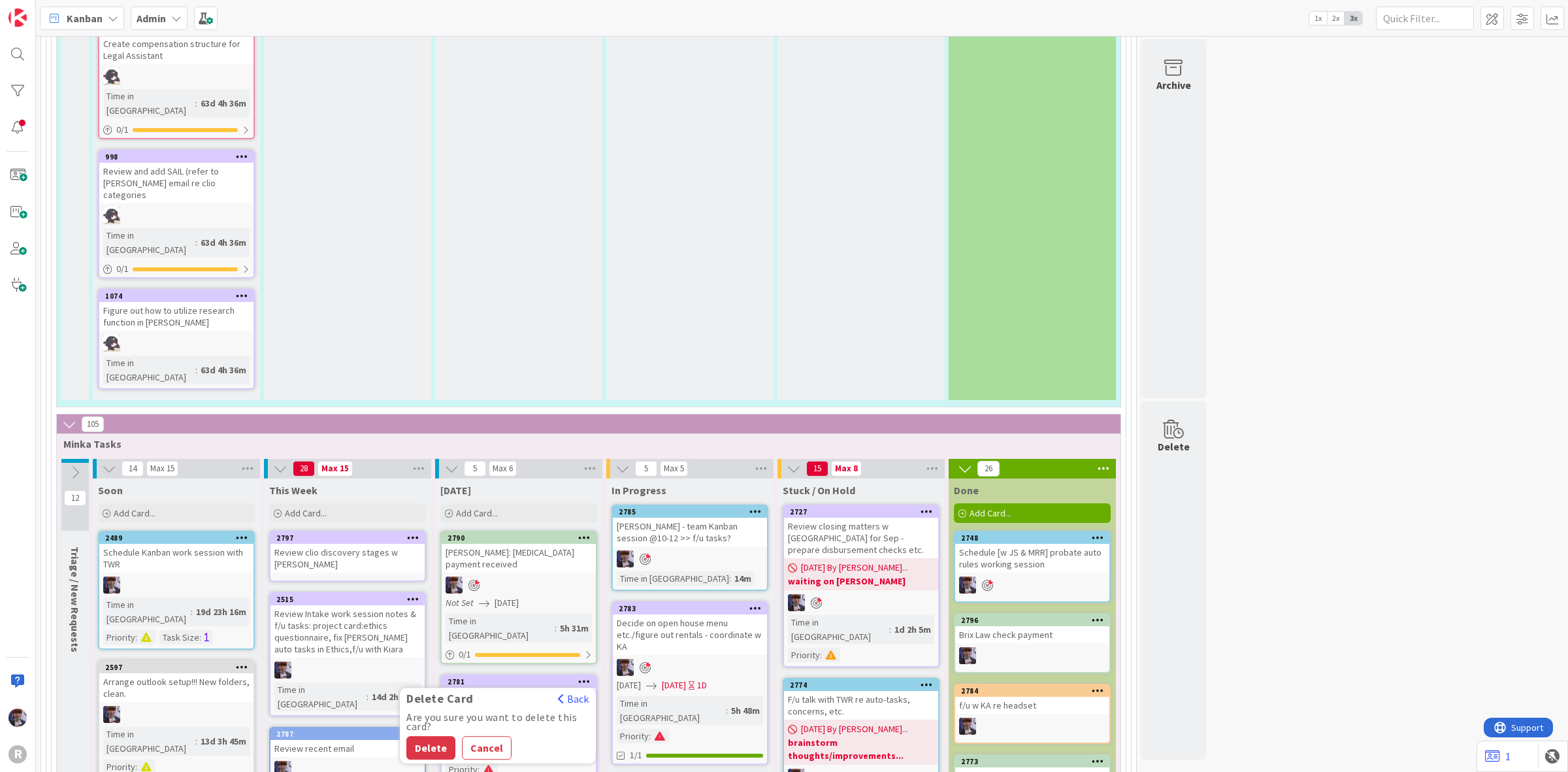
click at [446, 736] on button "Delete" at bounding box center [430, 748] width 49 height 24
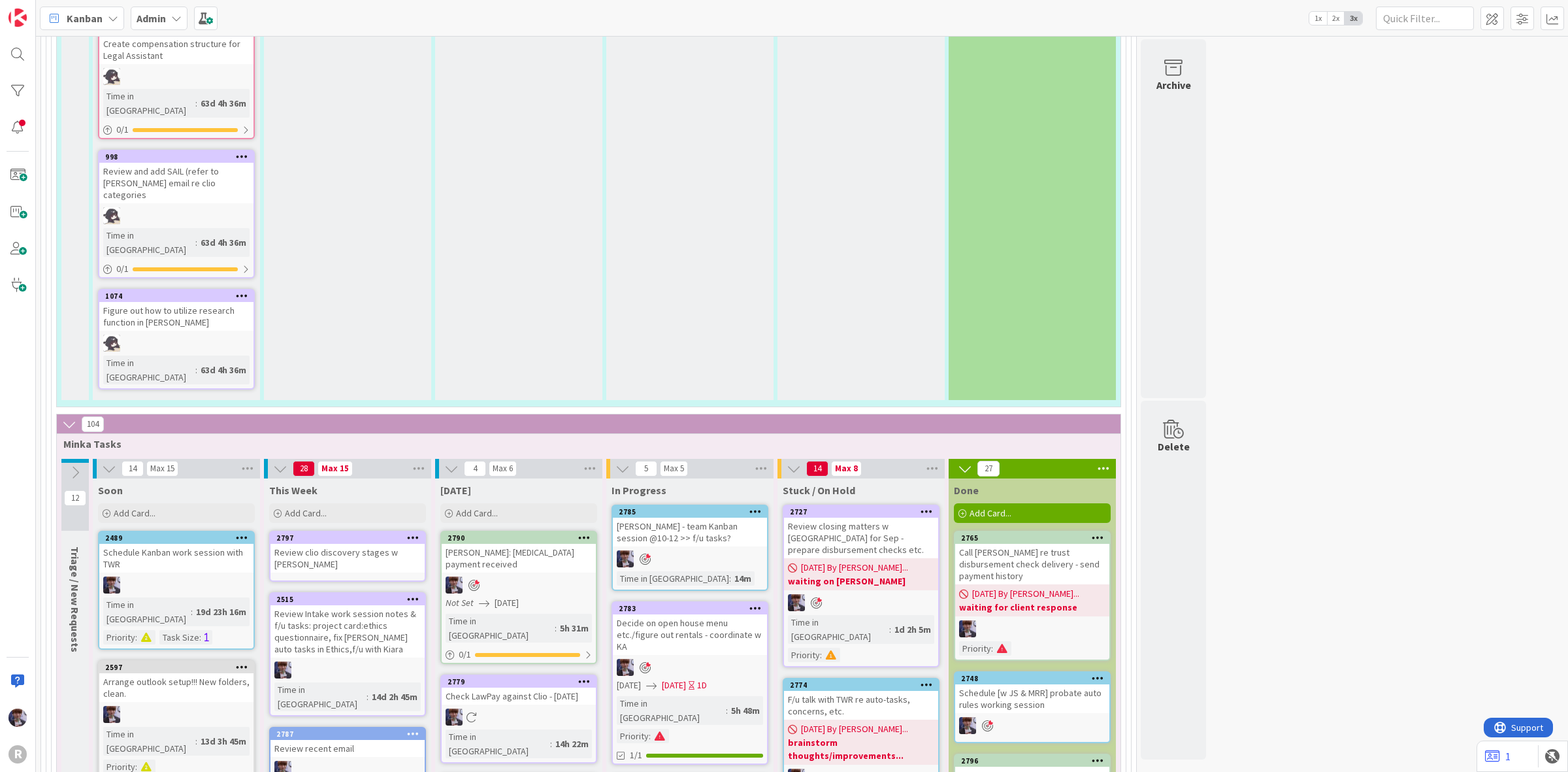
click at [1051, 600] on b "waiting for client response" at bounding box center [1032, 606] width 146 height 13
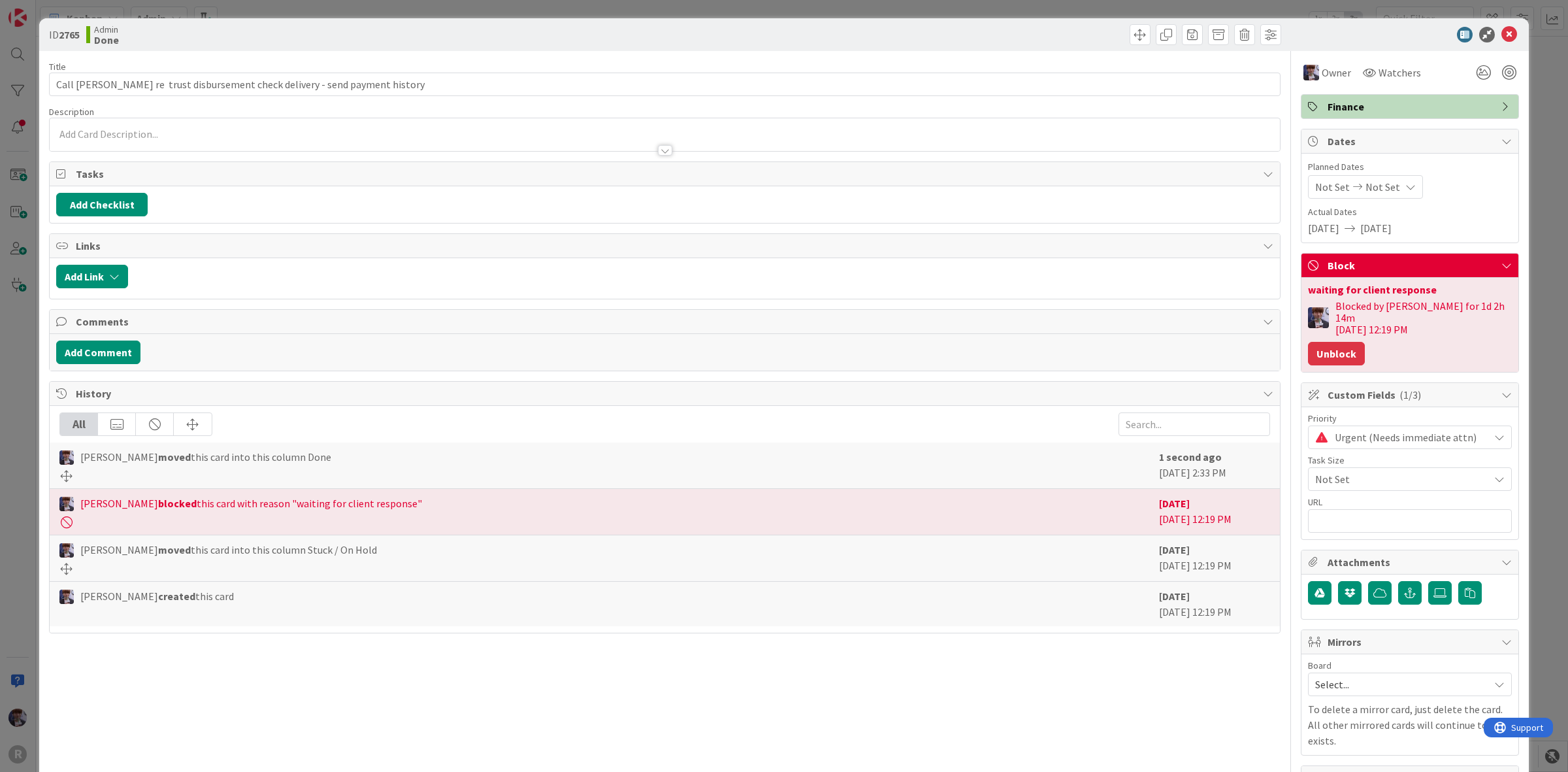
click at [1317, 342] on button "Unblock" at bounding box center [1336, 354] width 56 height 24
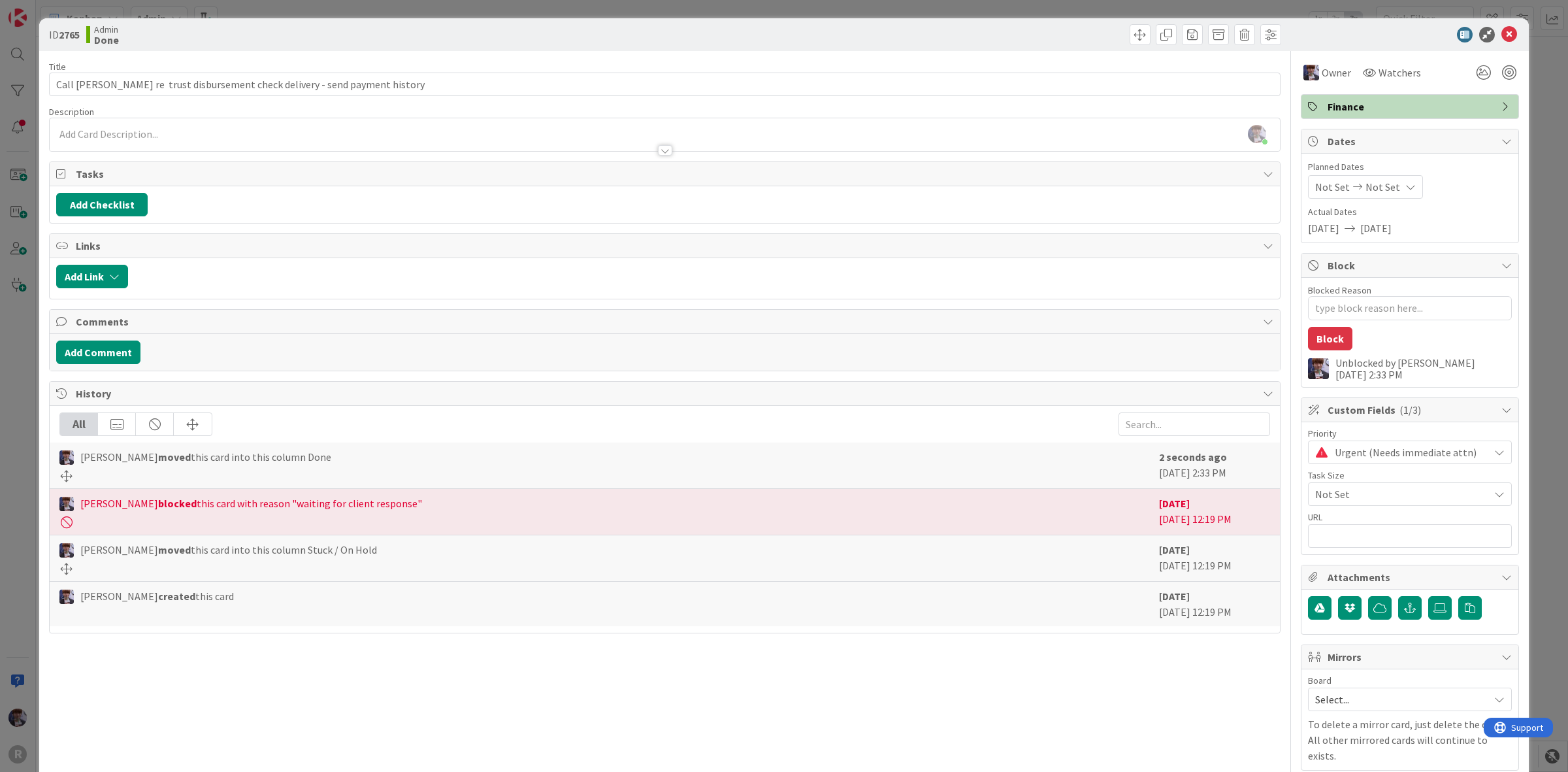
click at [1543, 210] on div "ID 2765 Admin Done Title 72 / 128 Call Shaws re trust disbursement check delive…" at bounding box center [784, 386] width 1568 height 772
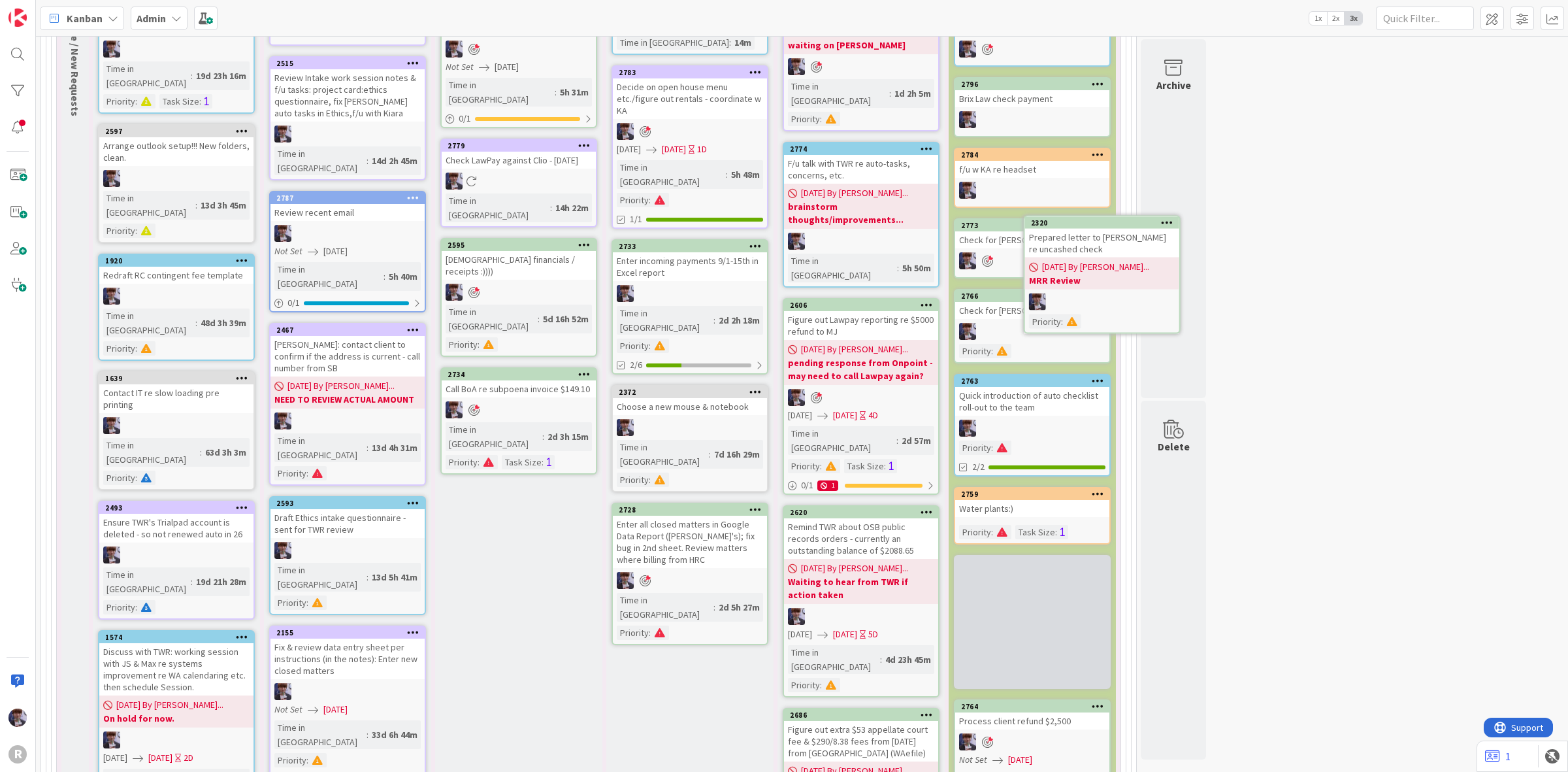
scroll to position [2635, 0]
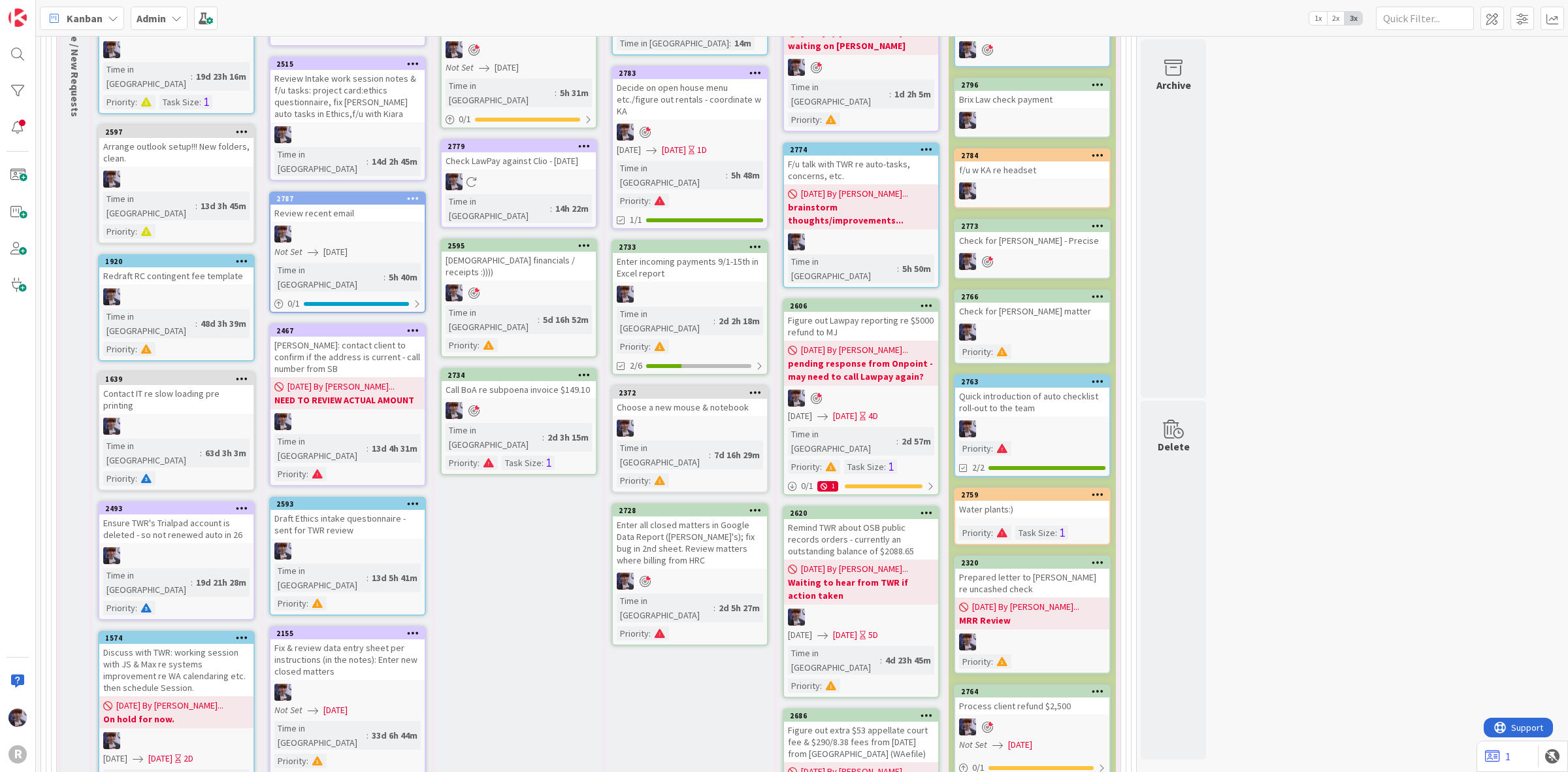
click at [1040, 569] on div "Prepared letter to Baxter re uncashed check" at bounding box center [1032, 583] width 154 height 29
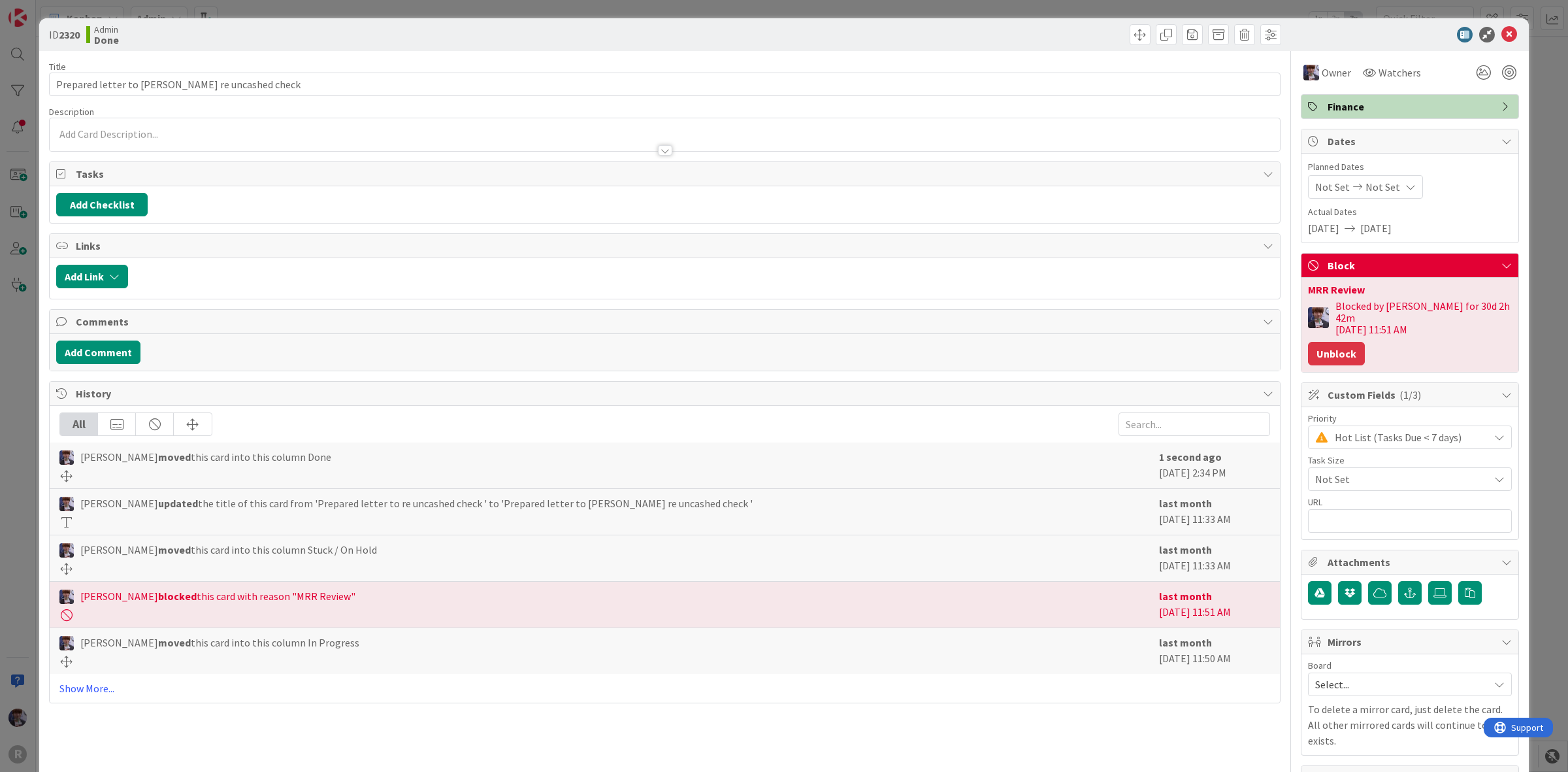
click at [1340, 342] on button "Unblock" at bounding box center [1336, 354] width 56 height 24
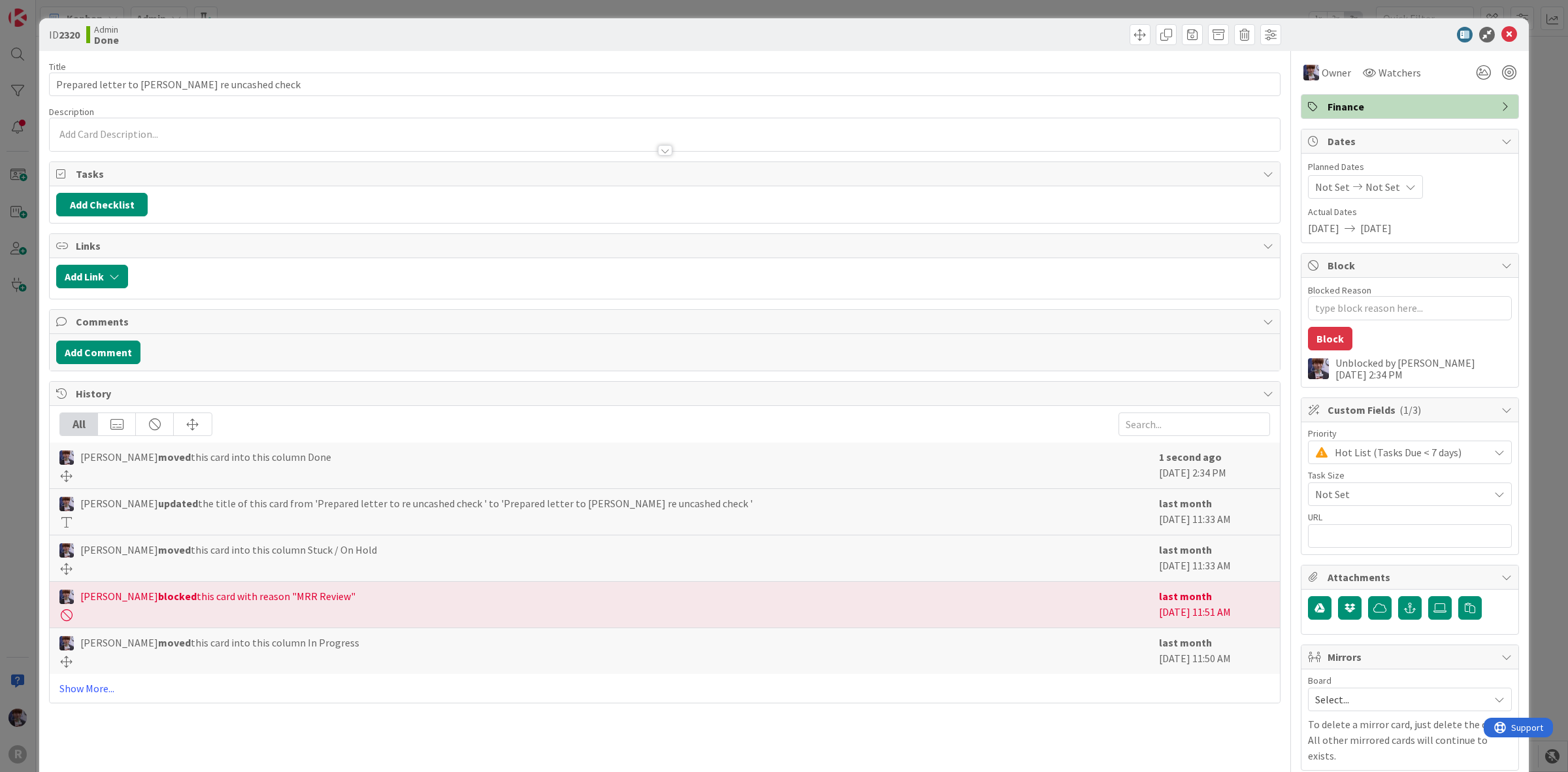
click at [1533, 197] on div "ID 2320 Admin Done Title 44 / 128 Prepared letter to Baxter re uncashed check D…" at bounding box center [784, 386] width 1568 height 772
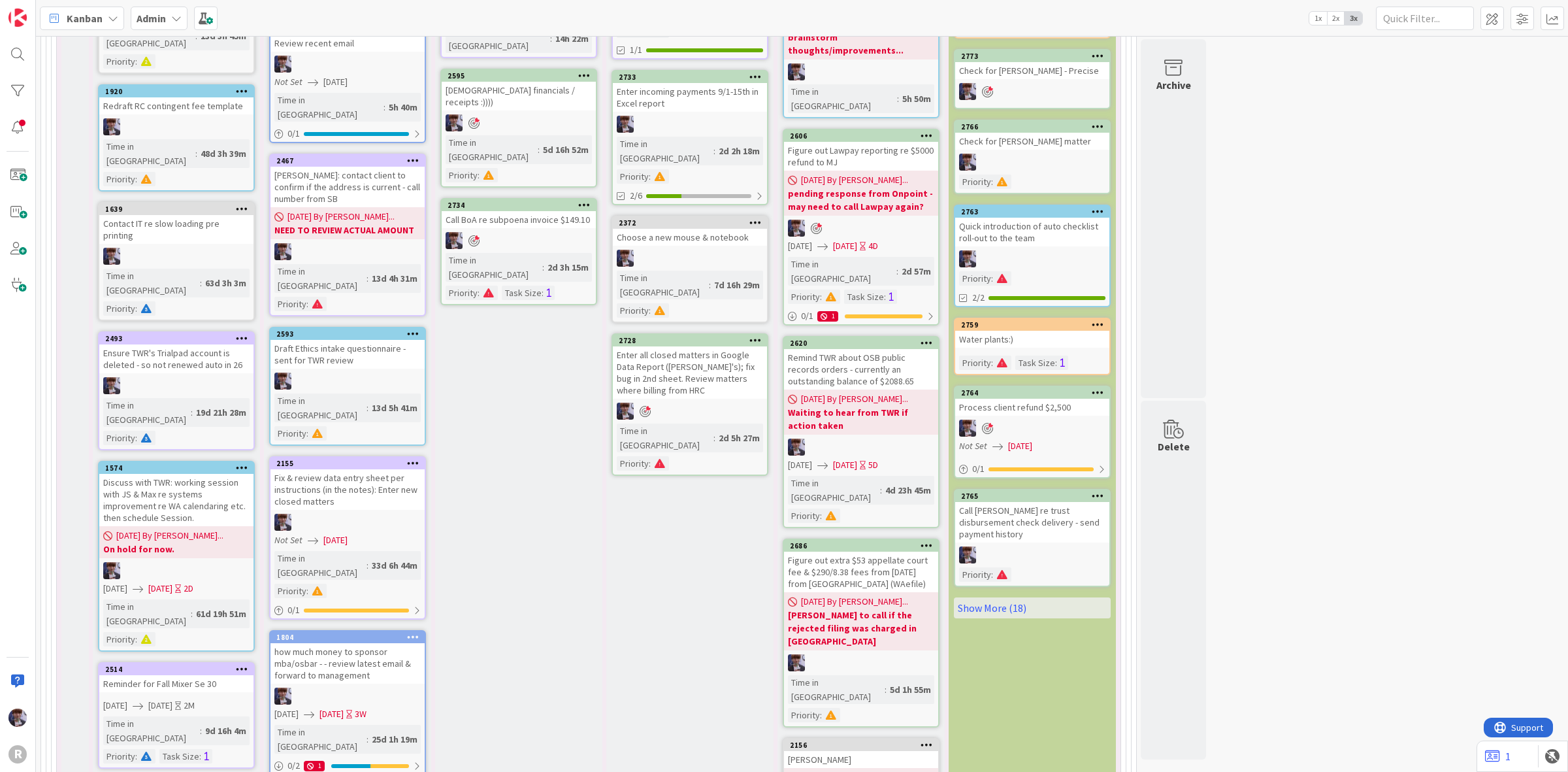
scroll to position [2961, 0]
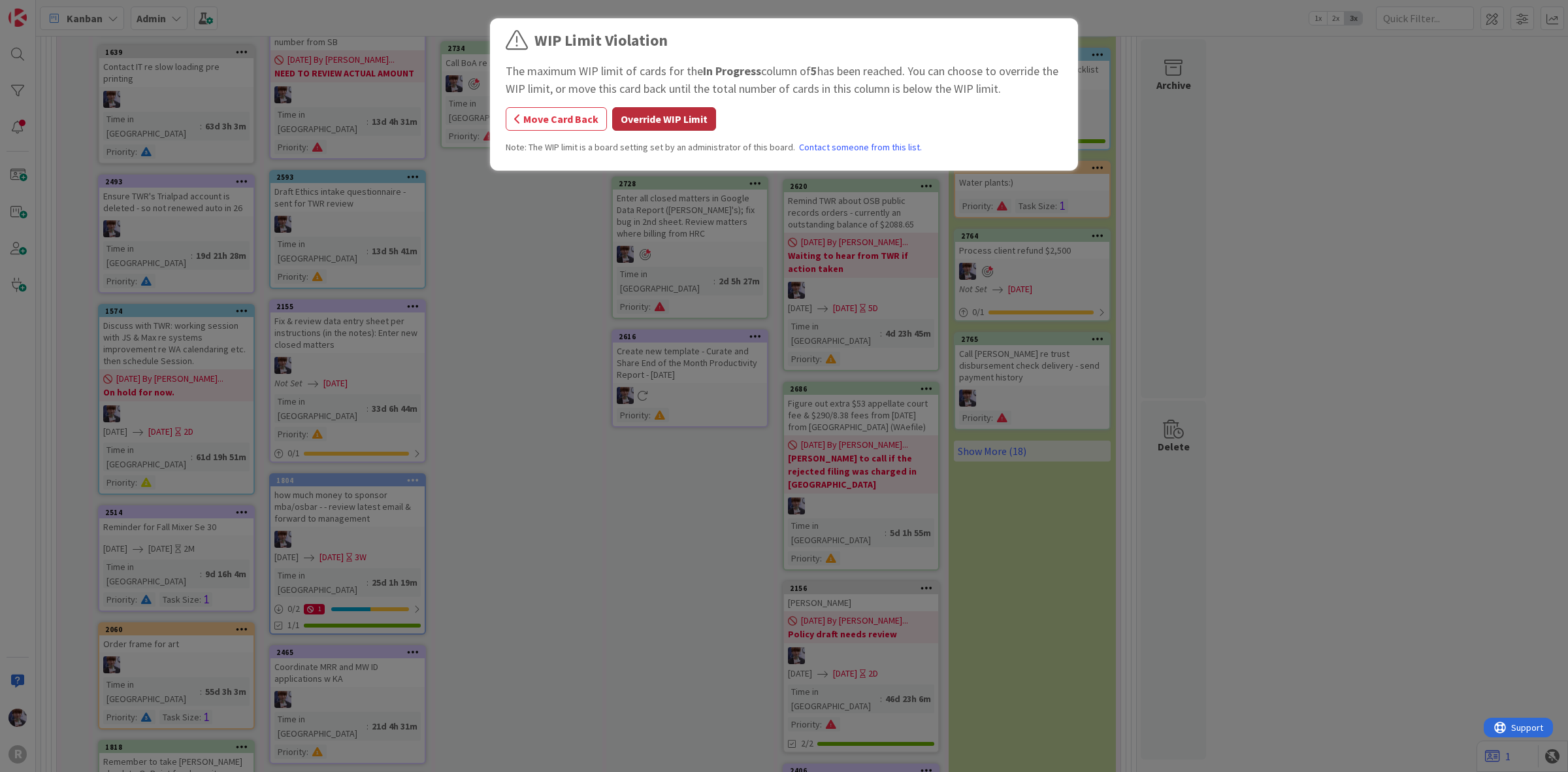
click at [703, 115] on button "Override WIP Limit" at bounding box center [664, 119] width 104 height 24
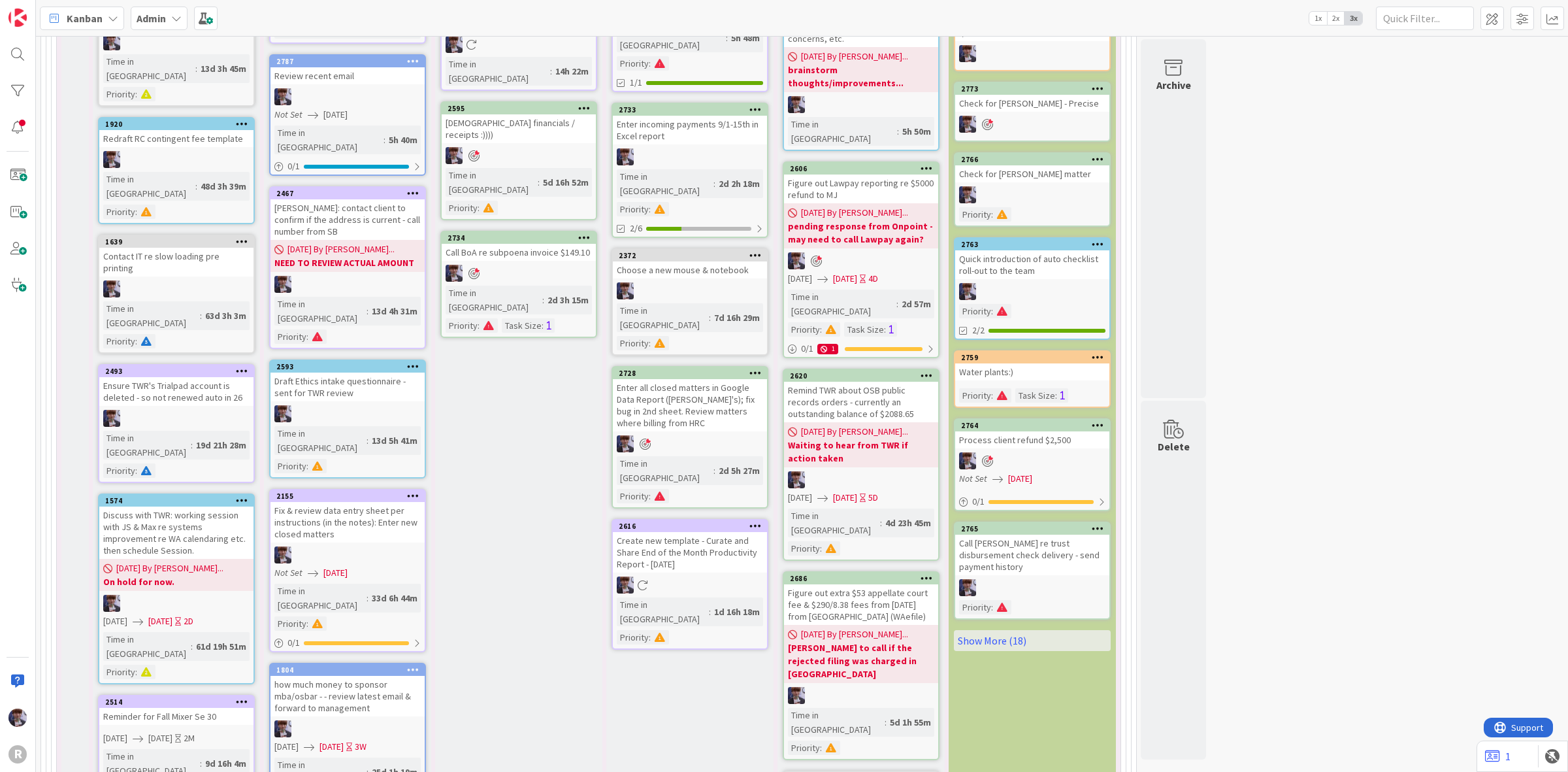
scroll to position [2798, 0]
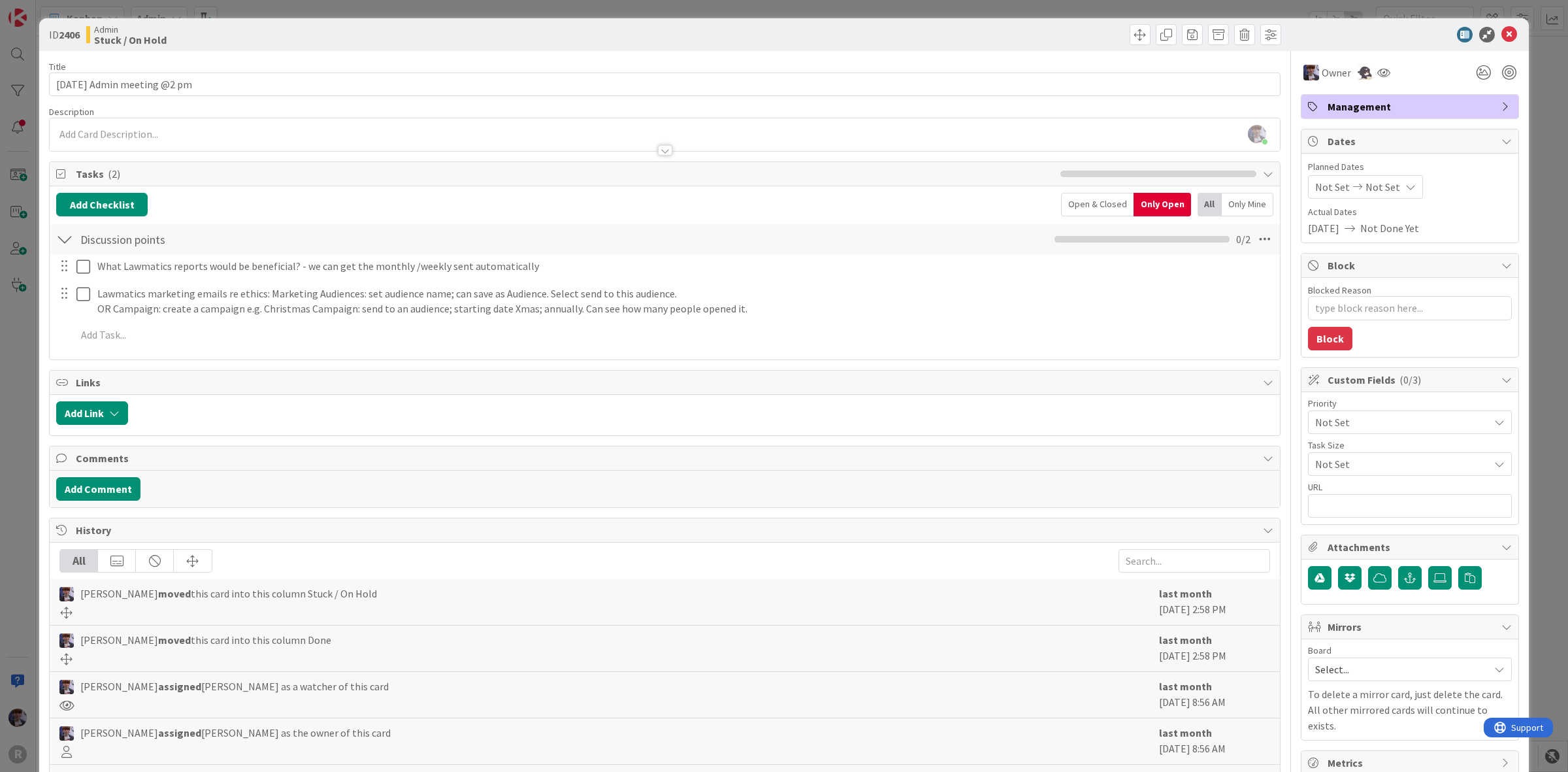
click at [18, 362] on div "ID 2406 Admin Stuck / On Hold Title 27 / 128 Aug. 18 Admin meeting @2 pm Descri…" at bounding box center [784, 386] width 1568 height 772
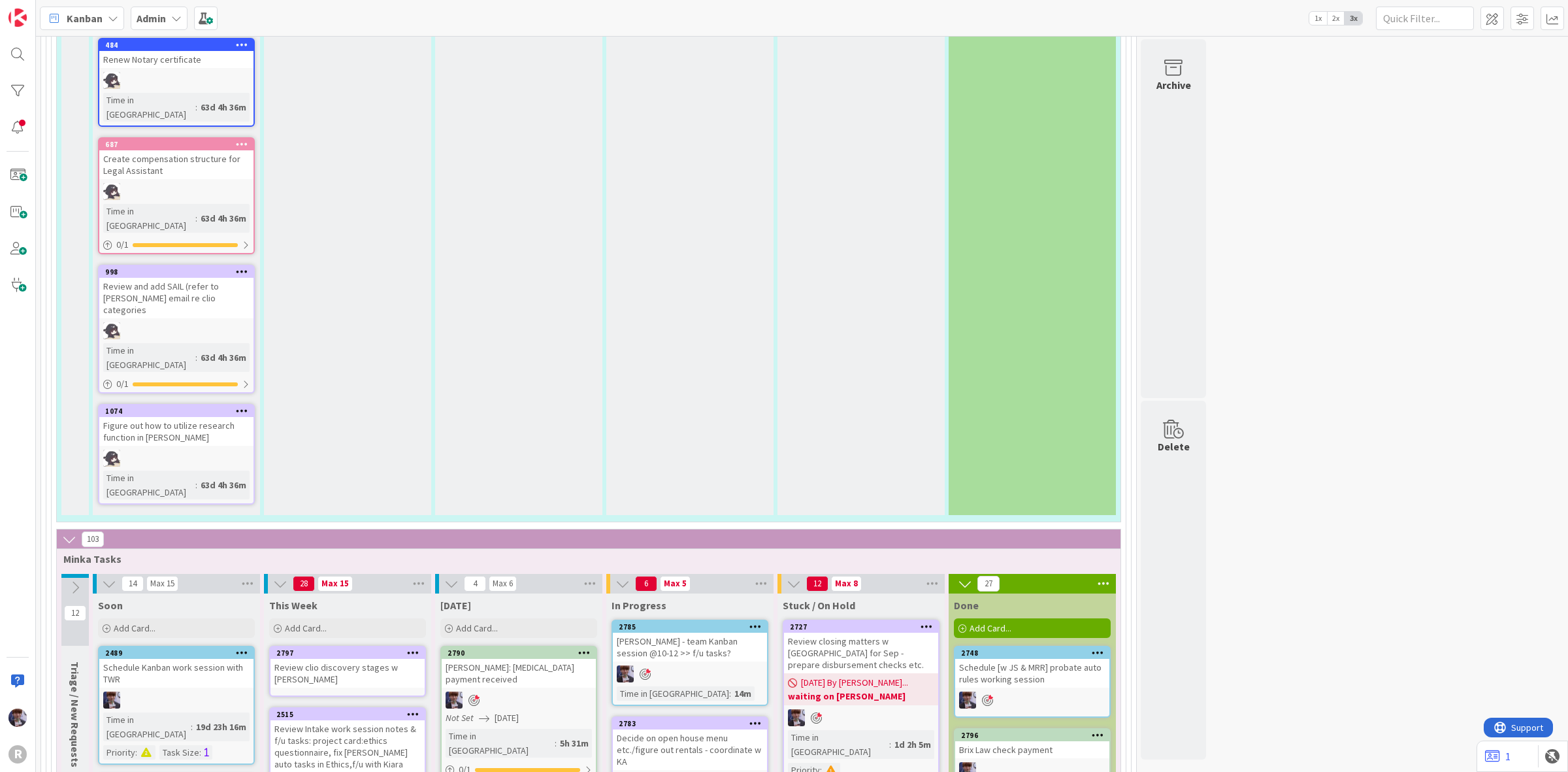
scroll to position [1981, 0]
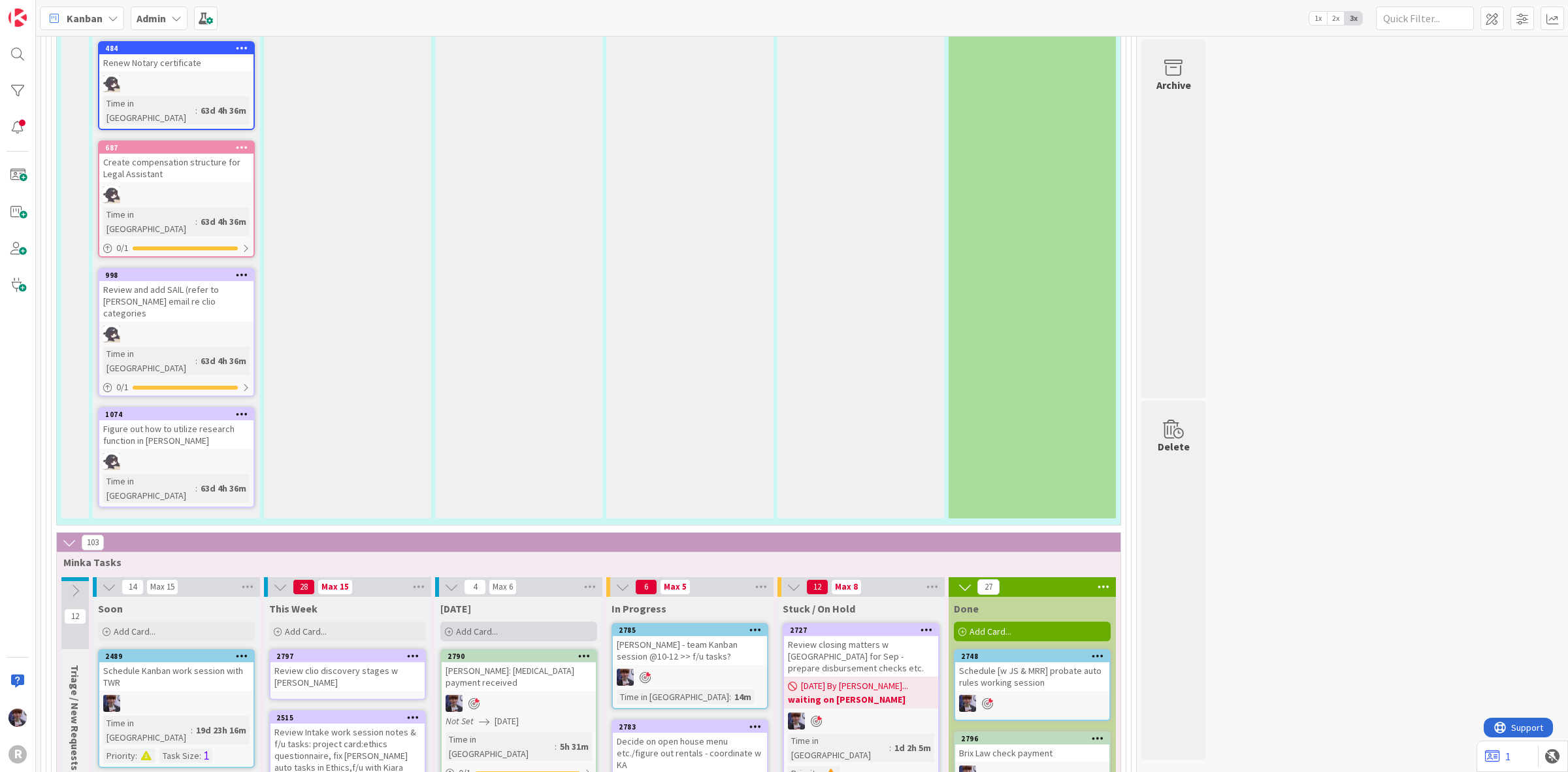
click at [501, 622] on div "Add Card..." at bounding box center [518, 631] width 156 height 20
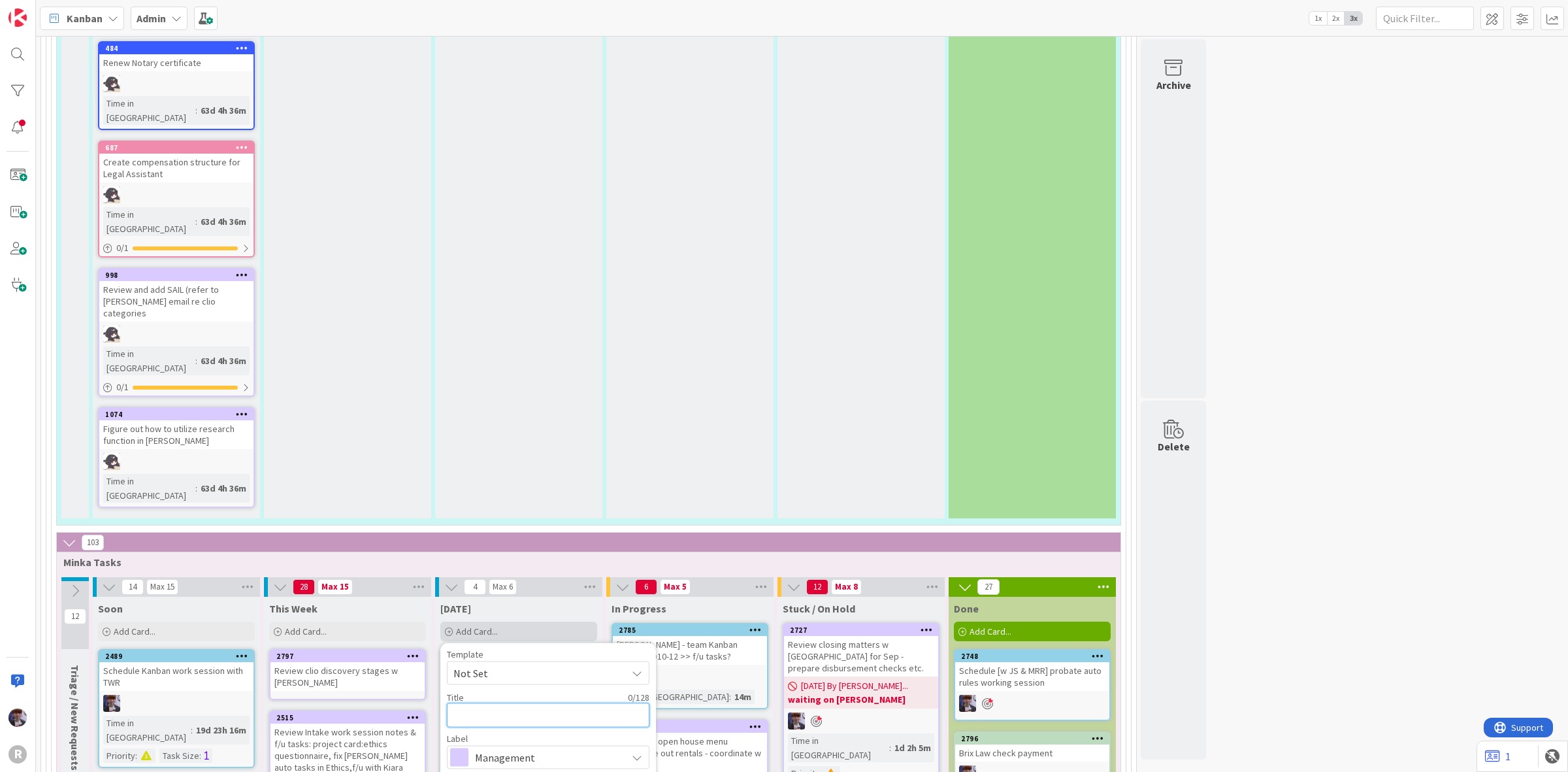
type textarea "x"
type textarea "L"
type textarea "x"
type textarea "La"
type textarea "x"
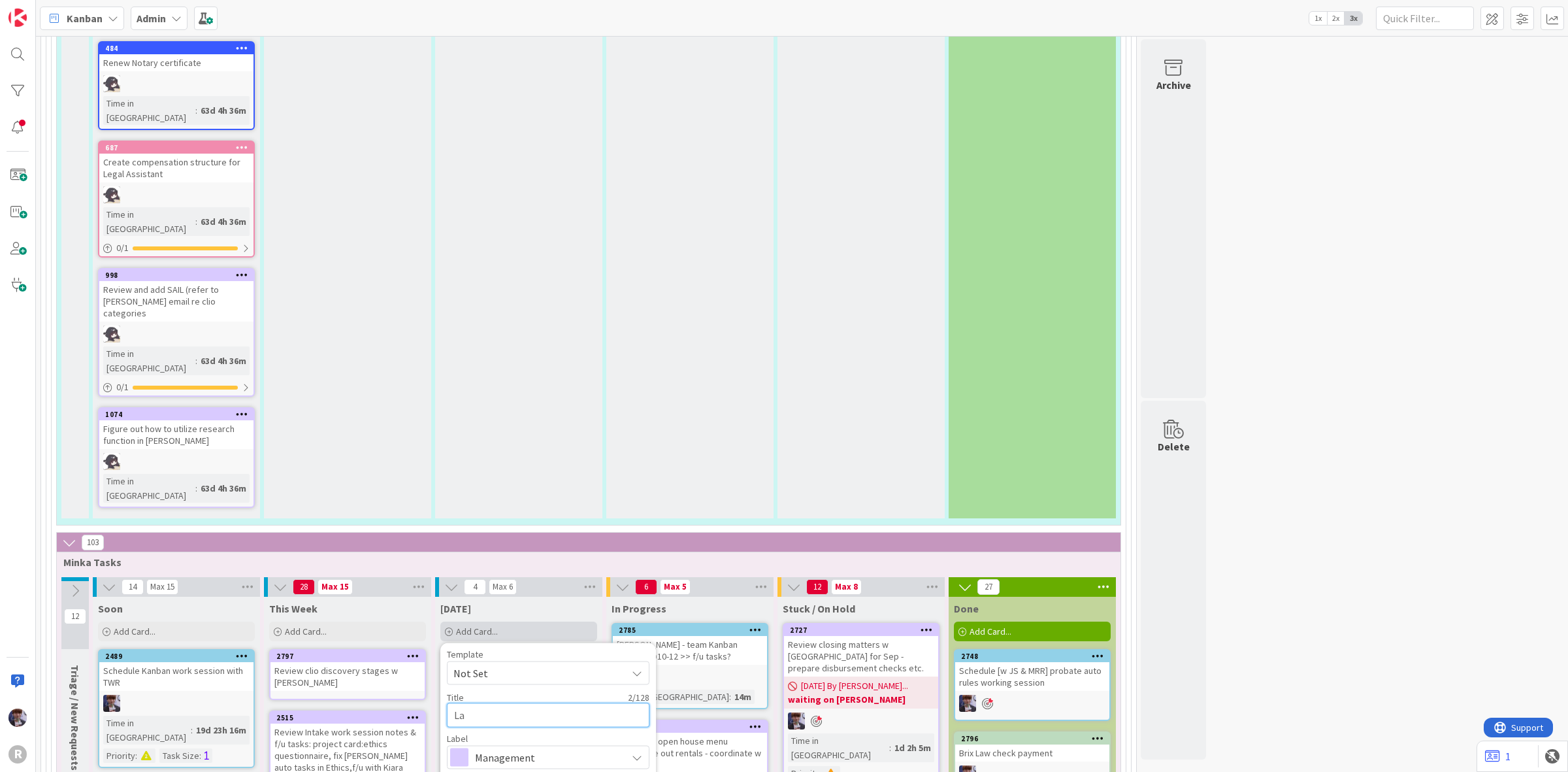
type textarea "Lab"
type textarea "x"
type textarea "Labe"
type textarea "x"
type textarea "Label"
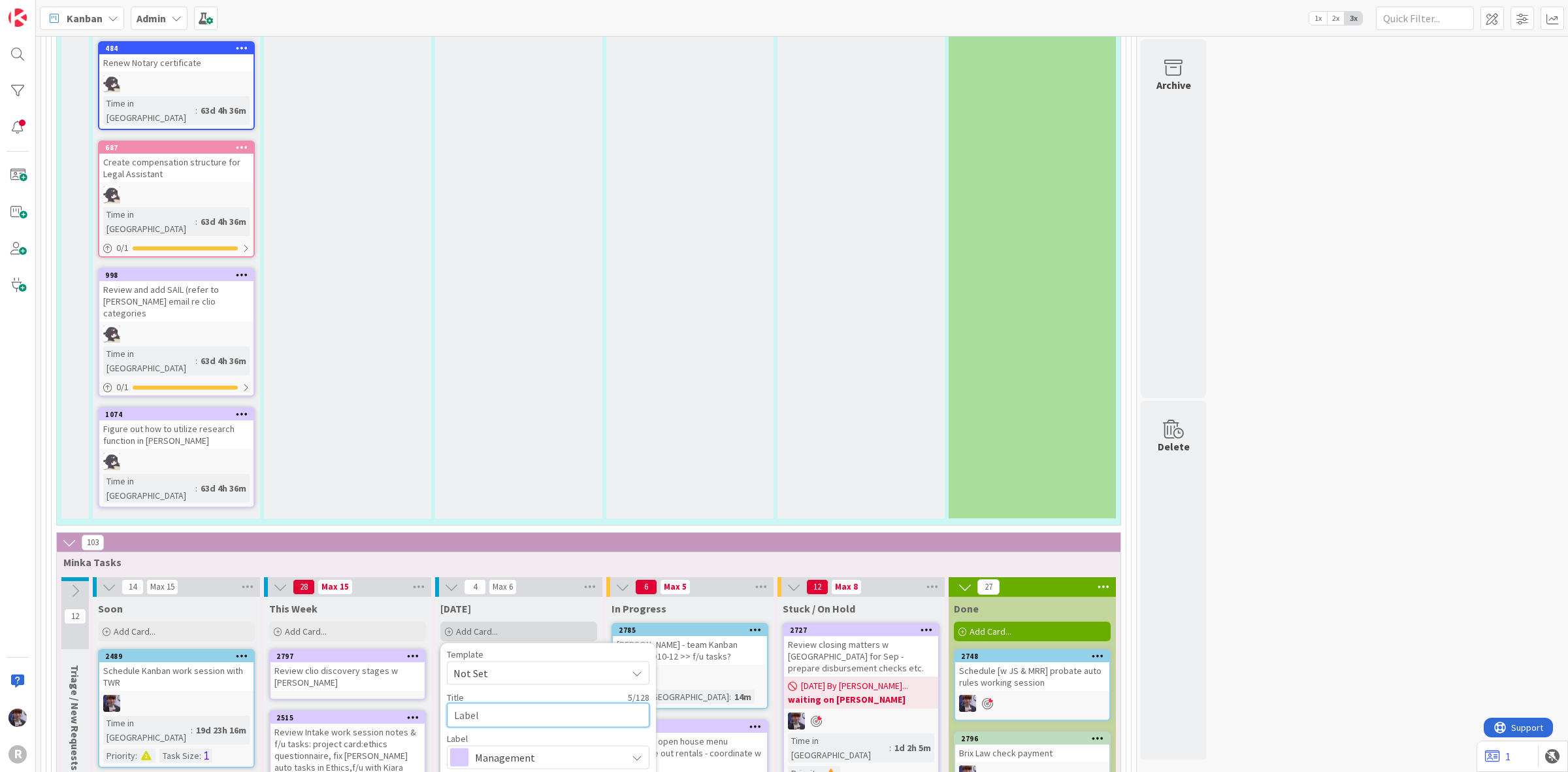
type textarea "x"
type textarea "Labels"
type textarea "x"
type textarea "Labels"
type textarea "x"
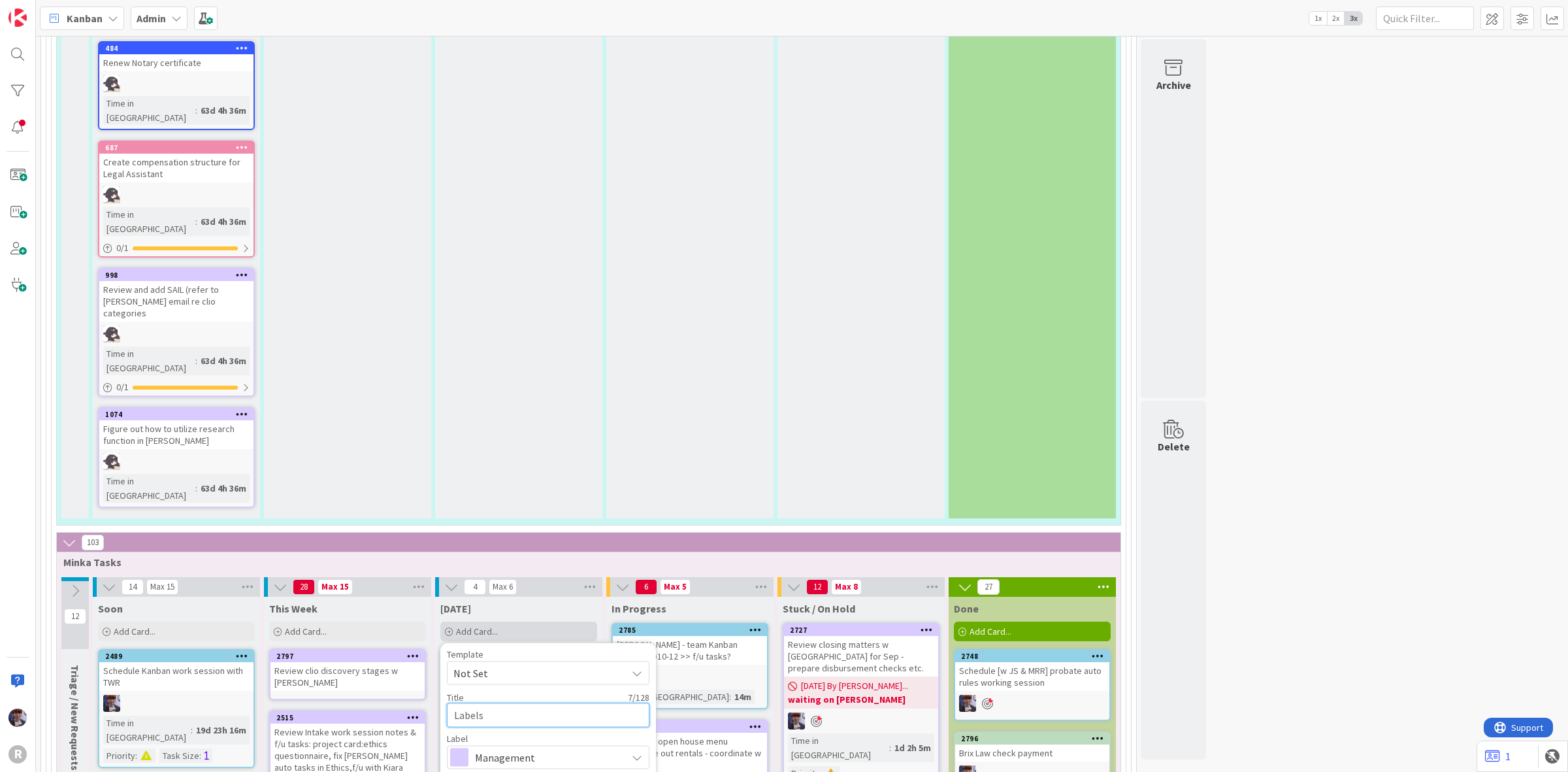
type textarea "Labels f"
type textarea "x"
type textarea "Labels fo"
type textarea "x"
type textarea "Labels for"
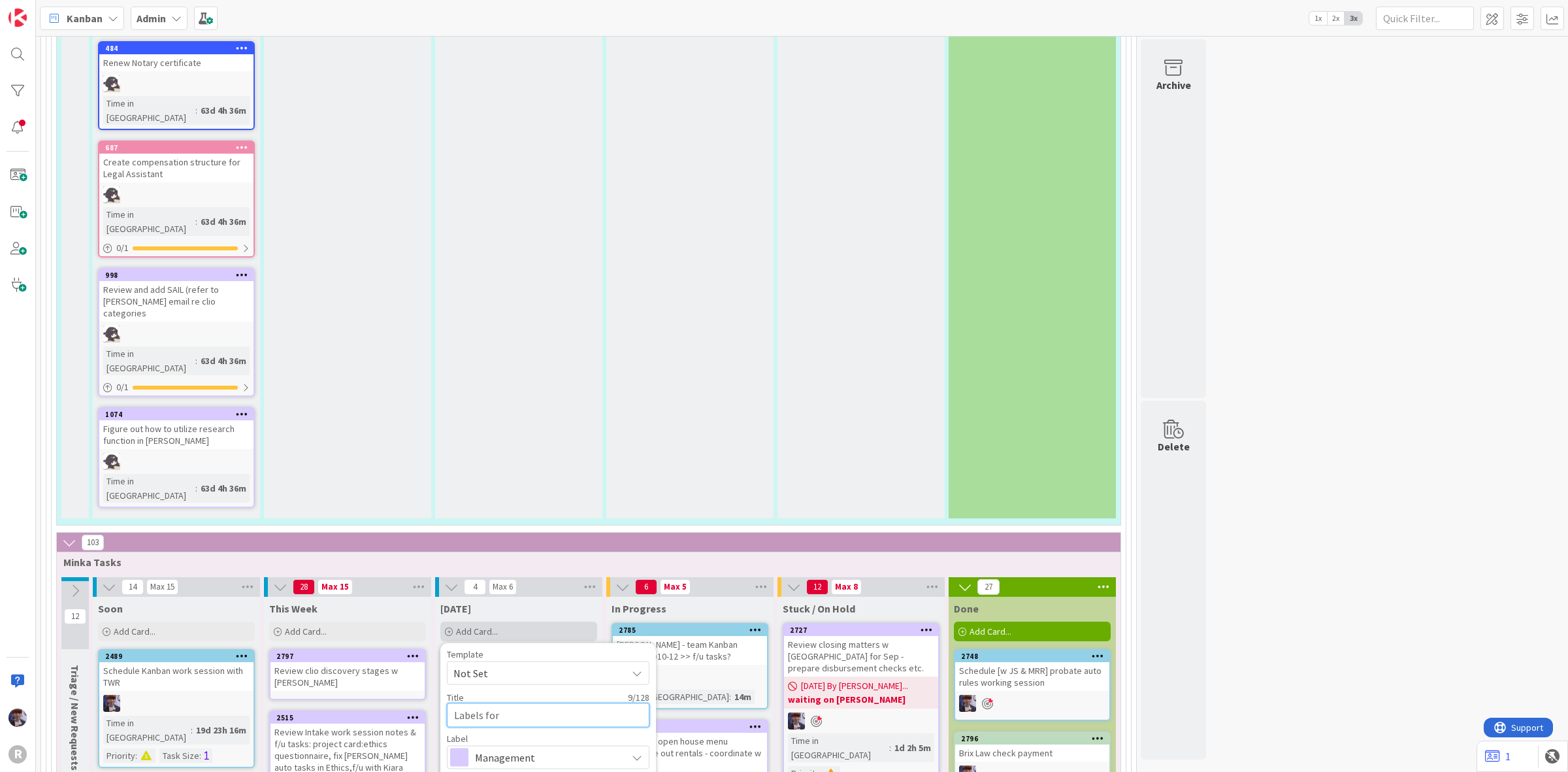
type textarea "x"
type textarea "Labels for"
type textarea "x"
type textarea "Labels for S"
type textarea "x"
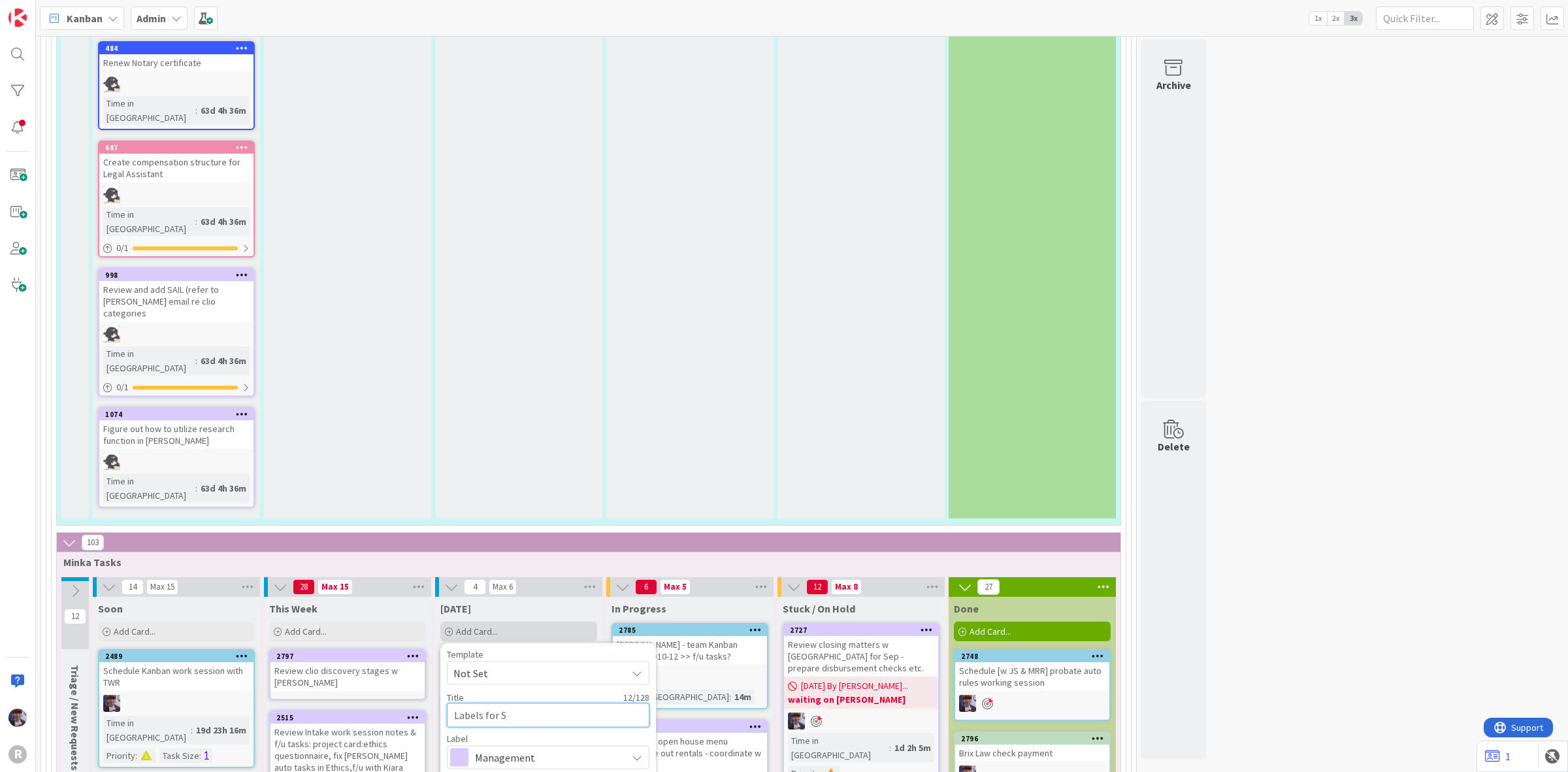
type textarea "Labels for"
type textarea "x"
type textarea "Labels for J"
type textarea "x"
type textarea "Labels for JS"
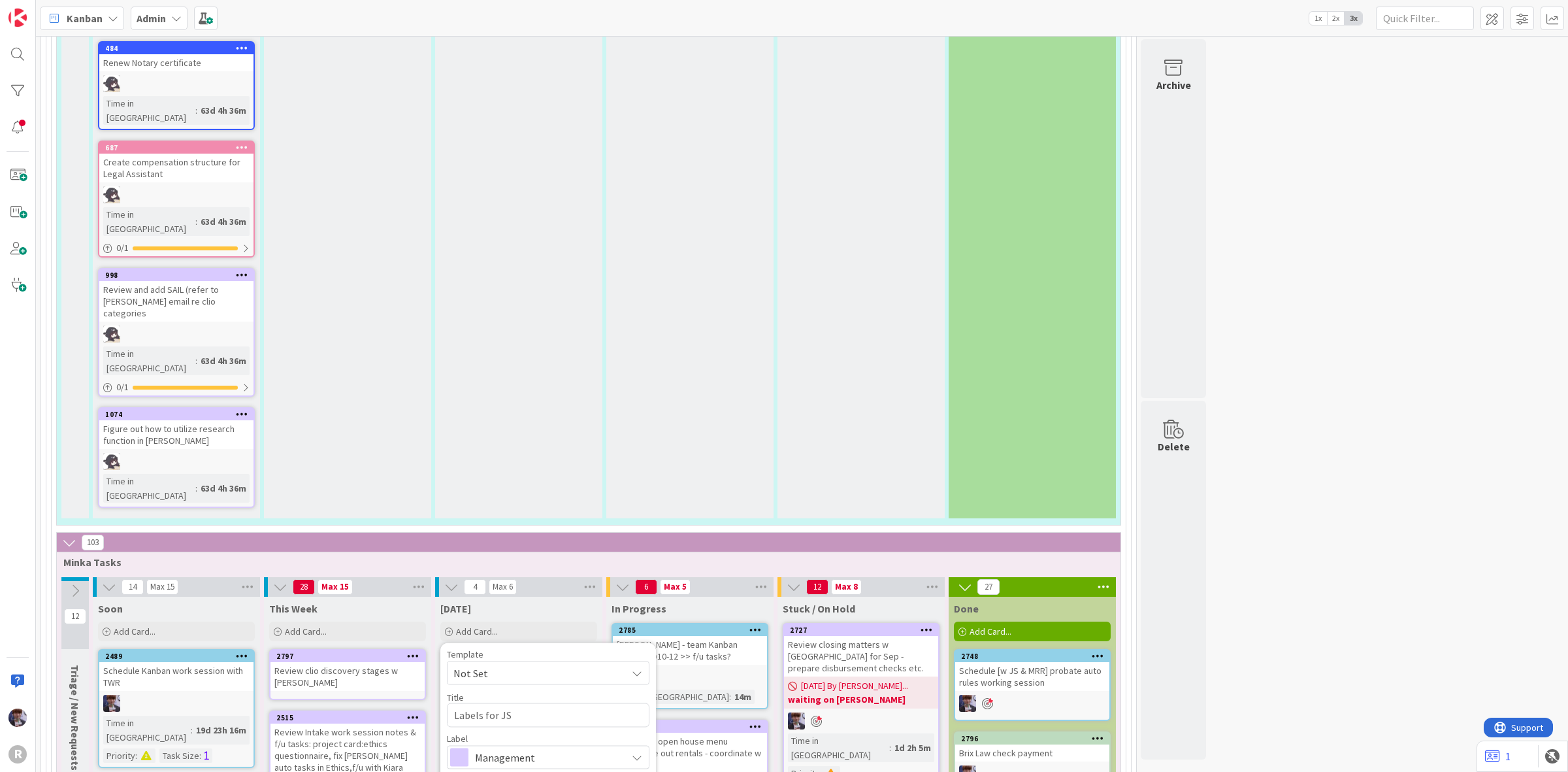
click at [521, 743] on span "Management" at bounding box center [548, 756] width 145 height 18
click at [530, 743] on span "Management" at bounding box center [575, 787] width 159 height 20
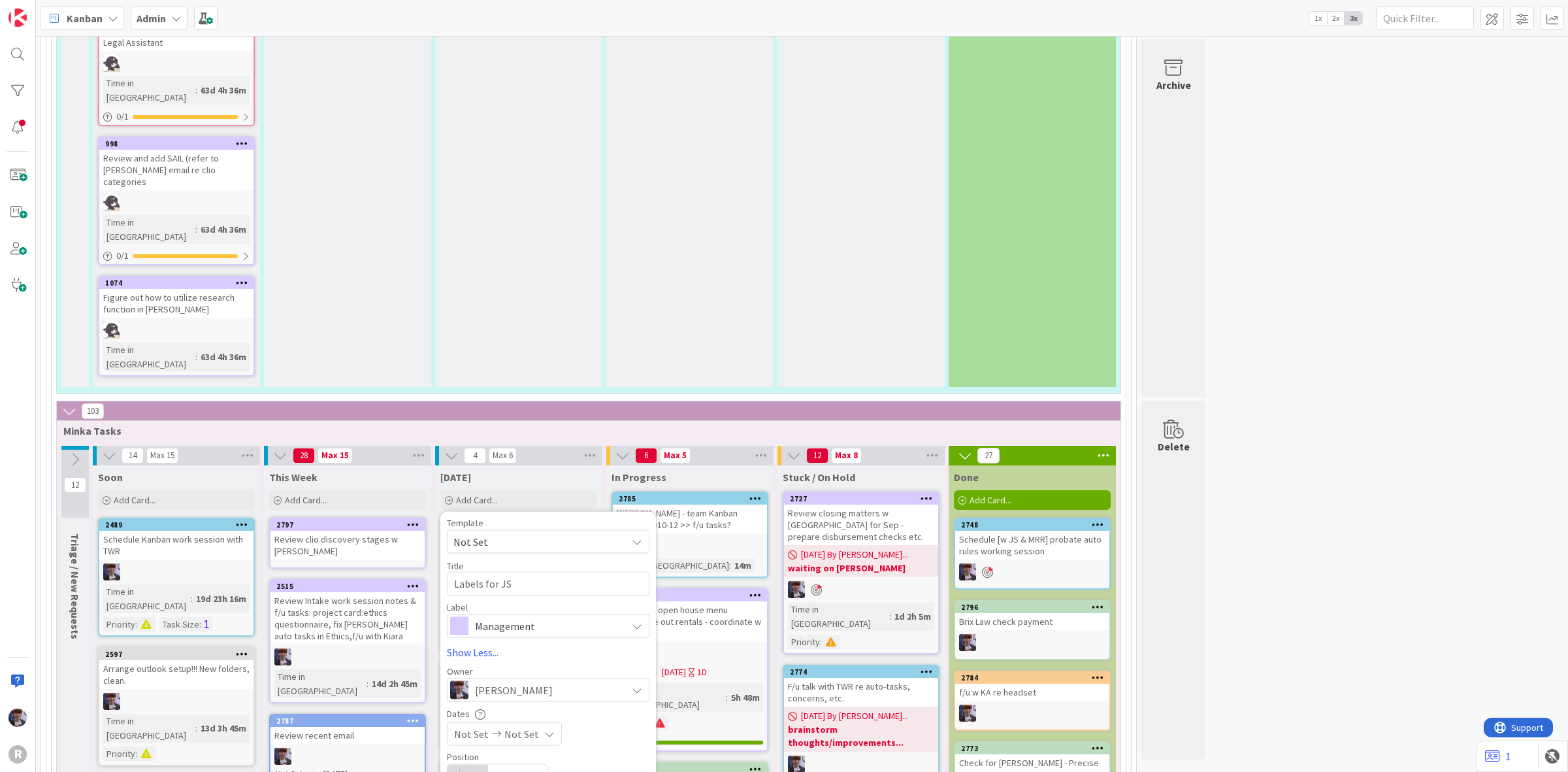
scroll to position [2144, 0]
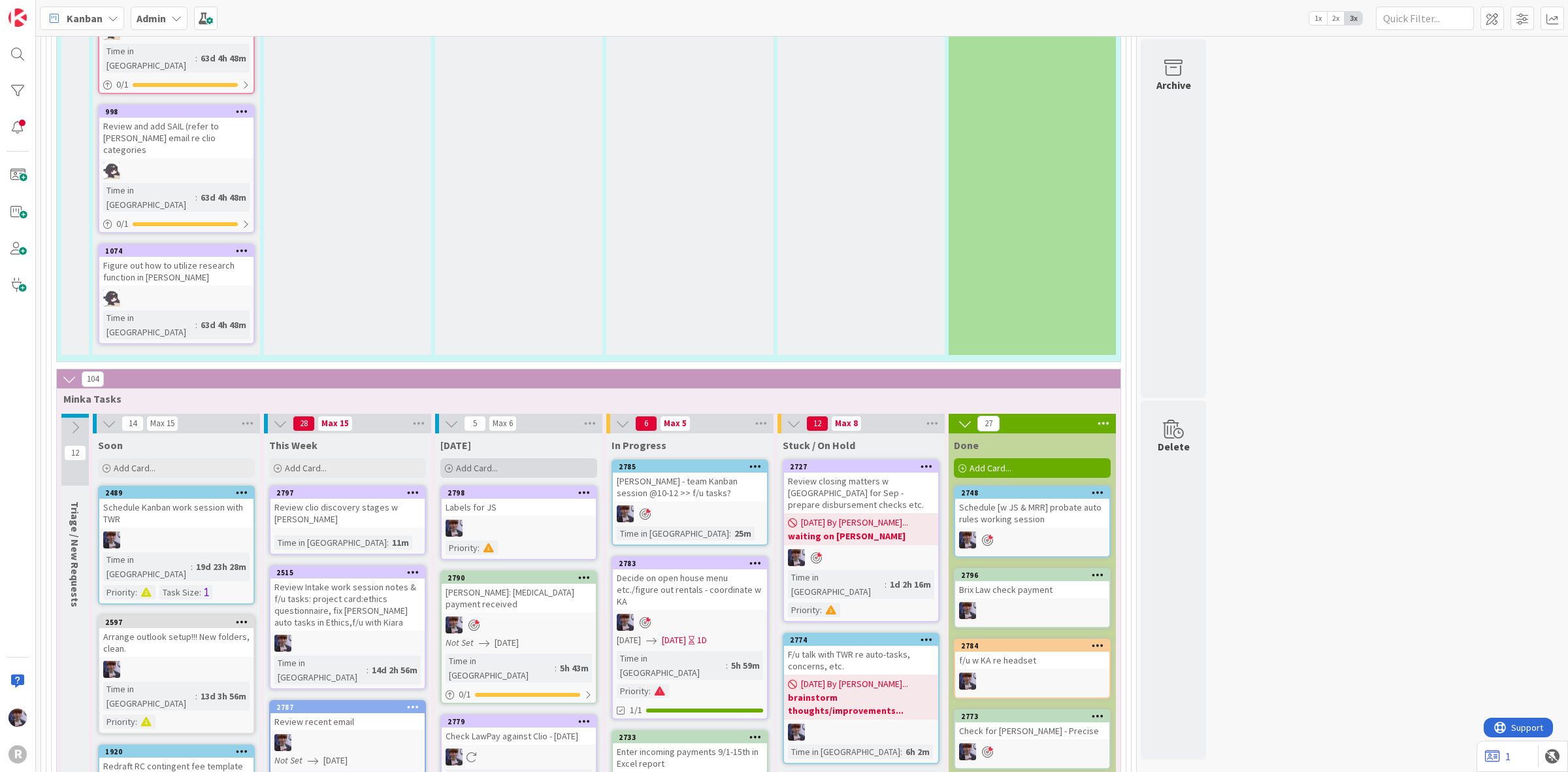
click at [506, 458] on div "Add Card..." at bounding box center [518, 468] width 156 height 20
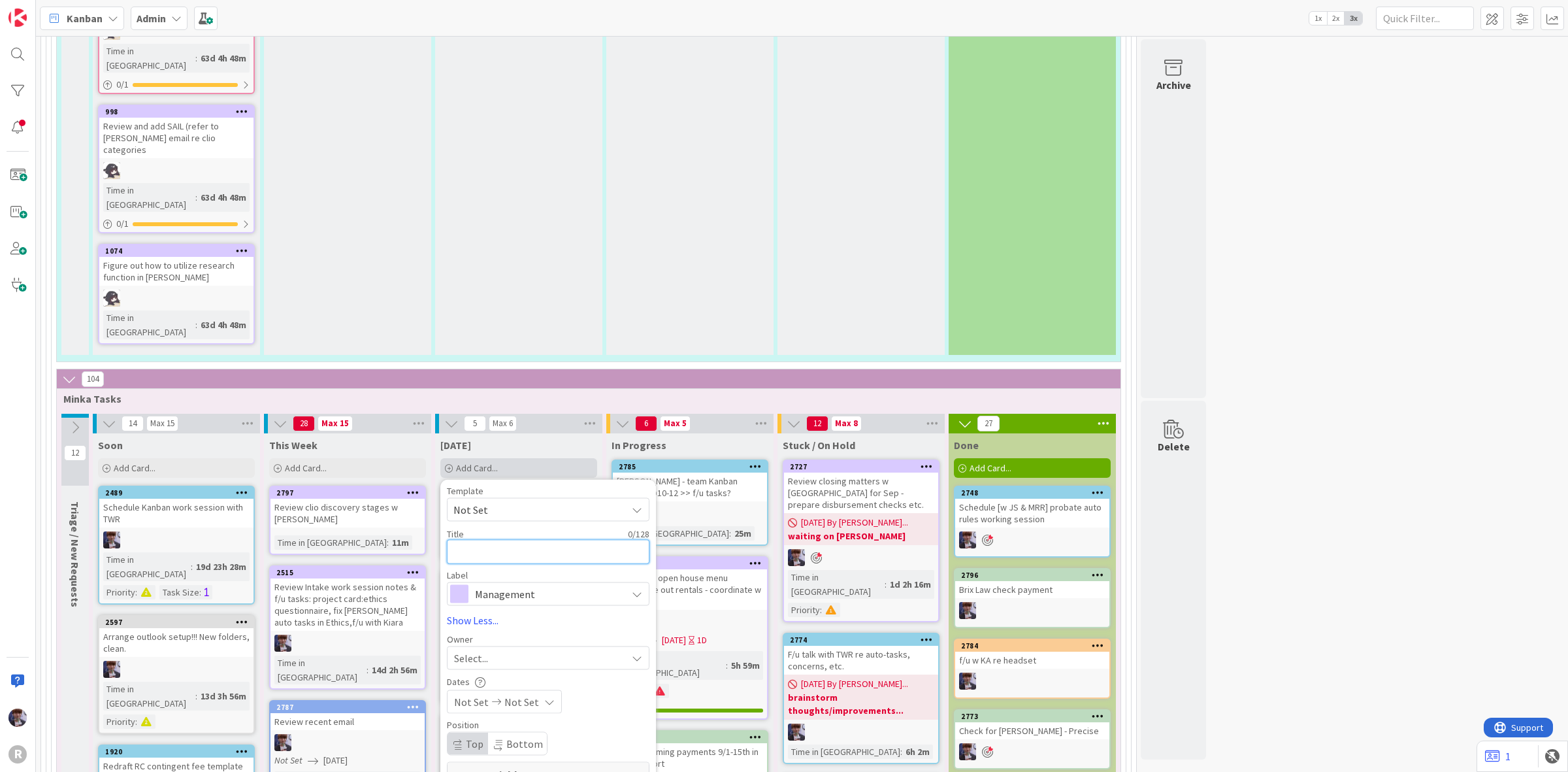
type textarea "x"
type textarea "S"
type textarea "x"
type textarea "Sem"
type textarea "x"
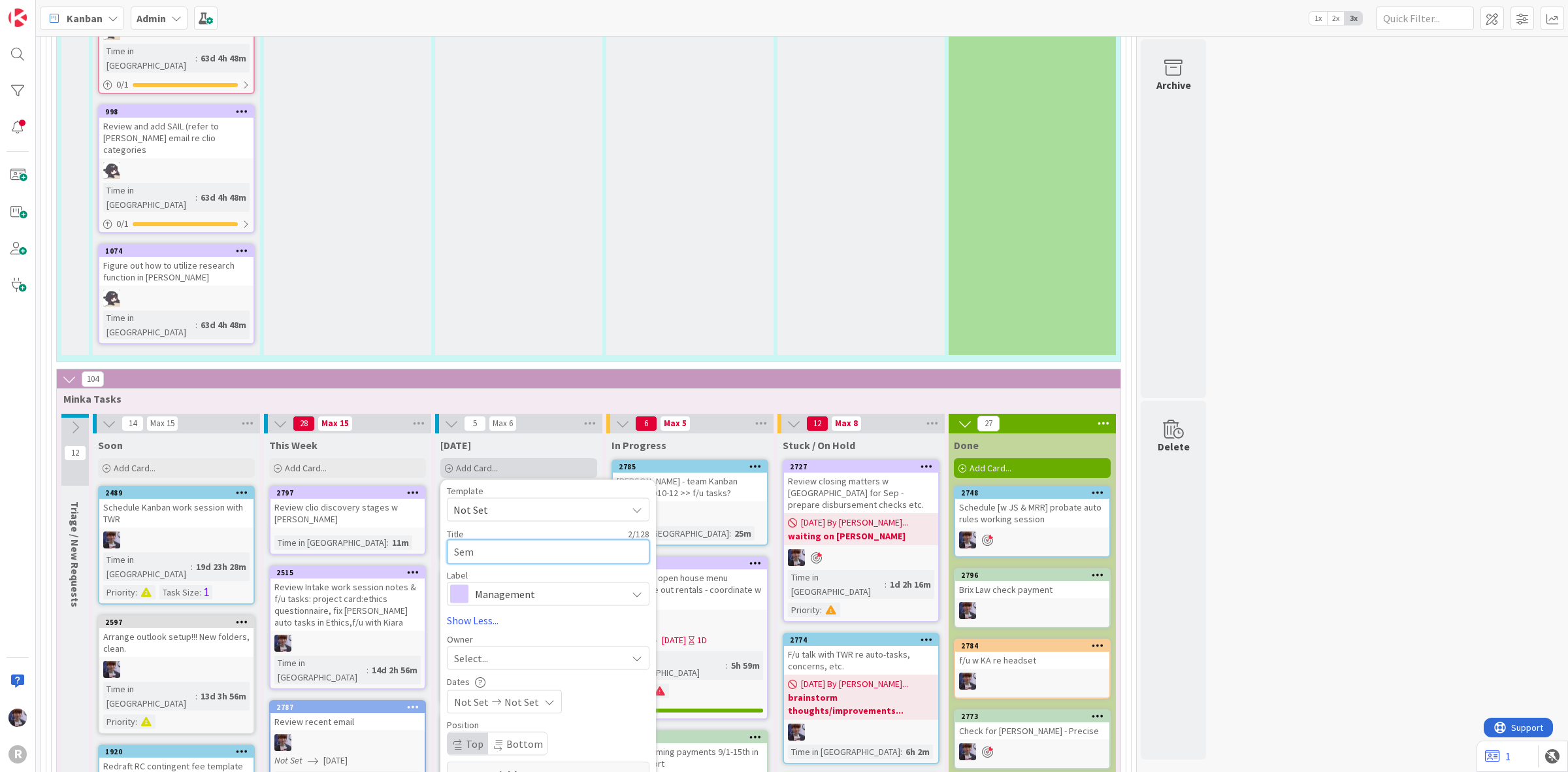
type textarea "Semn"
type textarea "x"
type textarea "Semnd"
type textarea "x"
type textarea "Semnd"
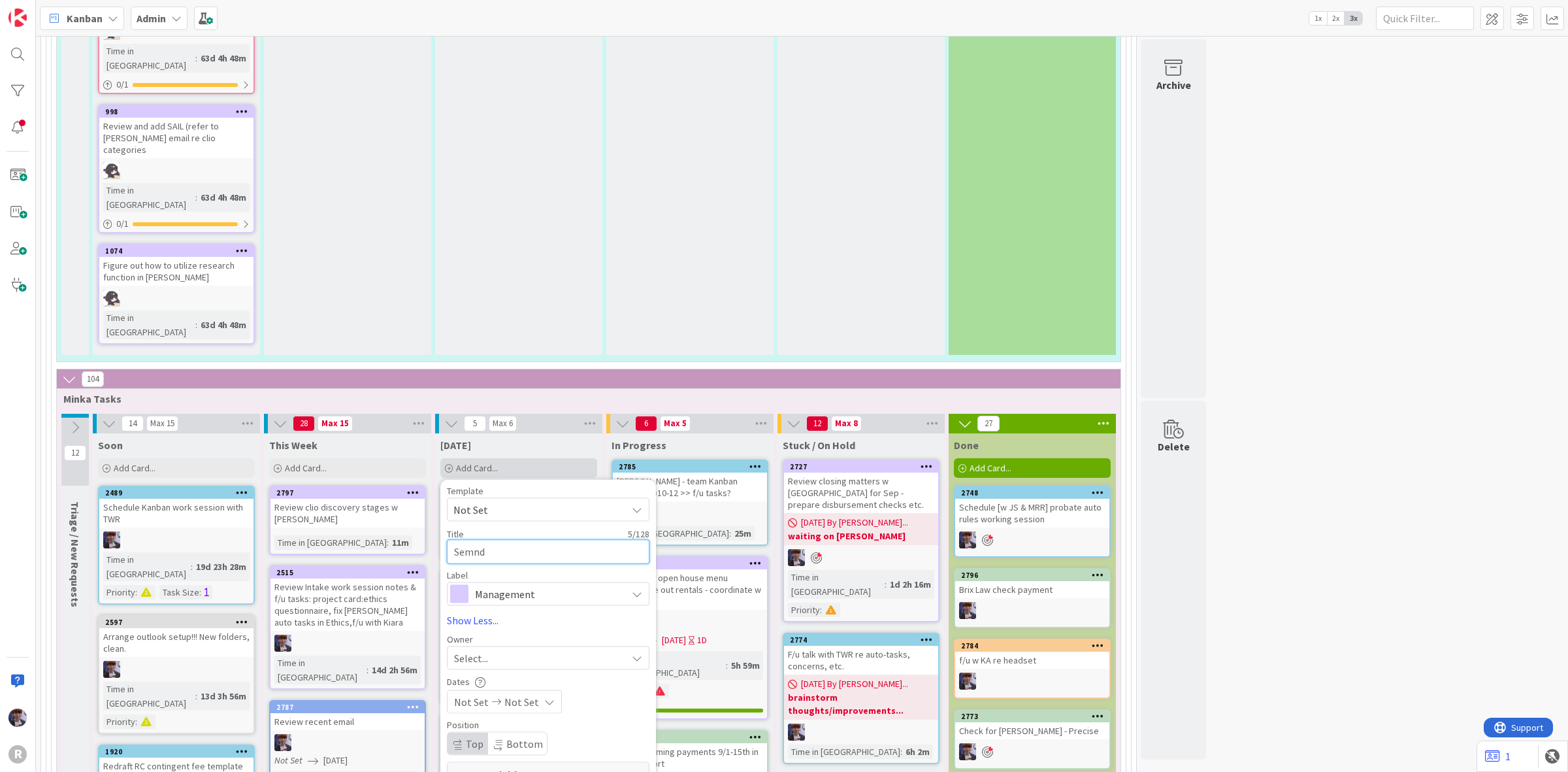
type textarea "x"
type textarea "Semnd J"
type textarea "x"
type textarea "Semnd Jo"
type textarea "x"
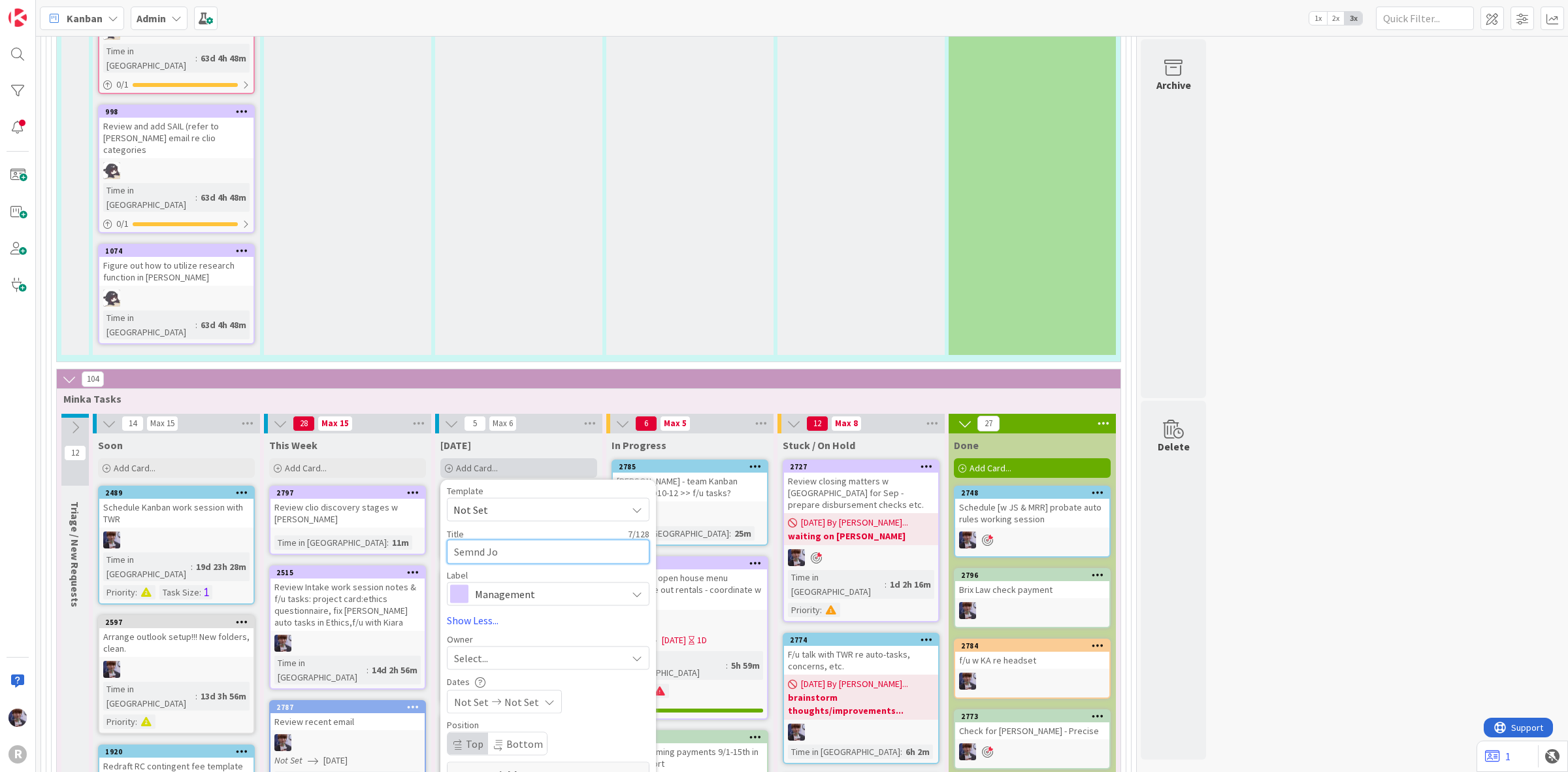
type textarea "Semnd Joh"
type textarea "x"
type textarea "Semnd John"
type textarea "x"
type textarea "Semnd John"
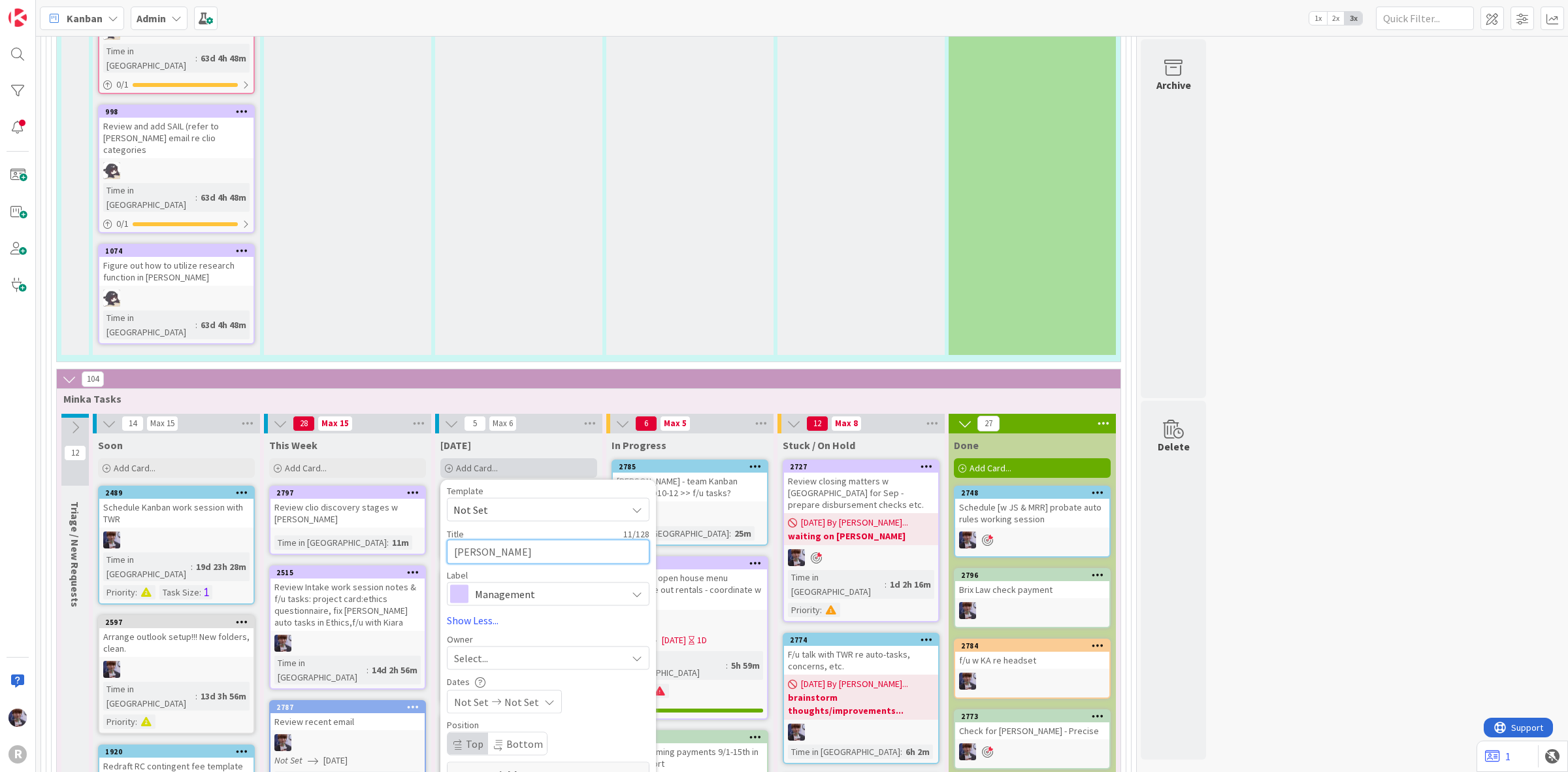
type textarea "x"
type textarea "Semnd John f"
click at [475, 539] on textarea "Semnd John f/u email" at bounding box center [548, 551] width 203 height 24
click at [533, 584] on span "Management" at bounding box center [548, 592] width 145 height 18
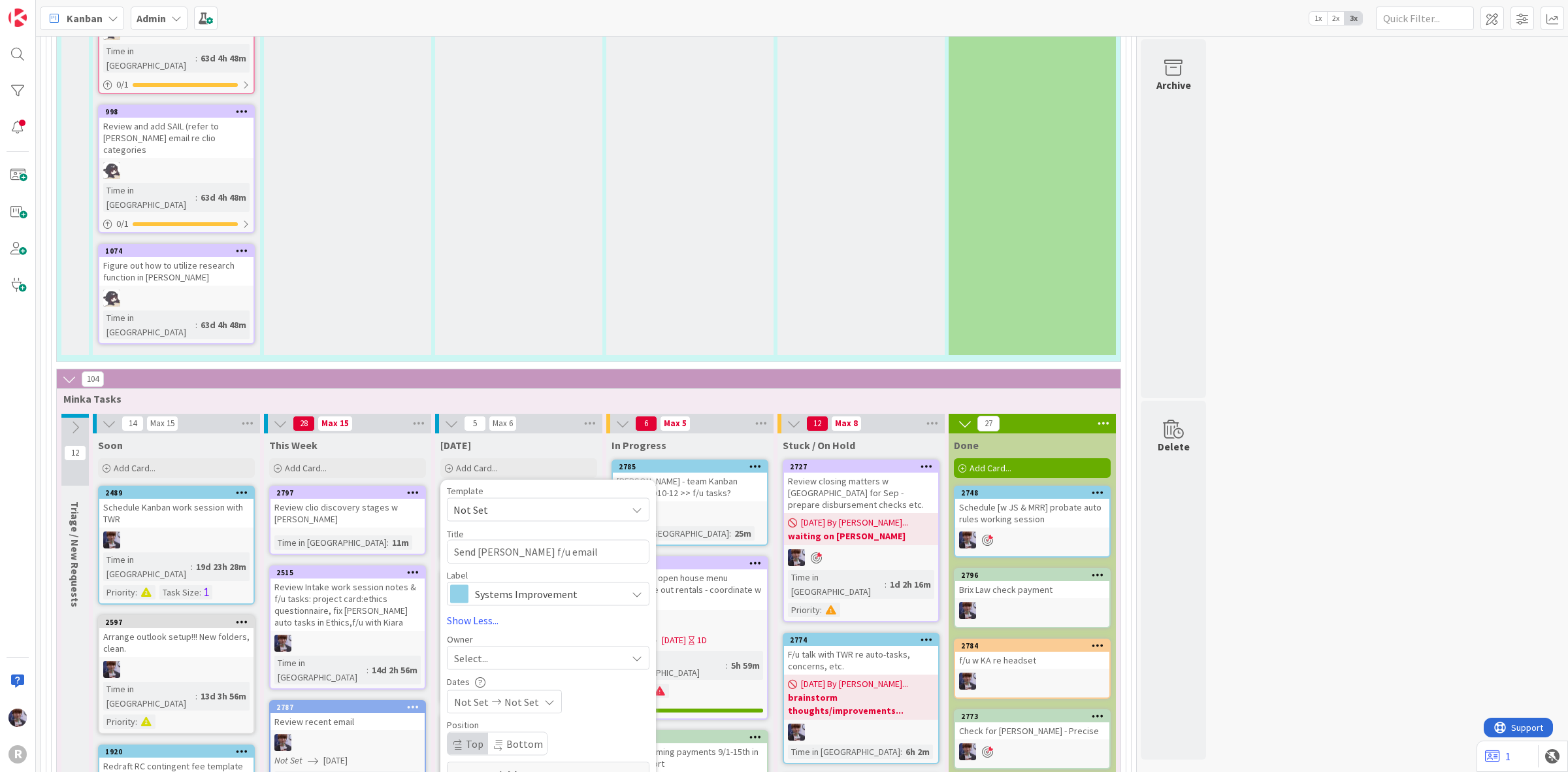
click at [495, 486] on div "Template Not Set Title 20 / 128 Send John f/u email Label Systems Improvement M…" at bounding box center [548, 718] width 203 height 463
click at [504, 584] on span "Systems Improvement" at bounding box center [548, 592] width 145 height 18
click at [491, 612] on link "Management" at bounding box center [555, 624] width 215 height 24
click at [498, 650] on div "Select..." at bounding box center [540, 657] width 173 height 15
click at [522, 743] on span "[PERSON_NAME]" at bounding box center [529, 767] width 63 height 20
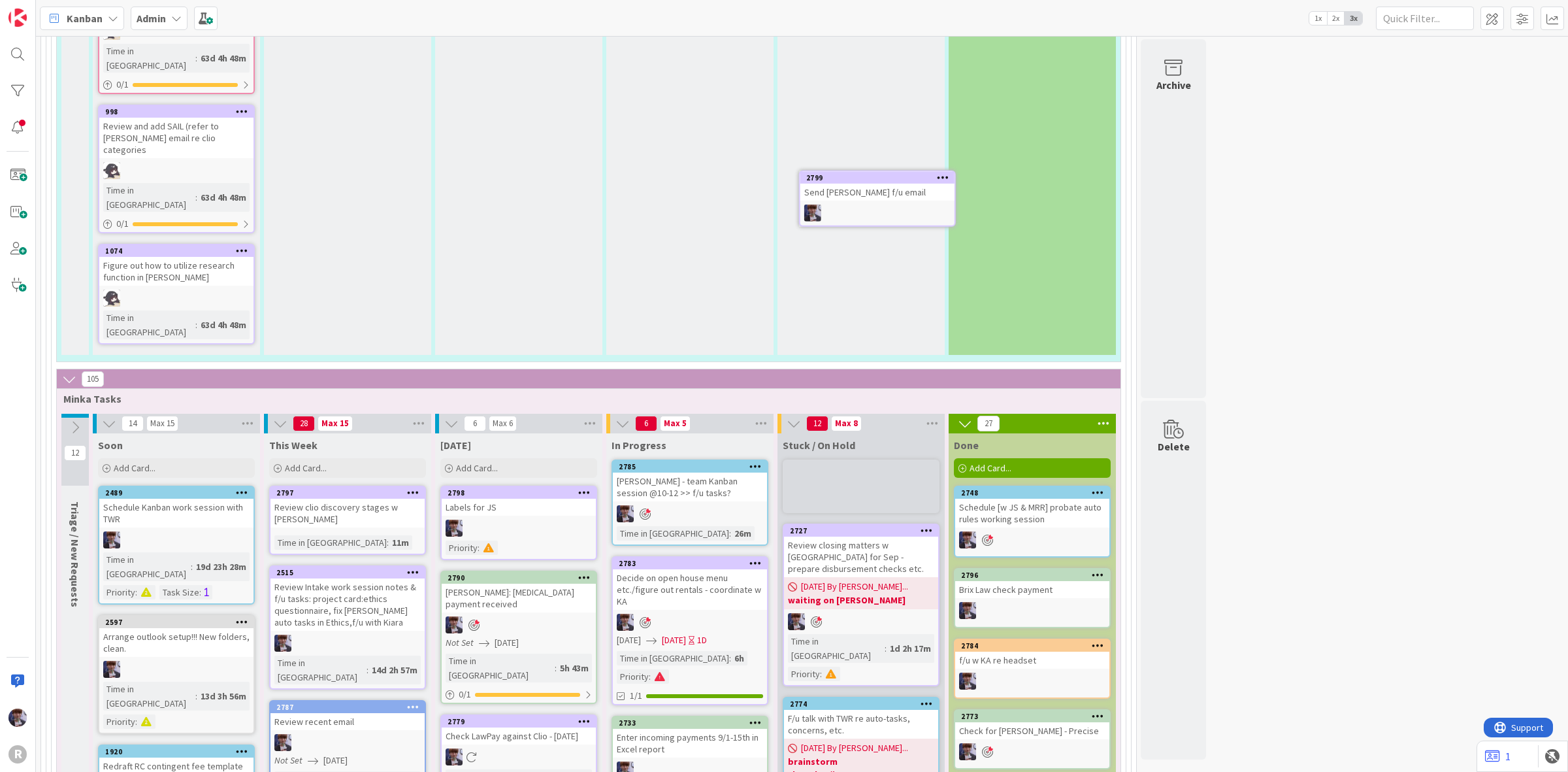
scroll to position [2141, 0]
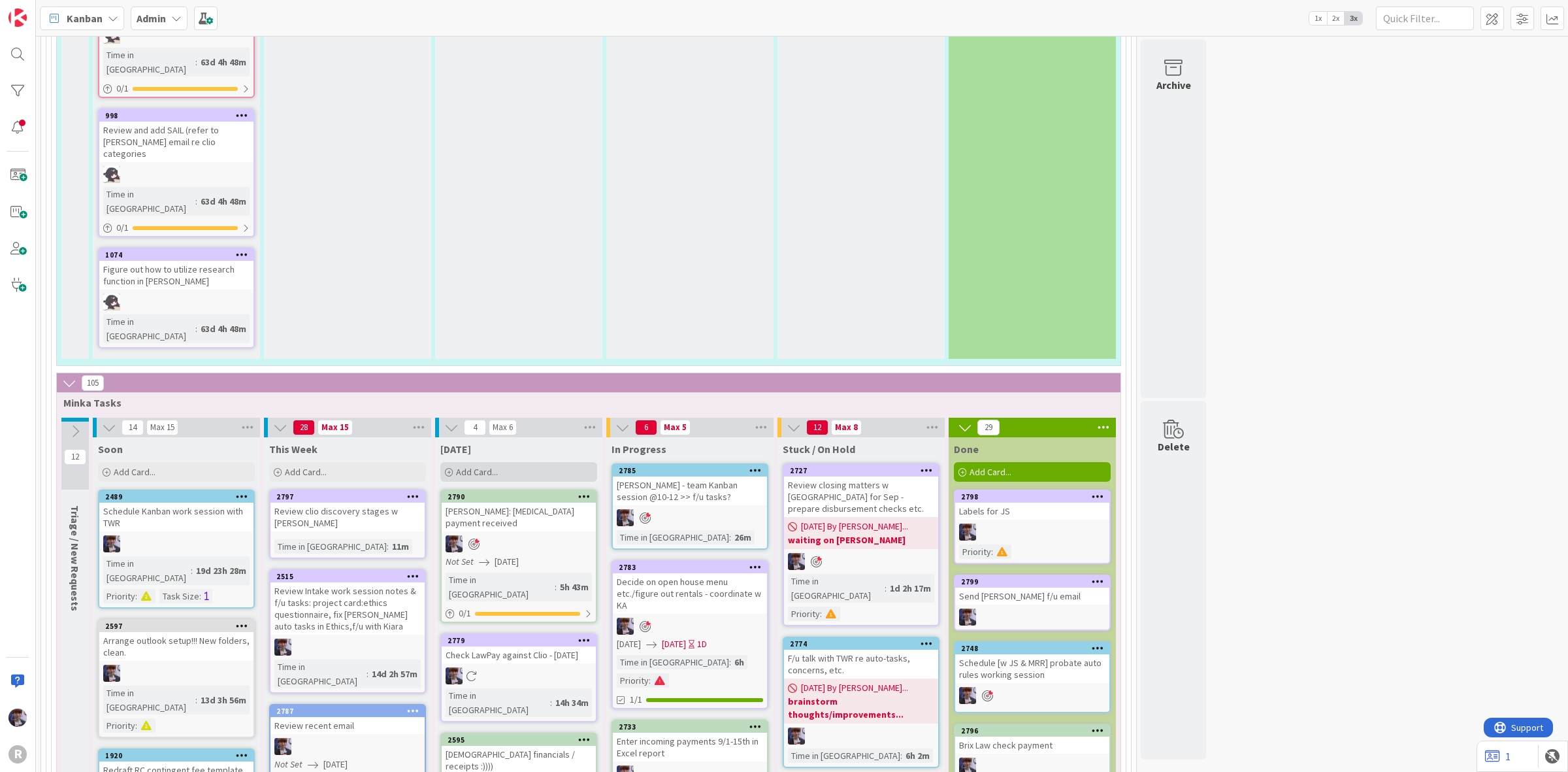
click at [528, 462] on div "Add Card..." at bounding box center [518, 471] width 156 height 20
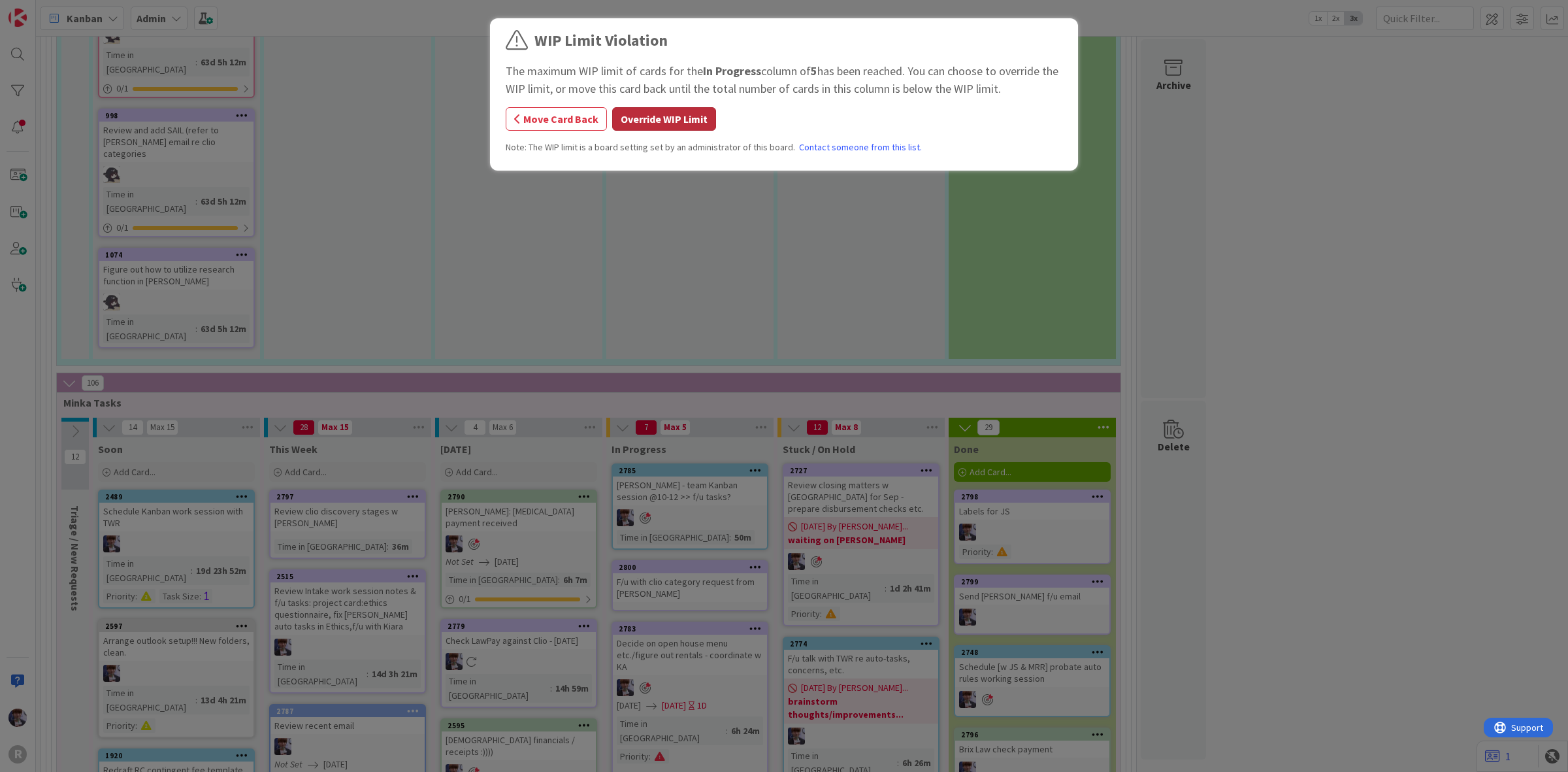
click at [681, 122] on button "Override WIP Limit" at bounding box center [664, 119] width 104 height 24
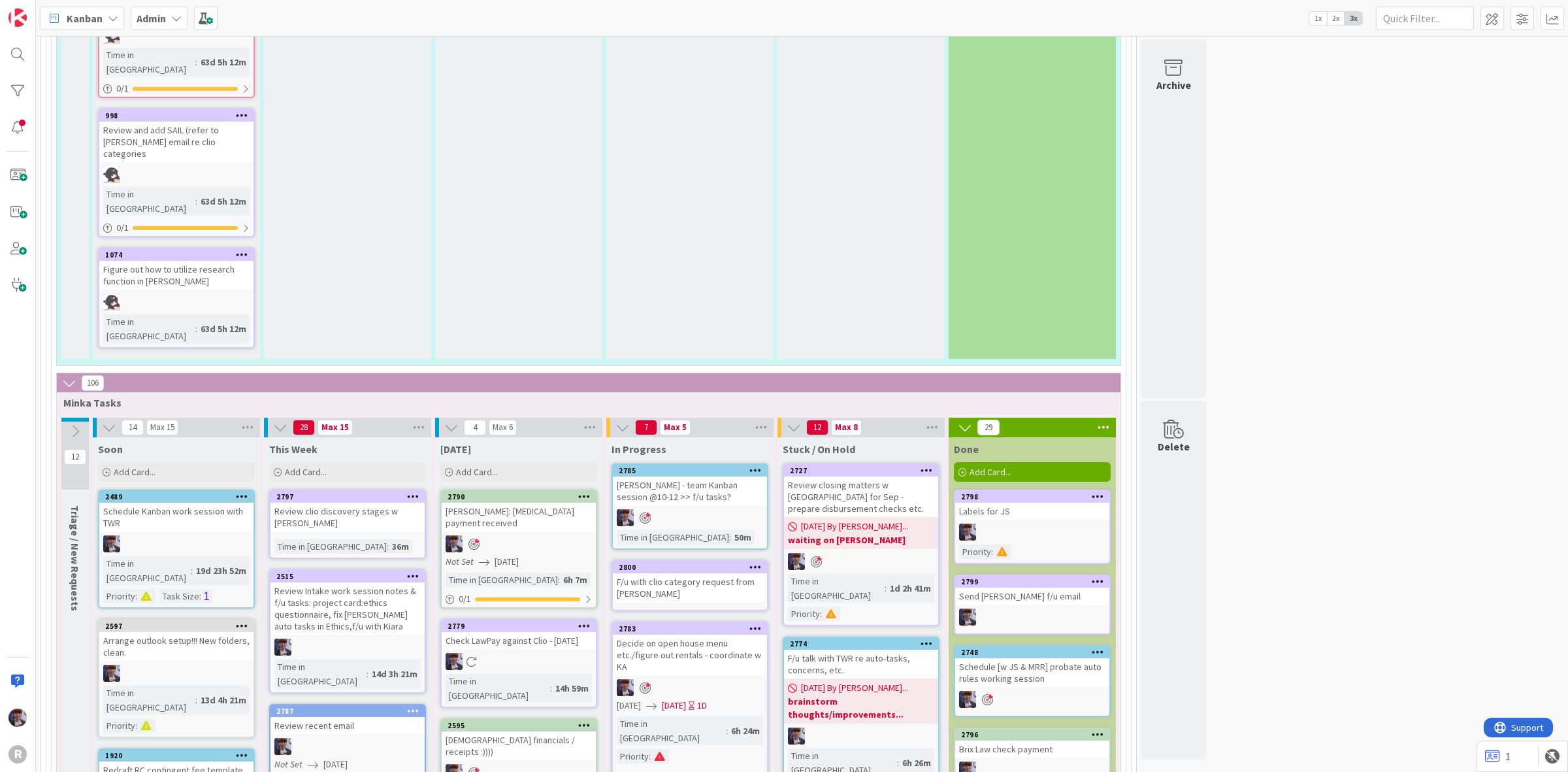
click at [681, 573] on div "F/u with clio category request from Tyler" at bounding box center [690, 587] width 154 height 29
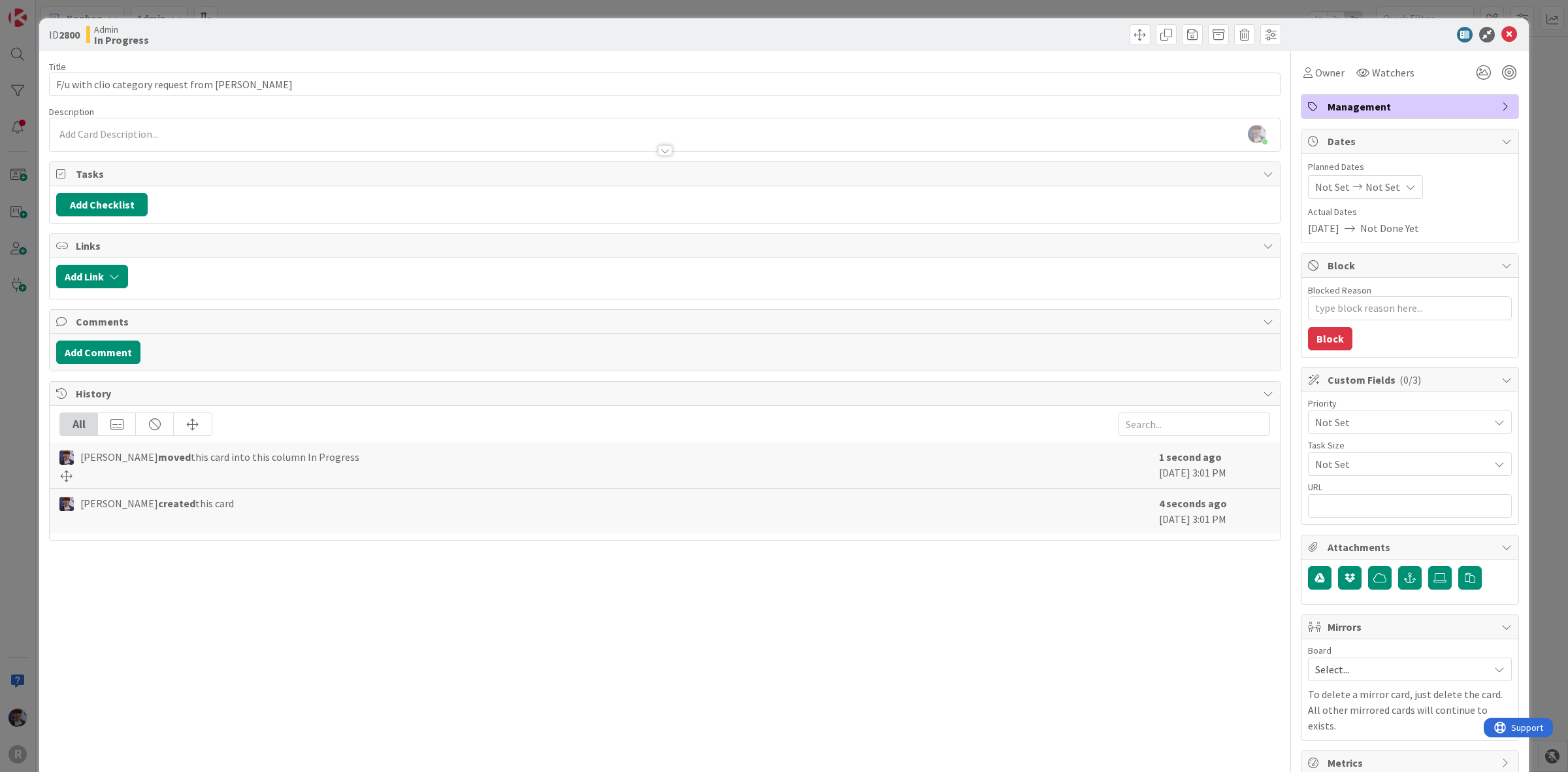
click at [1388, 109] on span "Management" at bounding box center [1412, 106] width 168 height 15
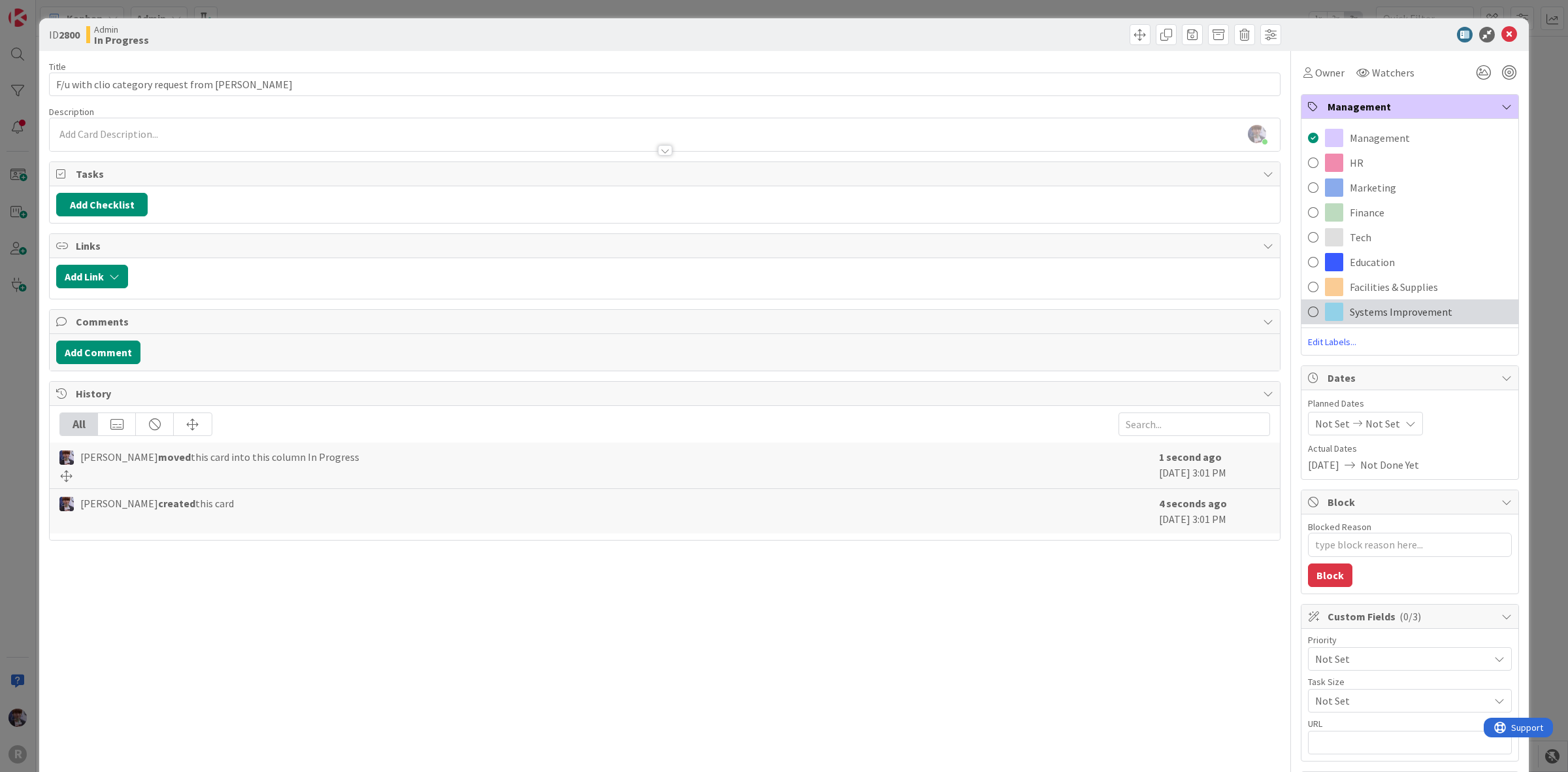
click at [1386, 315] on span "Systems Improvement" at bounding box center [1401, 311] width 103 height 15
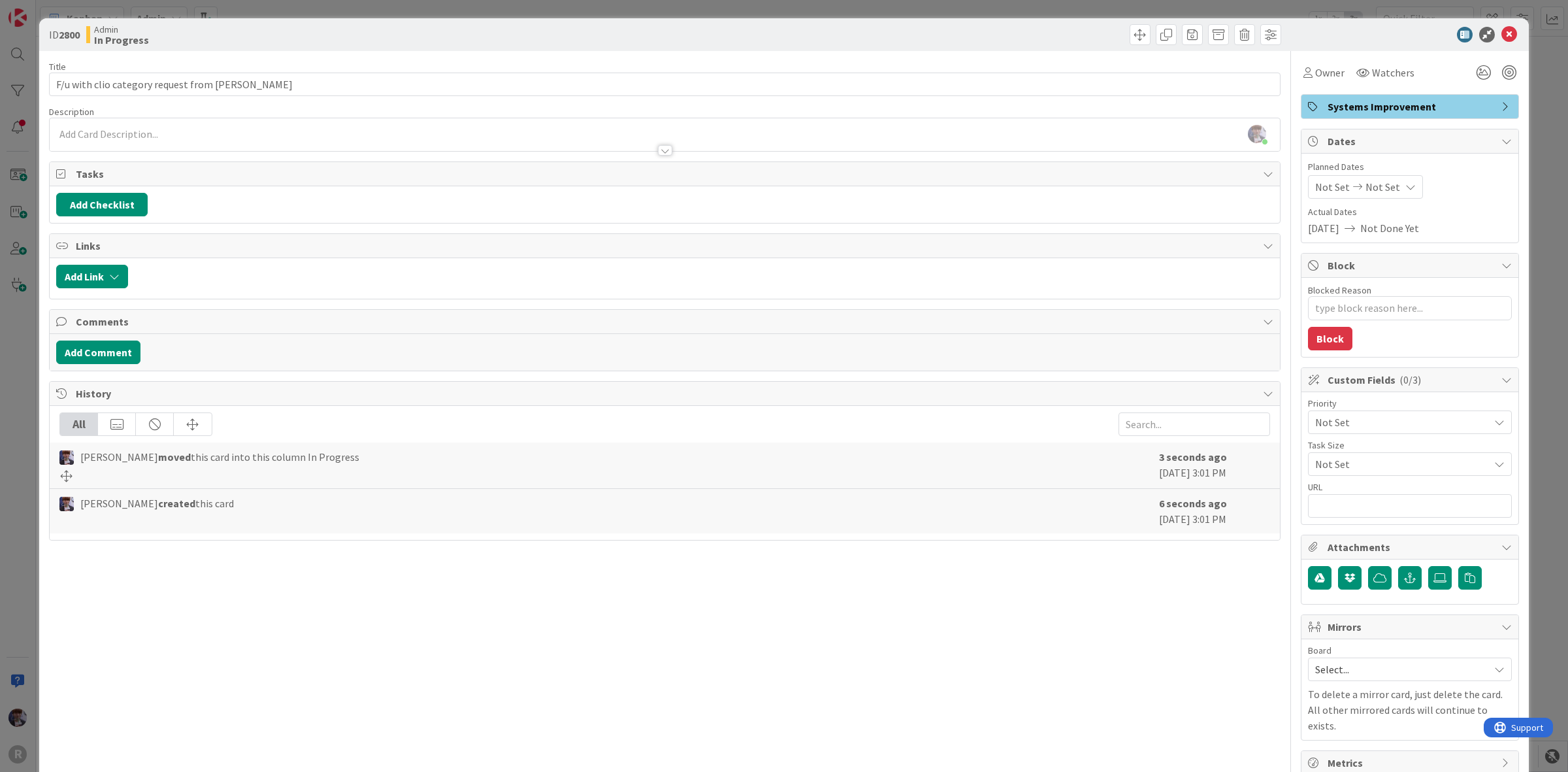
click at [1309, 56] on div "Owner Watchers" at bounding box center [1410, 68] width 218 height 33
click at [1316, 68] on span "Owner" at bounding box center [1330, 73] width 29 height 15
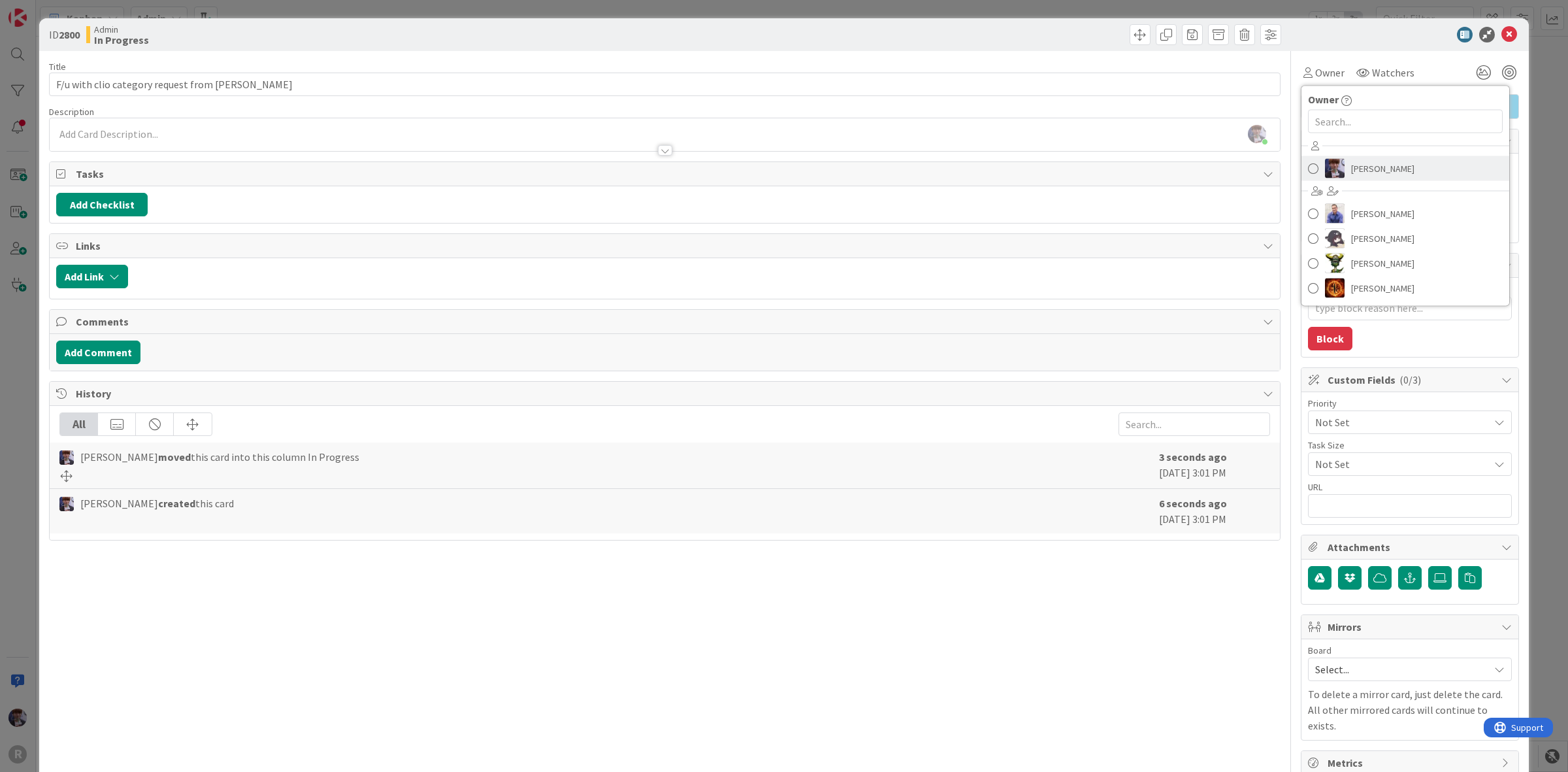
click at [1353, 171] on span "[PERSON_NAME]" at bounding box center [1383, 168] width 63 height 20
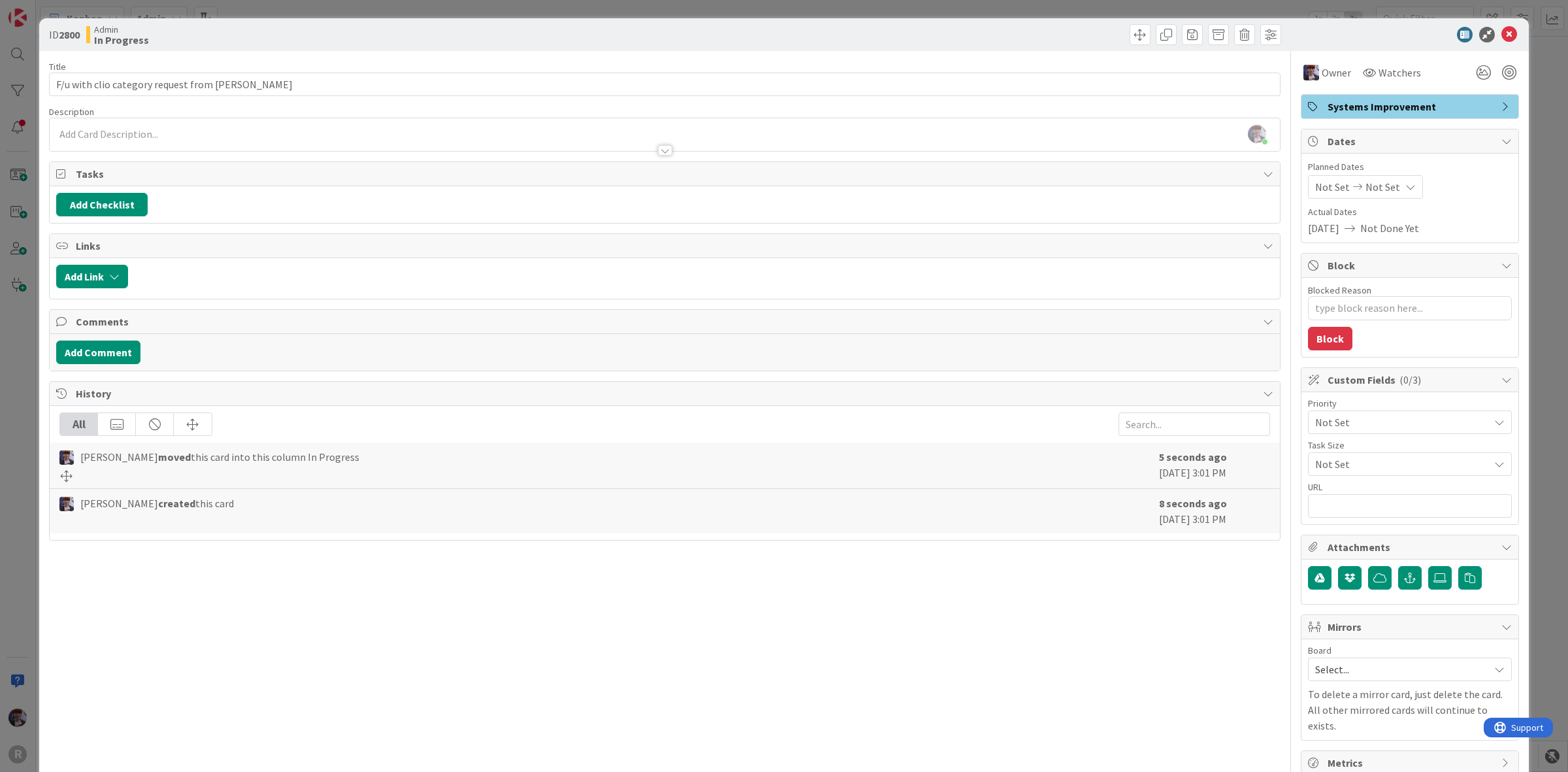
click at [1539, 38] on div "ID 2800 Admin In Progress Title 41 / 128 F/u with clio category request from Ty…" at bounding box center [784, 386] width 1568 height 772
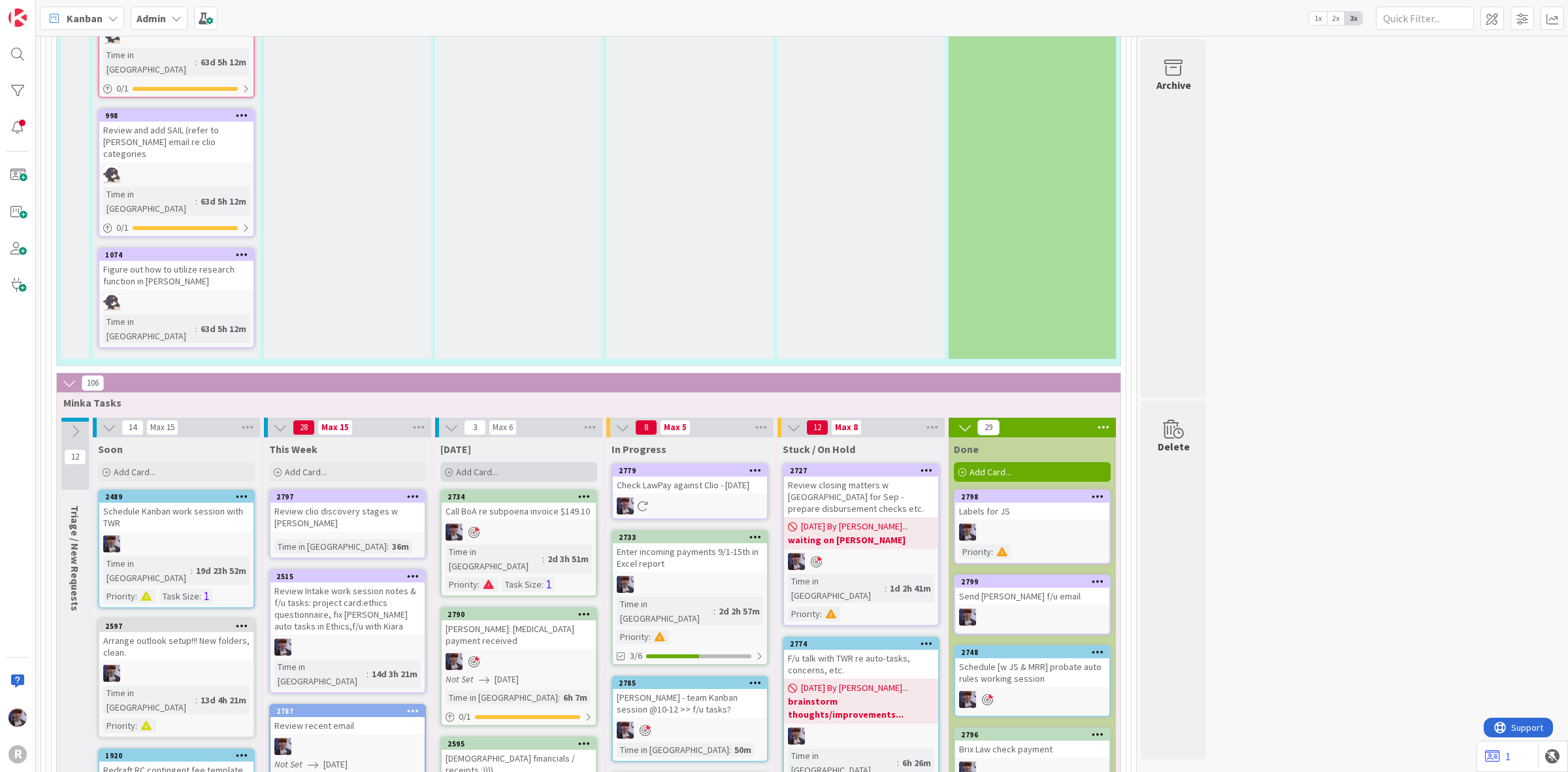
click at [511, 462] on div "Add Card..." at bounding box center [518, 471] width 156 height 20
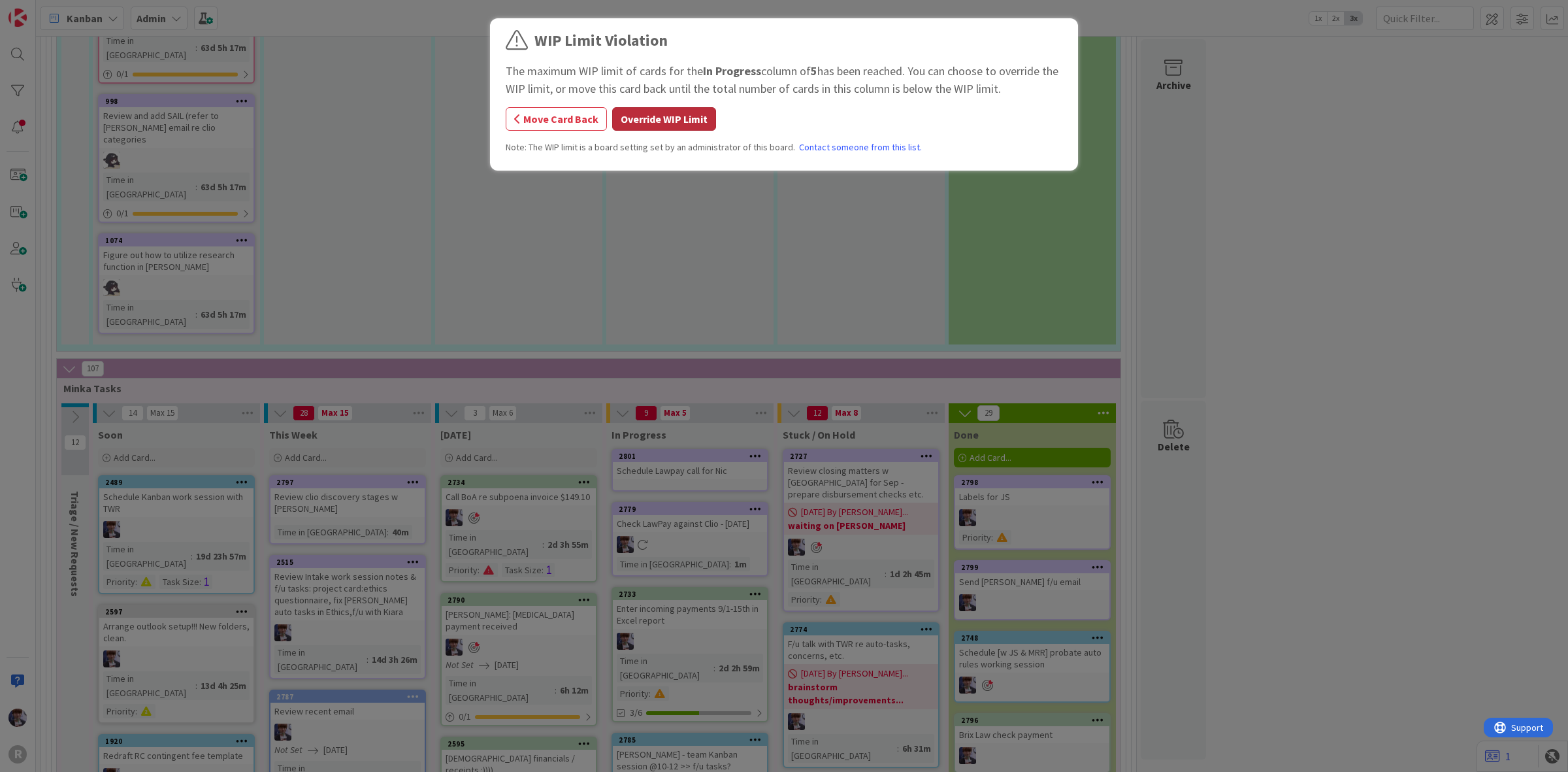
click at [667, 109] on button "Override WIP Limit" at bounding box center [664, 119] width 104 height 24
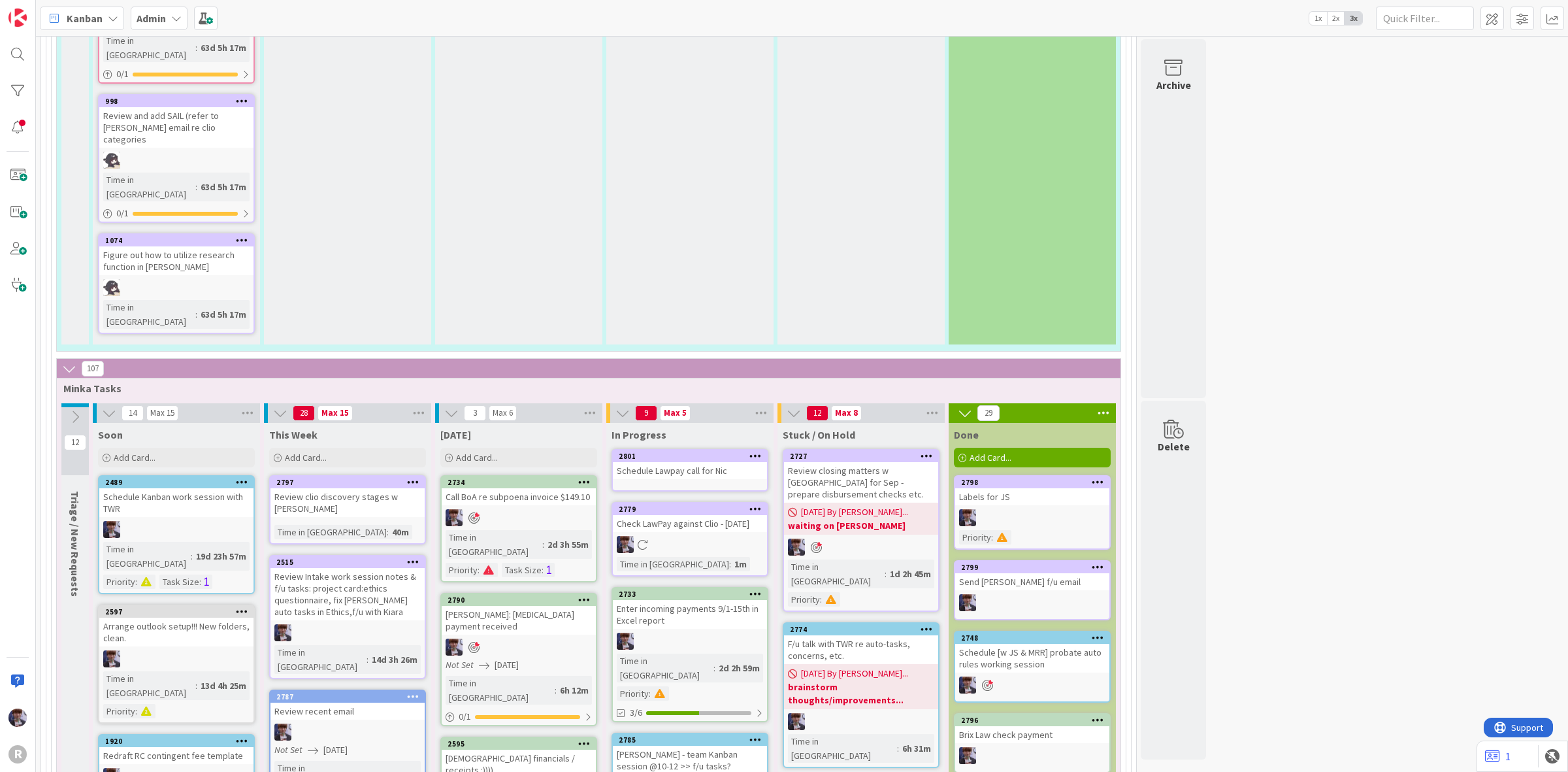
click at [674, 462] on div "Schedule Lawpay call for Nic" at bounding box center [690, 470] width 154 height 17
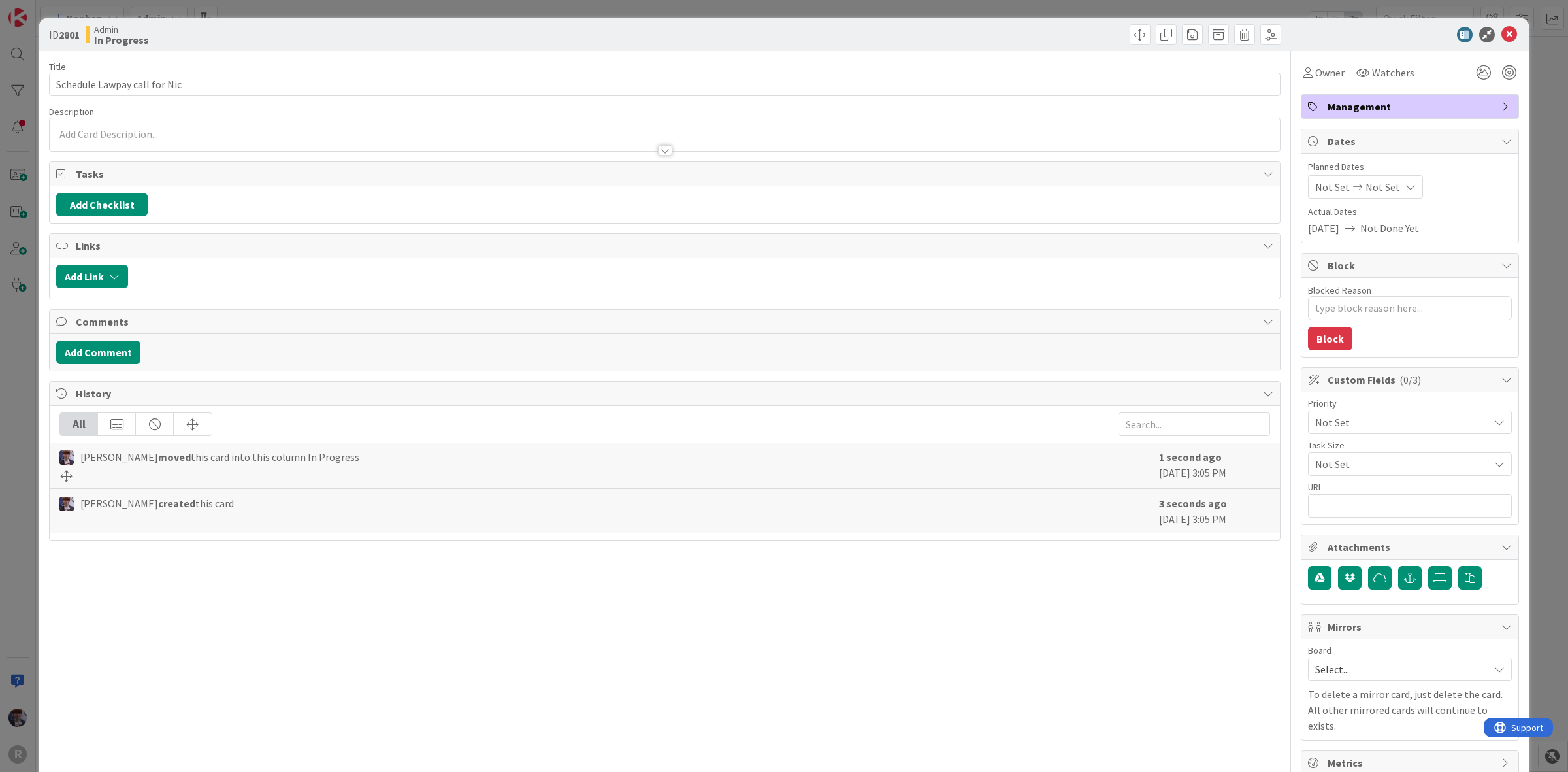
click at [1382, 96] on div "Management" at bounding box center [1410, 107] width 217 height 24
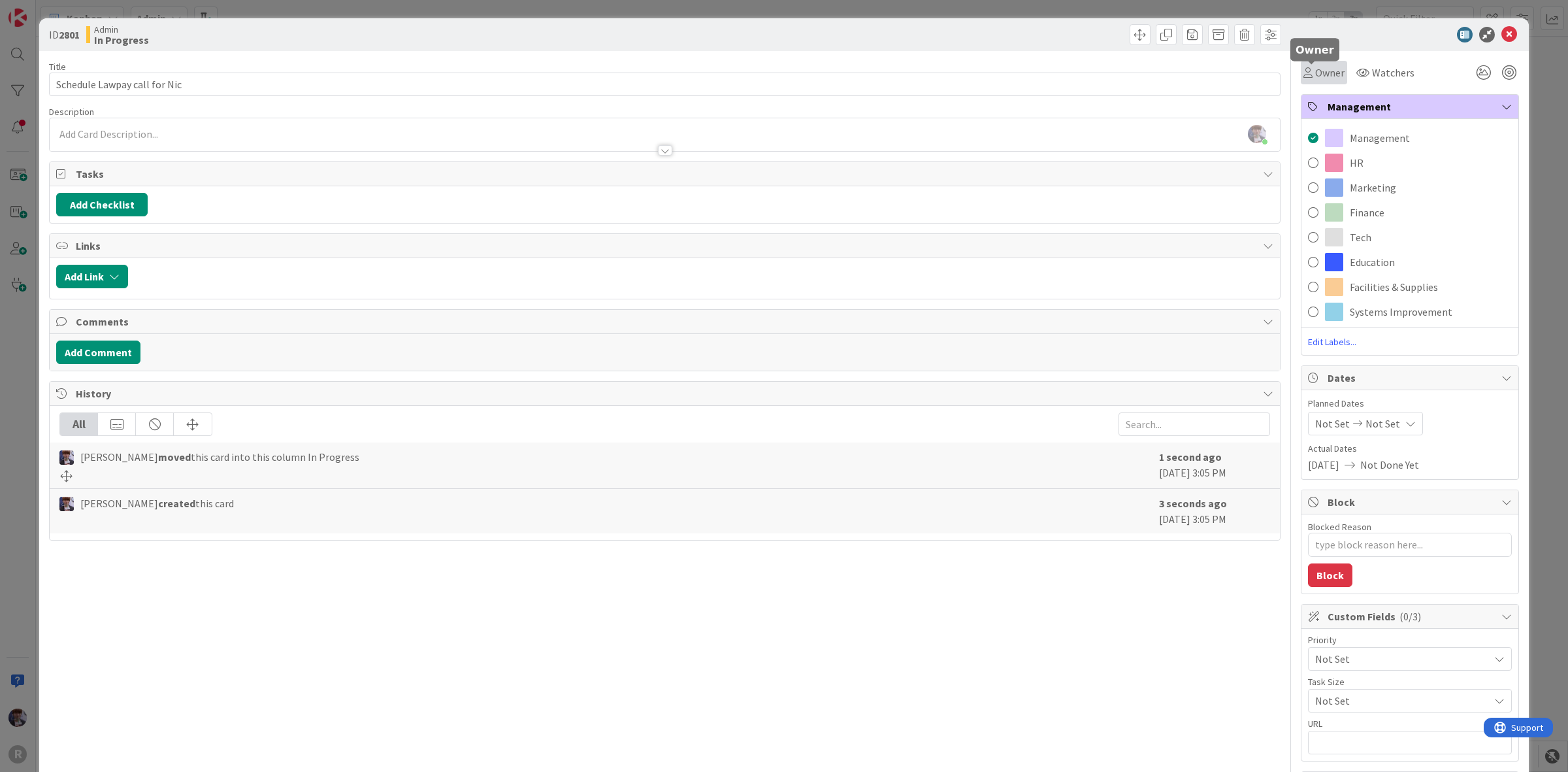
click at [1332, 76] on span "Owner" at bounding box center [1330, 73] width 29 height 15
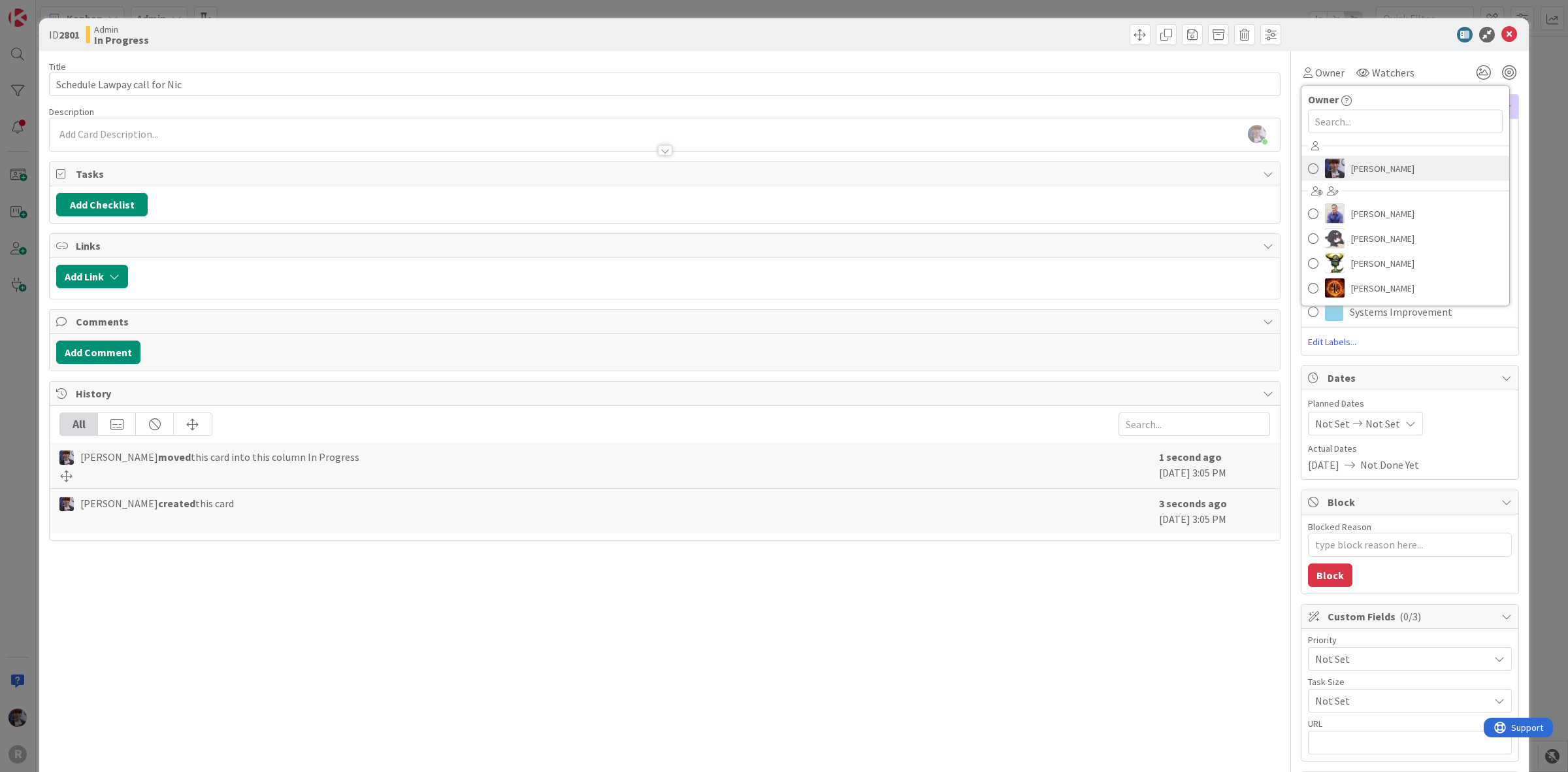
click at [1377, 165] on span "[PERSON_NAME]" at bounding box center [1383, 168] width 63 height 20
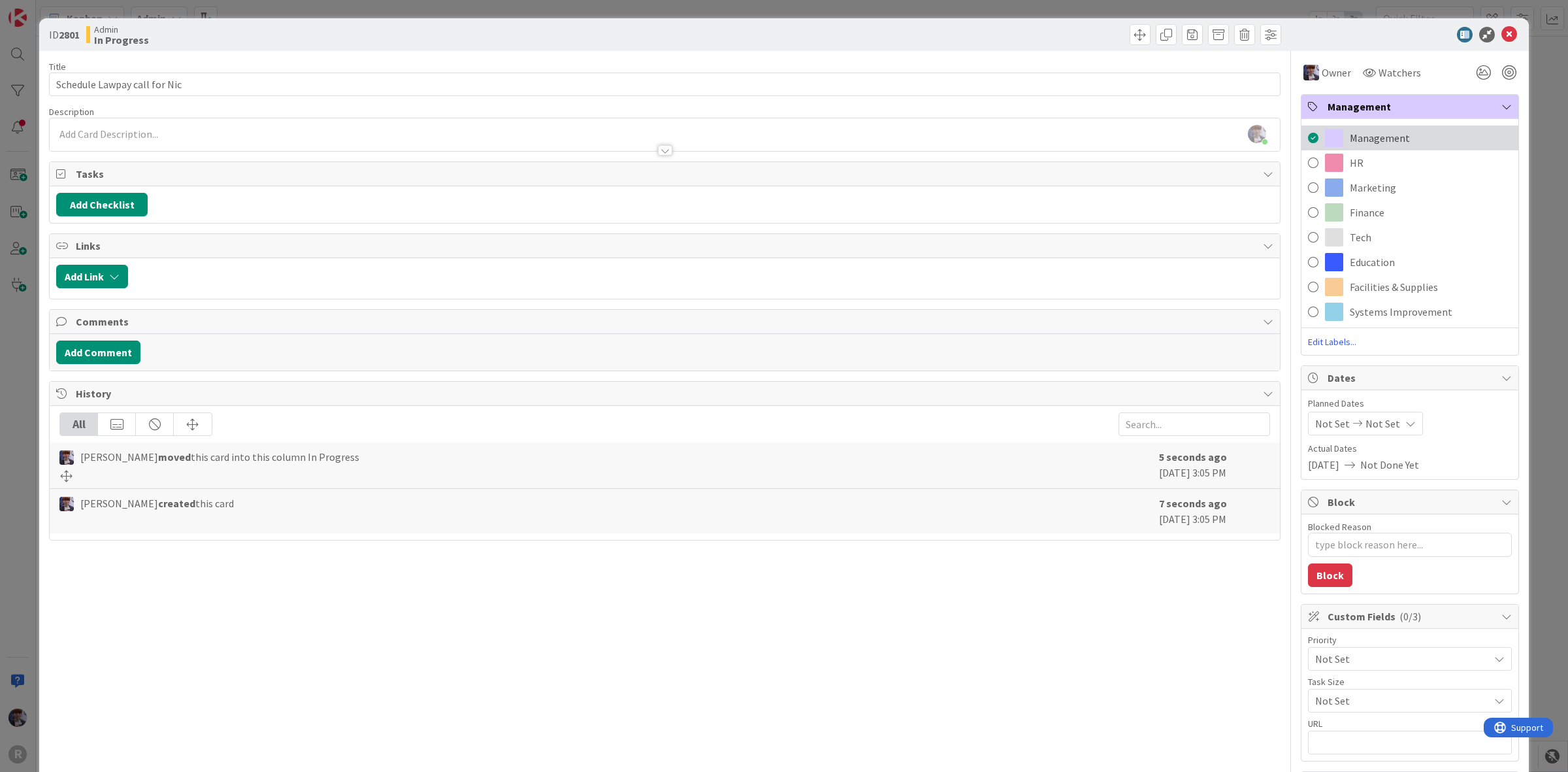
click at [1358, 140] on span "Management" at bounding box center [1380, 138] width 60 height 15
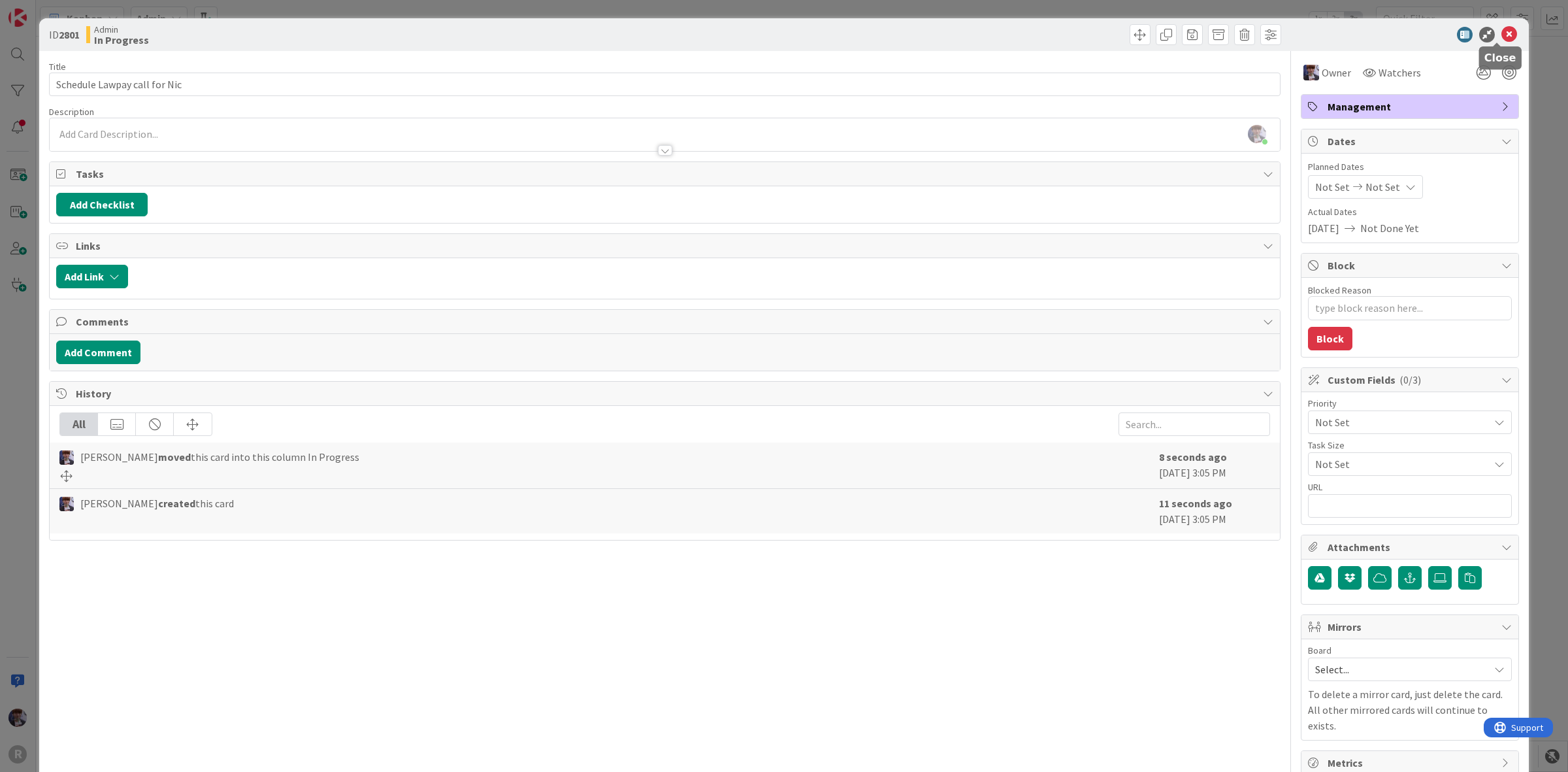
click at [1501, 30] on icon at bounding box center [1509, 34] width 15 height 15
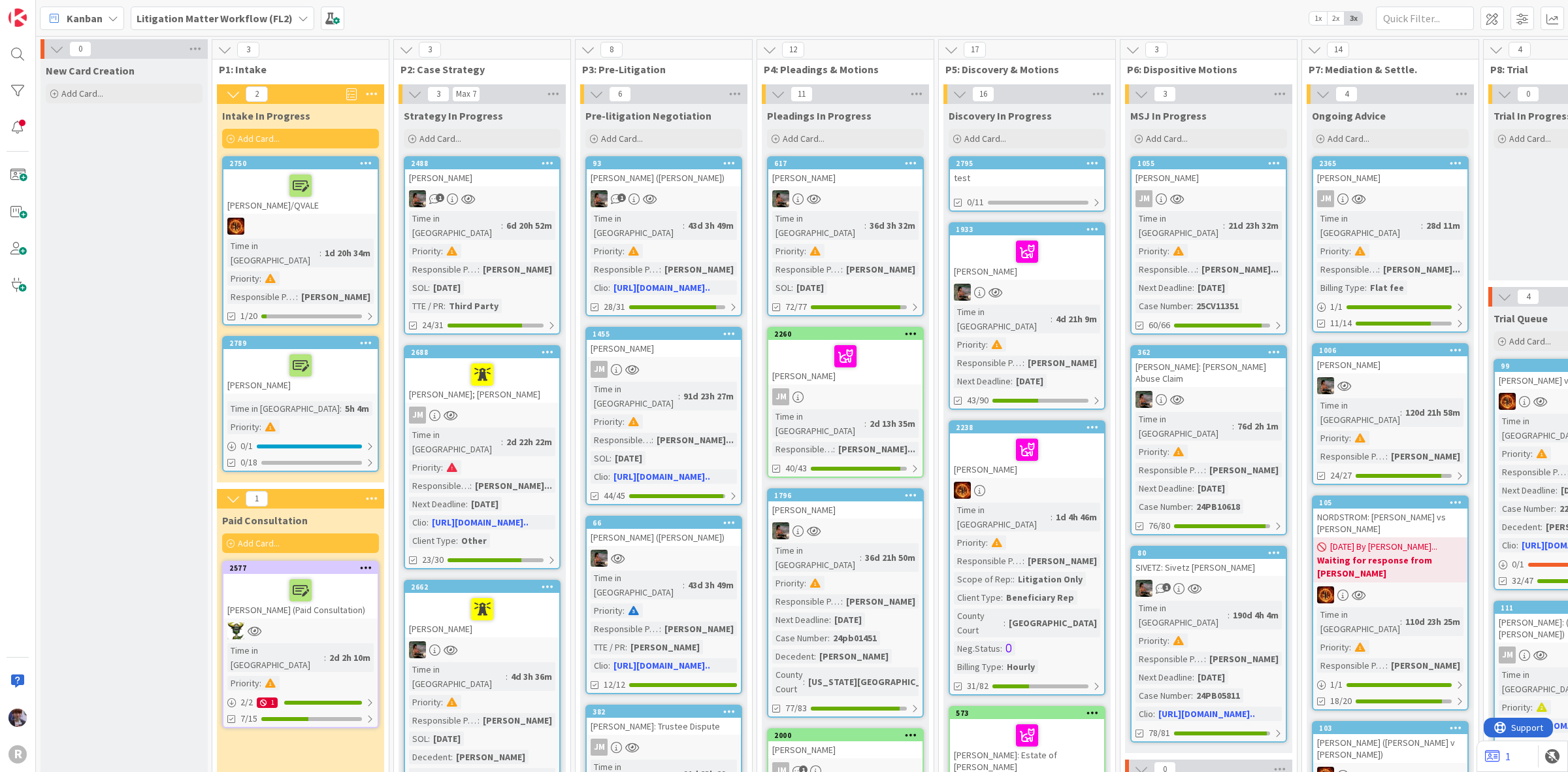
scroll to position [0, 121]
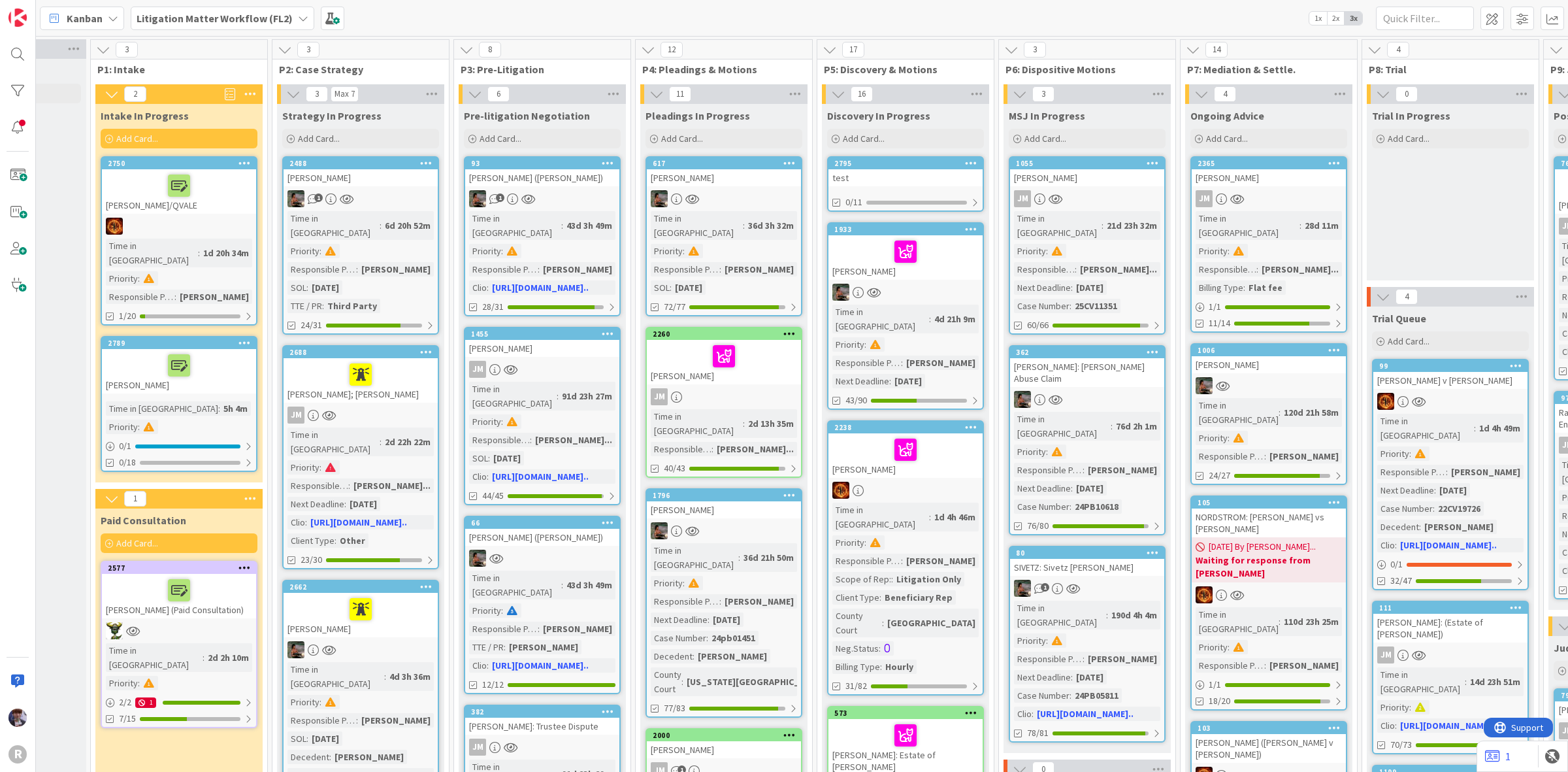
click at [187, 10] on span "Litigation Matter Workflow (FL2)" at bounding box center [215, 18] width 156 height 15
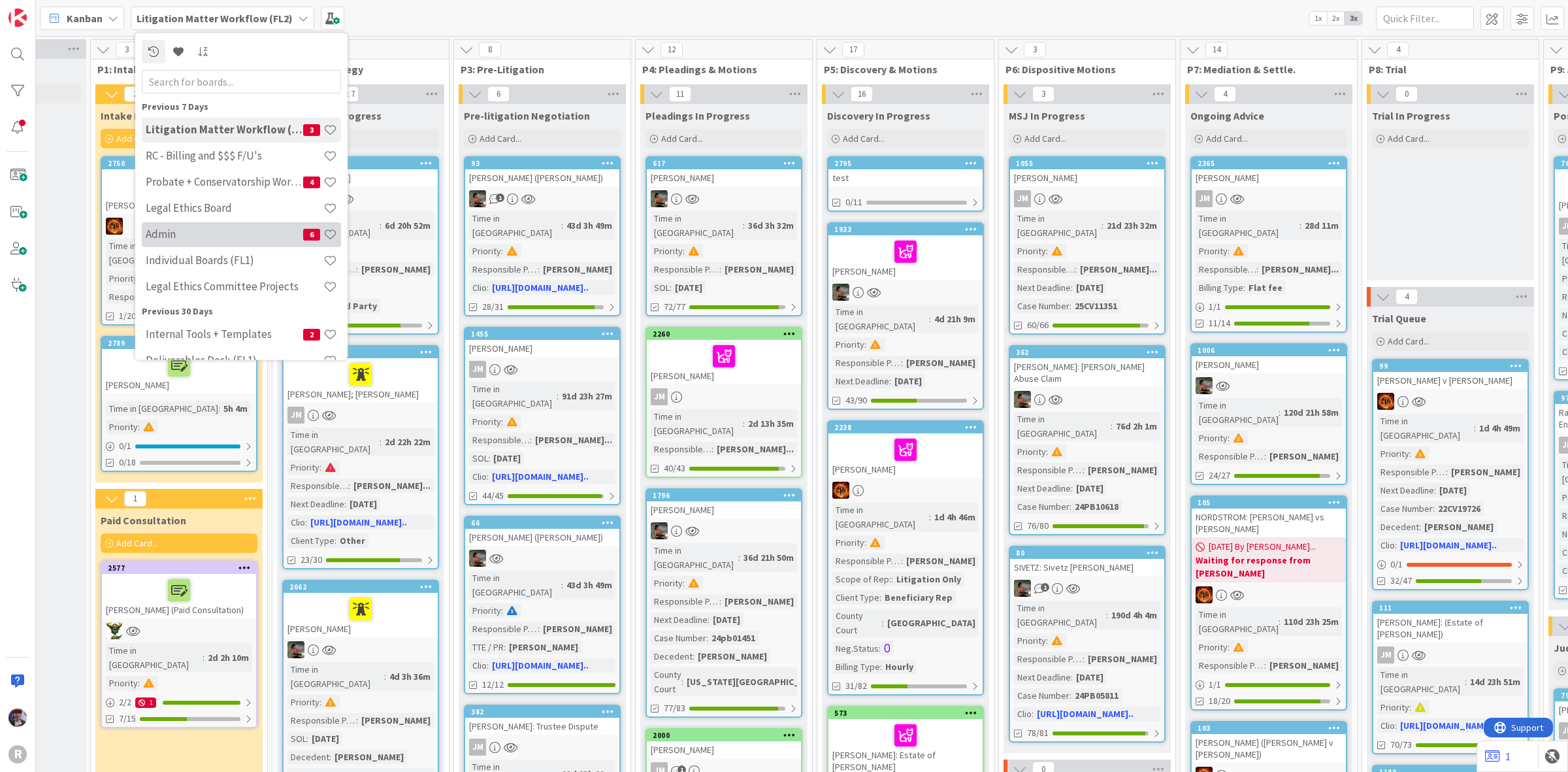
click at [215, 240] on div "Admin 6" at bounding box center [241, 233] width 199 height 25
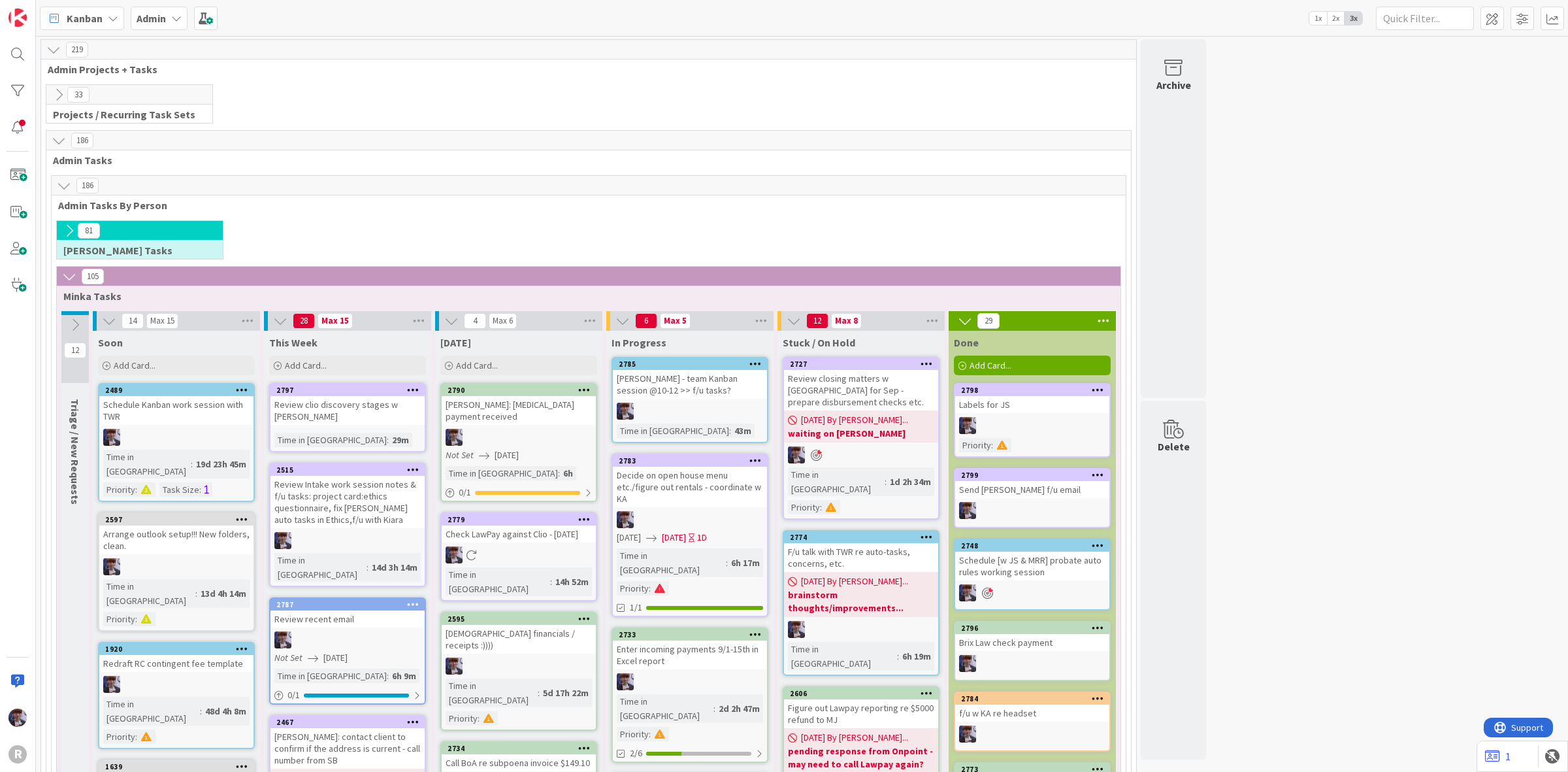
click at [1099, 391] on icon at bounding box center [1098, 389] width 13 height 9
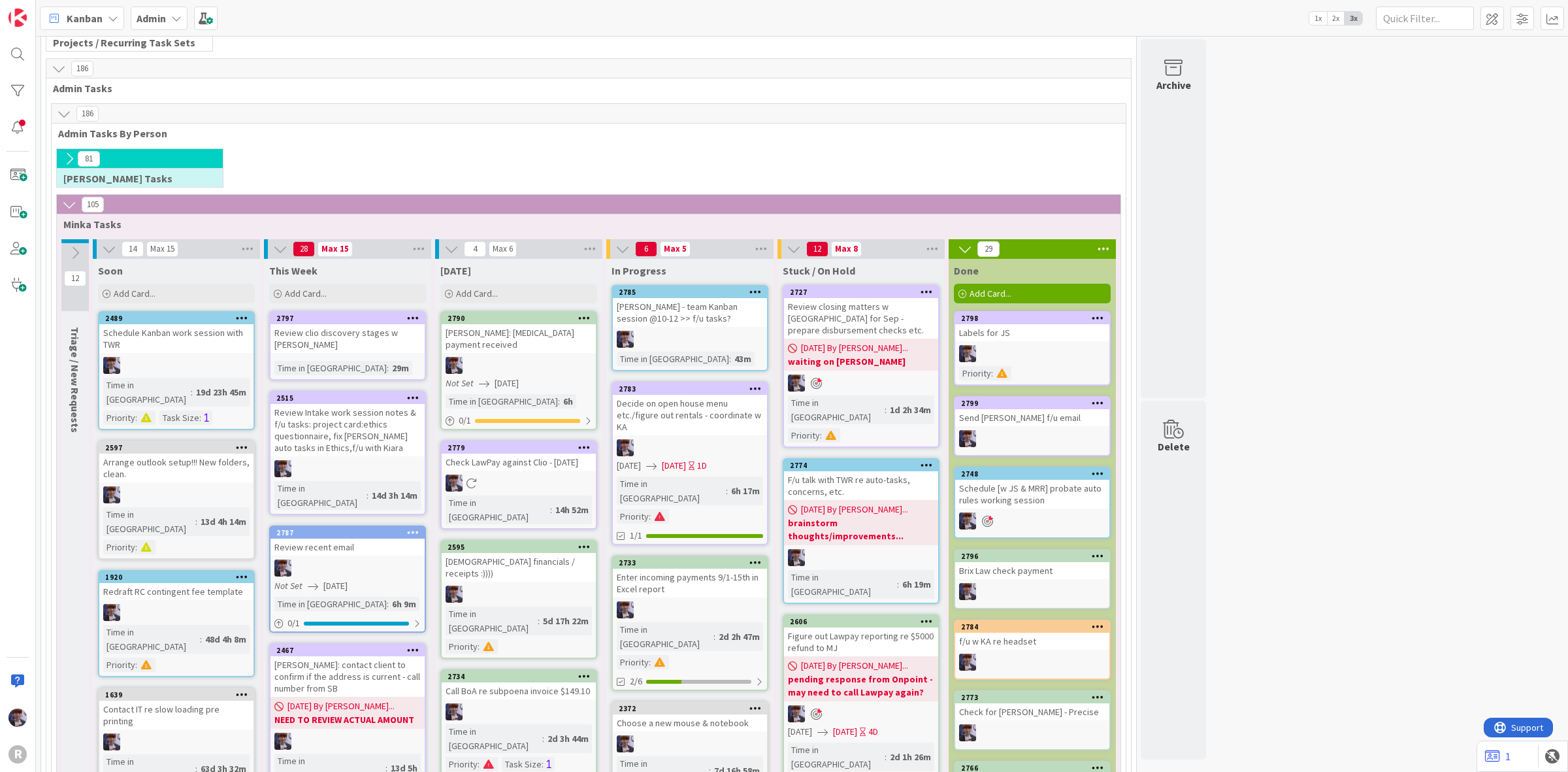
scroll to position [163, 0]
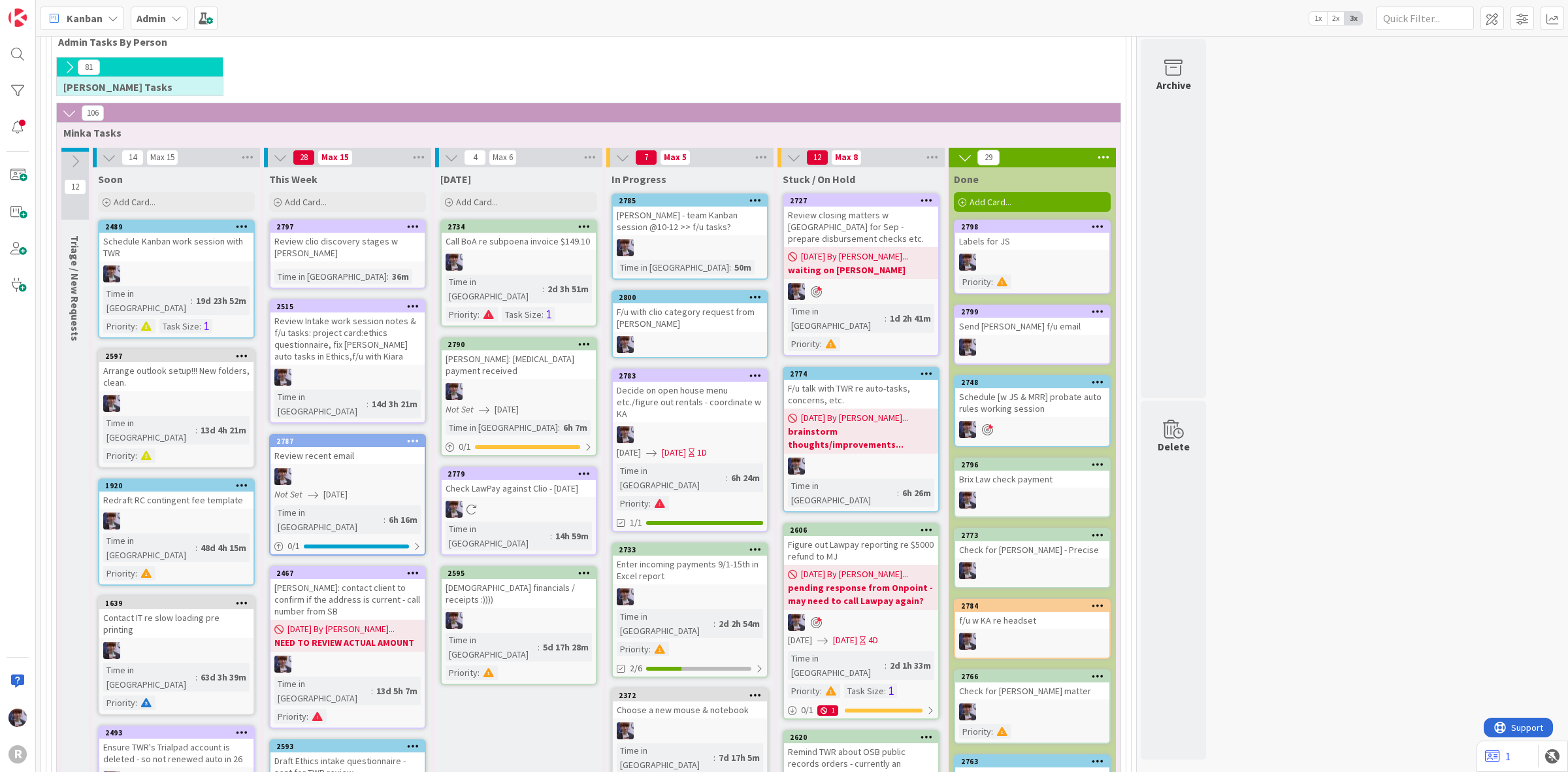
click at [705, 556] on div "Enter incoming payments 9/1-15th in Excel report" at bounding box center [690, 570] width 154 height 29
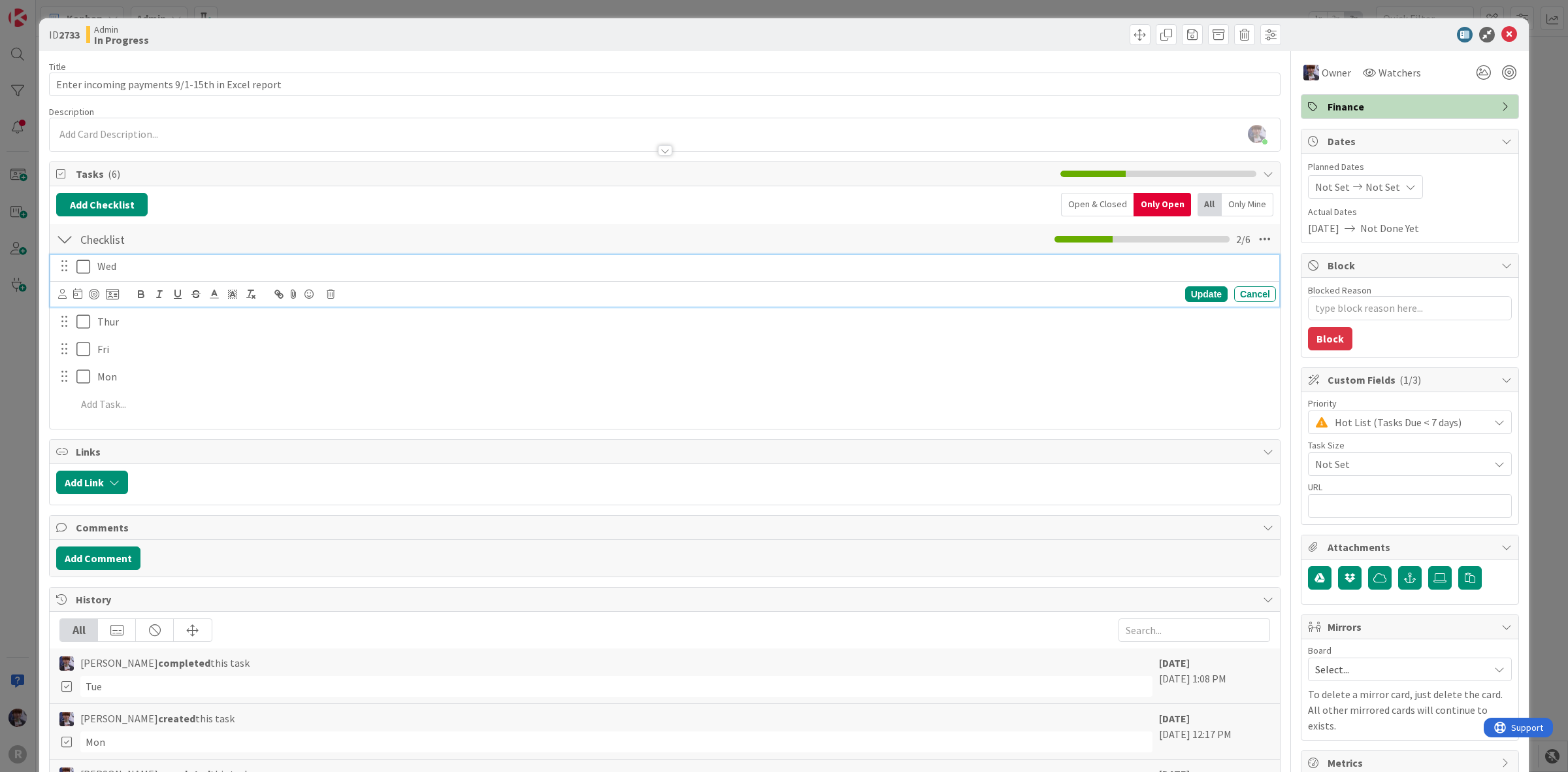
click at [86, 265] on icon at bounding box center [83, 267] width 14 height 15
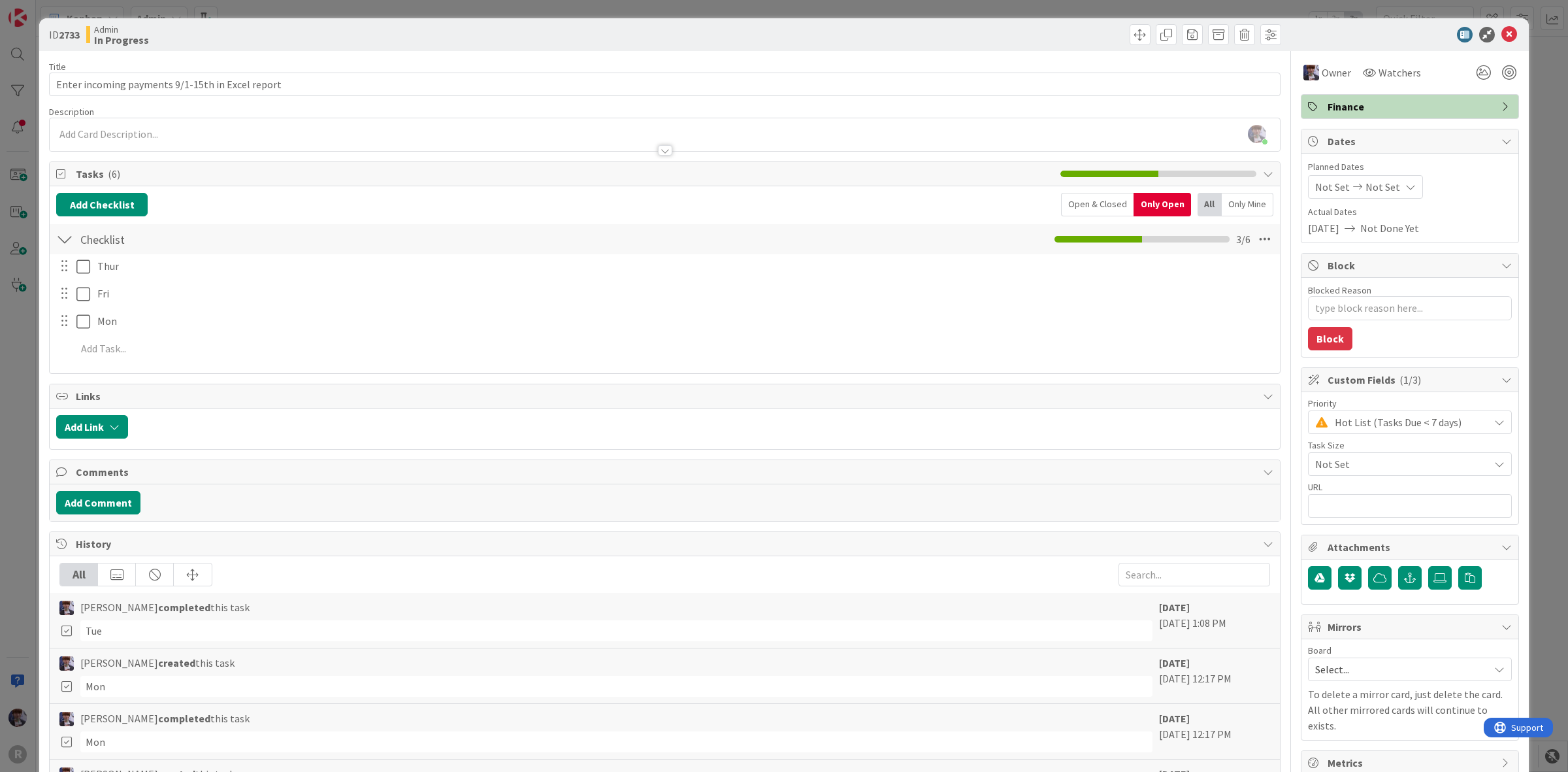
click at [21, 312] on div "ID 2733 Admin In Progress Title 48 / 128 Enter incoming payments 9/1-15th in Ex…" at bounding box center [784, 386] width 1568 height 772
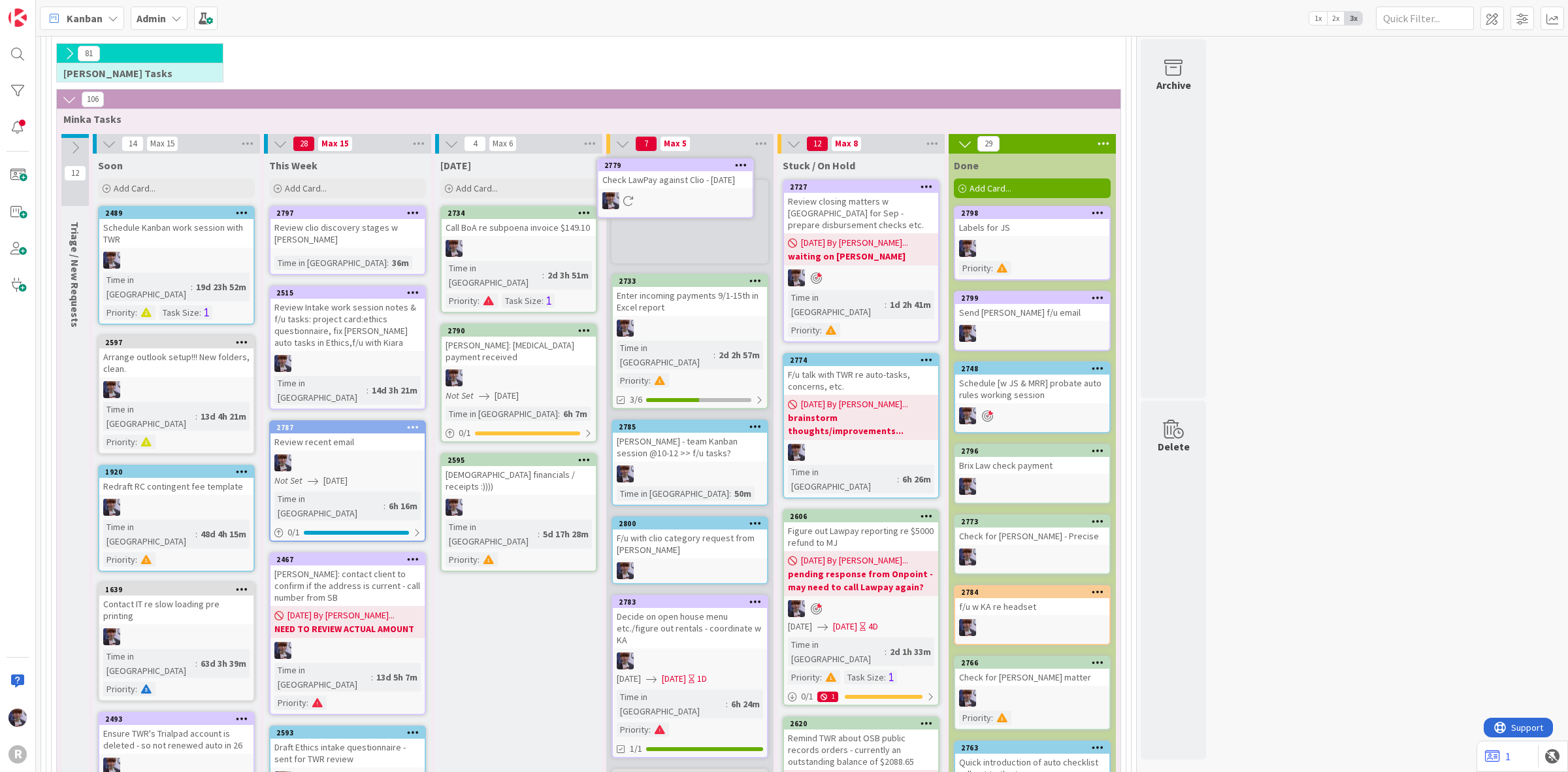
scroll to position [172, 0]
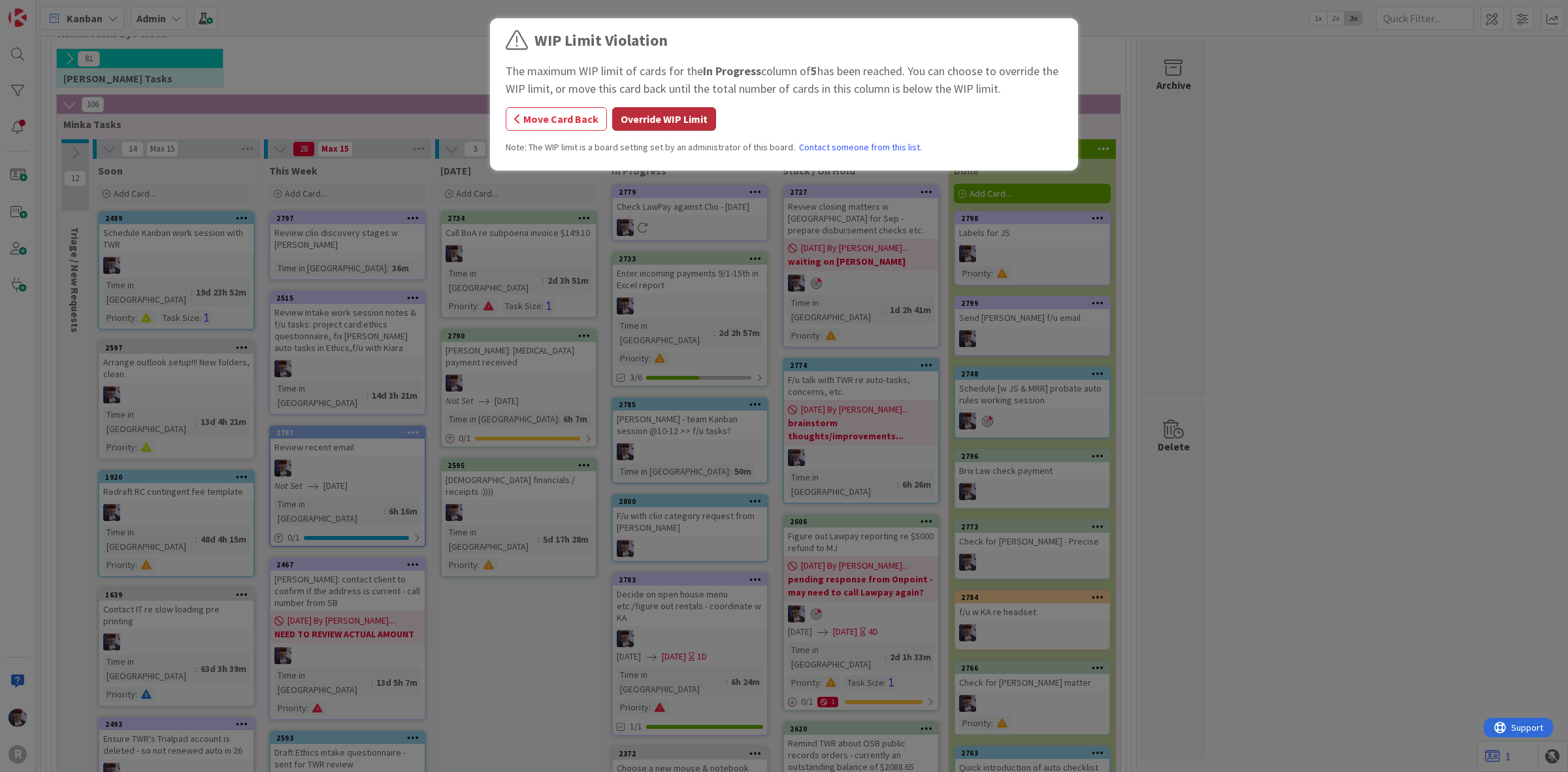
click at [628, 118] on button "Override WIP Limit" at bounding box center [664, 119] width 104 height 24
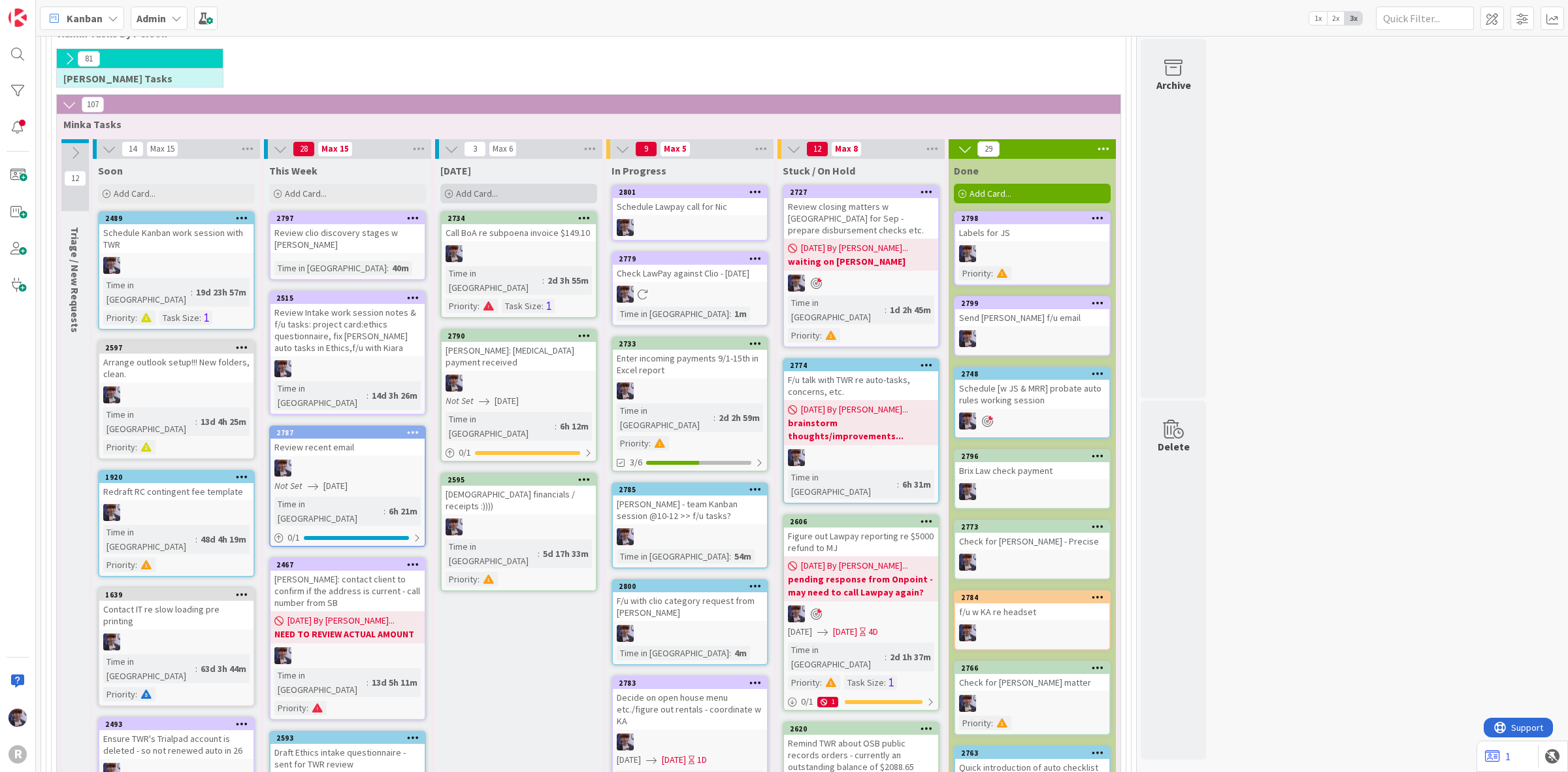
click at [479, 194] on span "Add Card..." at bounding box center [476, 193] width 42 height 12
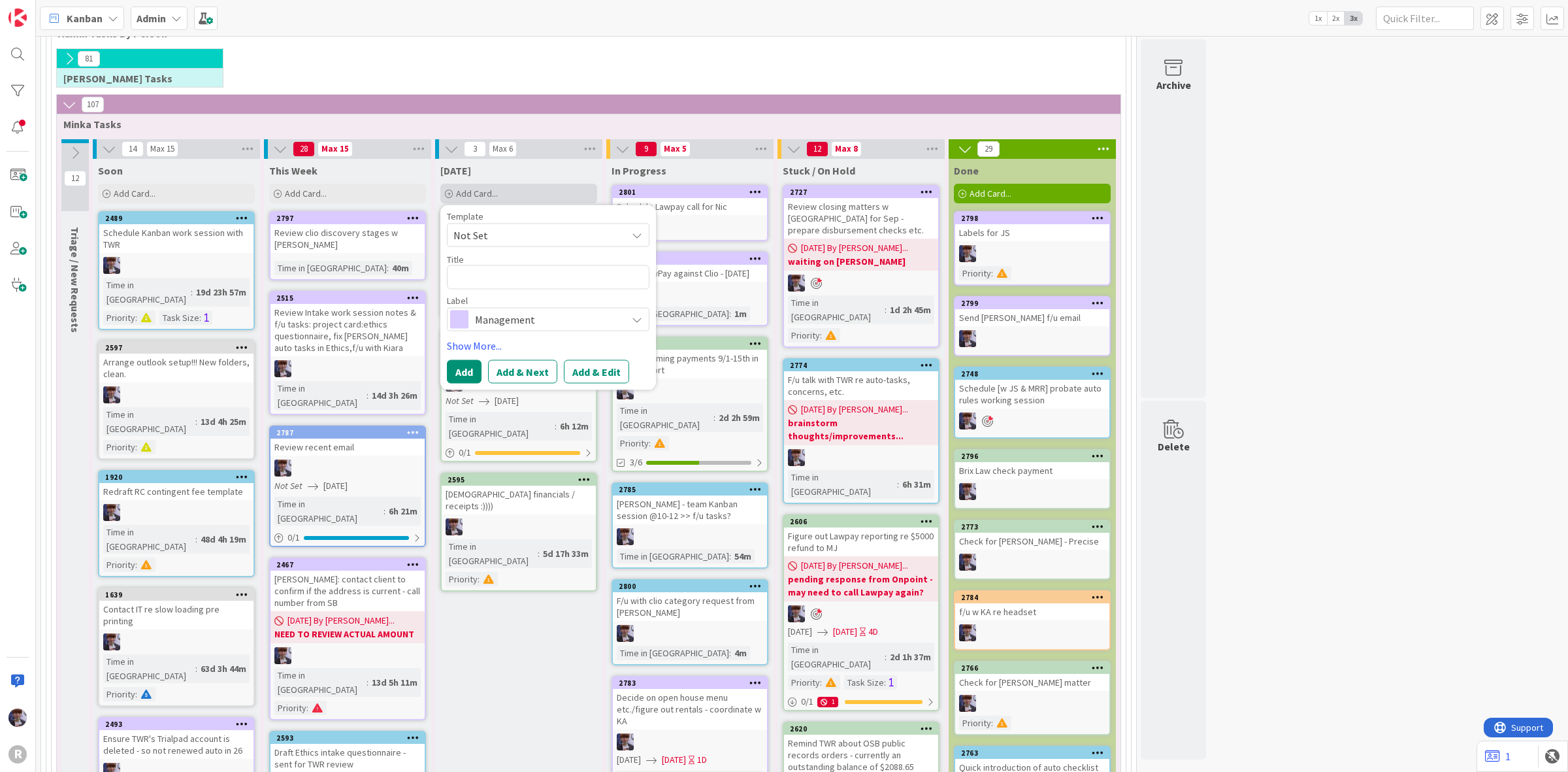
type textarea "x"
type textarea "C"
type textarea "x"
type textarea "Ca"
type textarea "x"
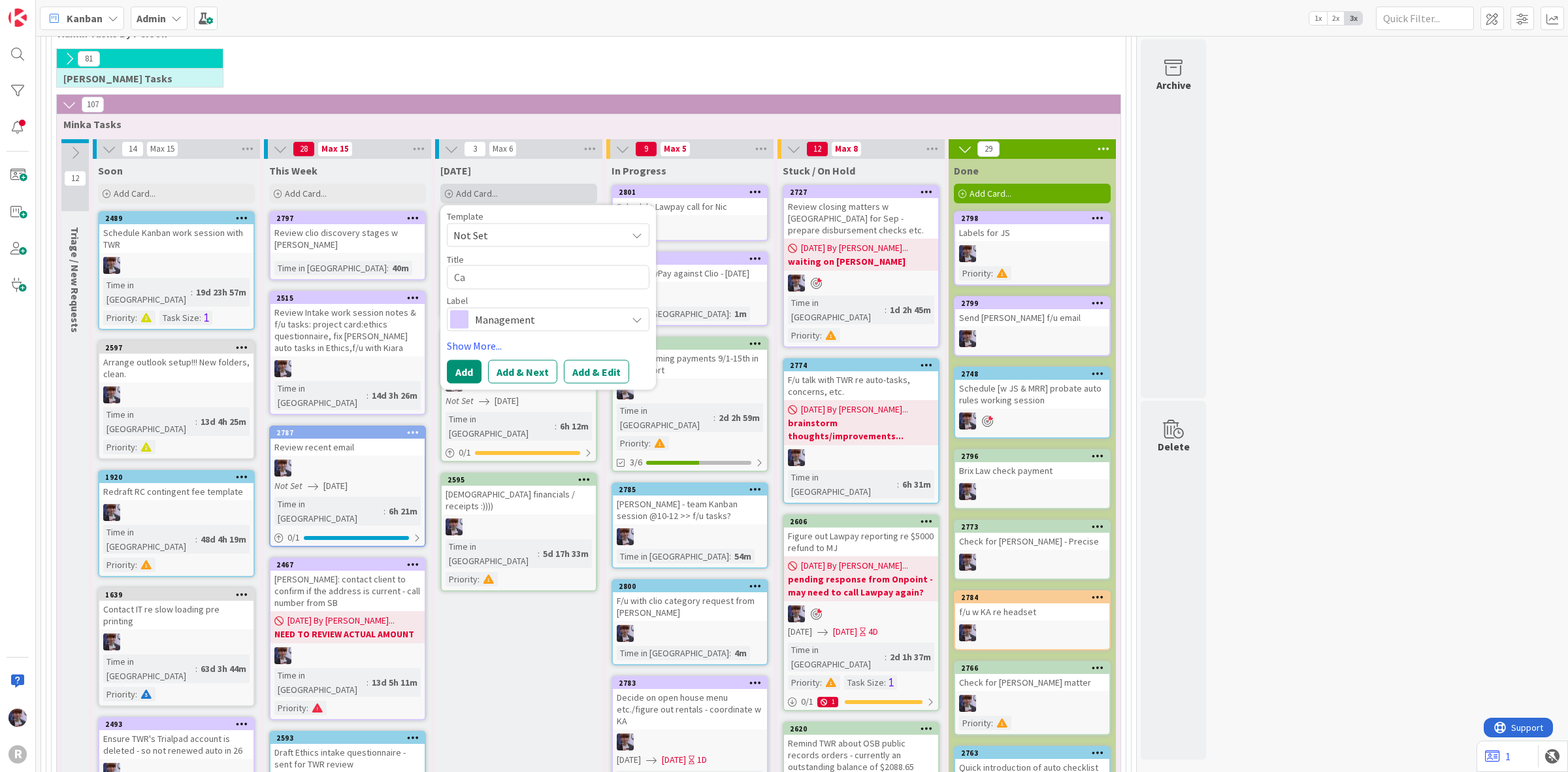
type textarea "Cal"
type textarea "x"
type textarea "Call"
type textarea "x"
type textarea "Call"
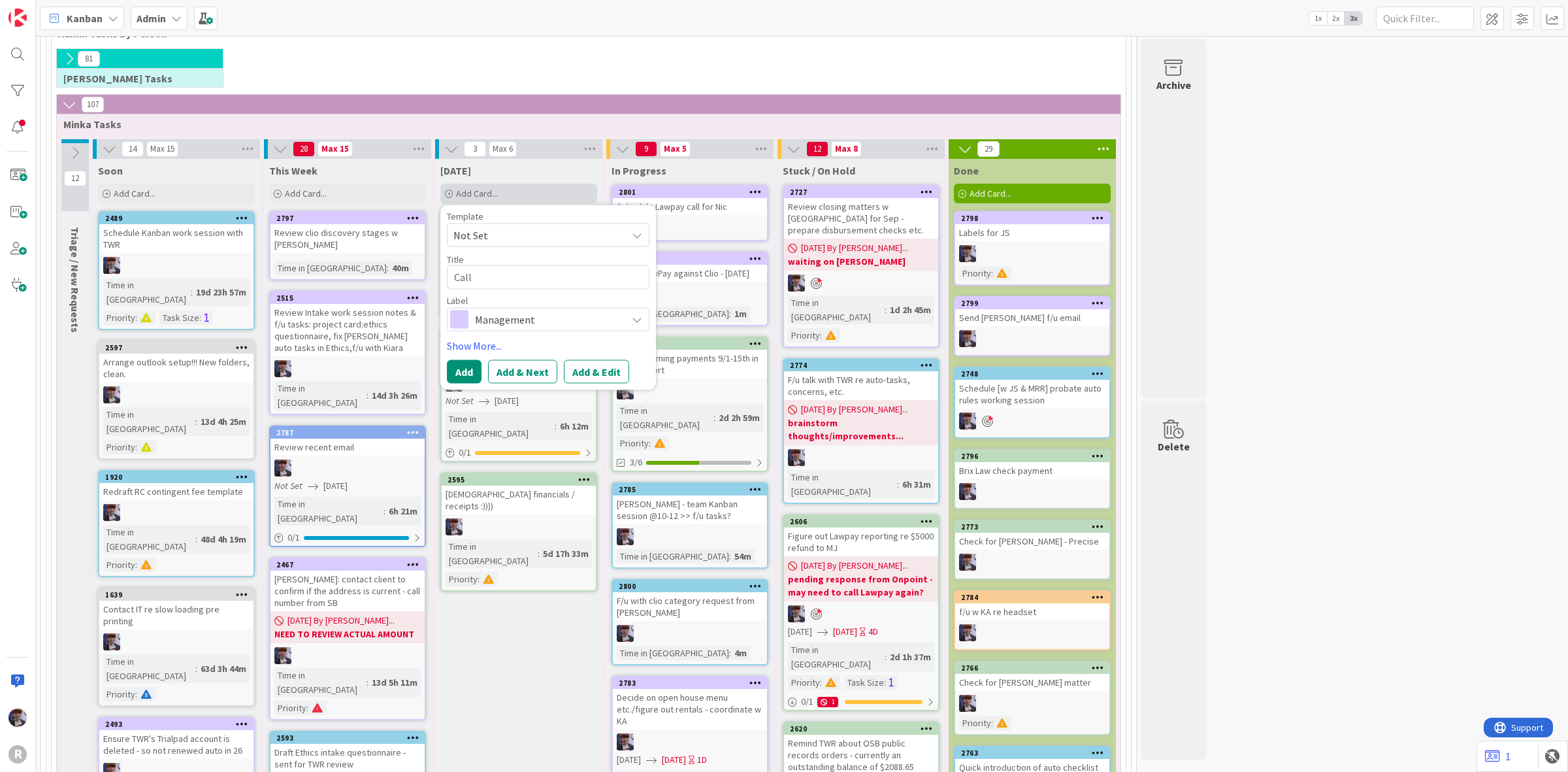
type textarea "x"
type textarea "Call B"
type textarea "x"
type textarea "Call Br"
type textarea "x"
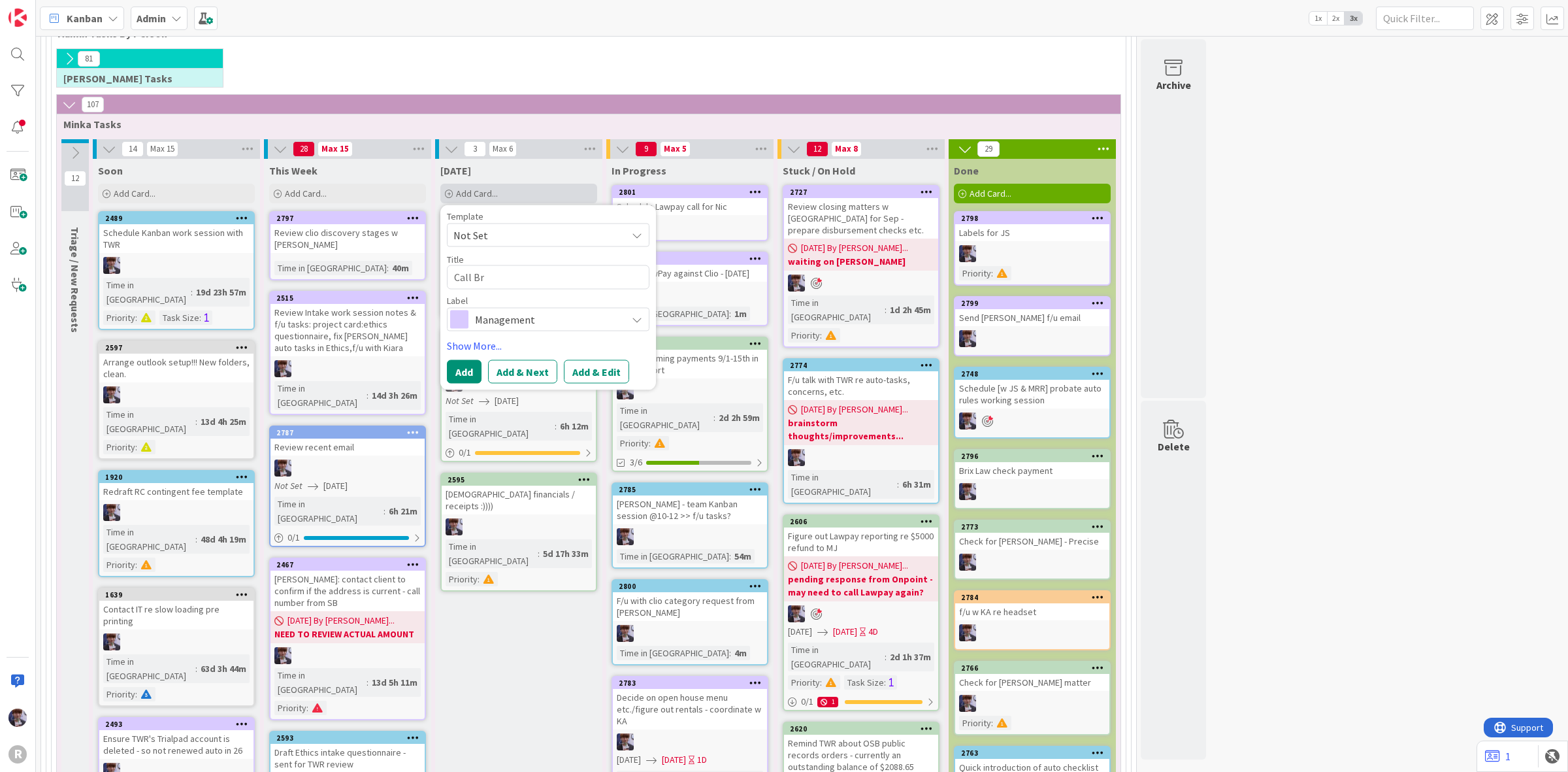
type textarea "Call Bre"
type textarea "x"
type textarea "Call Brea"
type textarea "x"
type textarea "Call Breaz"
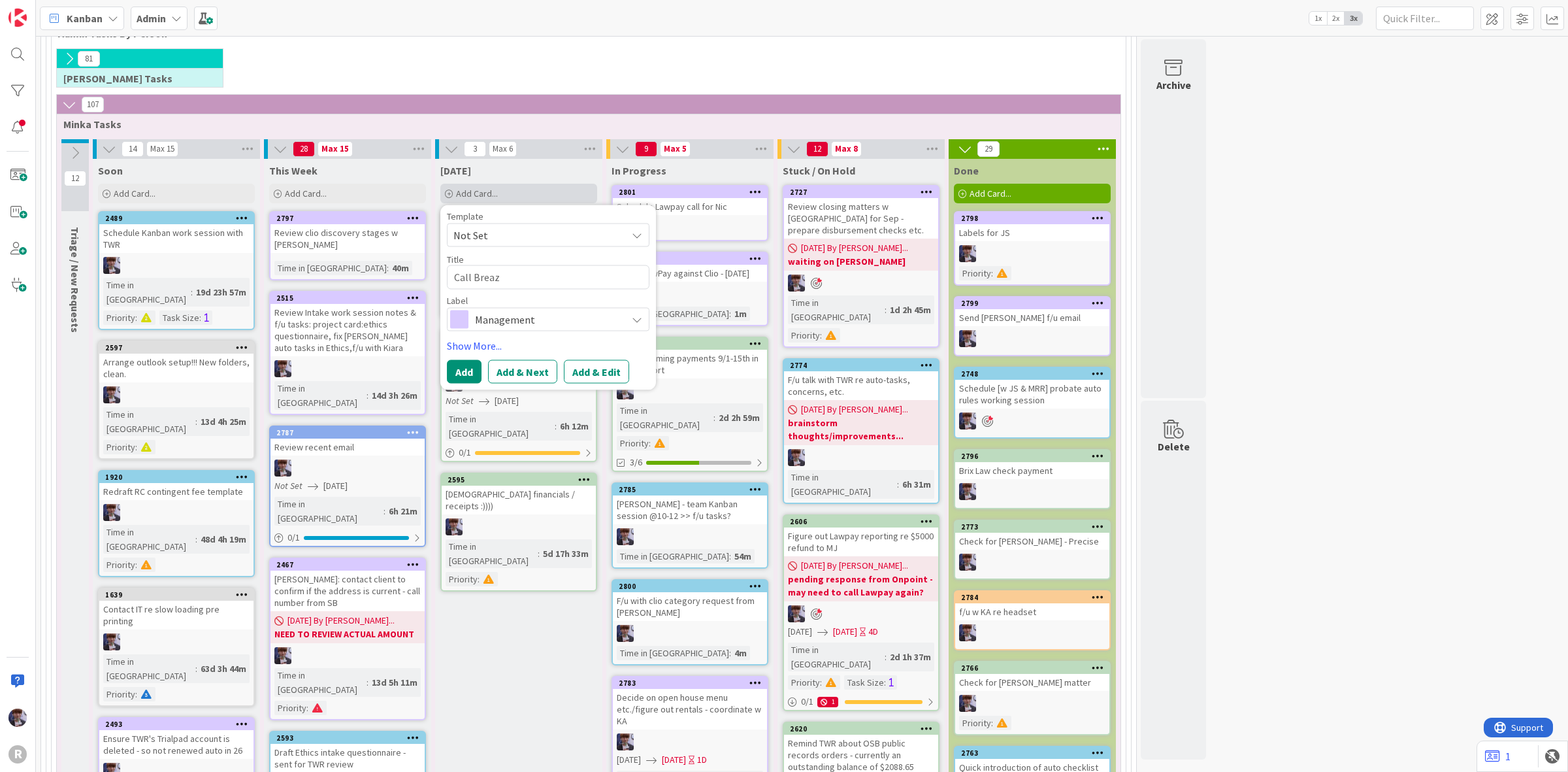
type textarea "x"
type textarea "Call Breaze"
type textarea "x"
type textarea "Call Breazea"
type textarea "x"
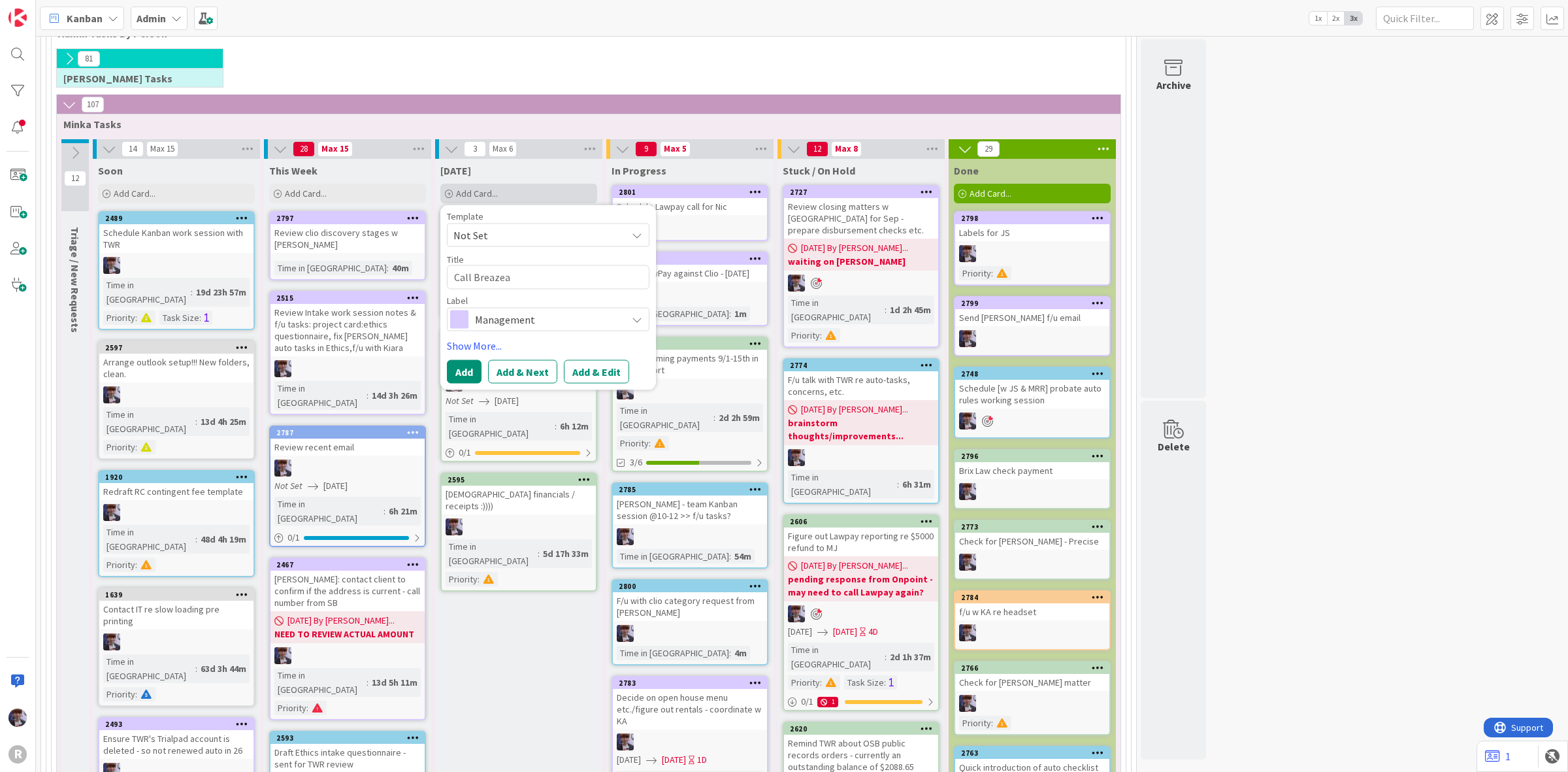
type textarea "Call Breazeal"
type textarea "x"
type textarea "Call Breazeale"
type textarea "x"
type textarea "Call Breazeale"
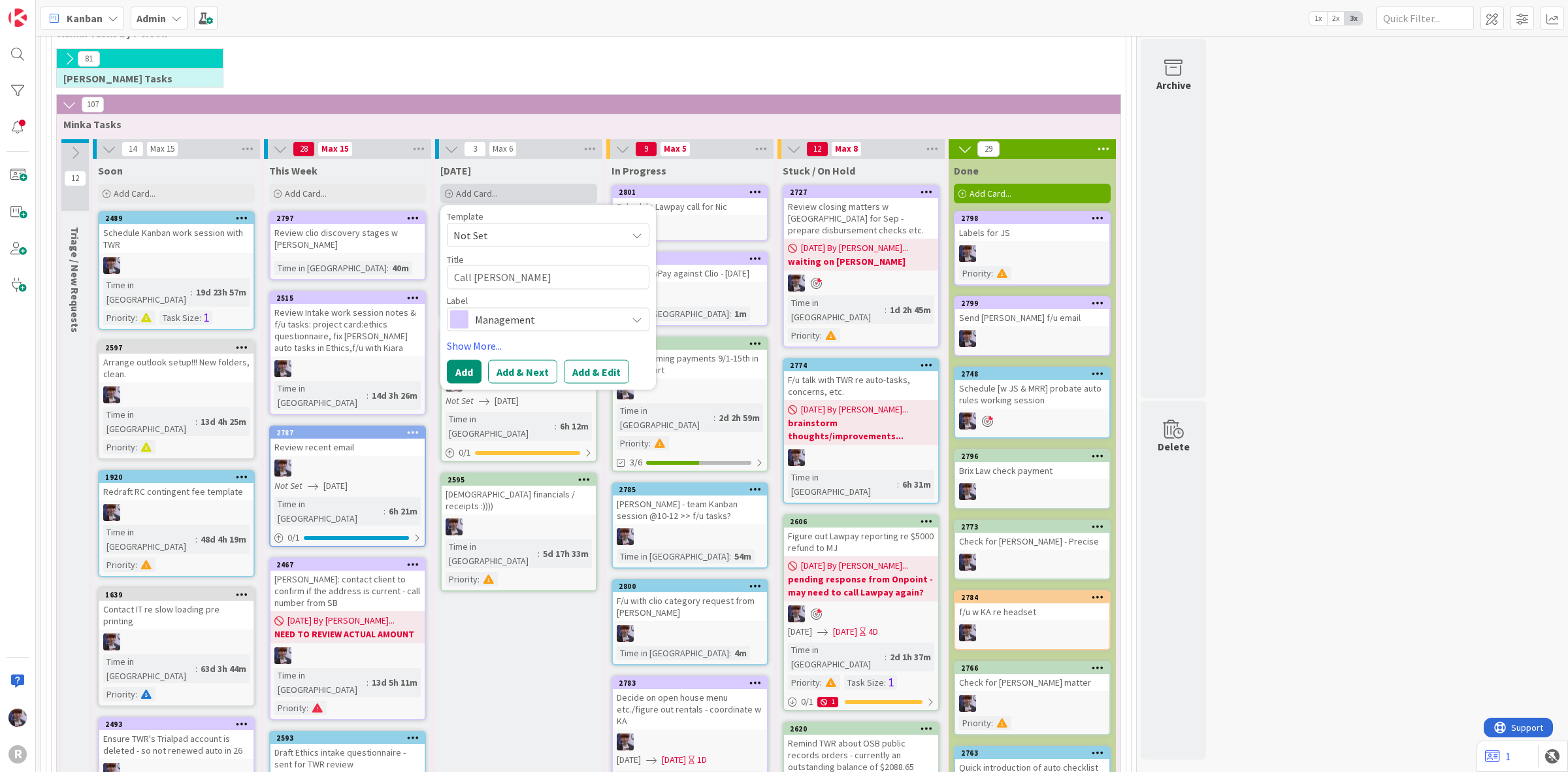
type textarea "x"
type textarea "Call Breazeale r"
type textarea "x"
type textarea "Call Breazeale"
type textarea "x"
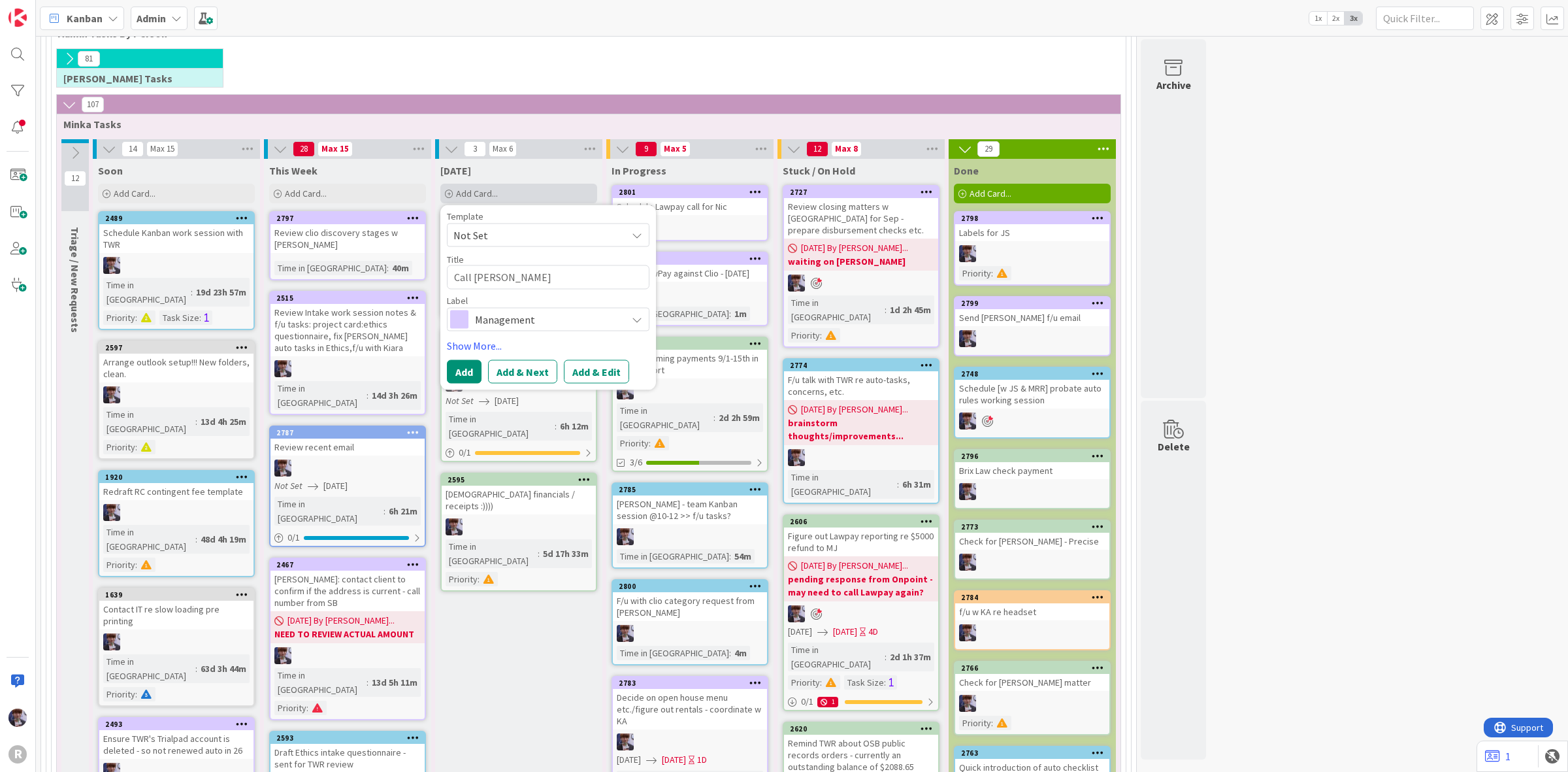
type textarea "Call Breazeale f"
type textarea "x"
type textarea "Call Breazeale"
type textarea "x"
type textarea "Call Breazeale r"
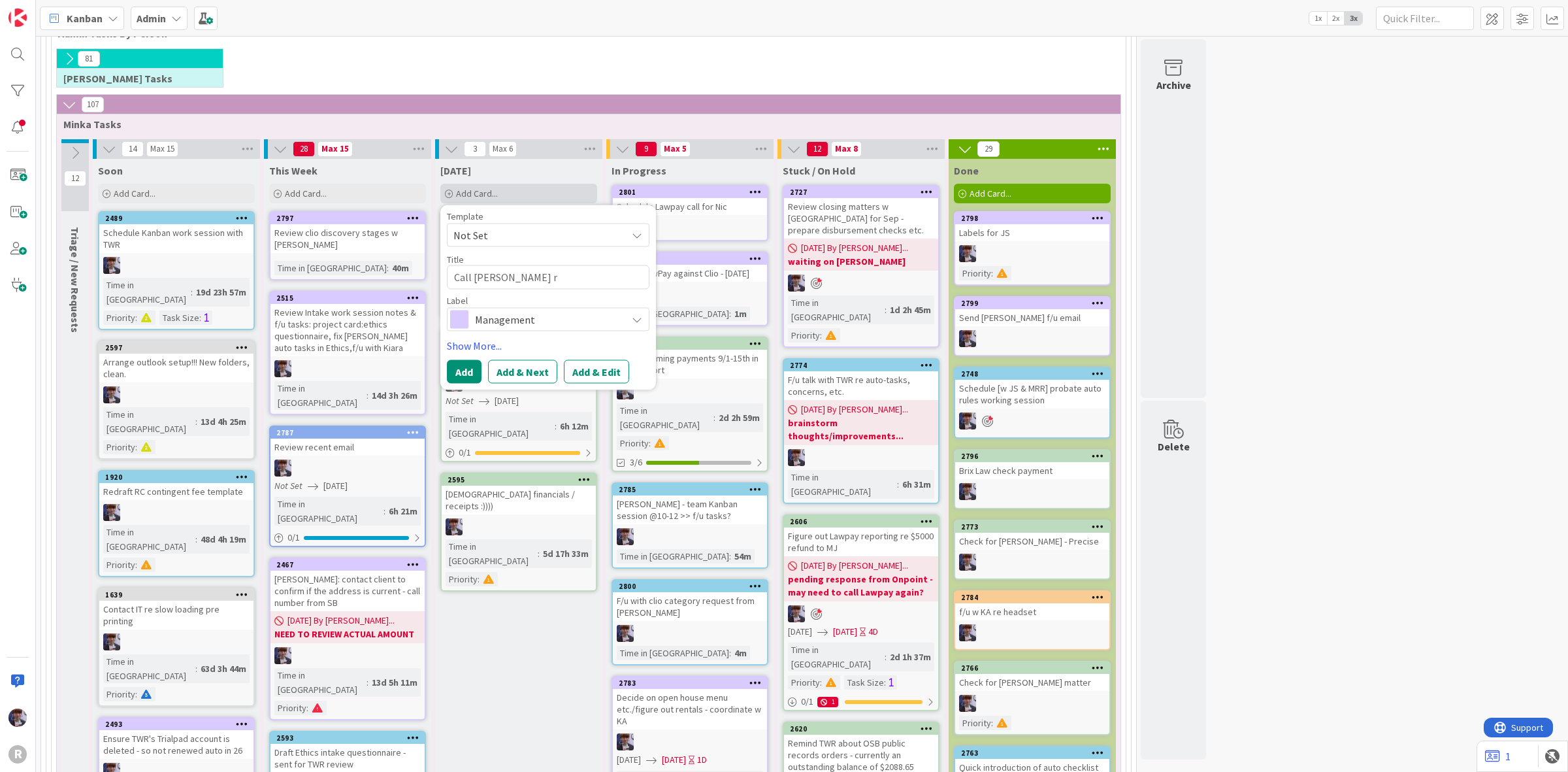
type textarea "x"
type textarea "Call Breazeale re"
type textarea "x"
type textarea "Call Breazeale re"
type textarea "x"
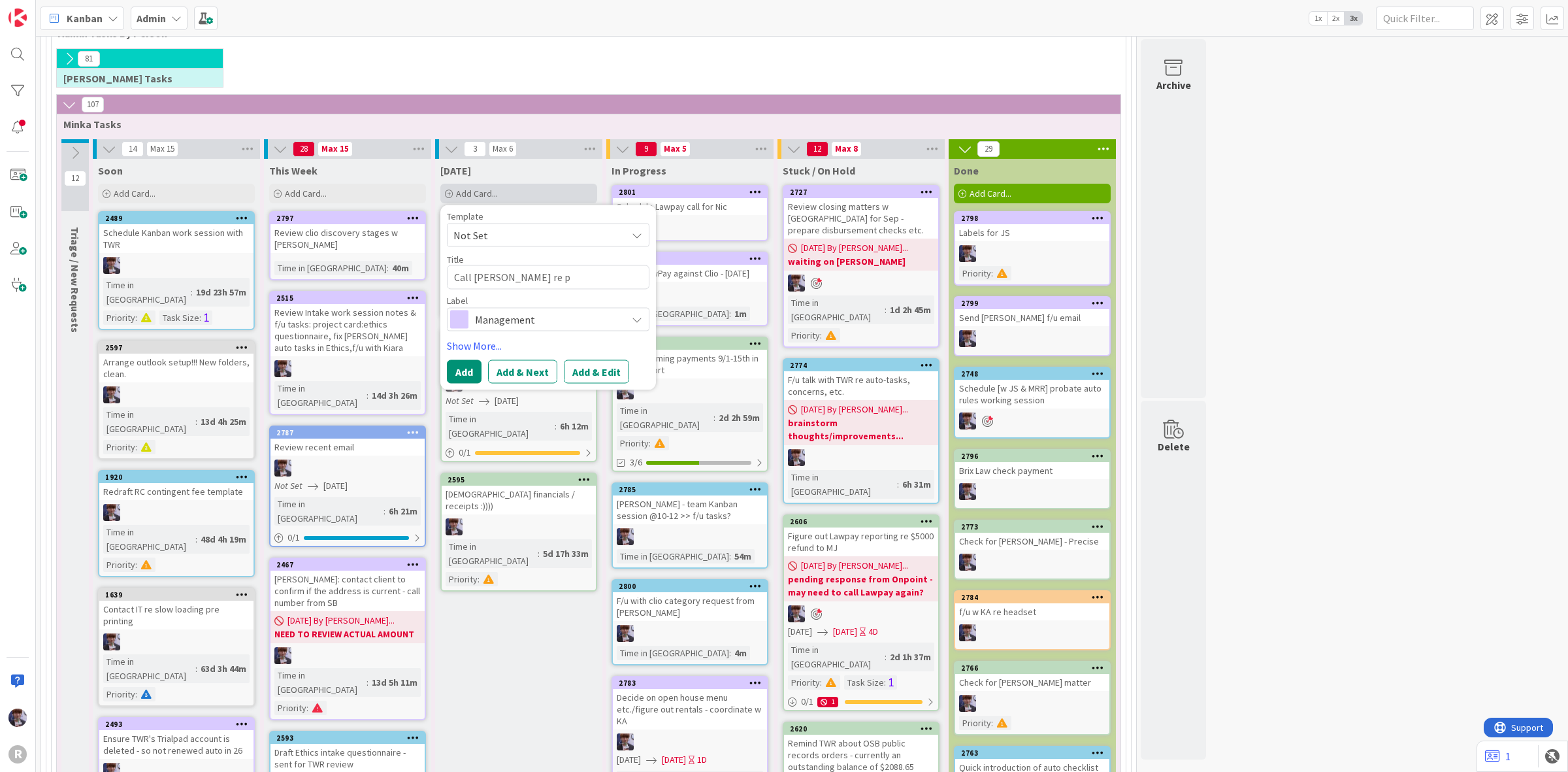
type textarea "Call Breazeale re pa"
type textarea "x"
type textarea "Call Breazeale re pay"
type textarea "x"
type textarea "Call Breazeale re paym"
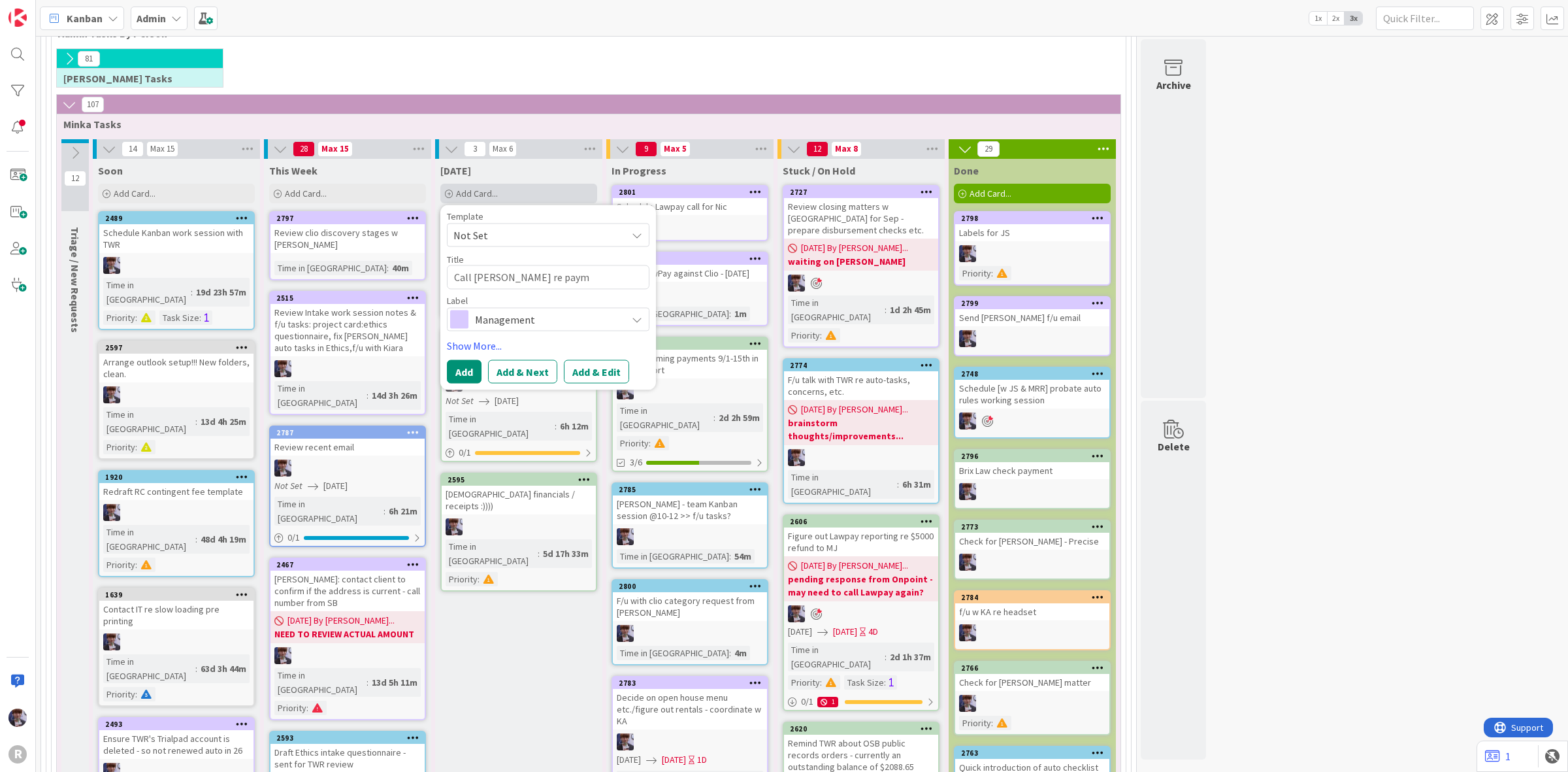
type textarea "x"
type textarea "Call Breazeale re payme"
type textarea "x"
type textarea "Call Breazeale re paymen"
type textarea "x"
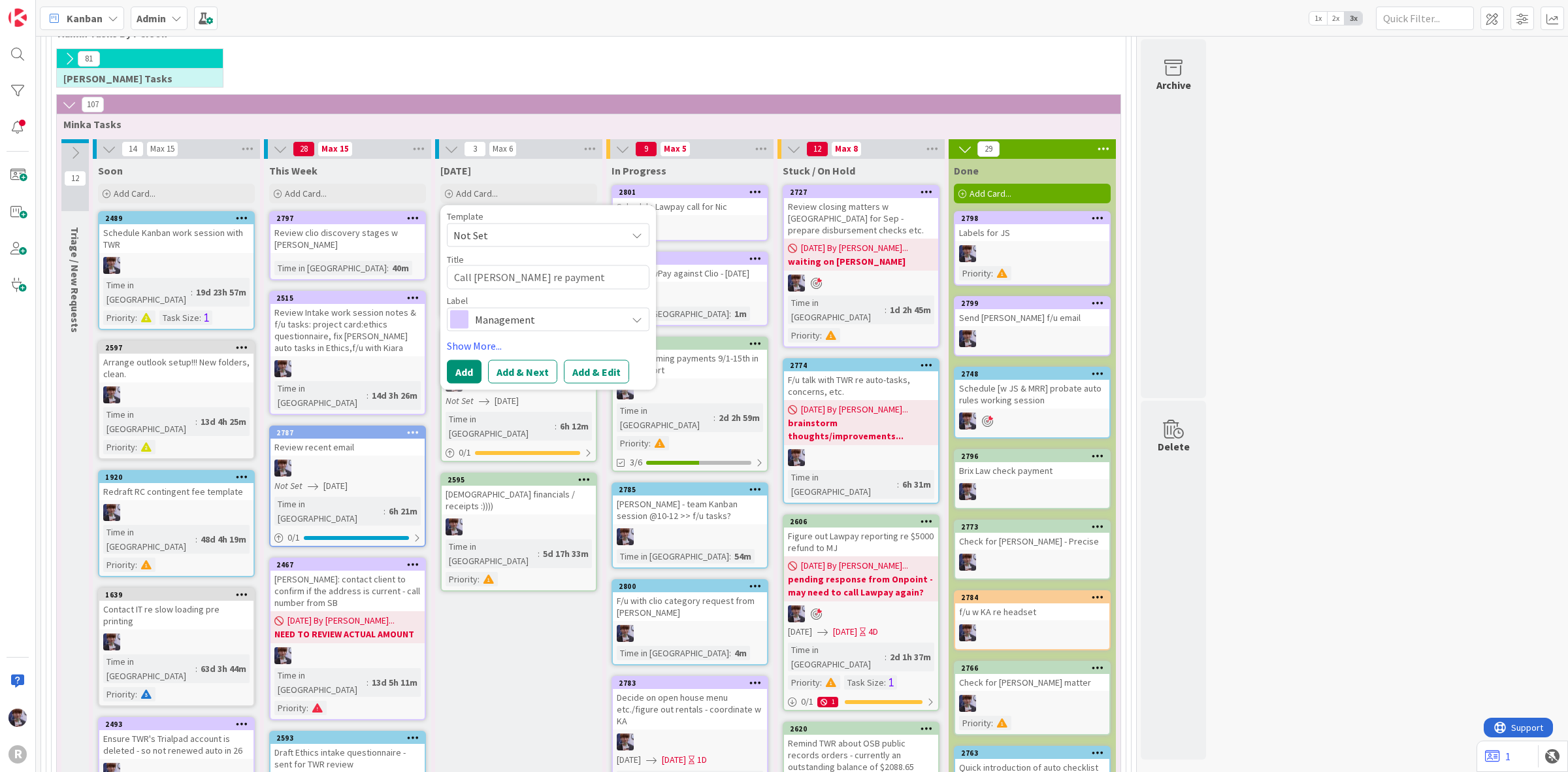
type textarea "Call Breazeale re payment"
click at [514, 321] on span "Management" at bounding box center [548, 318] width 145 height 18
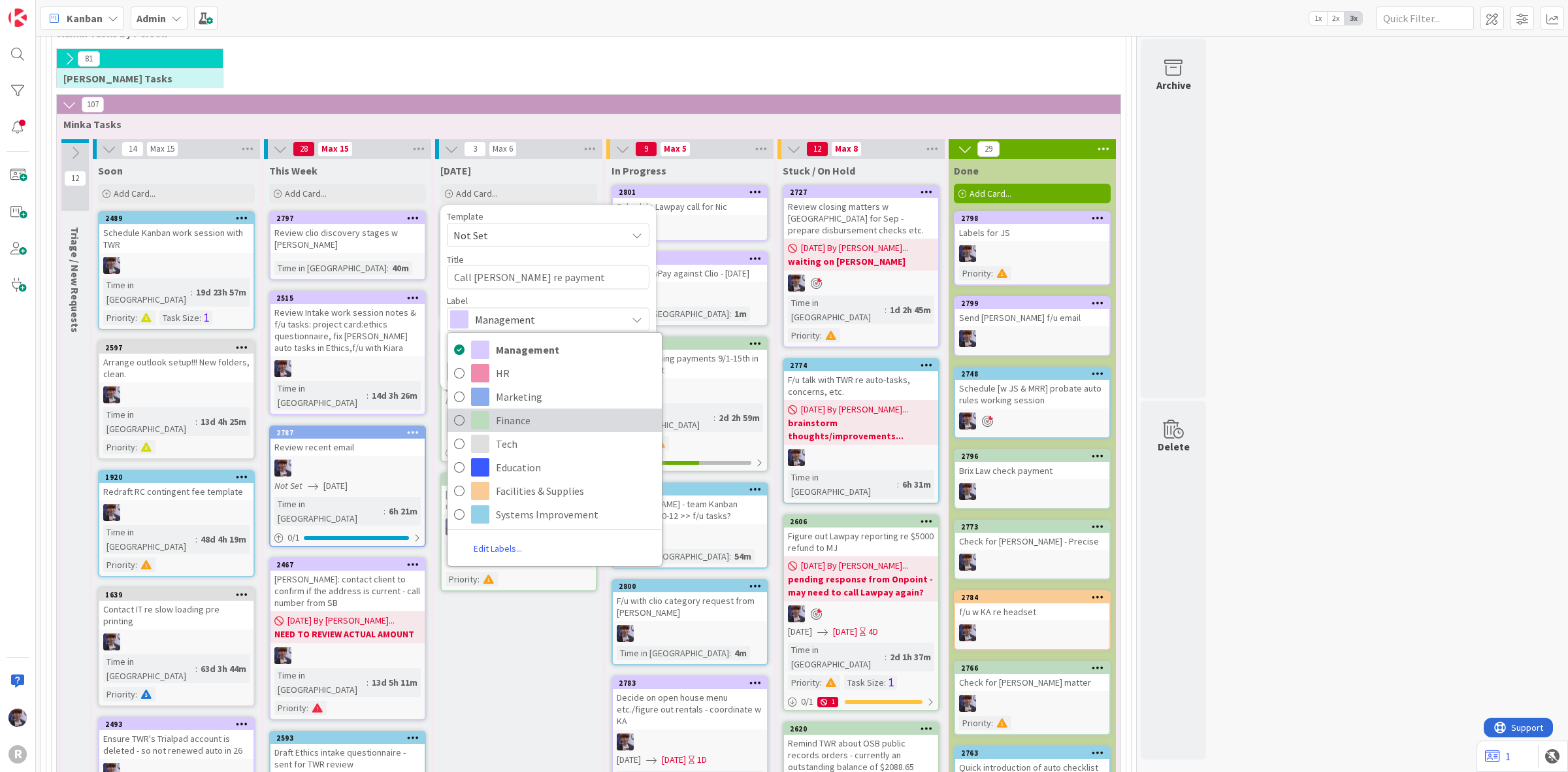
click at [528, 423] on span "Finance" at bounding box center [575, 420] width 159 height 20
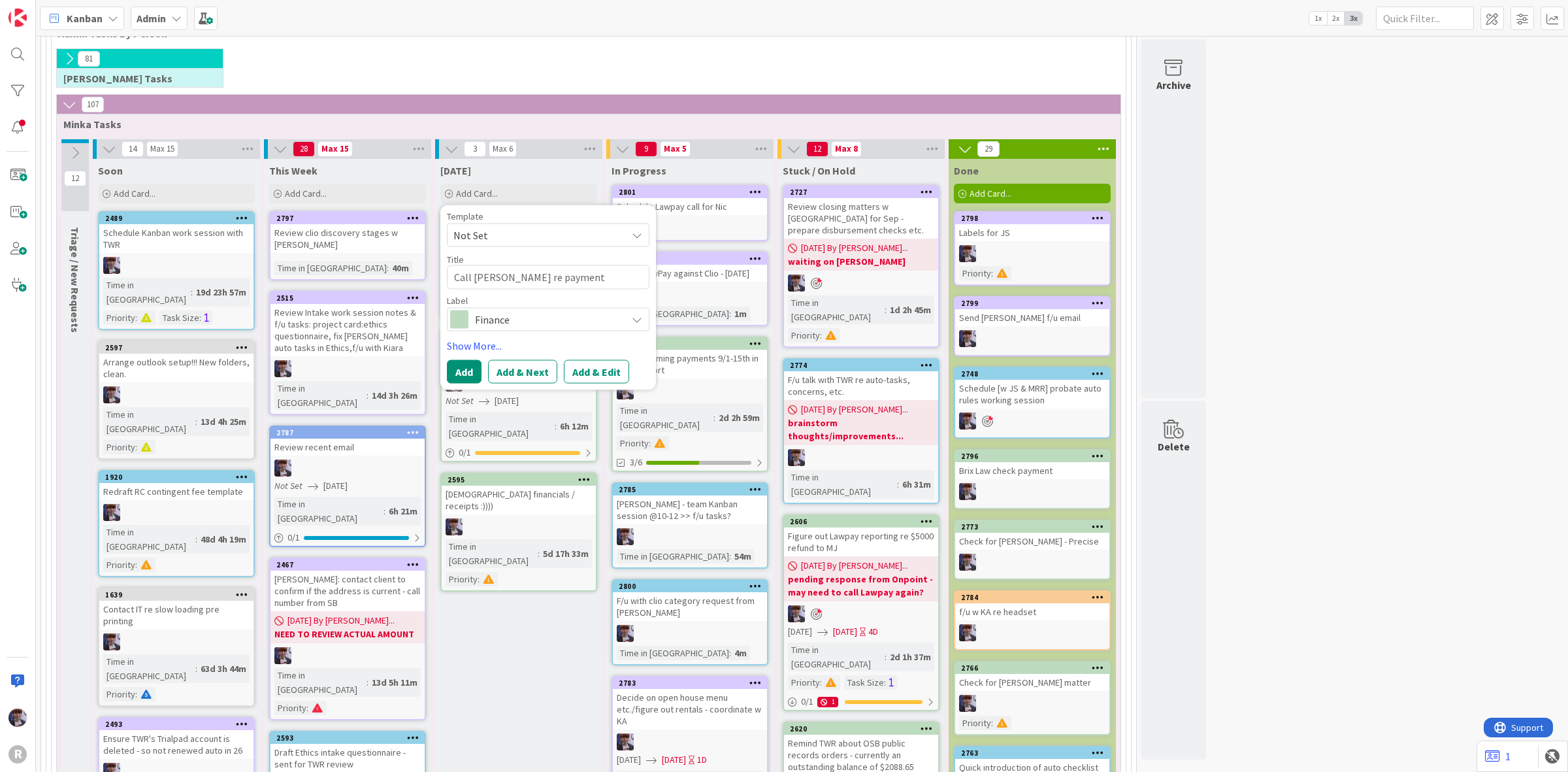
click at [485, 331] on div "Template Not Set Title 25 / 128 Call Breazeale re payment Label Finance Managem…" at bounding box center [548, 298] width 203 height 172
click at [488, 343] on link "Show More..." at bounding box center [548, 345] width 203 height 15
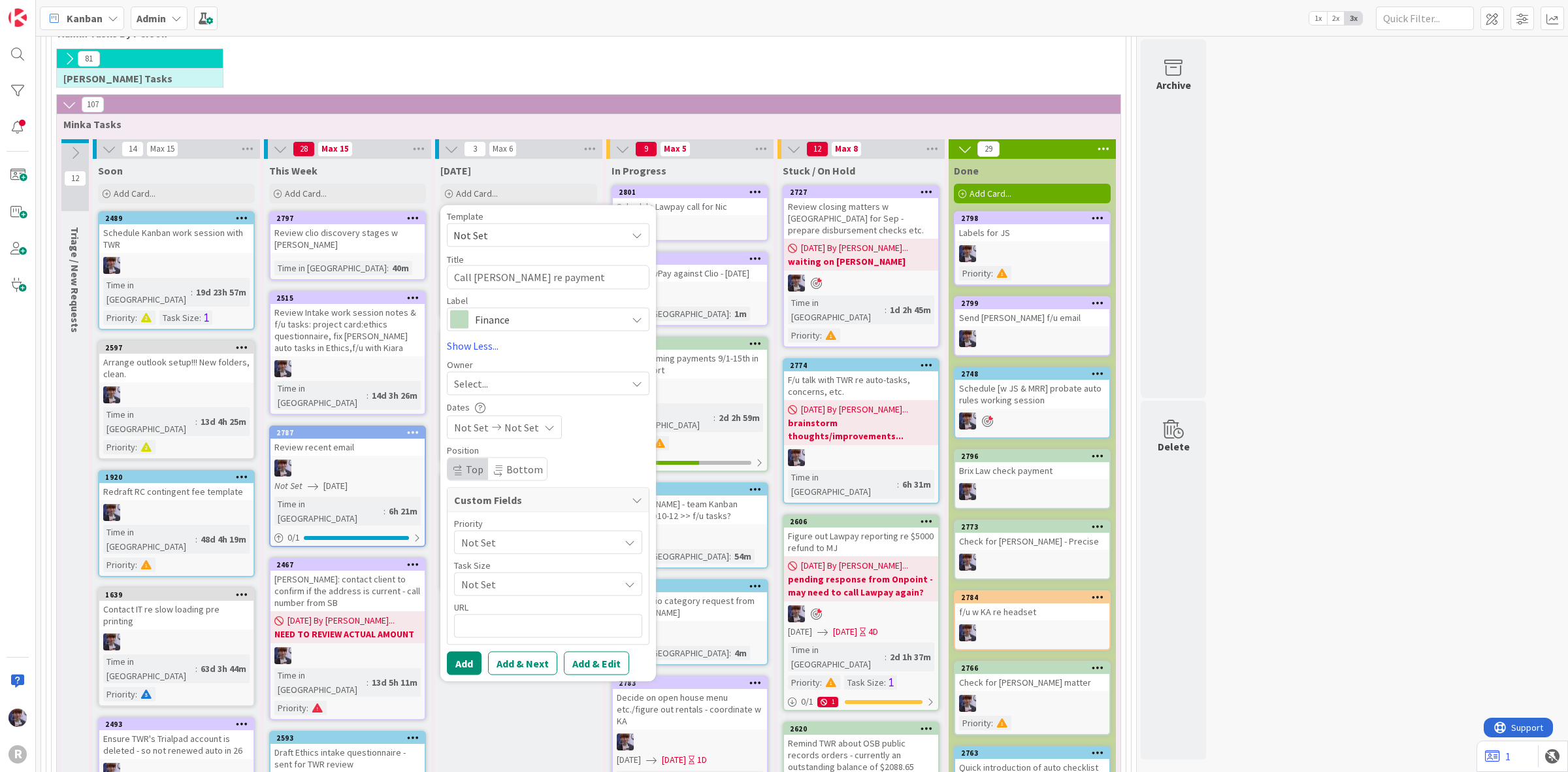
click at [493, 387] on div "Select..." at bounding box center [540, 383] width 173 height 15
click at [510, 505] on link "[PERSON_NAME]" at bounding box center [555, 517] width 215 height 25
click at [505, 381] on span "[PERSON_NAME]" at bounding box center [514, 383] width 78 height 15
click at [510, 484] on span "[PERSON_NAME]" at bounding box center [529, 492] width 63 height 20
click at [461, 672] on button "Add" at bounding box center [464, 663] width 35 height 24
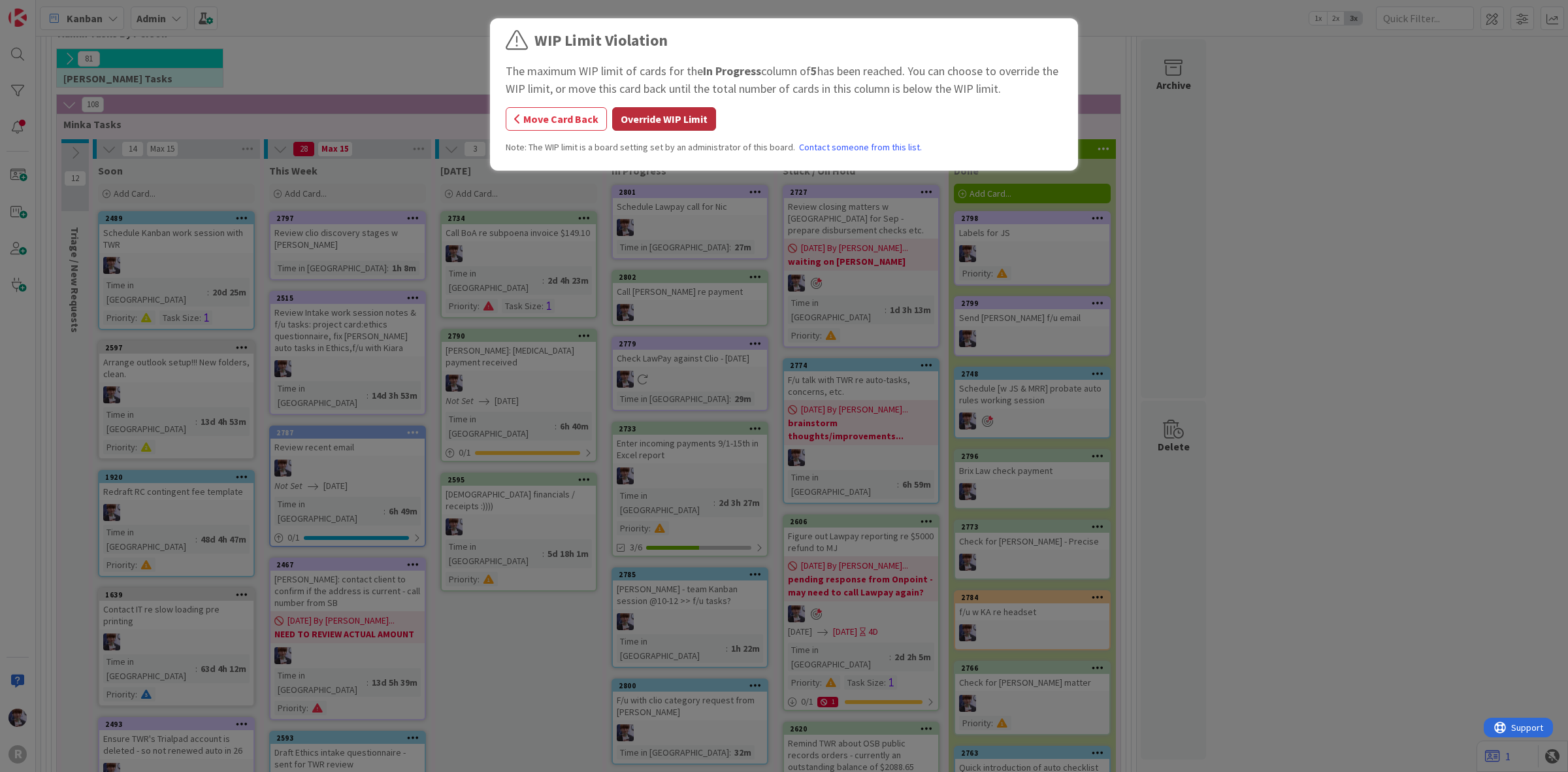
click at [670, 127] on button "Override WIP Limit" at bounding box center [664, 119] width 104 height 24
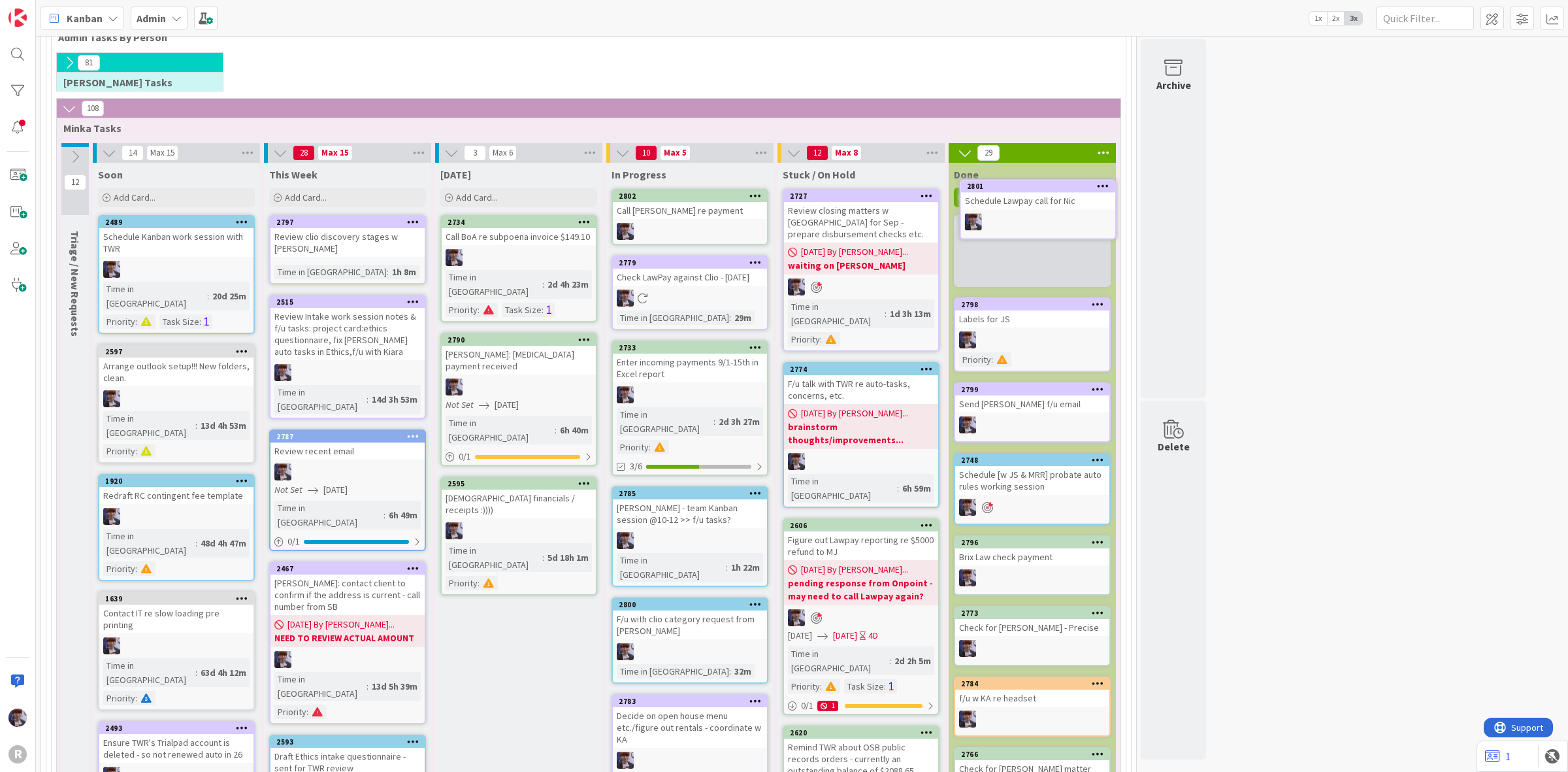
scroll to position [167, 0]
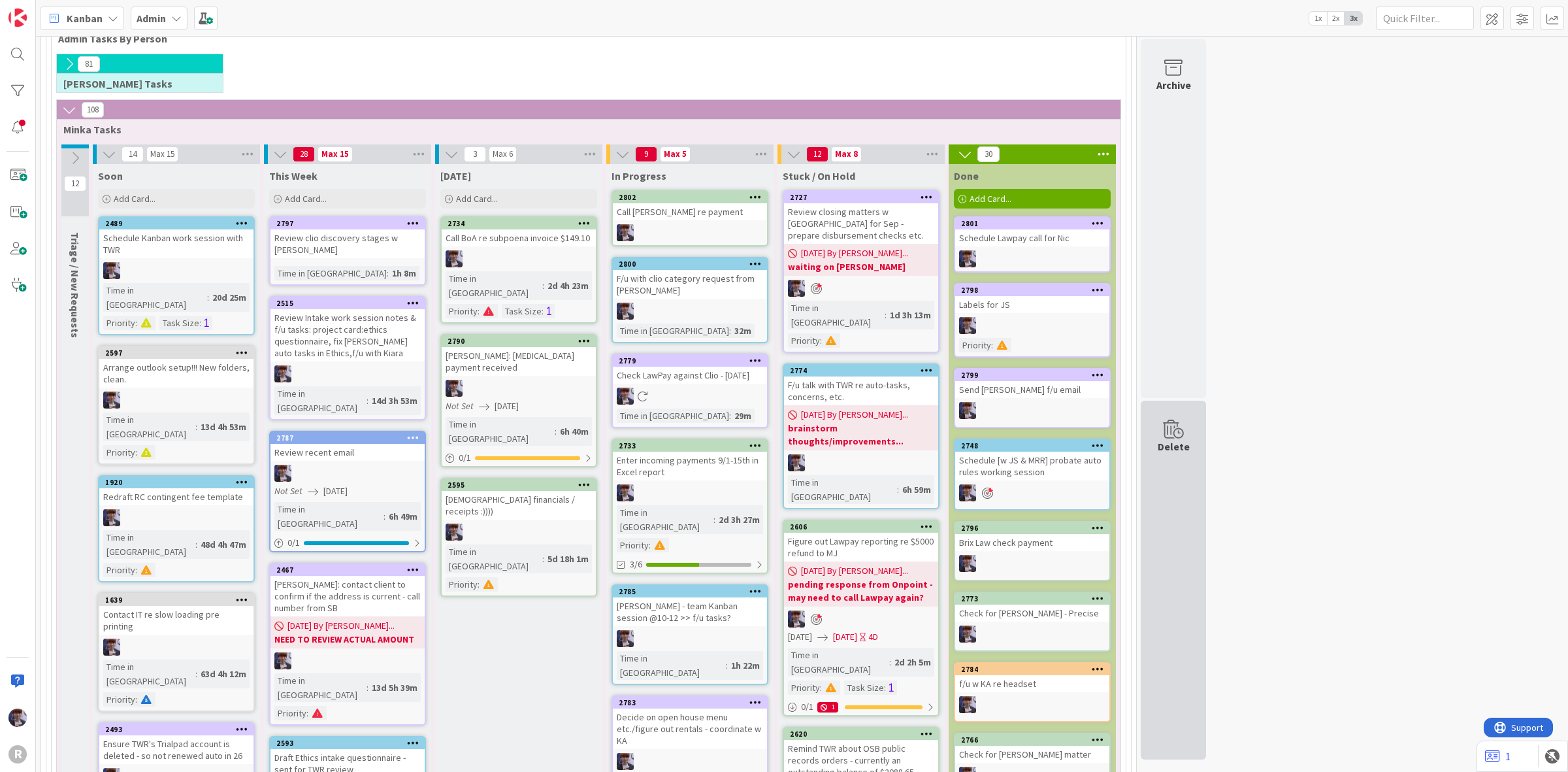
click at [1183, 500] on div "Delete" at bounding box center [1173, 580] width 65 height 359
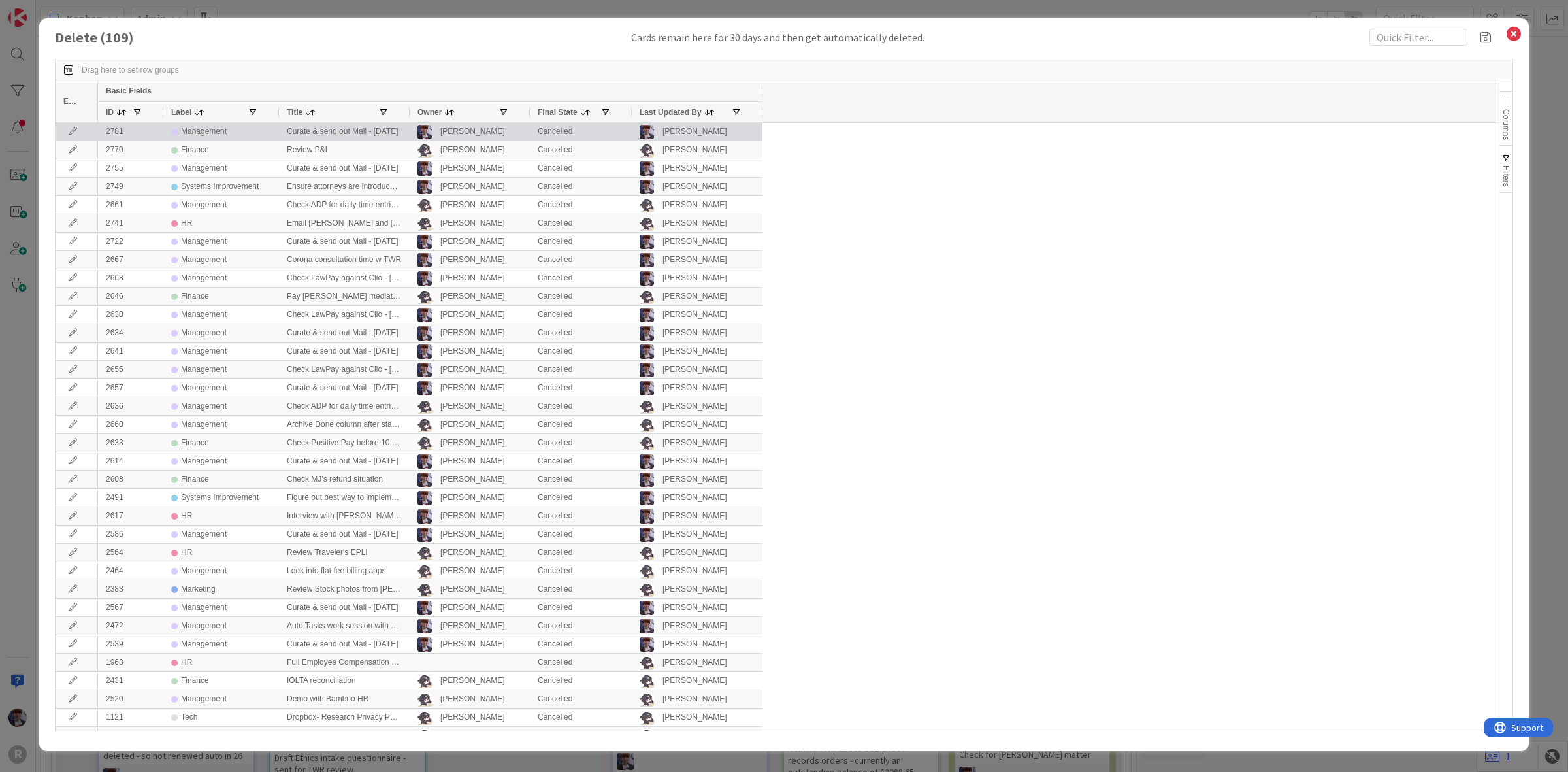
click at [289, 129] on div "Curate & send out Mail - 09/10/2025" at bounding box center [344, 132] width 131 height 18
click at [74, 132] on icon at bounding box center [73, 131] width 20 height 8
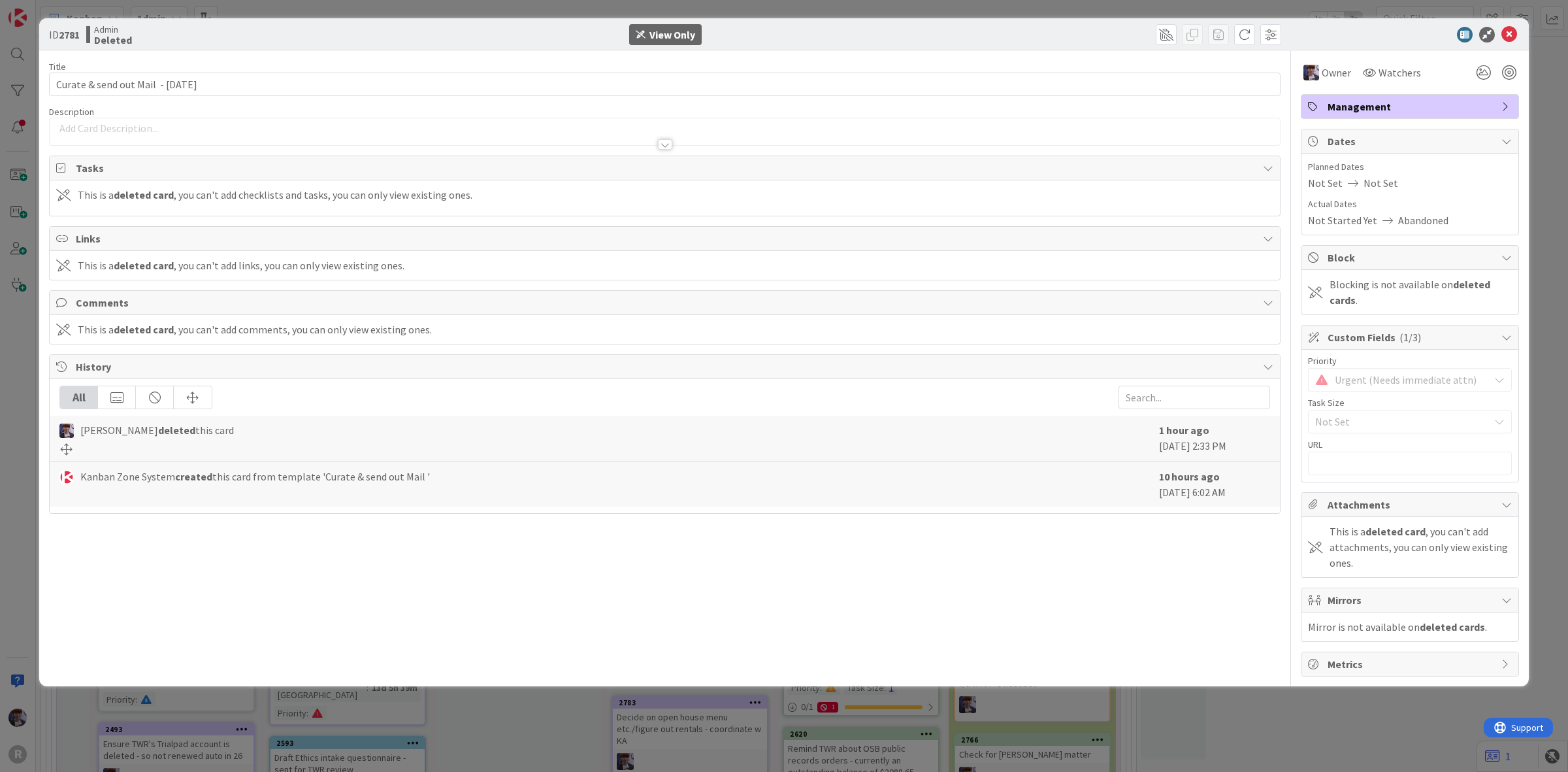
drag, startPoint x: 1177, startPoint y: 462, endPoint x: 1190, endPoint y: 450, distance: 17.7
drag, startPoint x: 1190, startPoint y: 450, endPoint x: 1406, endPoint y: 25, distance: 476.7
click at [1406, 25] on div "ID 2781 Admin Deleted View Only" at bounding box center [784, 34] width 1490 height 32
click at [1164, 27] on span at bounding box center [1166, 34] width 21 height 21
click at [1218, 101] on div "Archive" at bounding box center [1256, 101] width 172 height 21
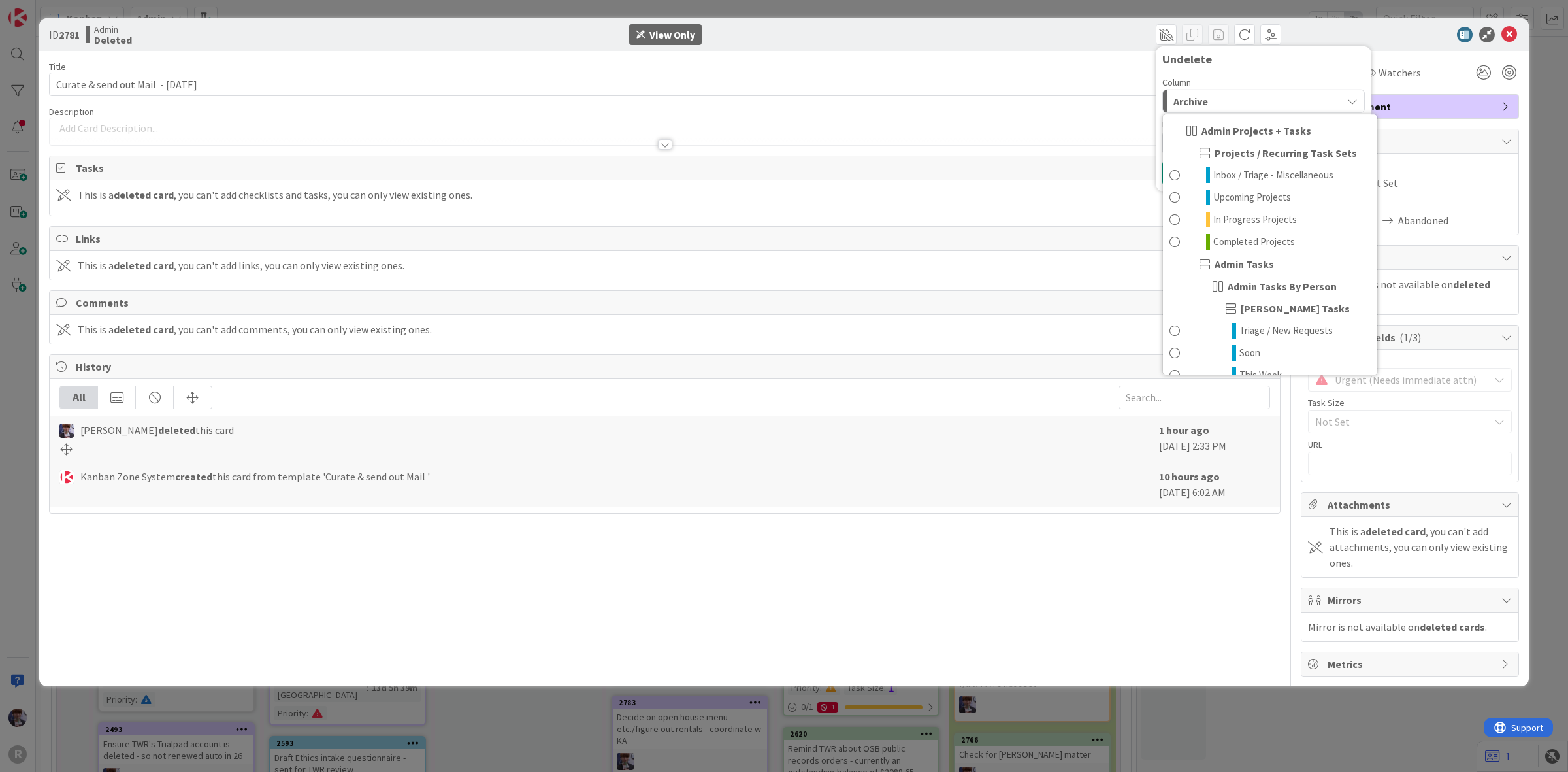
scroll to position [284, 0]
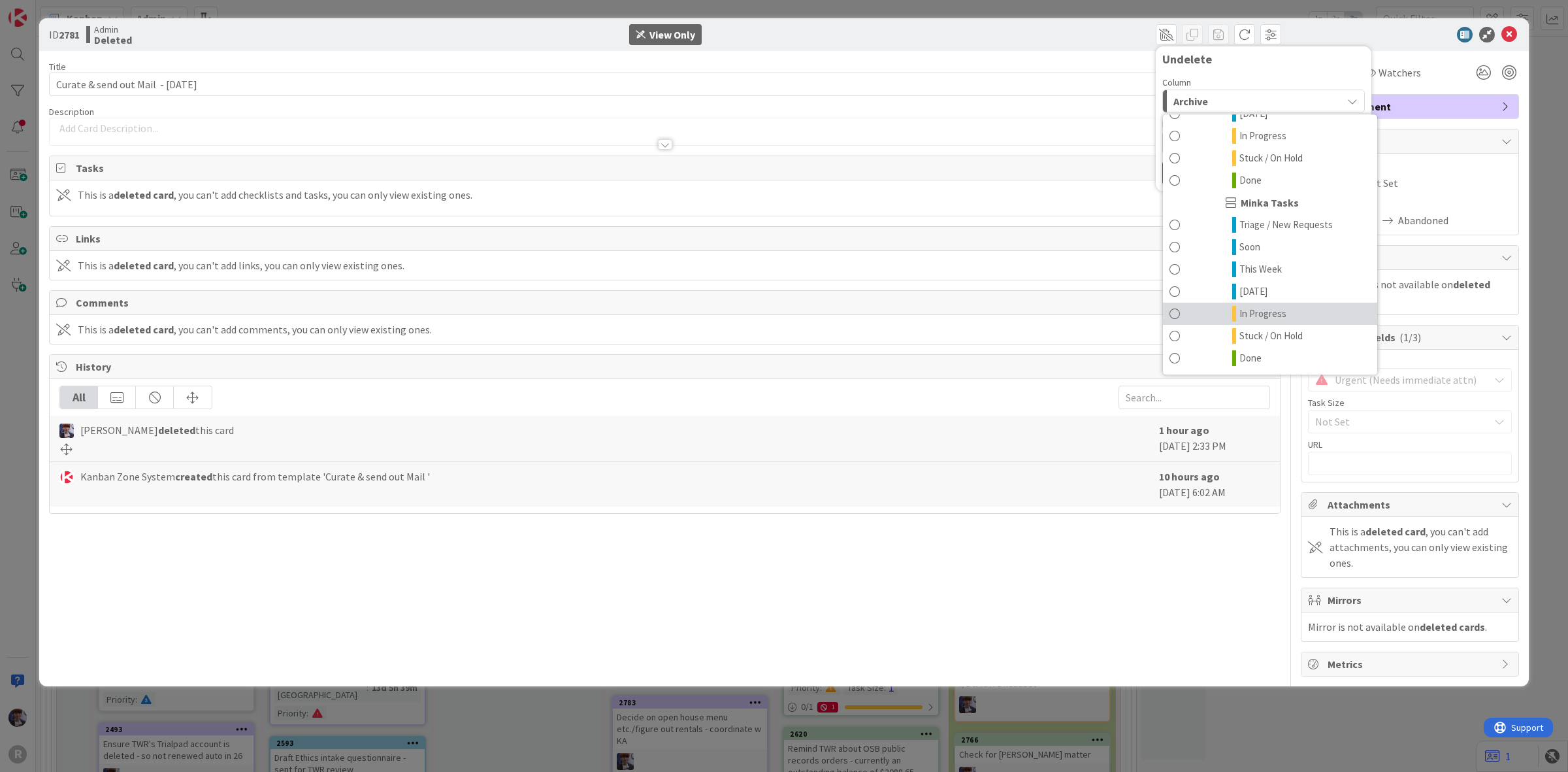
click at [1272, 307] on span "In Progress" at bounding box center [1263, 314] width 47 height 15
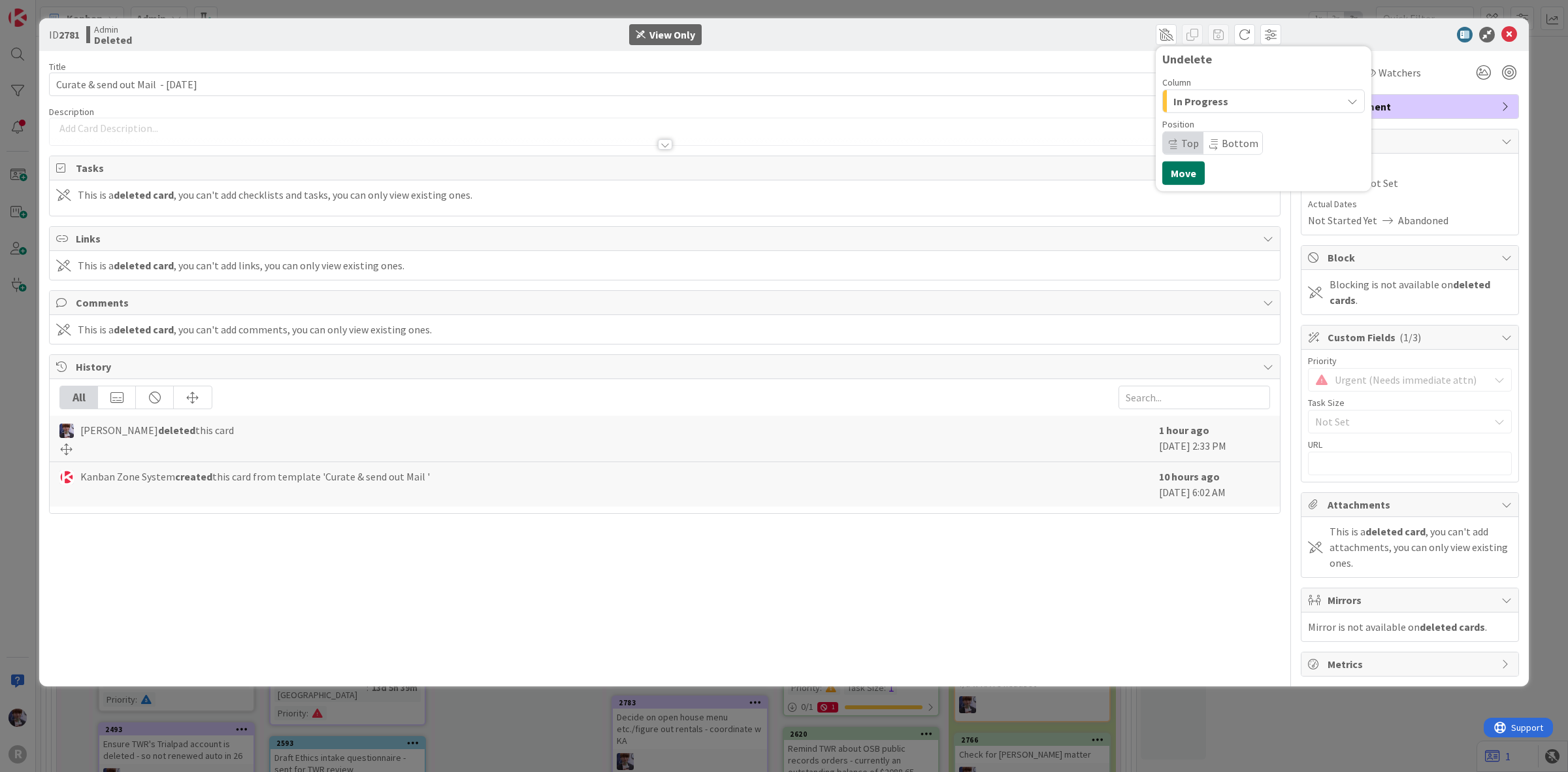
click at [1180, 168] on button "Move" at bounding box center [1184, 174] width 43 height 24
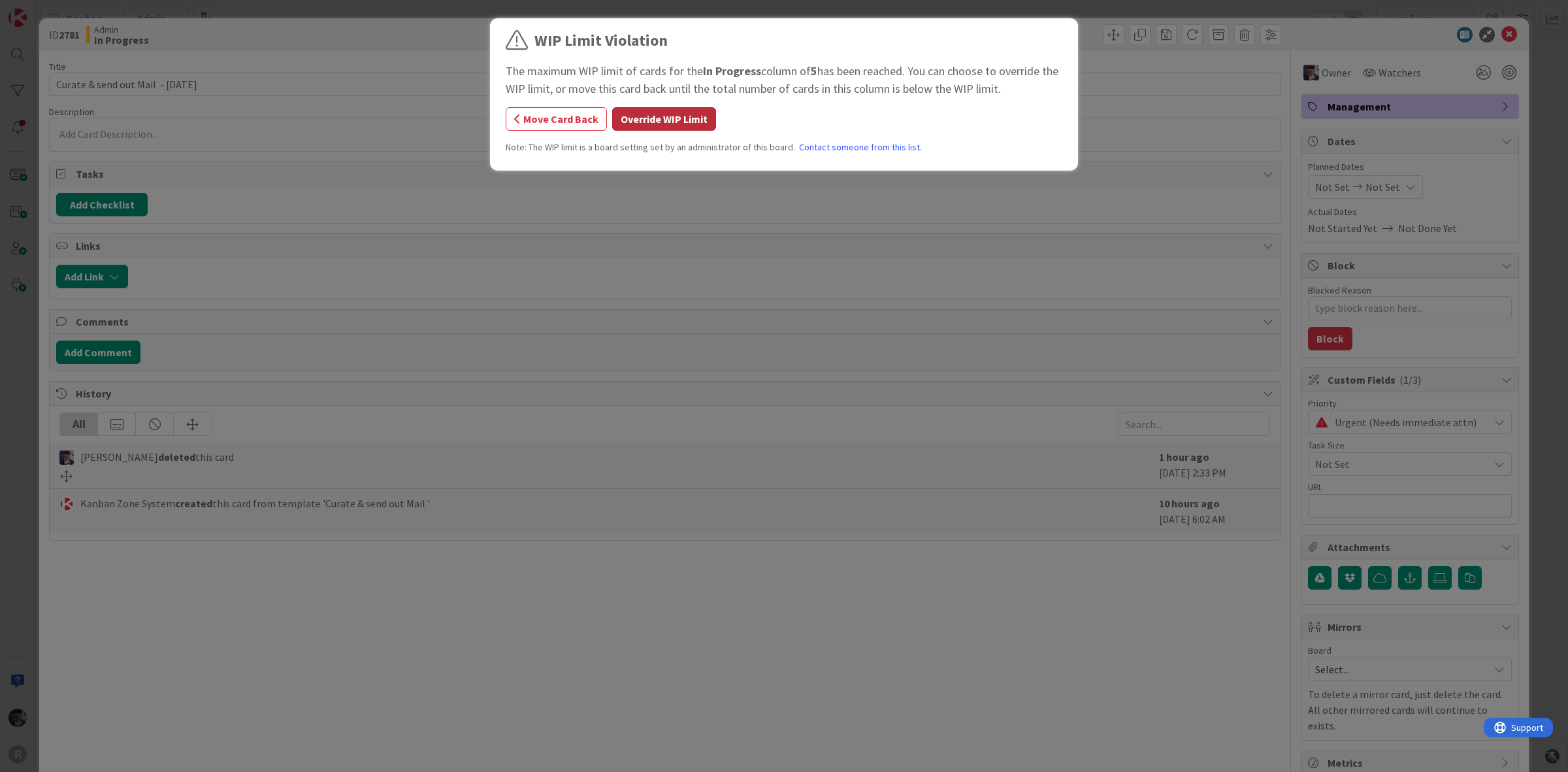
click at [639, 113] on button "Override WIP Limit" at bounding box center [664, 119] width 104 height 24
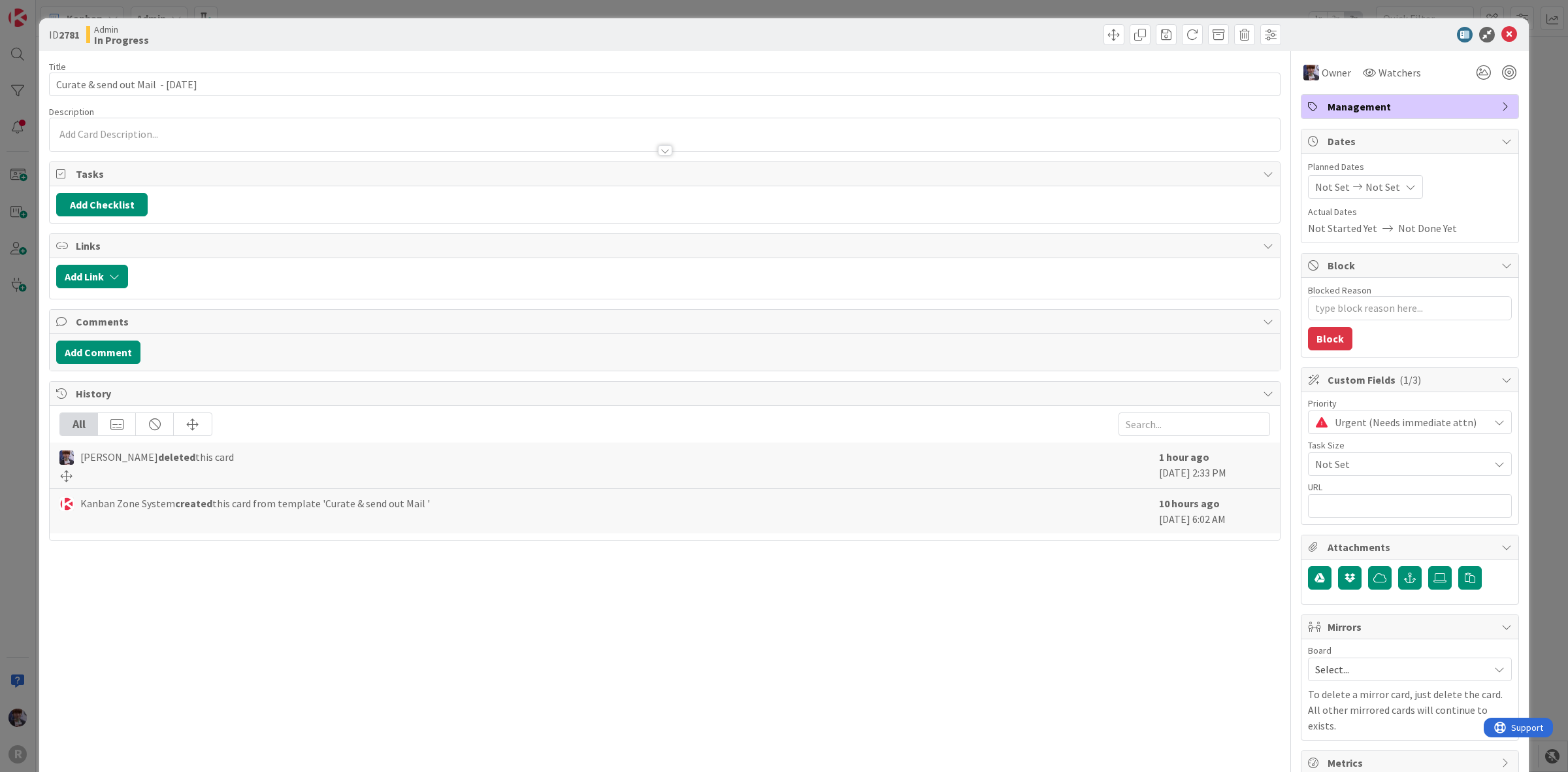
click at [21, 348] on div "ID 2781 Admin In Progress Move Move Title 36 / 128 Curate & send out Mail - 09/…" at bounding box center [784, 386] width 1568 height 772
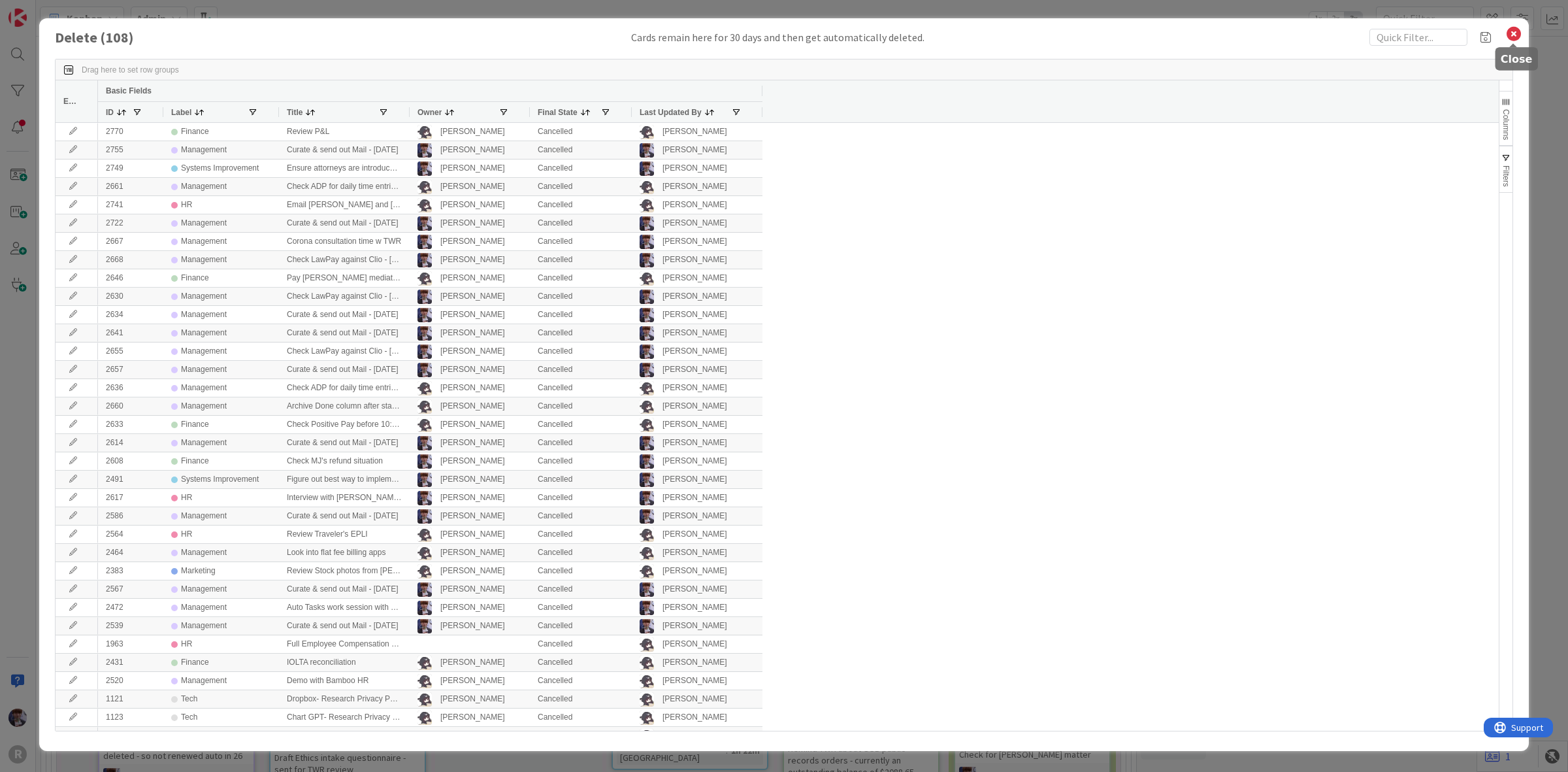
click at [1511, 33] on icon at bounding box center [1514, 33] width 17 height 18
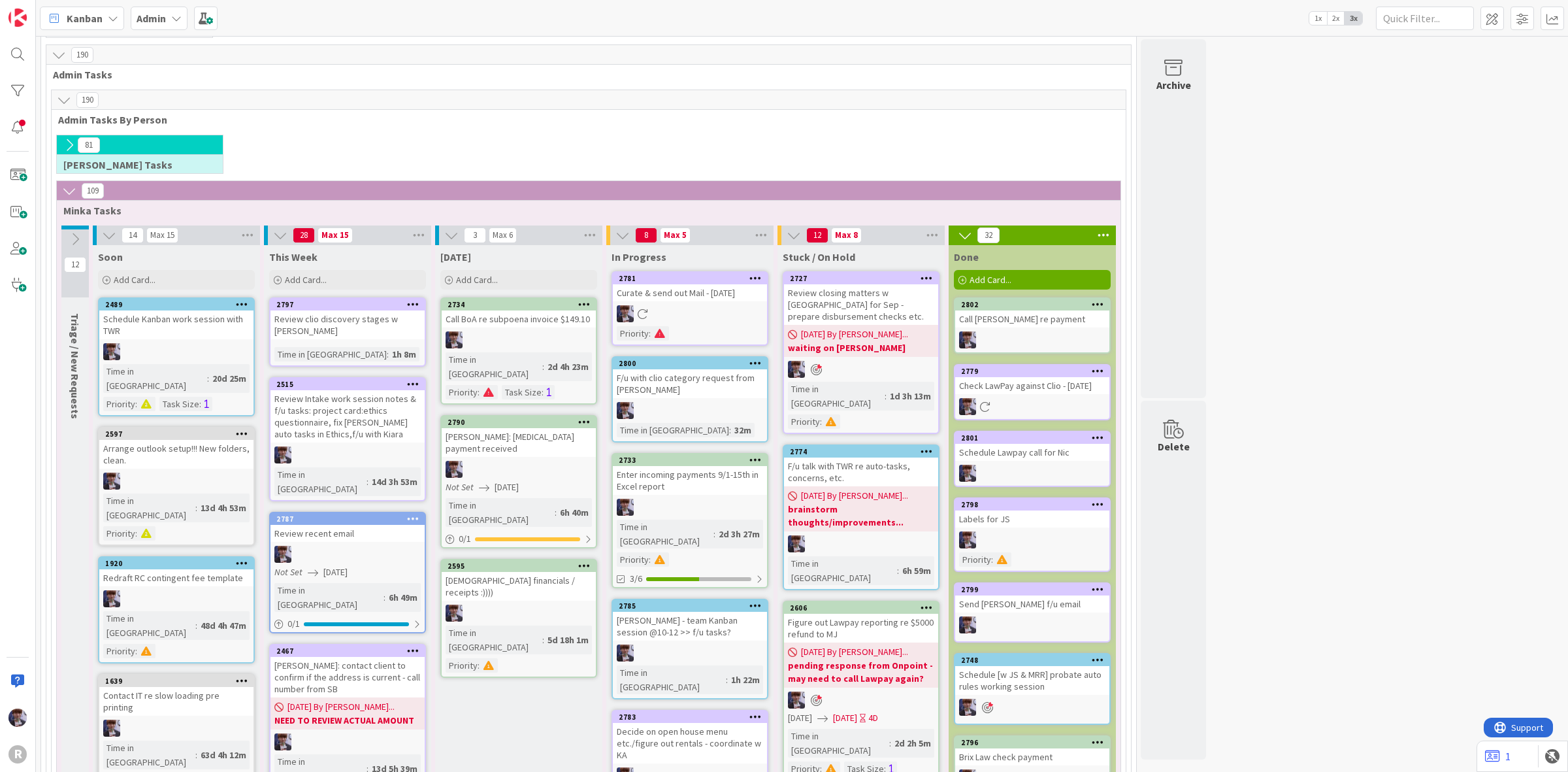
scroll to position [85, 0]
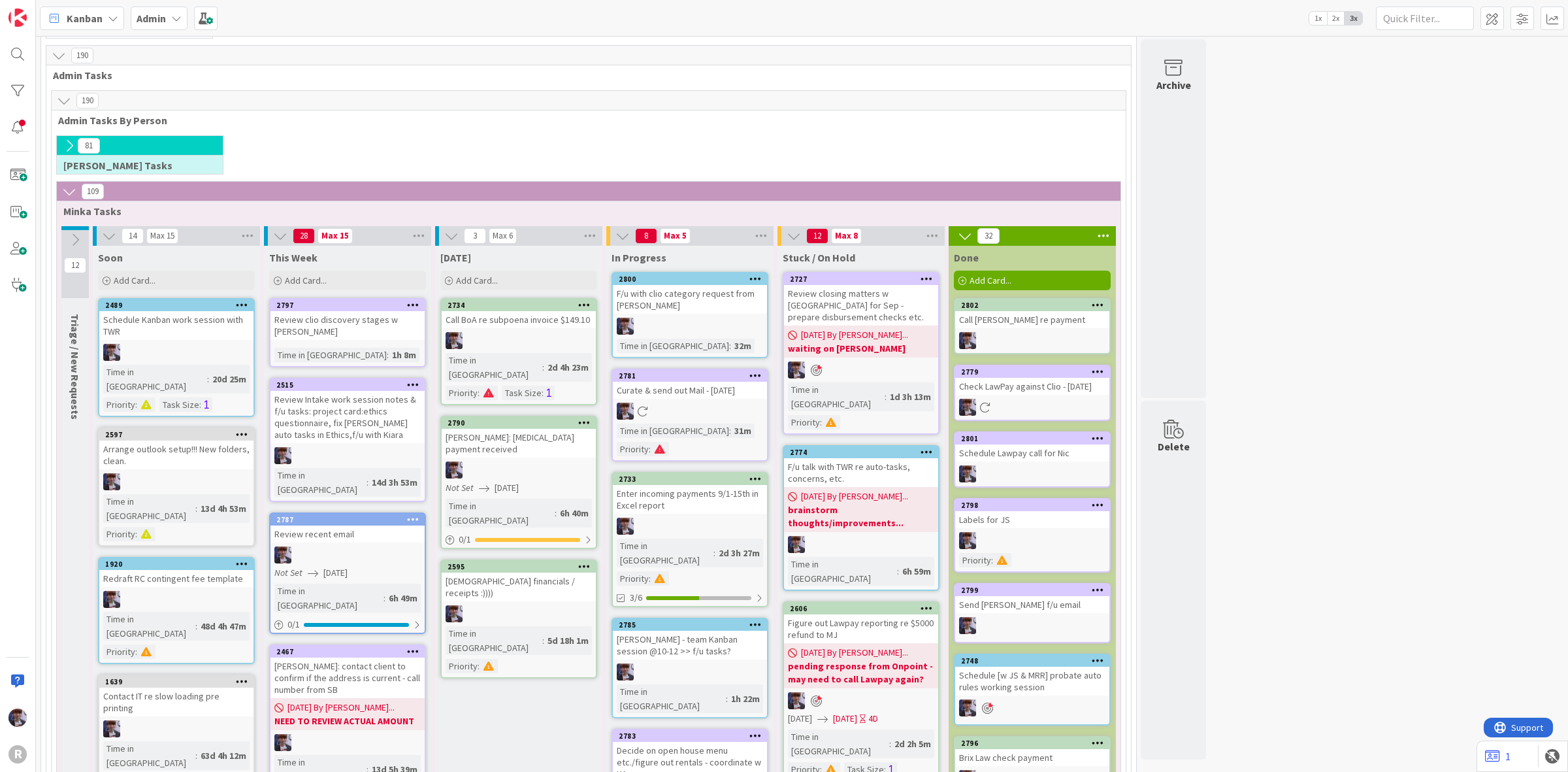
click at [700, 321] on div at bounding box center [690, 326] width 154 height 17
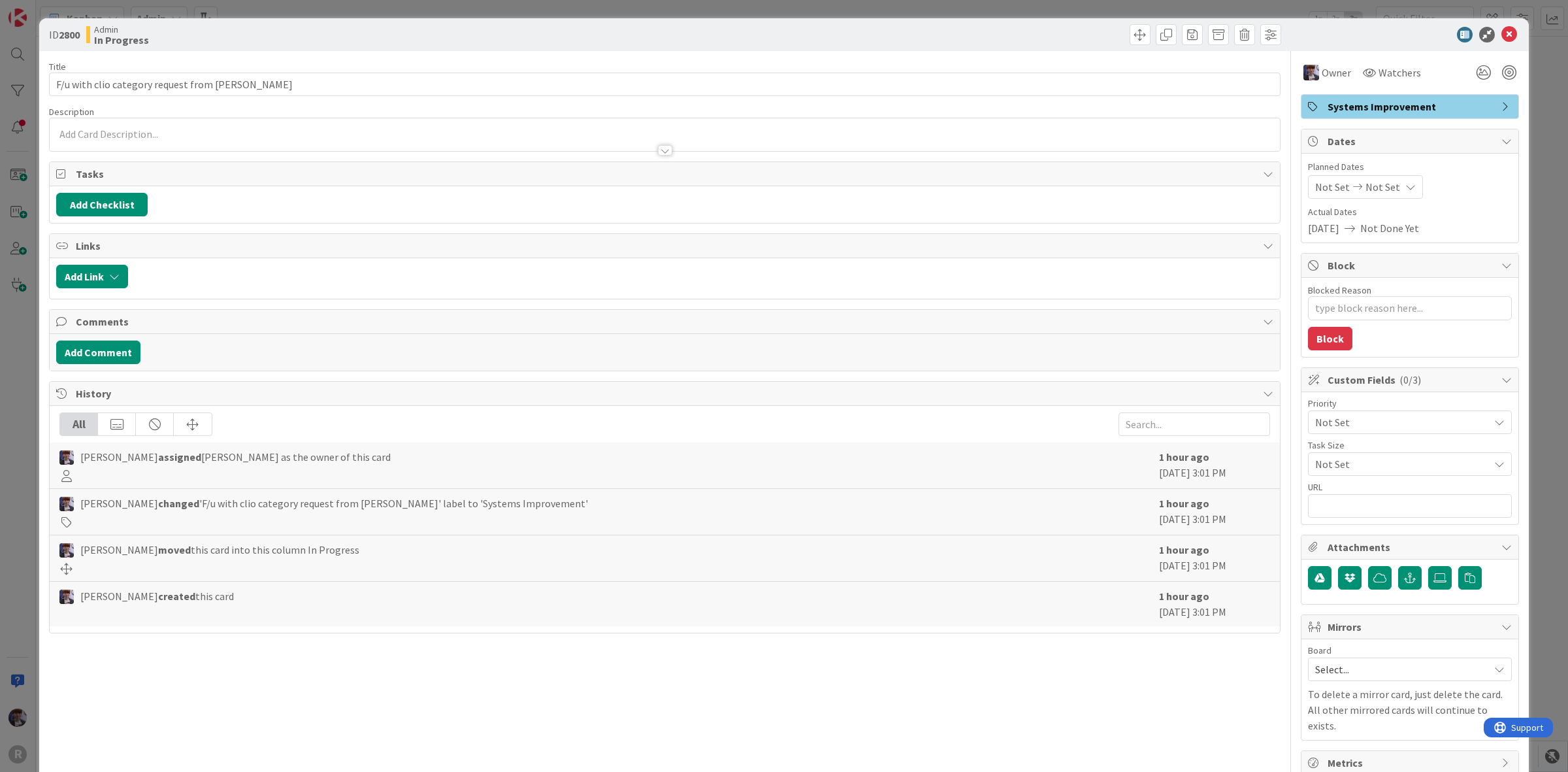
click at [17, 353] on div "ID 2800 Admin In Progress Title 41 / 128 F/u with clio category request from Ty…" at bounding box center [784, 386] width 1568 height 772
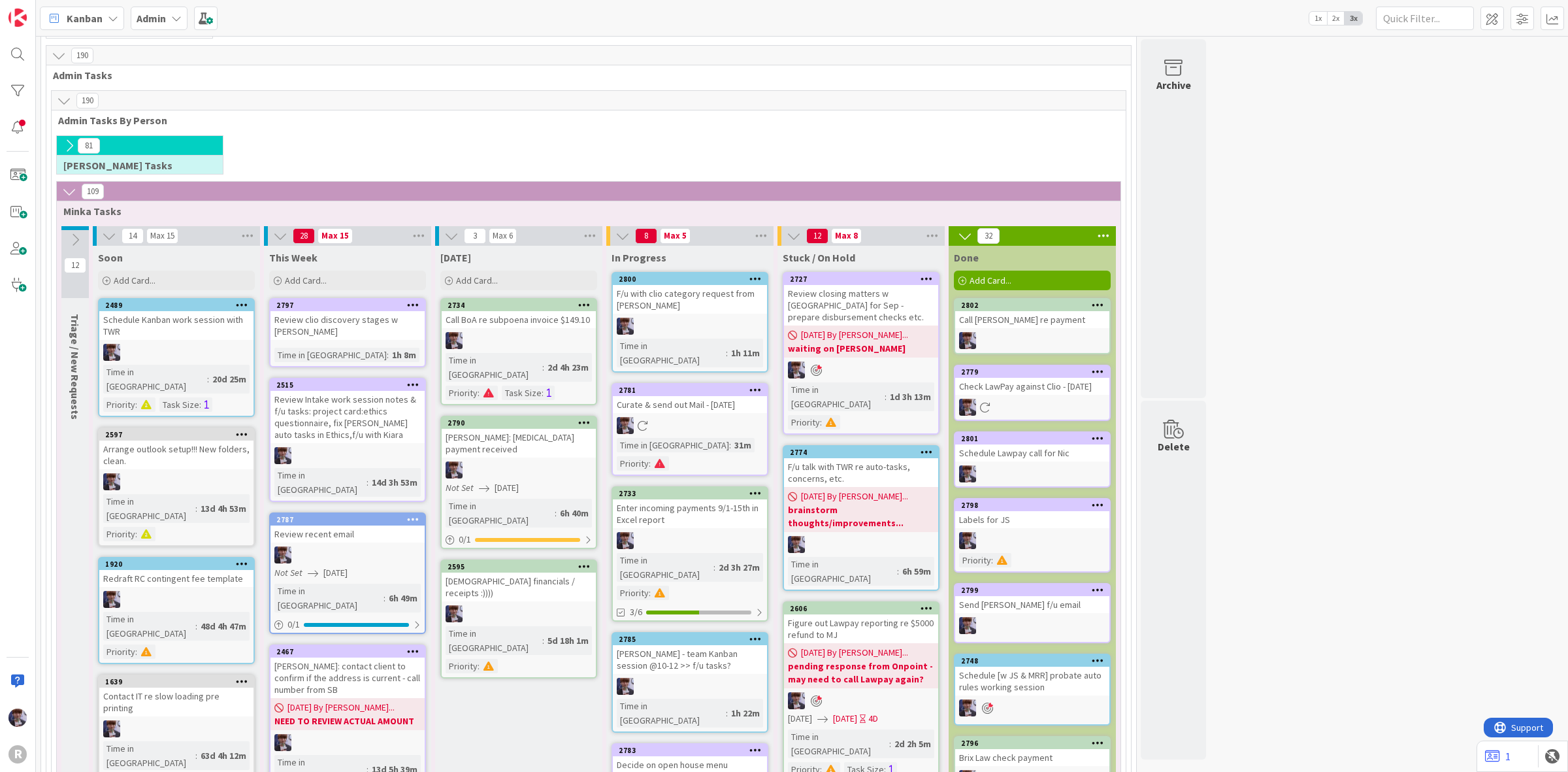
click at [739, 396] on div "Curate & send out Mail - 09/10/2025" at bounding box center [690, 404] width 154 height 17
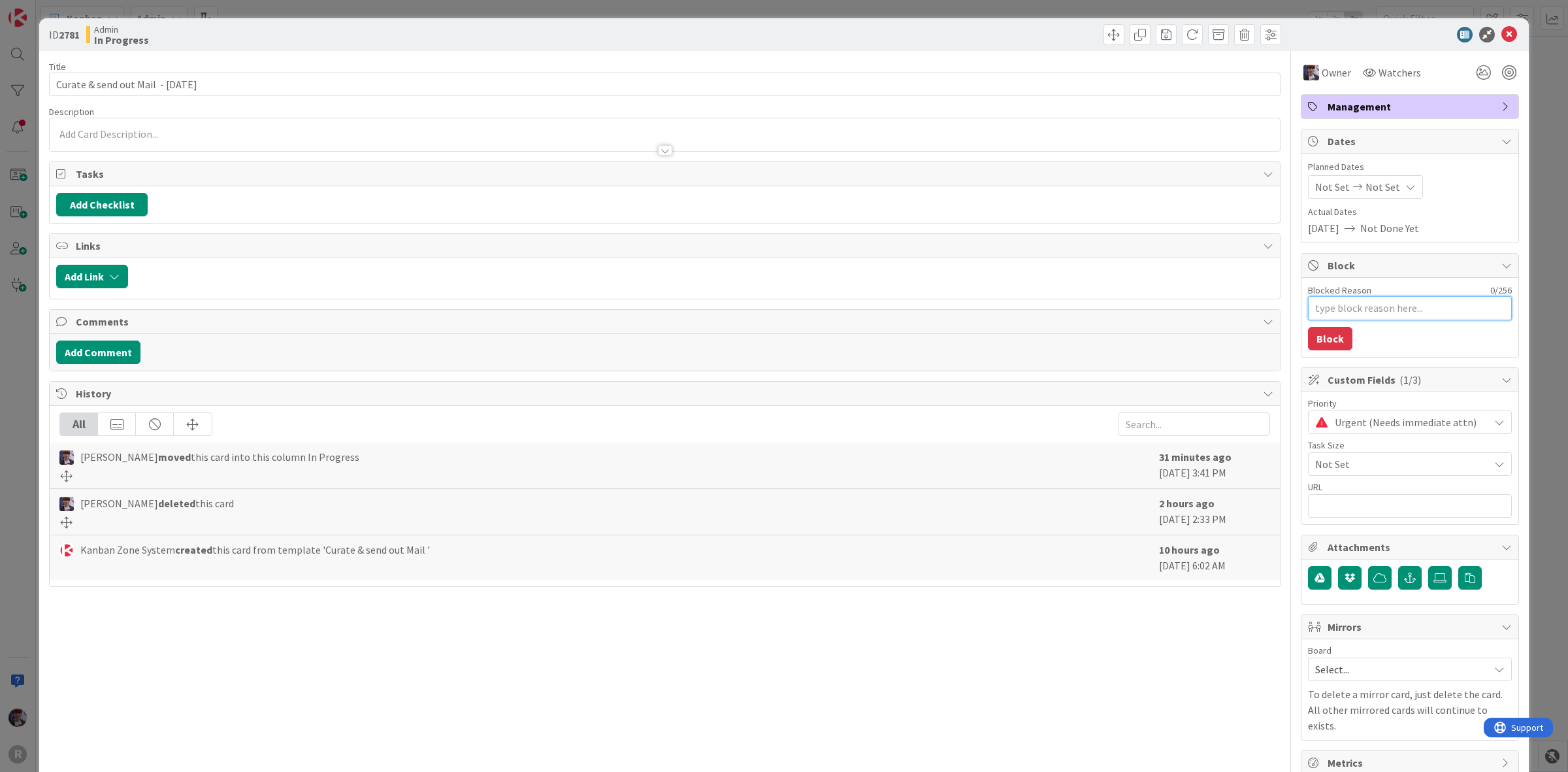
click at [1364, 296] on textarea "Blocked Reason" at bounding box center [1410, 308] width 203 height 24
type textarea "x"
type textarea "s"
type textarea "x"
type textarea "sc"
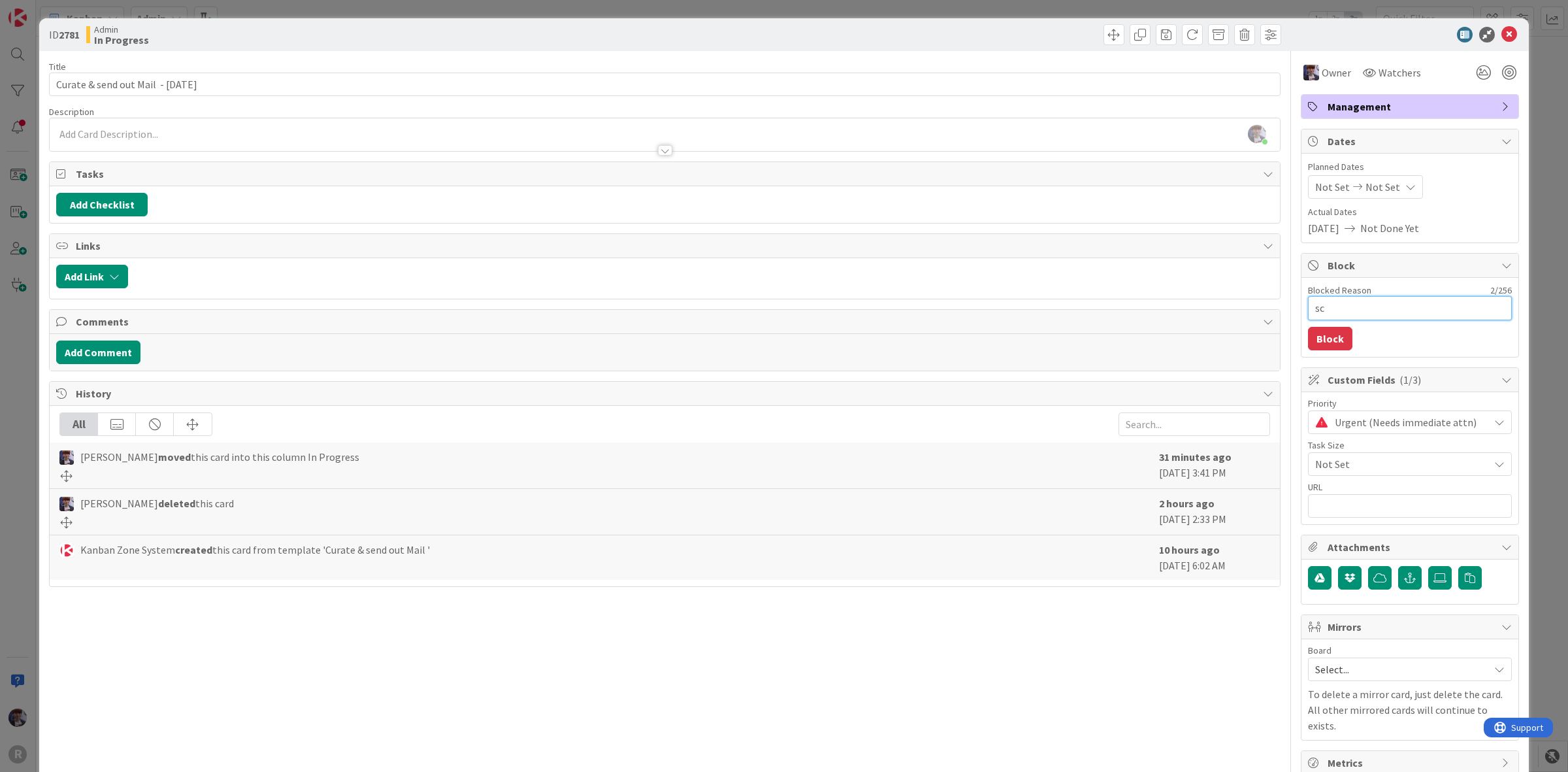
type textarea "x"
type textarea "sca"
type textarea "x"
type textarea "scan"
type textarea "x"
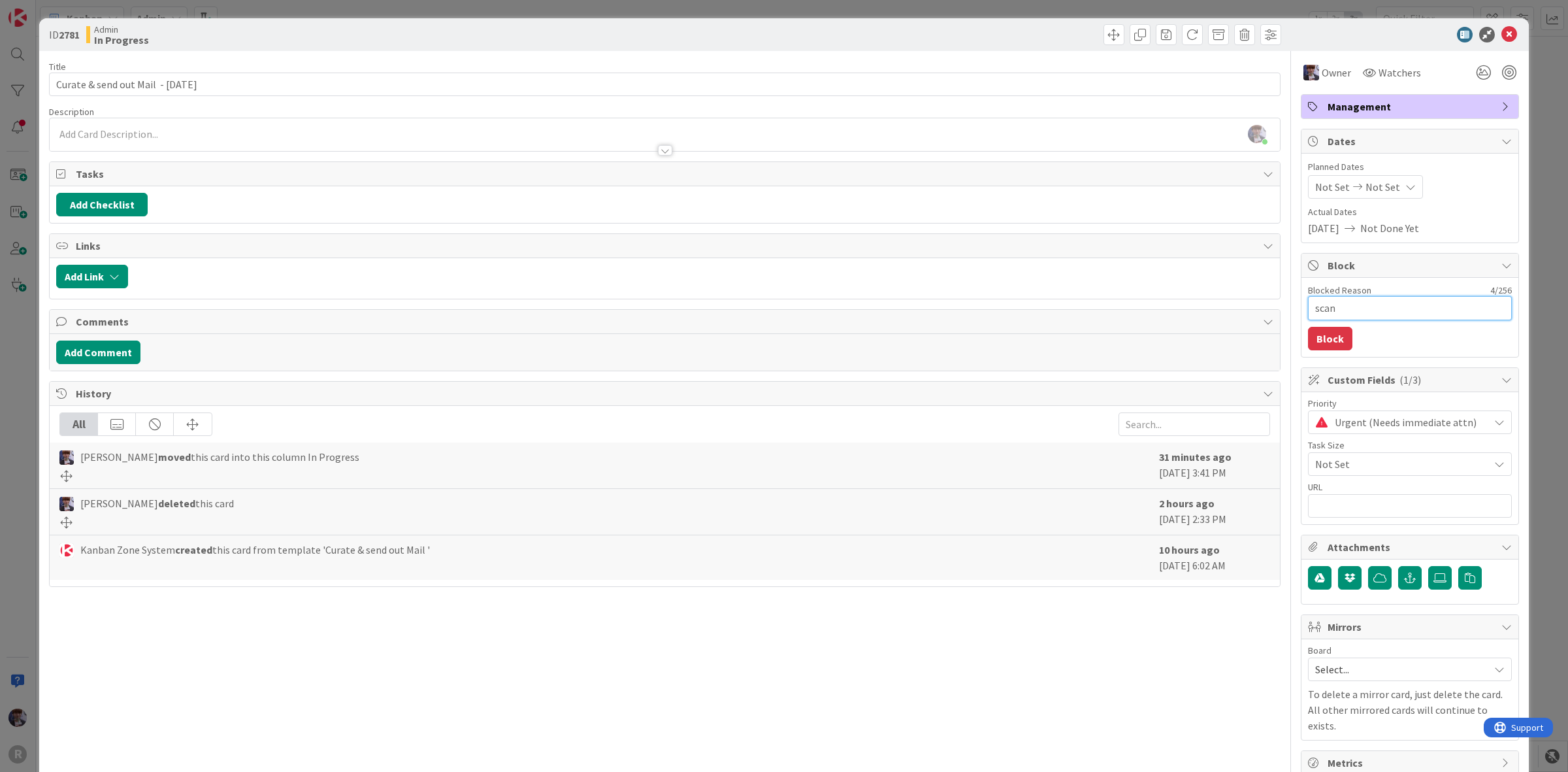
type textarea "scan"
type textarea "x"
type textarea "scan w"
type textarea "x"
type textarea "scan wh"
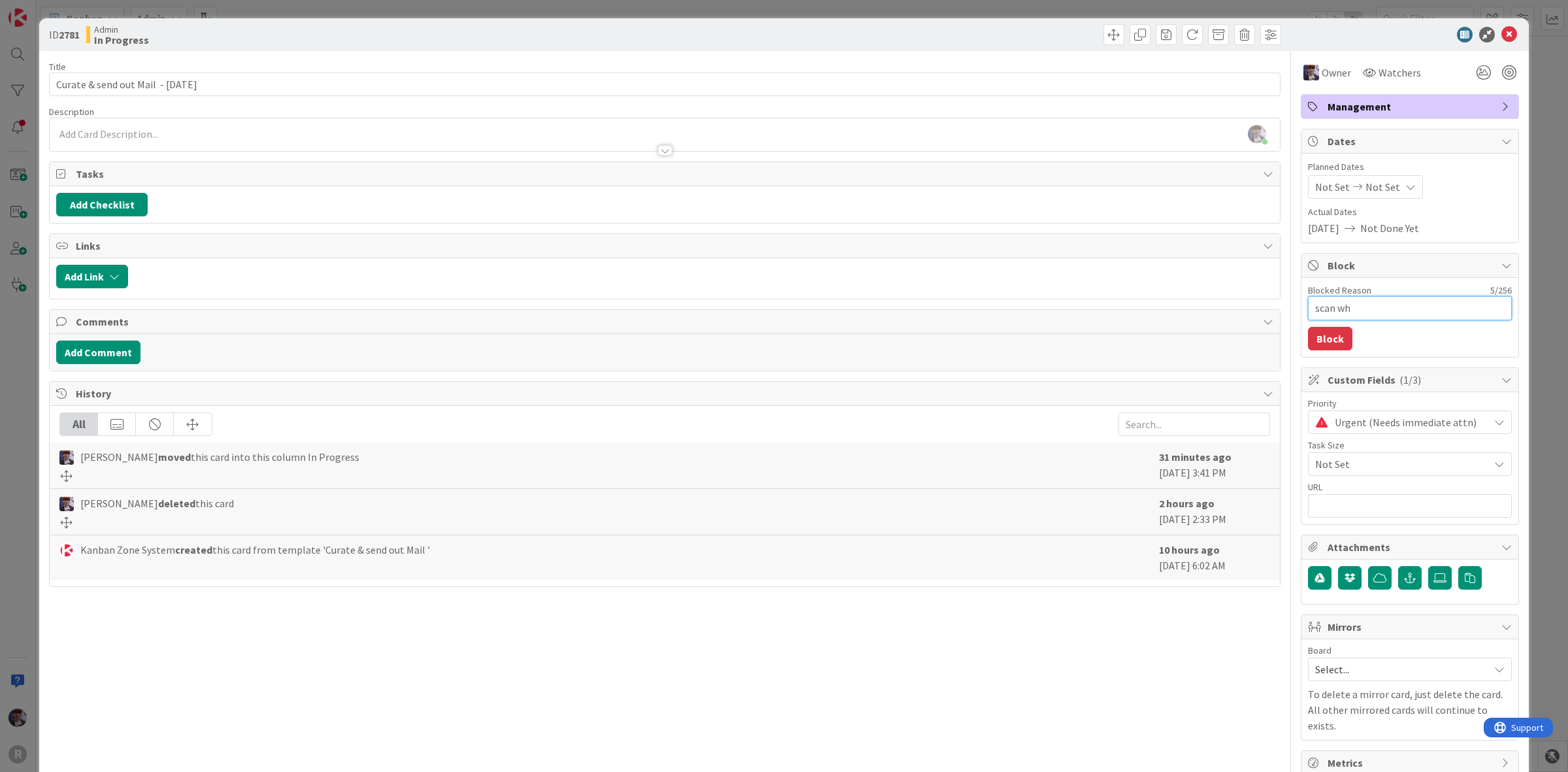
type textarea "x"
type textarea "scan whe"
type textarea "x"
type textarea "scan when"
type textarea "x"
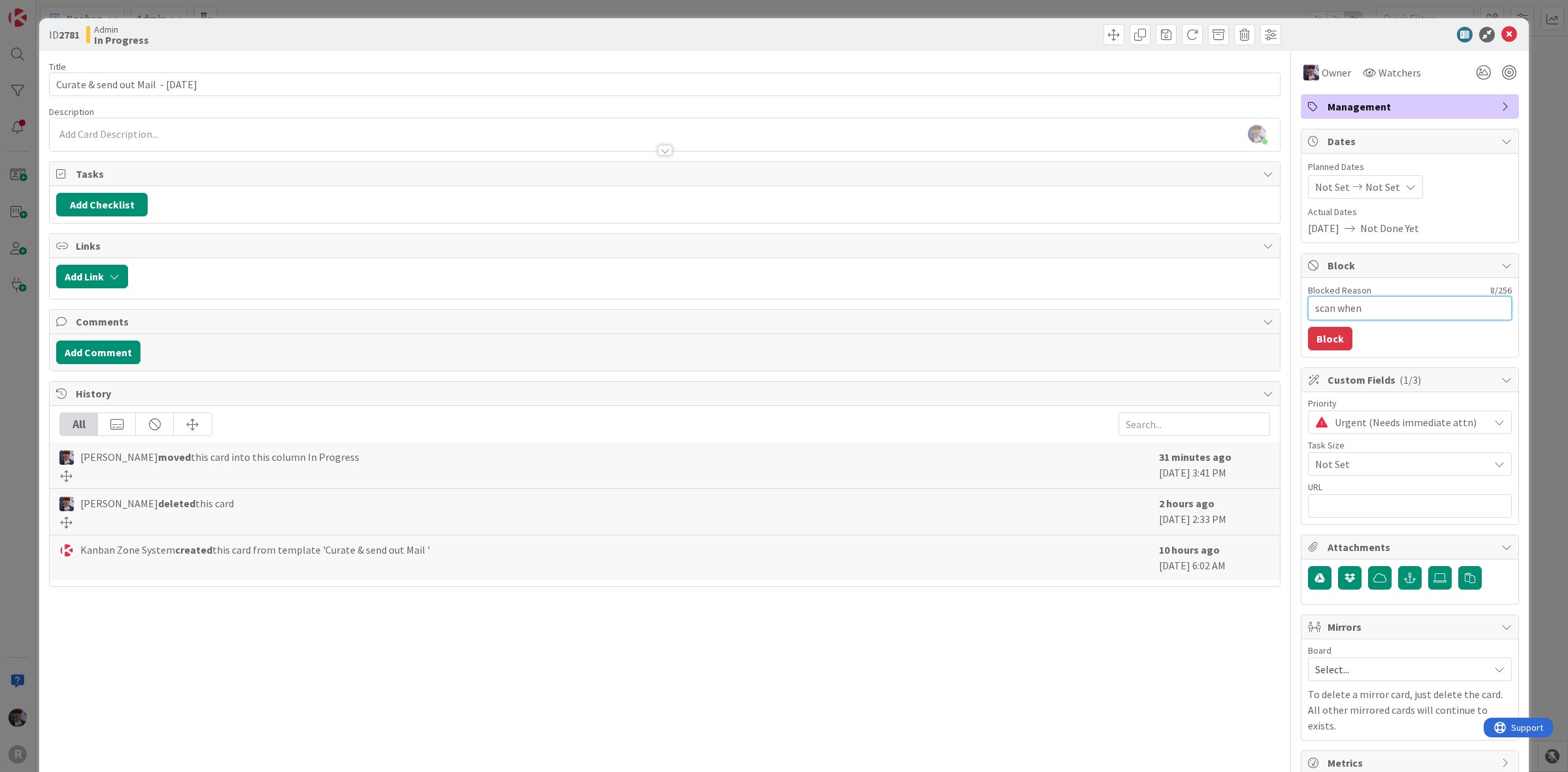
type textarea "scan when"
type textarea "x"
type textarea "scan when p"
type textarea "x"
type textarea "scan when pri"
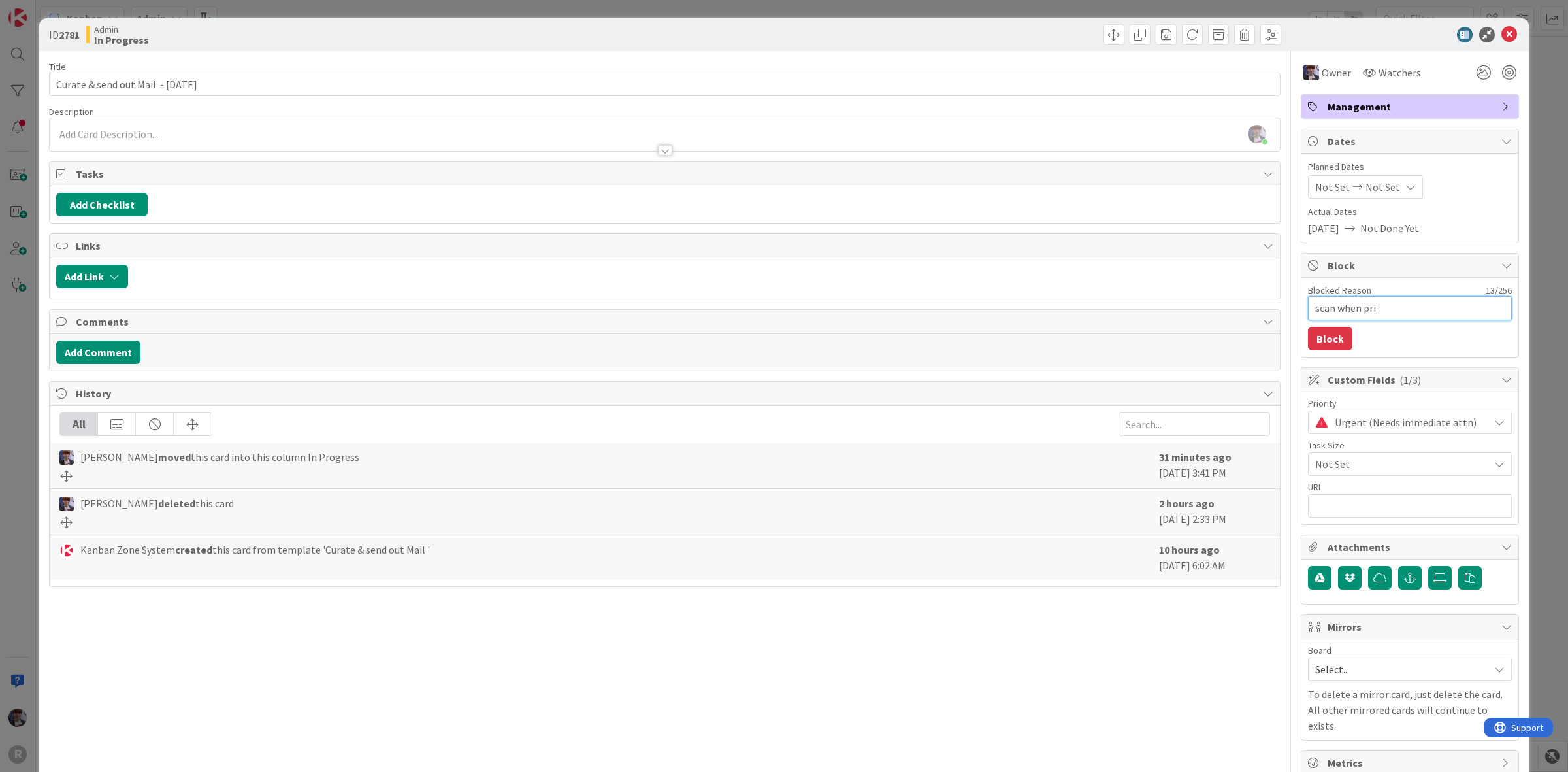
type textarea "x"
type textarea "scan when prin"
type textarea "x"
type textarea "scan when print"
type textarea "x"
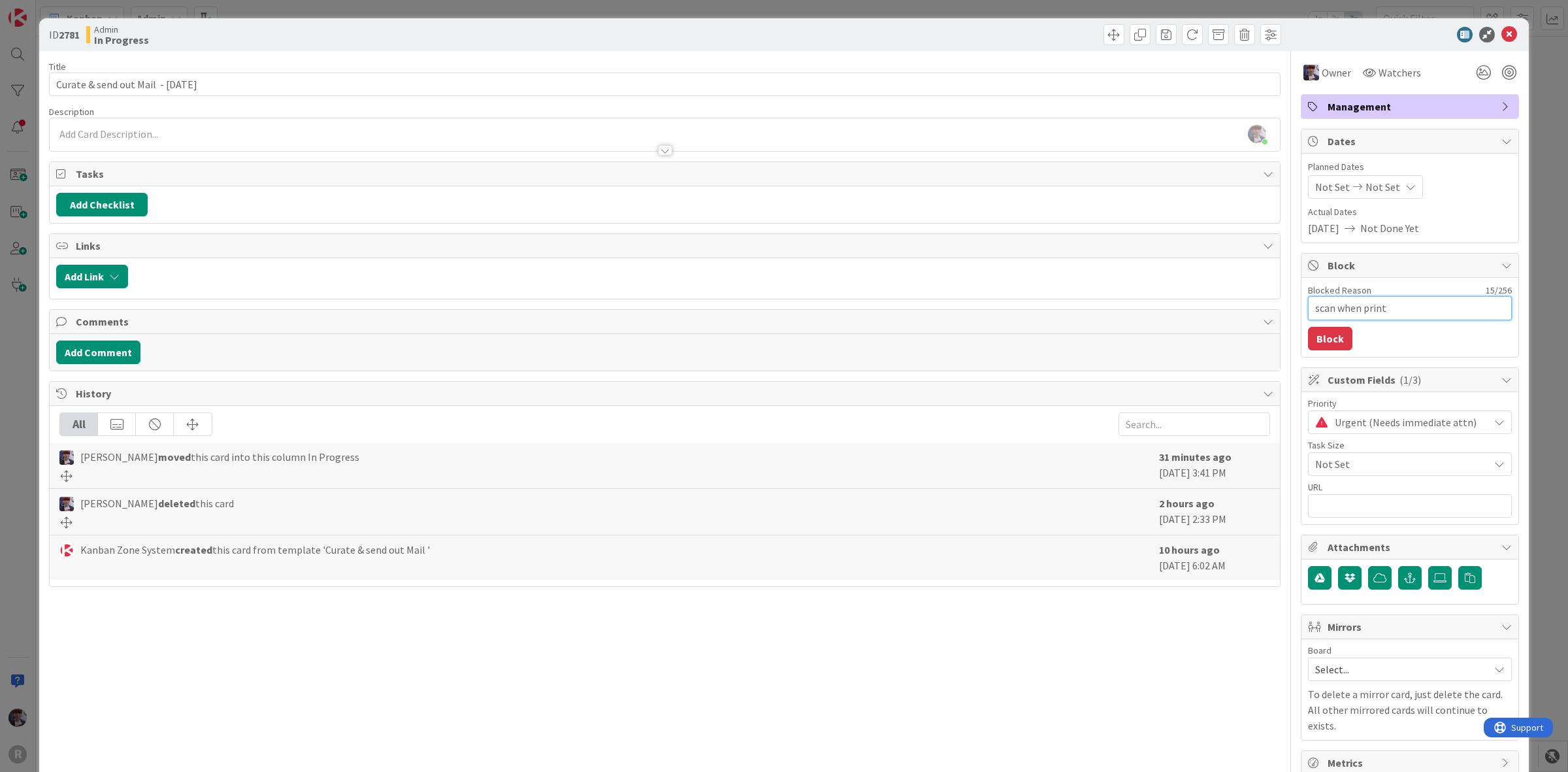
type textarea "scan when printe"
type textarea "x"
type textarea "scan when printer"
type textarea "x"
type textarea "scan when printer f"
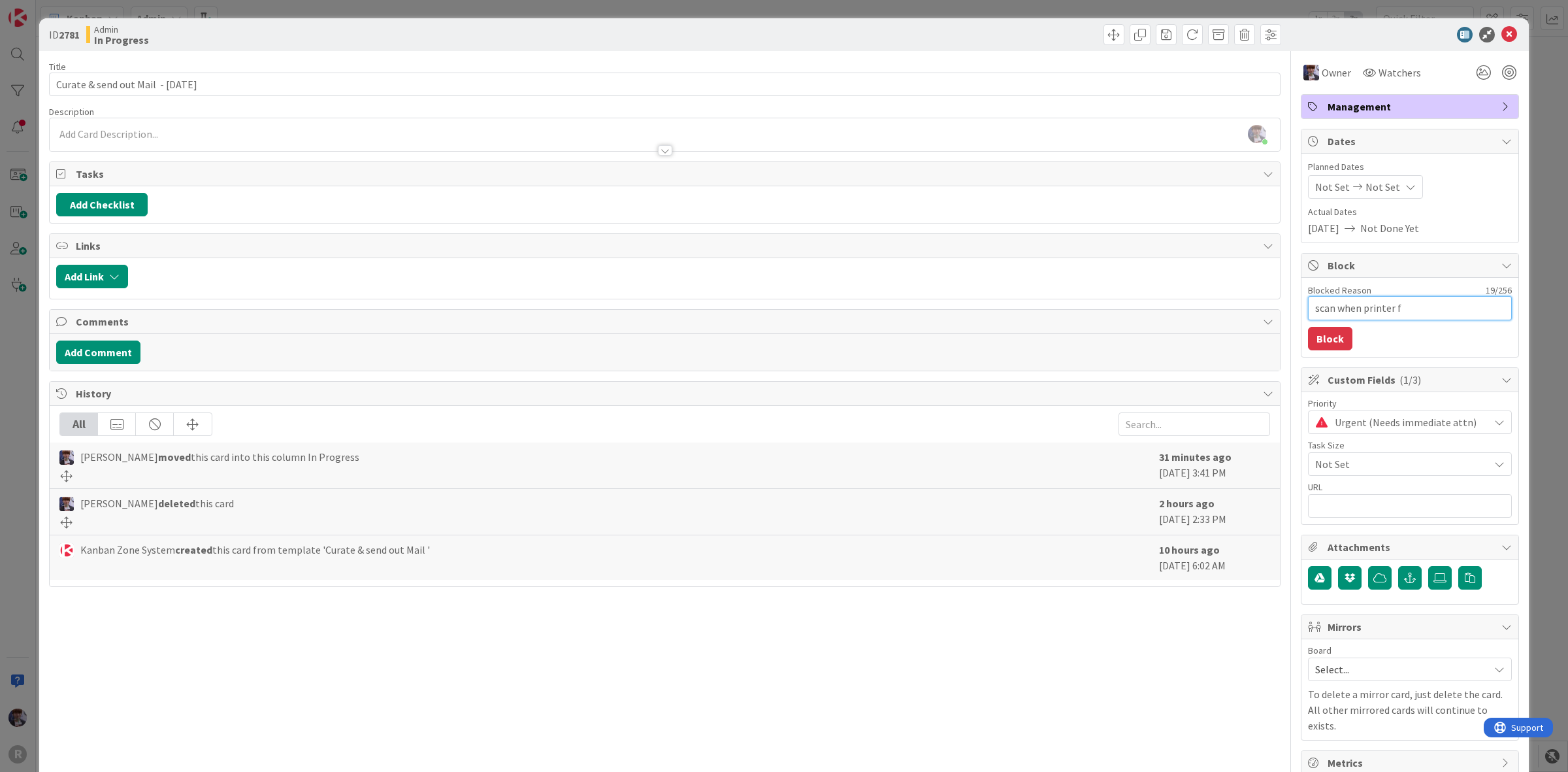
type textarea "x"
type textarea "scan when printer fr"
type textarea "x"
type textarea "scan when printer fre"
type textarea "x"
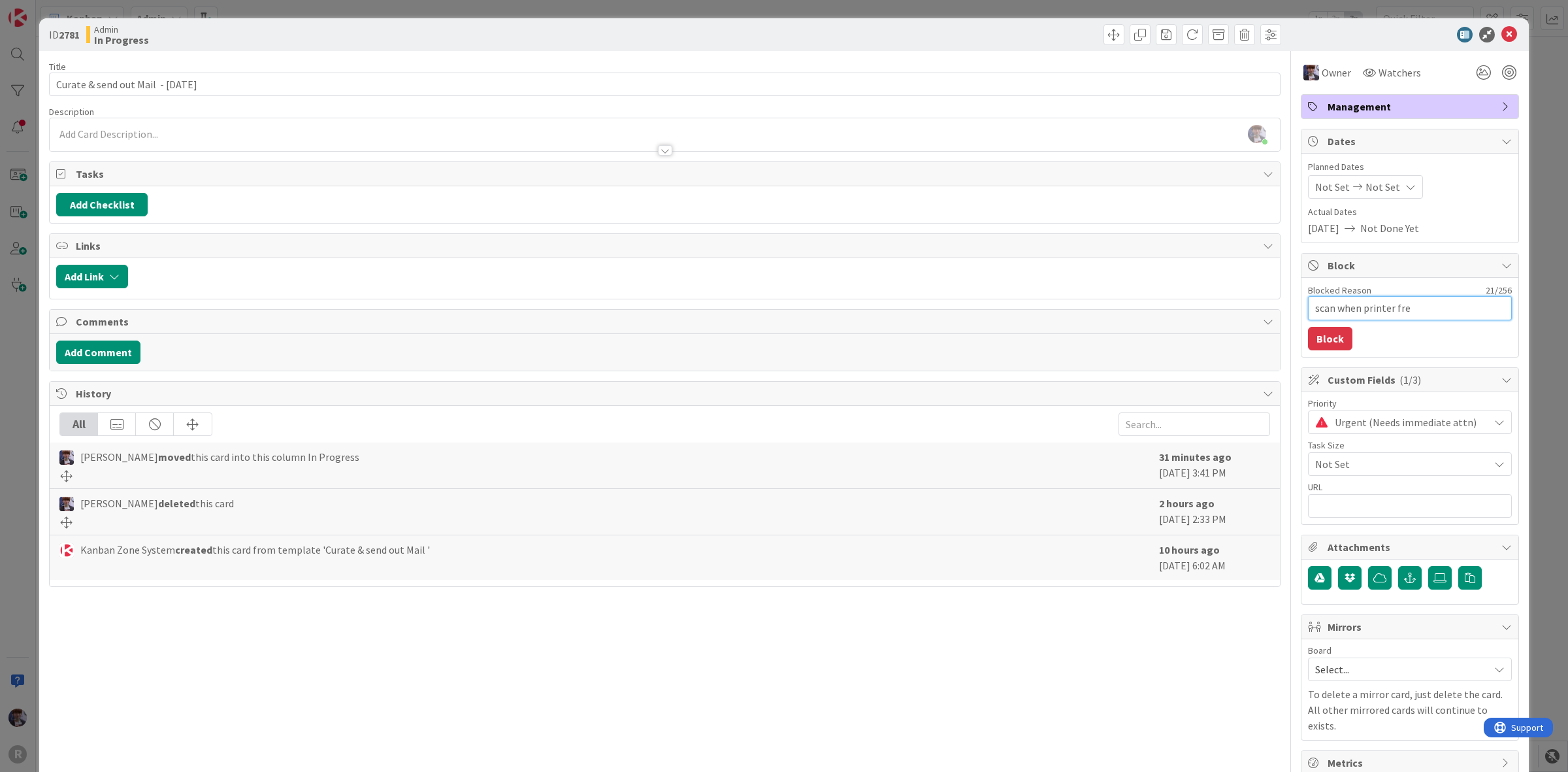
type textarea "scan when printer free"
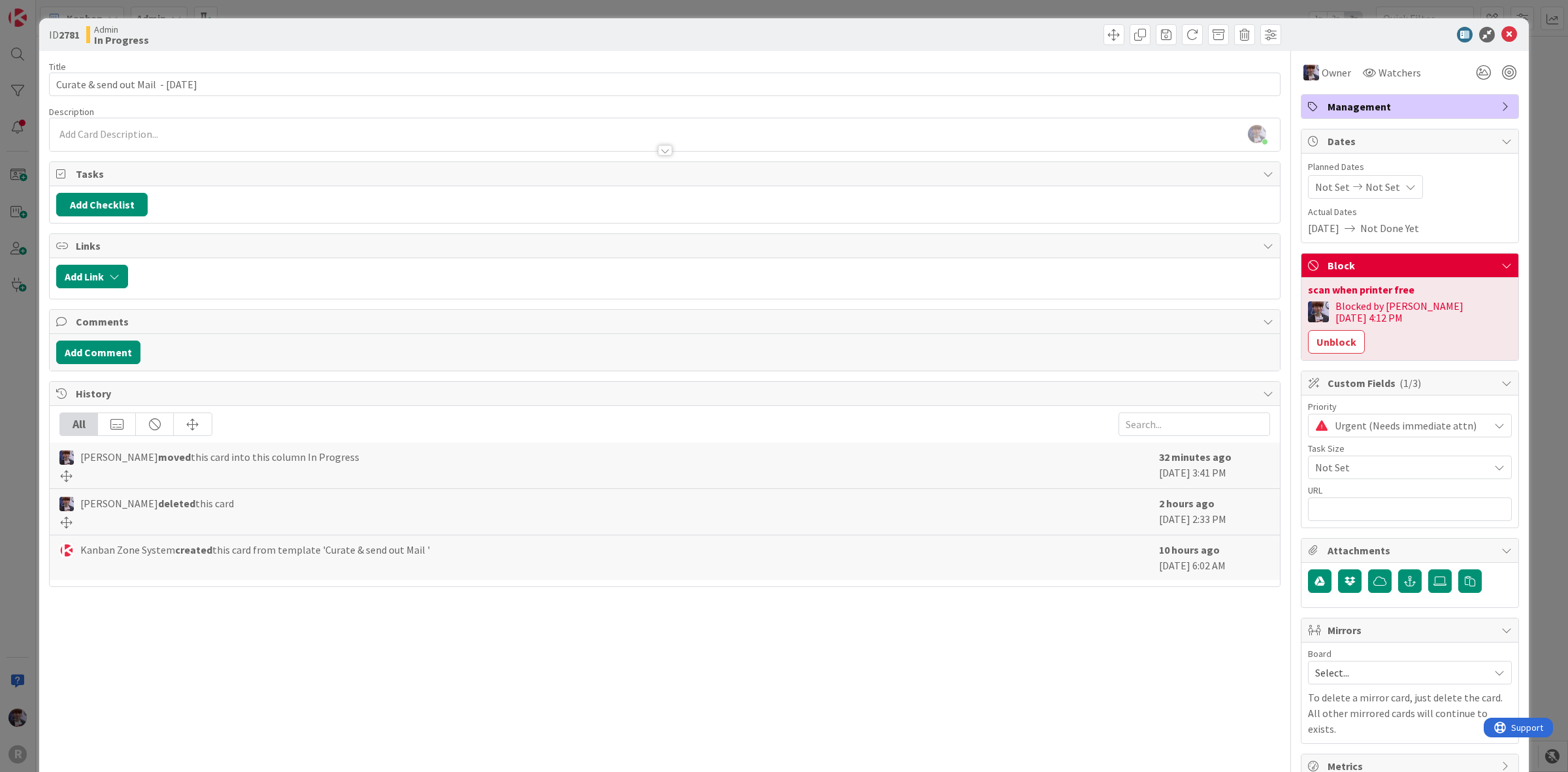
click at [1546, 171] on div "ID 2781 Admin In Progress Title 36 / 128 Curate & send out Mail - 09/10/2025 De…" at bounding box center [784, 386] width 1568 height 772
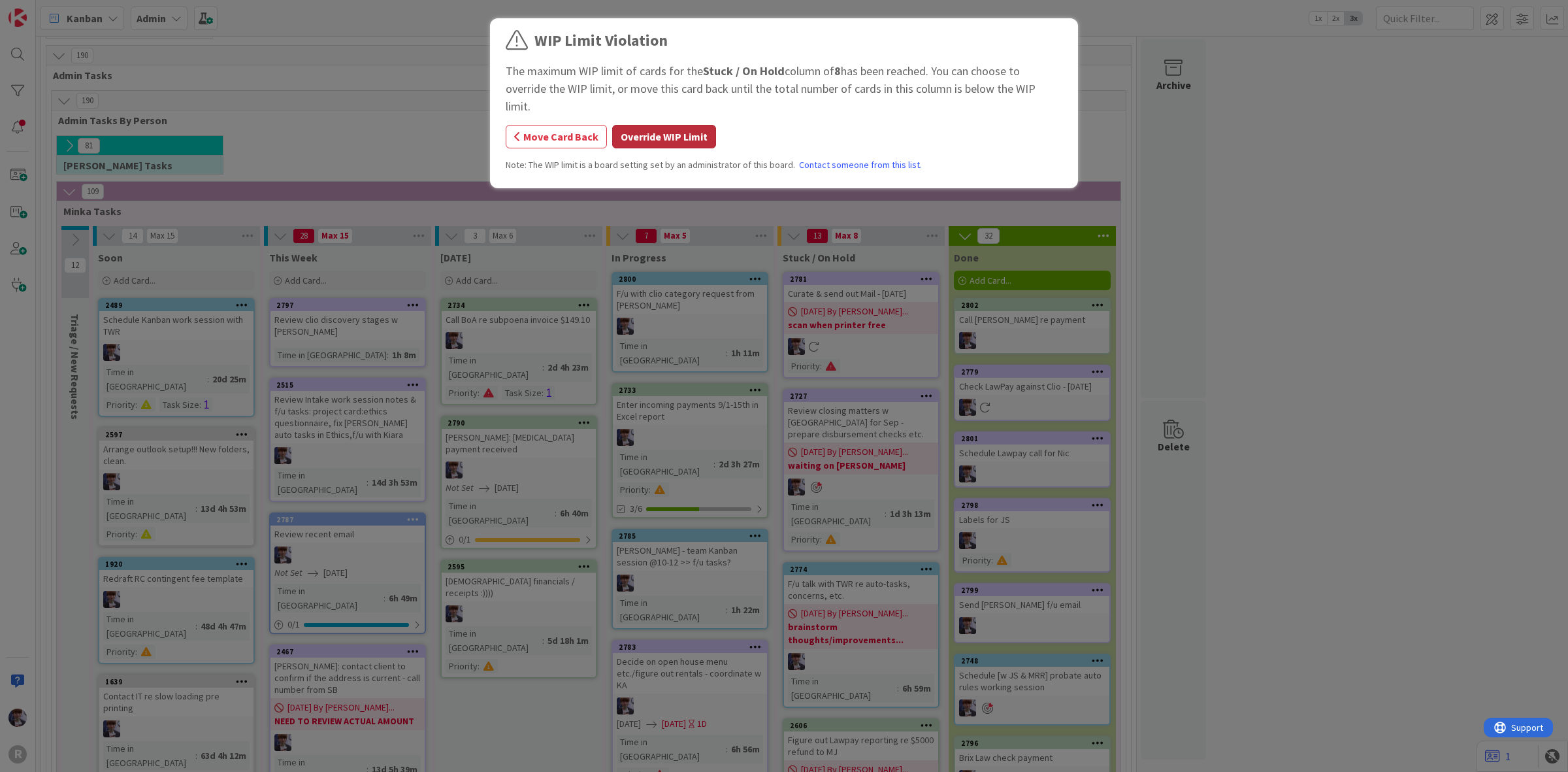
click at [670, 125] on button "Override WIP Limit" at bounding box center [664, 137] width 104 height 24
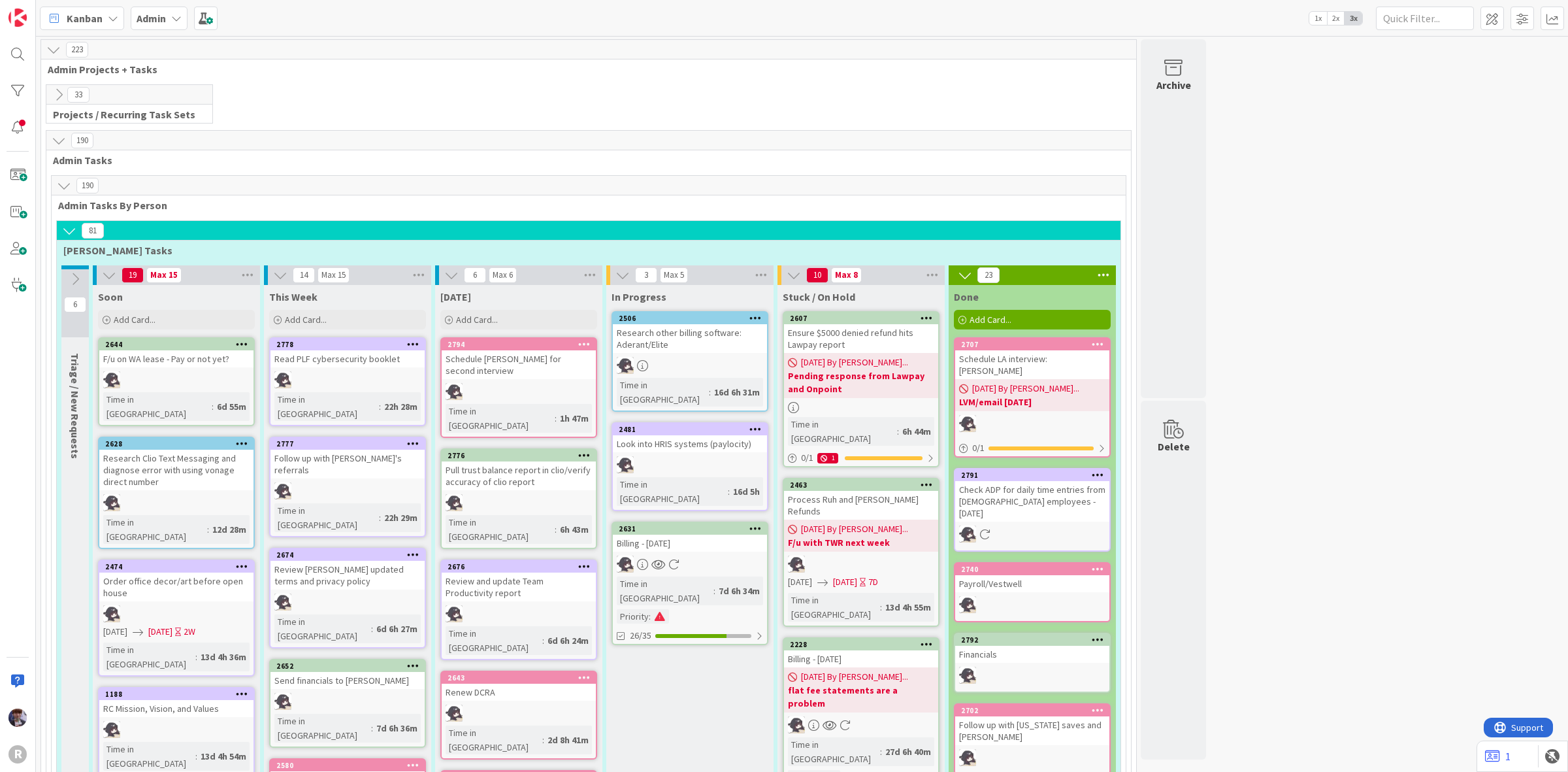
scroll to position [2141, 0]
